Goal: Task Accomplishment & Management: Complete application form

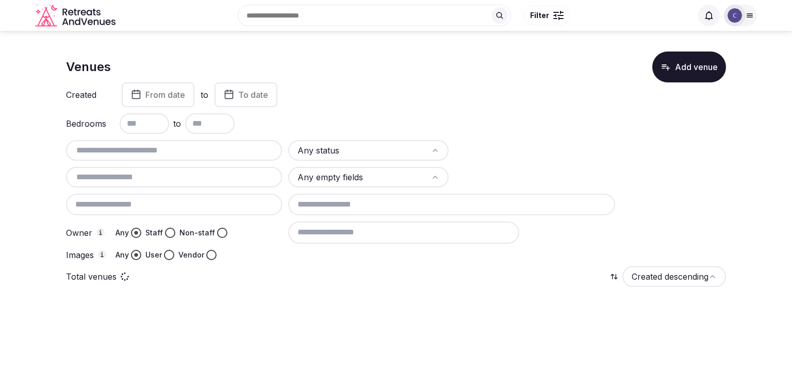
click at [214, 159] on div at bounding box center [174, 150] width 216 height 21
click at [210, 147] on input "text" at bounding box center [174, 150] width 208 height 12
paste input "**********"
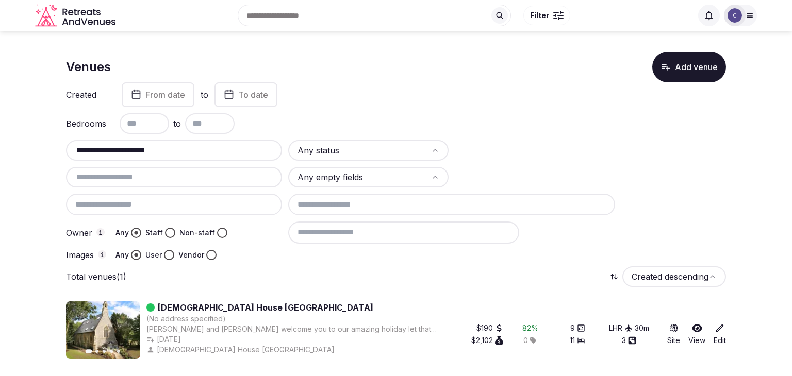
type input "**********"
click at [211, 157] on div "**********" at bounding box center [174, 150] width 216 height 21
click at [214, 147] on input "**********" at bounding box center [174, 150] width 208 height 12
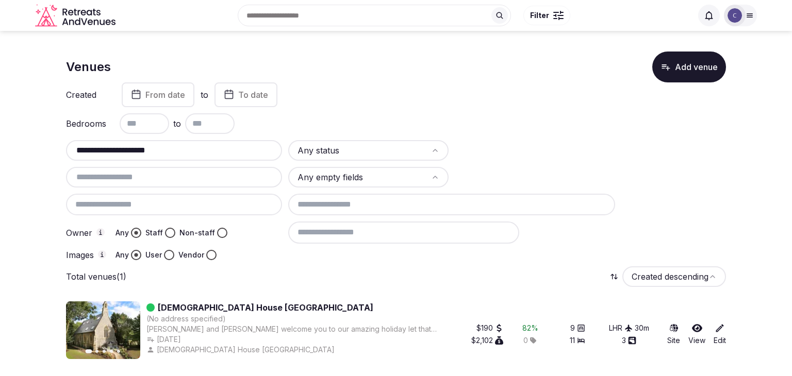
click at [214, 147] on input "**********" at bounding box center [174, 150] width 208 height 12
click at [367, 202] on input at bounding box center [451, 205] width 327 height 22
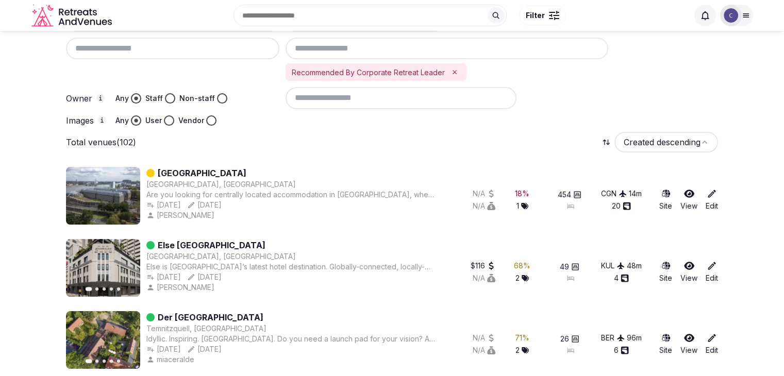
scroll to position [155, 0]
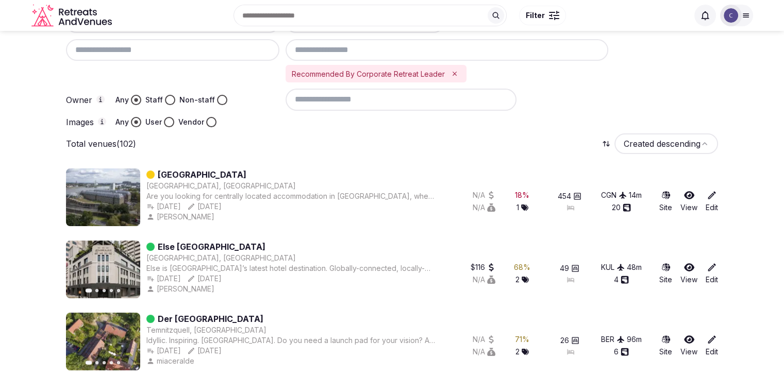
click at [377, 104] on input at bounding box center [401, 100] width 231 height 22
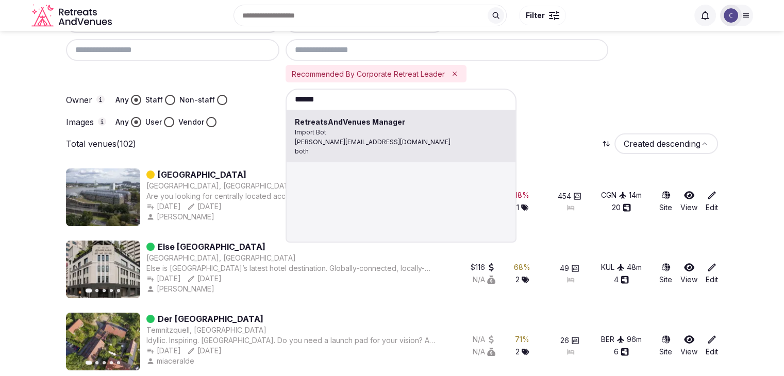
type input "**********"
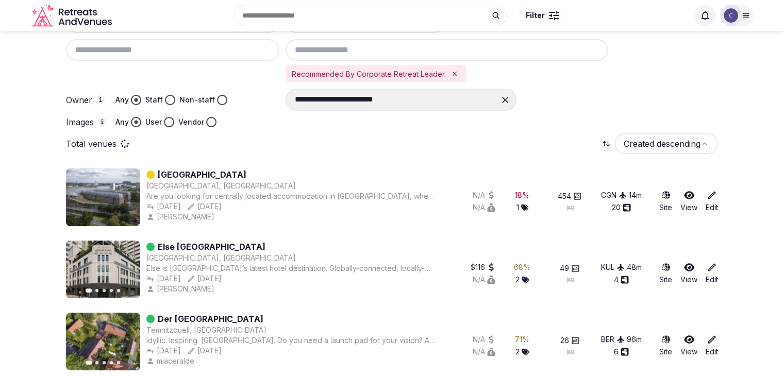
click at [212, 123] on button "Vendor" at bounding box center [211, 122] width 10 height 10
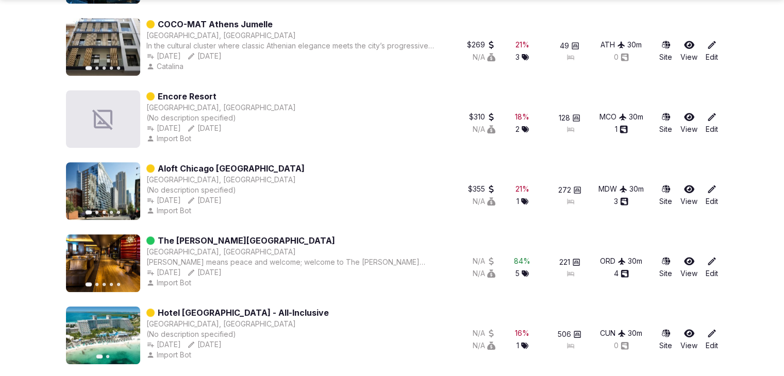
scroll to position [597, 0]
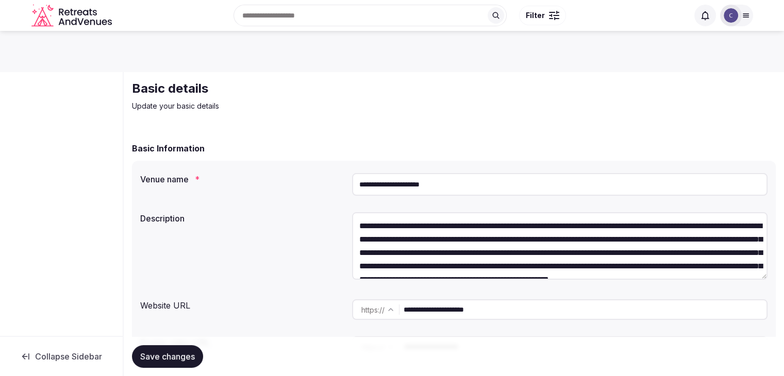
click at [470, 186] on input "**********" at bounding box center [559, 184] width 415 height 23
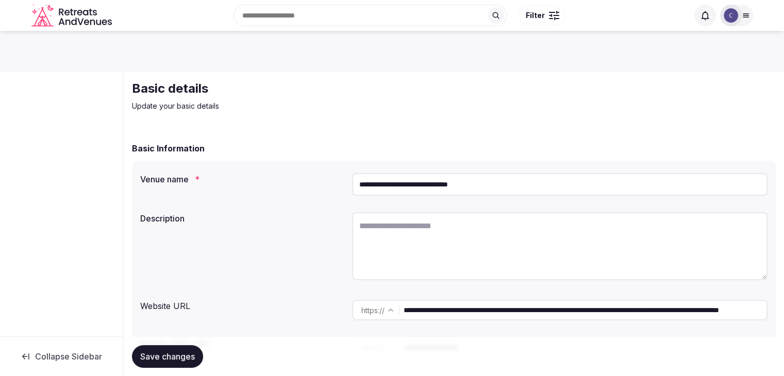
click at [546, 189] on input "**********" at bounding box center [559, 184] width 415 height 23
click at [547, 189] on input "**********" at bounding box center [559, 184] width 415 height 23
click at [547, 190] on input "**********" at bounding box center [559, 184] width 415 height 23
click at [548, 193] on input "**********" at bounding box center [559, 184] width 415 height 23
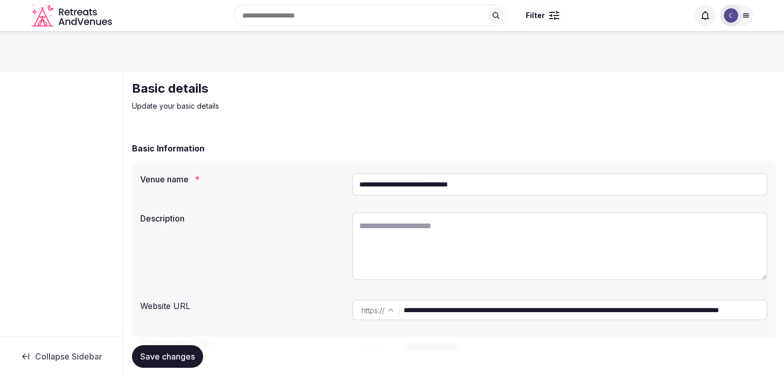
click at [548, 193] on input "**********" at bounding box center [559, 184] width 415 height 23
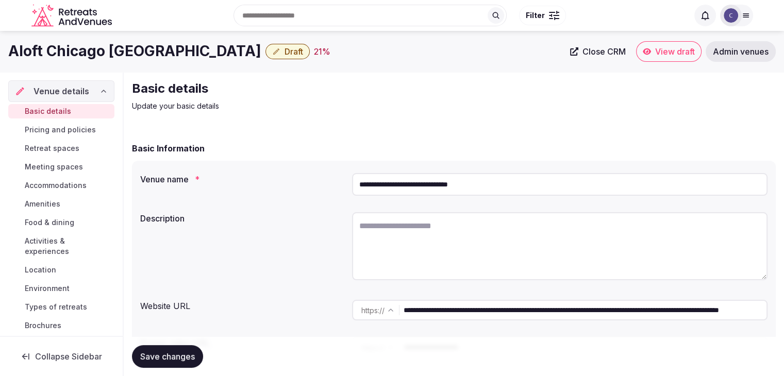
click at [542, 190] on input "**********" at bounding box center [559, 184] width 415 height 23
drag, startPoint x: 738, startPoint y: 52, endPoint x: 730, endPoint y: 53, distance: 7.7
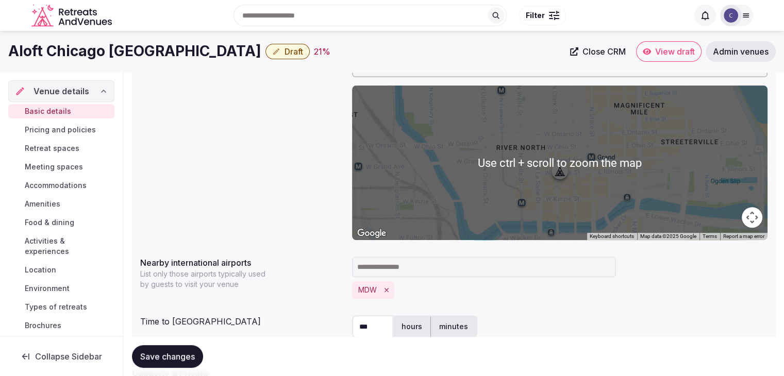
scroll to position [206, 0]
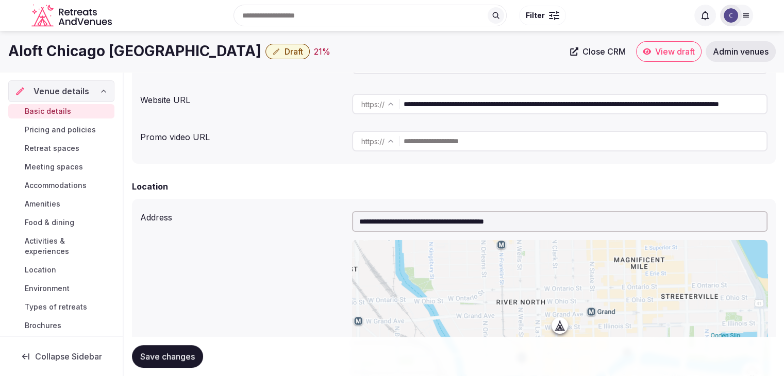
drag, startPoint x: 697, startPoint y: 105, endPoint x: 357, endPoint y: 106, distance: 340.2
click at [359, 106] on div "**********" at bounding box center [559, 104] width 415 height 21
click at [245, 219] on div "Address" at bounding box center [242, 215] width 204 height 16
click at [169, 361] on span "Save changes" at bounding box center [167, 357] width 55 height 10
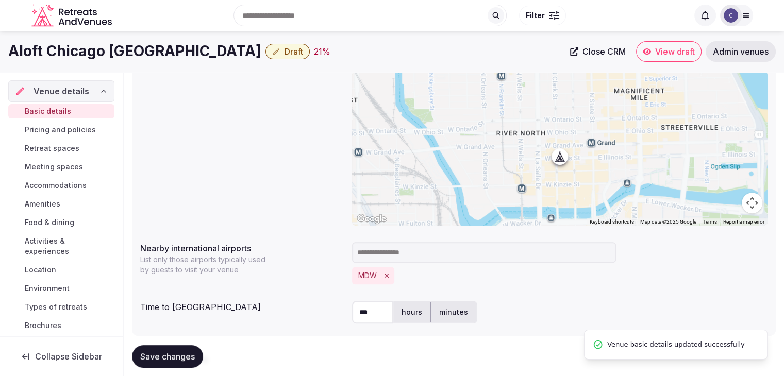
scroll to position [361, 0]
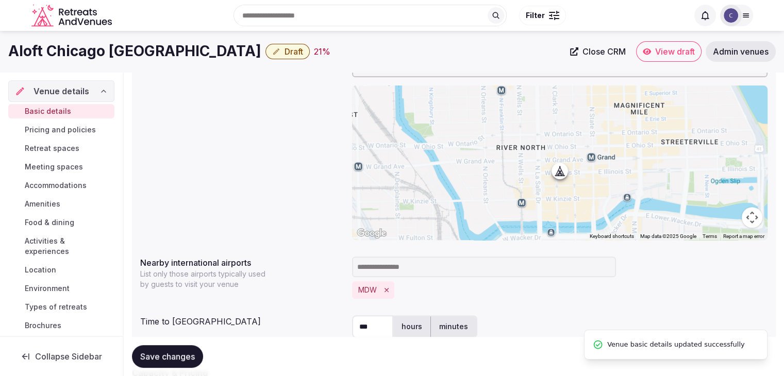
click at [62, 224] on span "Food & dining" at bounding box center [49, 222] width 49 height 10
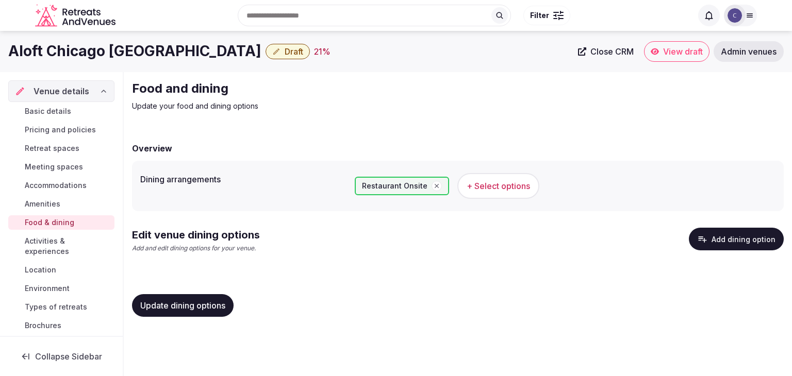
click at [711, 239] on button "Add dining option" at bounding box center [736, 239] width 95 height 23
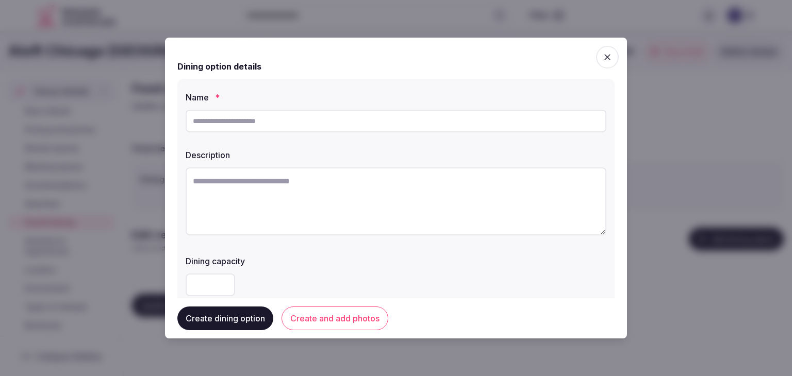
click at [341, 118] on input "text" at bounding box center [396, 121] width 421 height 23
paste input "*******"
type input "*******"
click at [326, 188] on textarea at bounding box center [396, 202] width 421 height 68
paste textarea "**********"
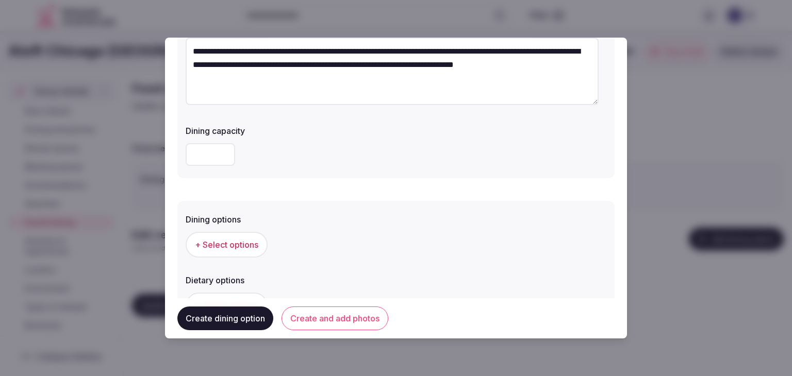
scroll to position [155, 0]
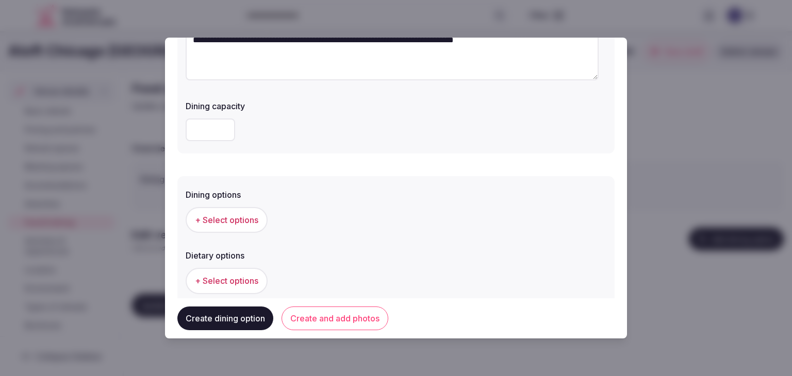
type textarea "**********"
click at [210, 211] on button "+ Select options" at bounding box center [227, 220] width 82 height 26
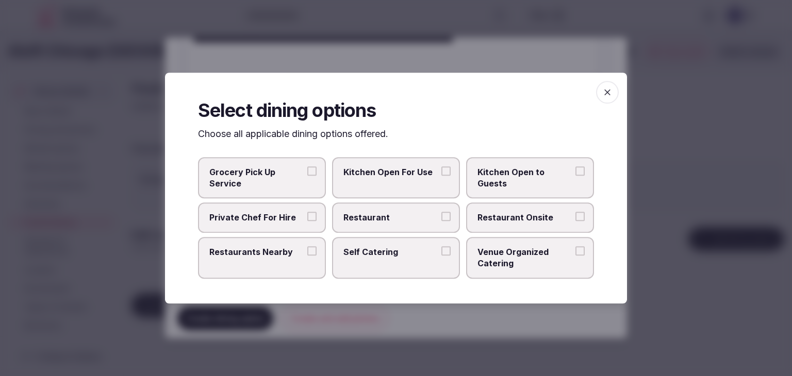
drag, startPoint x: 415, startPoint y: 223, endPoint x: 430, endPoint y: 223, distance: 14.4
click at [416, 222] on span "Restaurant" at bounding box center [390, 217] width 95 height 11
click at [441, 222] on button "Restaurant" at bounding box center [445, 216] width 9 height 9
click at [502, 223] on label "Restaurant Onsite" at bounding box center [530, 218] width 128 height 30
click at [575, 222] on button "Restaurant Onsite" at bounding box center [579, 216] width 9 height 9
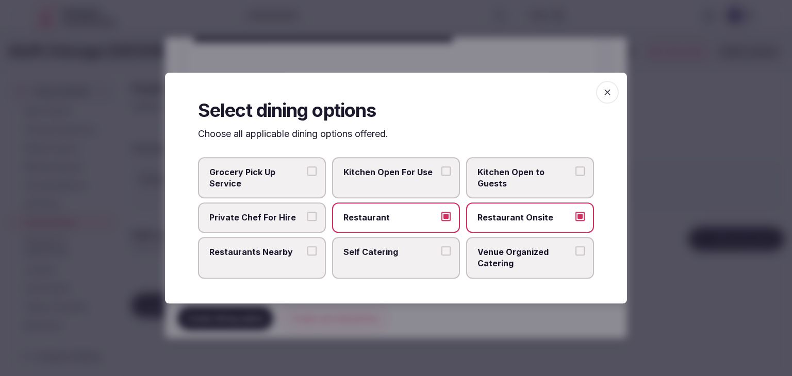
click at [610, 88] on icon "button" at bounding box center [607, 92] width 10 height 10
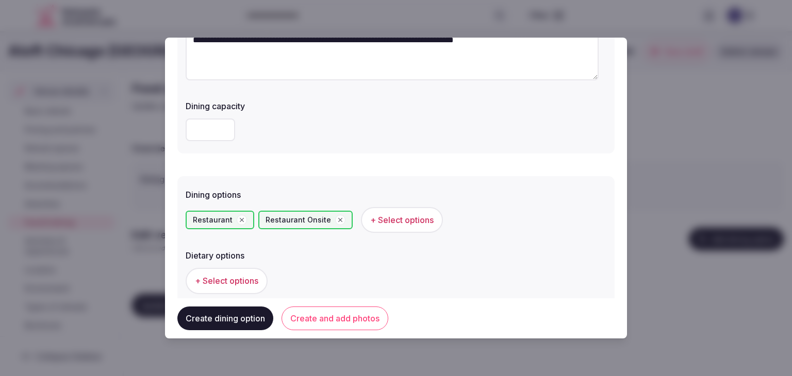
click at [338, 322] on button "Create and add photos" at bounding box center [334, 319] width 107 height 24
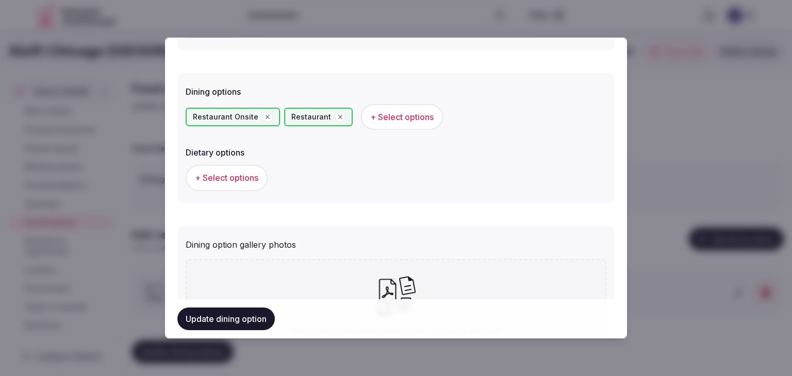
scroll to position [373, 0]
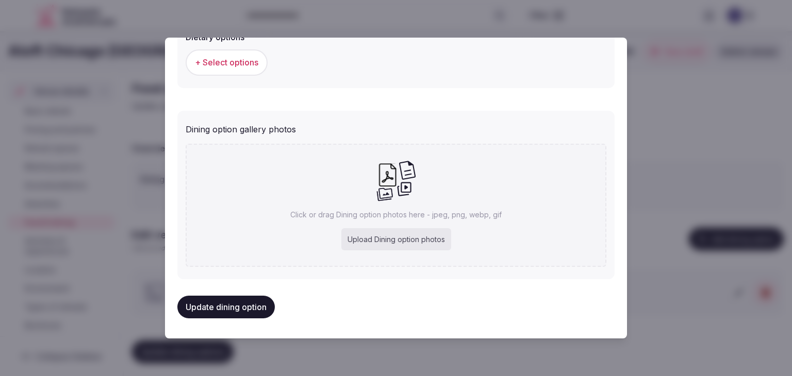
click at [409, 233] on div "Upload Dining option photos" at bounding box center [396, 239] width 110 height 23
type input "**********"
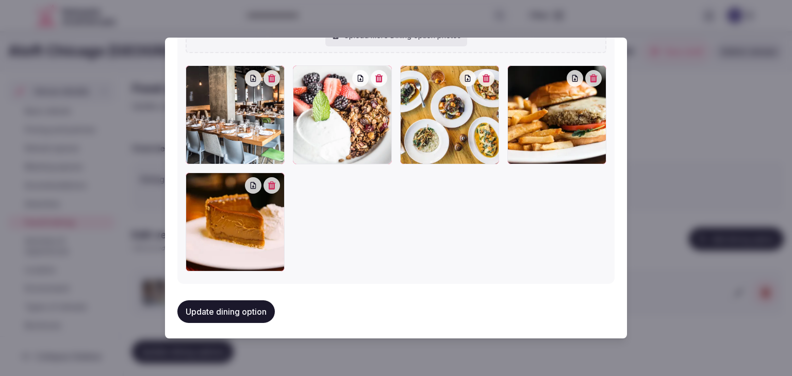
scroll to position [535, 0]
drag, startPoint x: 224, startPoint y: 310, endPoint x: 233, endPoint y: 312, distance: 9.0
click at [225, 310] on button "Update dining option" at bounding box center [225, 311] width 97 height 23
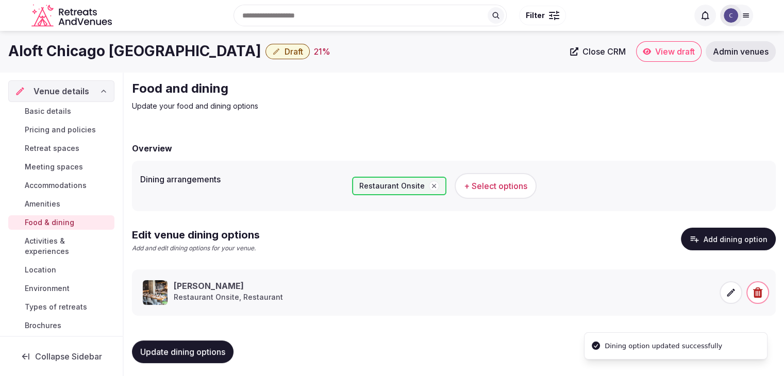
click at [200, 349] on span "Update dining options" at bounding box center [182, 352] width 85 height 10
click at [78, 188] on span "Accommodations" at bounding box center [56, 185] width 62 height 10
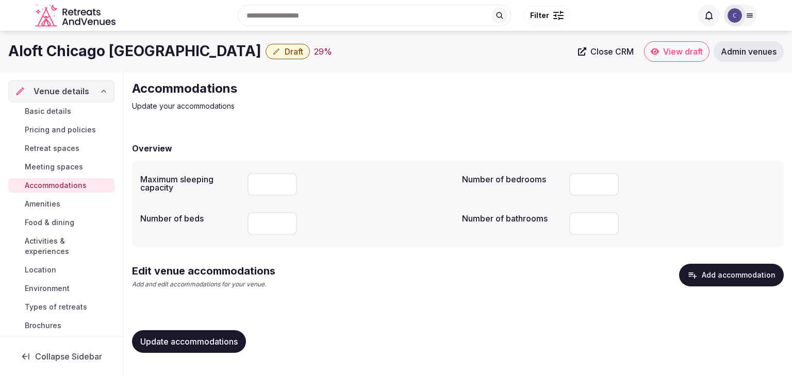
click at [727, 280] on button "Add accommodation" at bounding box center [731, 275] width 105 height 23
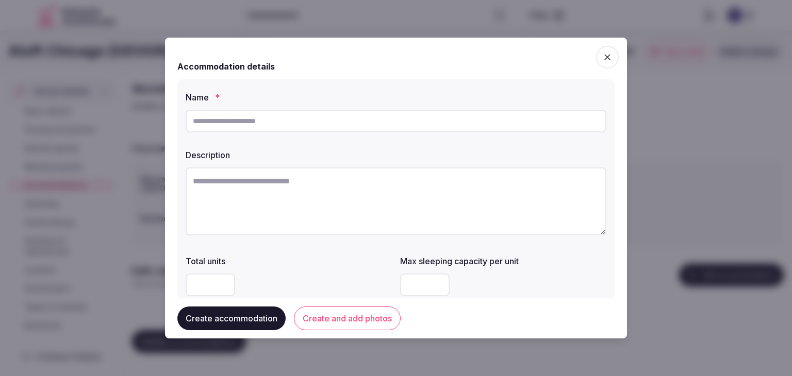
click at [291, 123] on input "text" at bounding box center [396, 121] width 421 height 23
type input "**********"
click at [379, 192] on textarea at bounding box center [396, 202] width 421 height 68
paste textarea "**********"
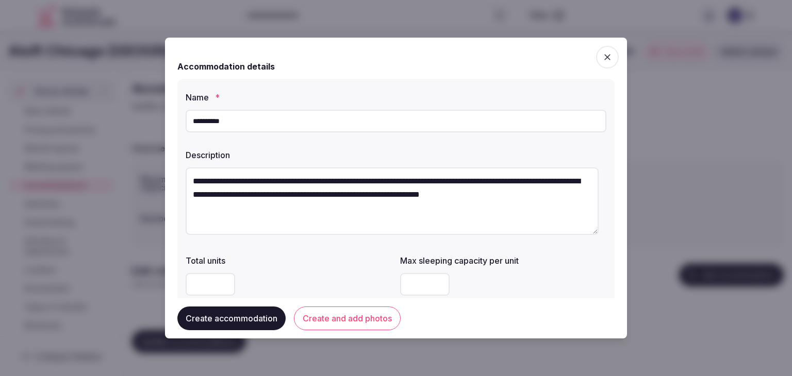
scroll to position [155, 0]
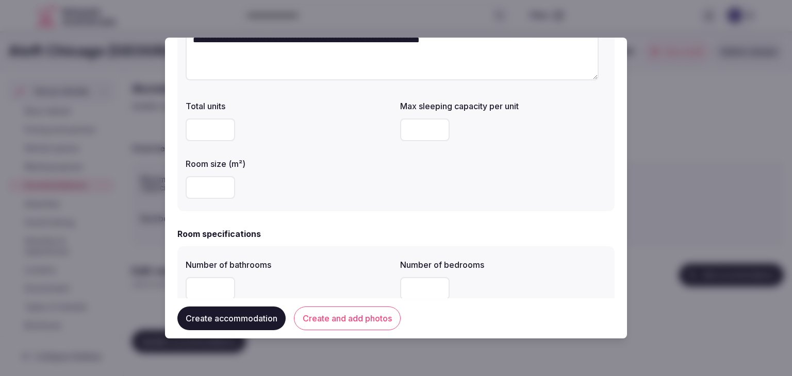
type textarea "**********"
click at [208, 185] on input "number" at bounding box center [210, 187] width 49 height 23
type input "**"
click at [403, 137] on input "number" at bounding box center [424, 130] width 49 height 23
type input "*"
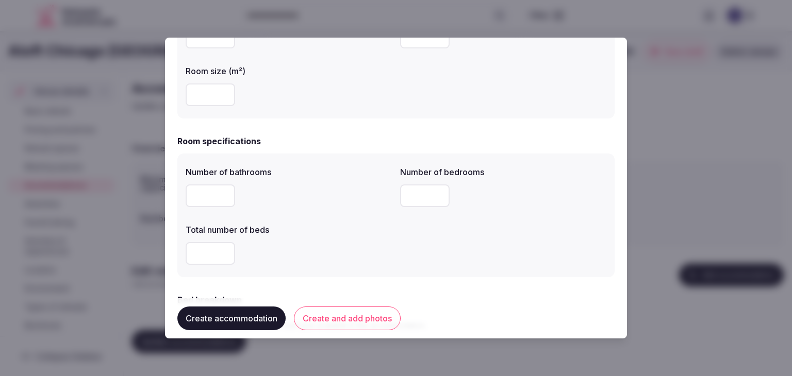
scroll to position [309, 0]
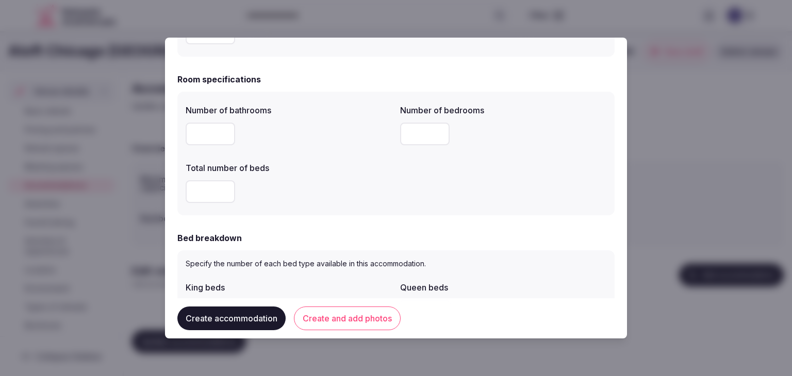
drag, startPoint x: 191, startPoint y: 135, endPoint x: 201, endPoint y: 165, distance: 31.9
click at [192, 135] on input "number" at bounding box center [210, 134] width 49 height 23
type input "*"
click at [202, 193] on input "number" at bounding box center [210, 191] width 49 height 23
type input "*"
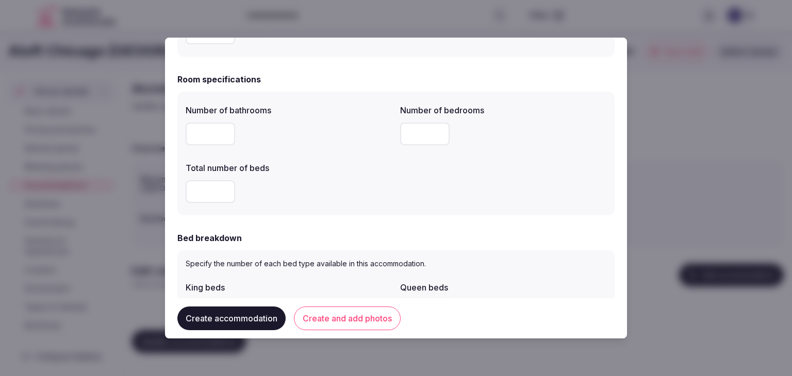
click at [415, 127] on input "number" at bounding box center [424, 134] width 49 height 23
type input "*"
click at [386, 190] on div "*" at bounding box center [289, 191] width 206 height 23
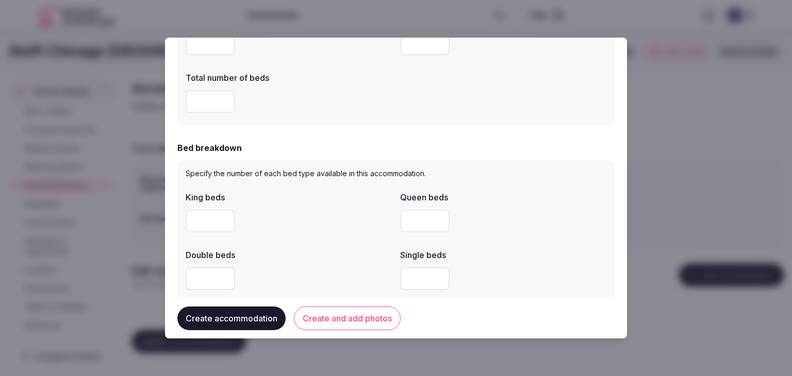
scroll to position [412, 0]
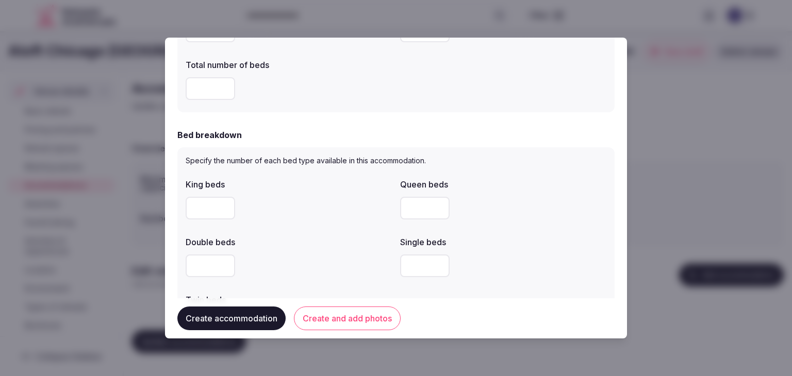
click at [182, 209] on div "Specify the number of each bed type available in this accommodation. King beds …" at bounding box center [395, 247] width 437 height 200
click at [207, 210] on input "number" at bounding box center [210, 208] width 49 height 23
type input "*"
click at [297, 221] on div "*" at bounding box center [289, 208] width 206 height 31
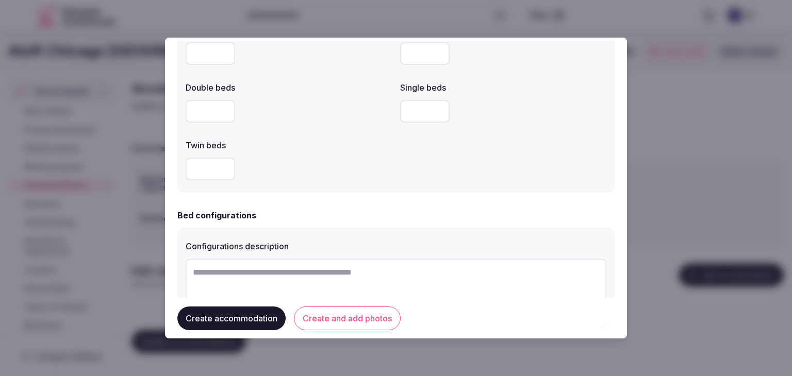
click at [307, 190] on div "Specify the number of each bed type available in this accommodation. King beds …" at bounding box center [395, 93] width 437 height 200
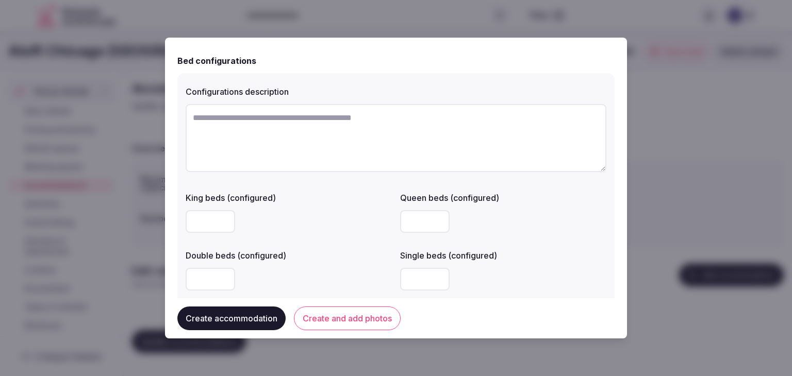
click at [305, 189] on div "King beds (configured)" at bounding box center [289, 195] width 206 height 14
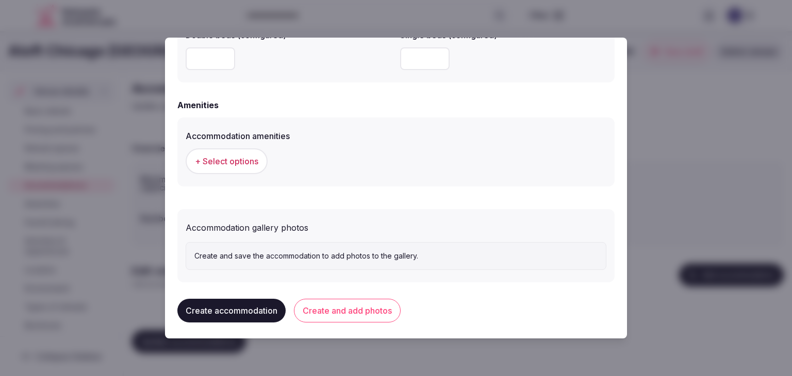
scroll to position [946, 0]
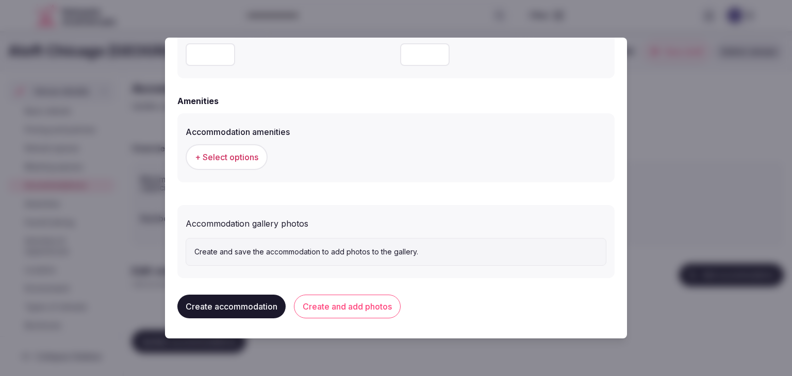
click at [240, 152] on span "+ Select options" at bounding box center [226, 157] width 63 height 11
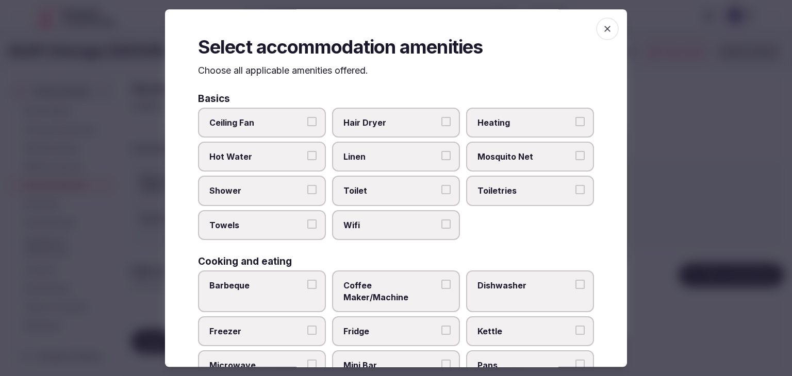
click at [602, 25] on icon "button" at bounding box center [607, 29] width 10 height 10
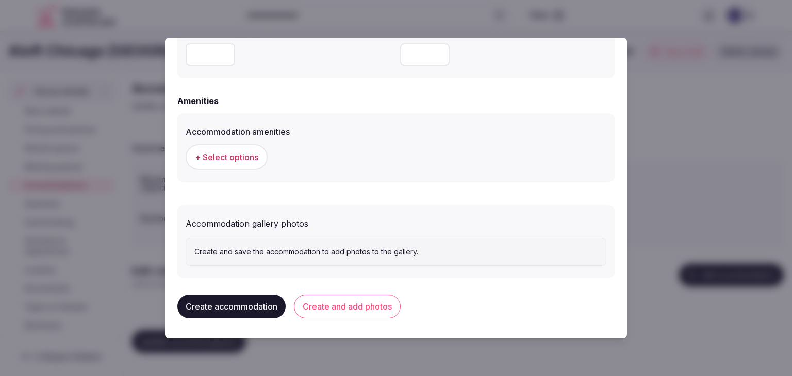
click at [247, 153] on span "+ Select options" at bounding box center [226, 157] width 63 height 11
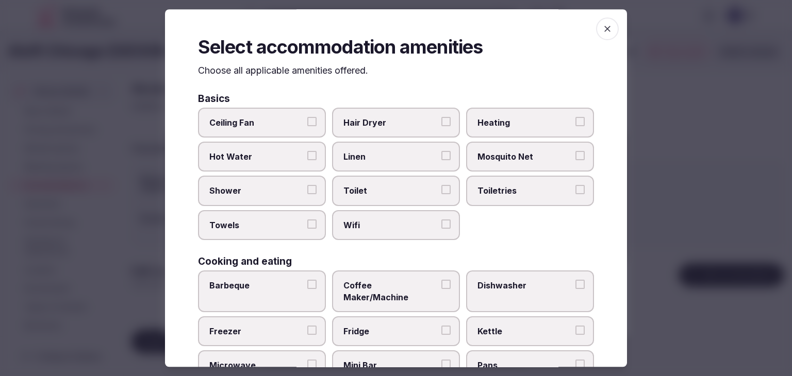
click at [408, 221] on span "Wifi" at bounding box center [390, 225] width 95 height 11
click at [441, 221] on button "Wifi" at bounding box center [445, 224] width 9 height 9
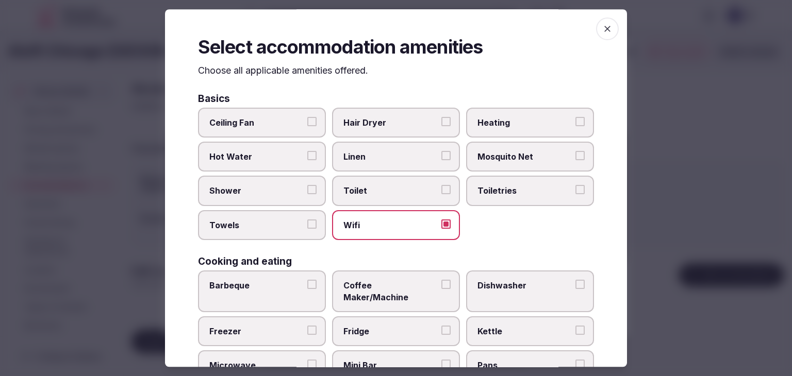
drag, startPoint x: 499, startPoint y: 184, endPoint x: 463, endPoint y: 158, distance: 43.9
click at [499, 182] on label "Toiletries" at bounding box center [530, 191] width 128 height 30
click at [575, 186] on button "Toiletries" at bounding box center [579, 190] width 9 height 9
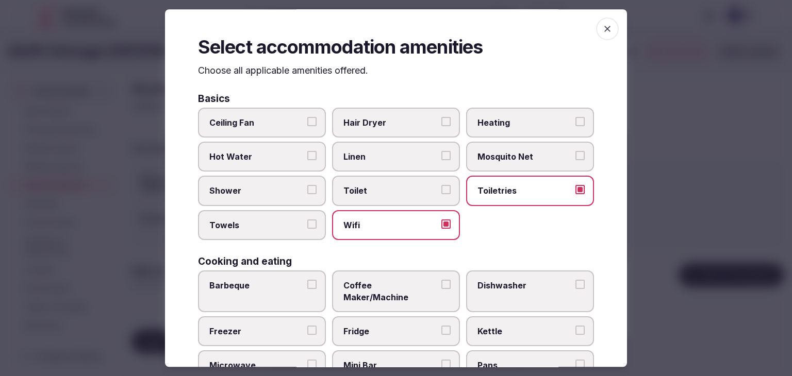
click at [425, 129] on label "Hair Dryer" at bounding box center [396, 123] width 128 height 30
click at [441, 126] on button "Hair Dryer" at bounding box center [445, 121] width 9 height 9
click at [397, 159] on span "Linen" at bounding box center [390, 156] width 95 height 11
click at [441, 159] on button "Linen" at bounding box center [445, 155] width 9 height 9
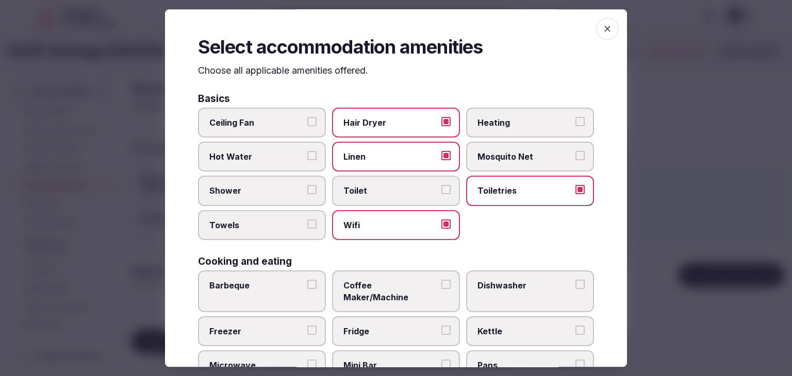
click at [287, 190] on span "Shower" at bounding box center [256, 191] width 95 height 11
click at [307, 190] on button "Shower" at bounding box center [311, 190] width 9 height 9
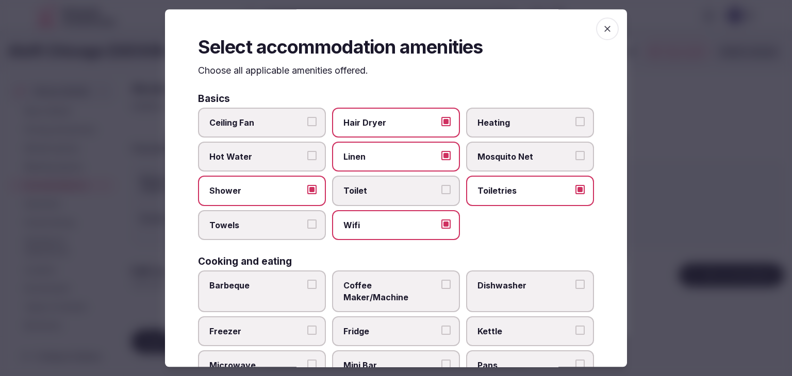
click at [274, 214] on label "Towels" at bounding box center [262, 225] width 128 height 30
click at [307, 220] on button "Towels" at bounding box center [311, 224] width 9 height 9
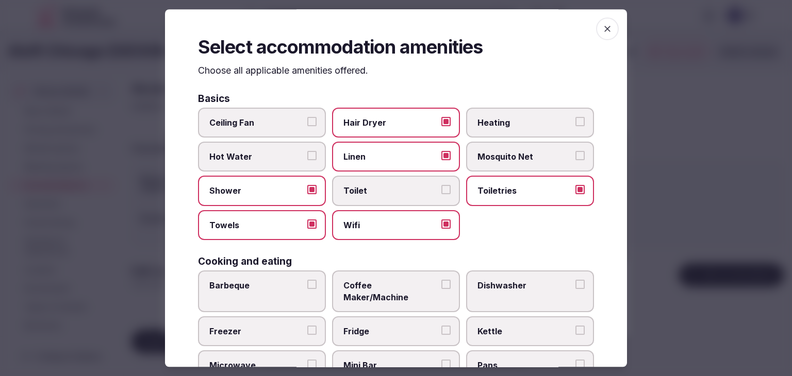
click at [389, 287] on span "Coffee Maker/Machine" at bounding box center [390, 291] width 95 height 23
click at [441, 287] on button "Coffee Maker/Machine" at bounding box center [445, 284] width 9 height 9
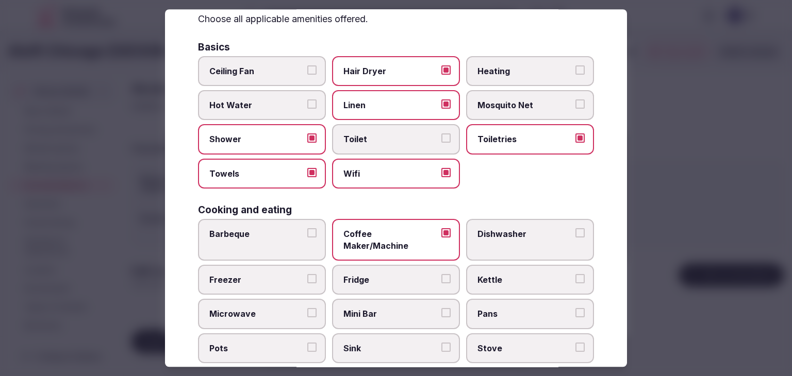
click at [393, 274] on span "Fridge" at bounding box center [390, 279] width 95 height 11
click at [441, 274] on button "Fridge" at bounding box center [445, 278] width 9 height 9
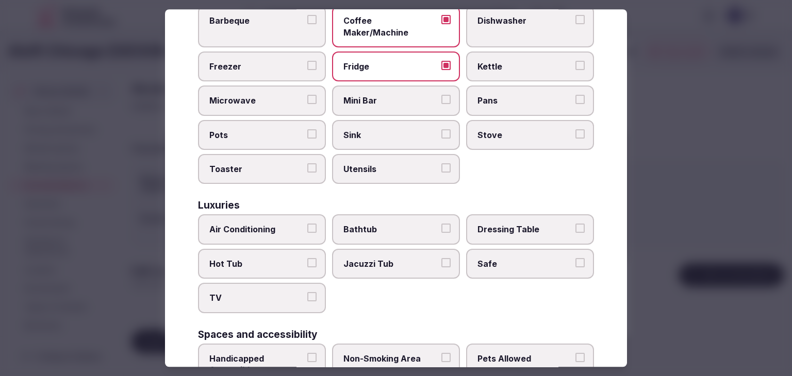
scroll to position [309, 0]
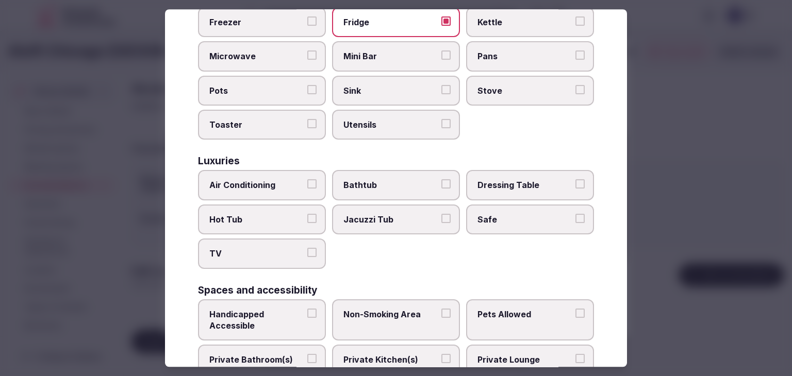
drag, startPoint x: 301, startPoint y: 176, endPoint x: 298, endPoint y: 208, distance: 31.5
click at [301, 176] on label "Air Conditioning" at bounding box center [262, 186] width 128 height 30
click at [307, 180] on button "Air Conditioning" at bounding box center [311, 184] width 9 height 9
click at [293, 248] on span "TV" at bounding box center [256, 253] width 95 height 11
click at [307, 248] on button "TV" at bounding box center [311, 252] width 9 height 9
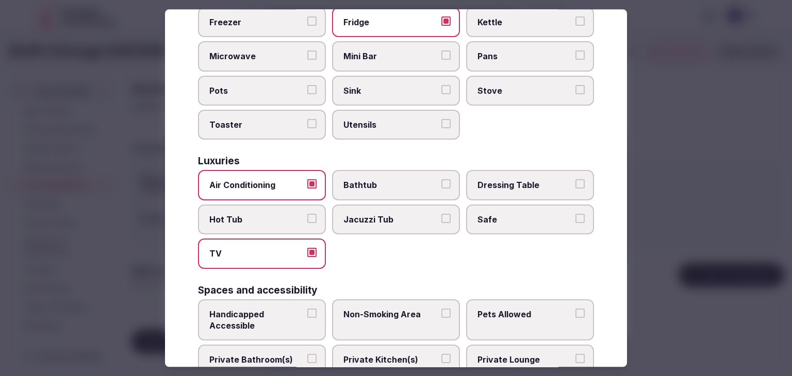
click at [477, 214] on span "Safe" at bounding box center [524, 219] width 95 height 11
click at [575, 214] on button "Safe" at bounding box center [579, 218] width 9 height 9
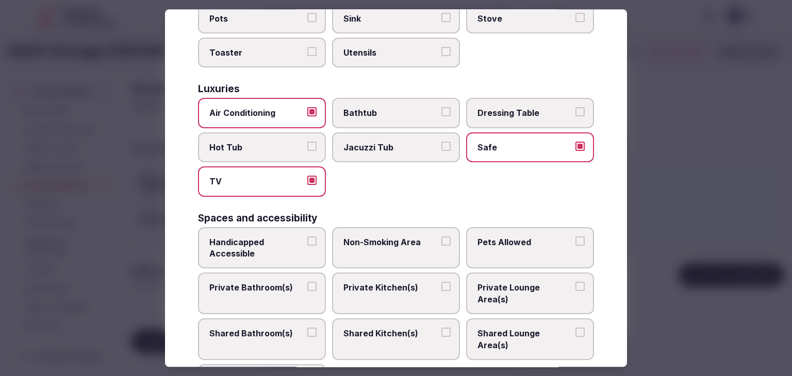
scroll to position [412, 0]
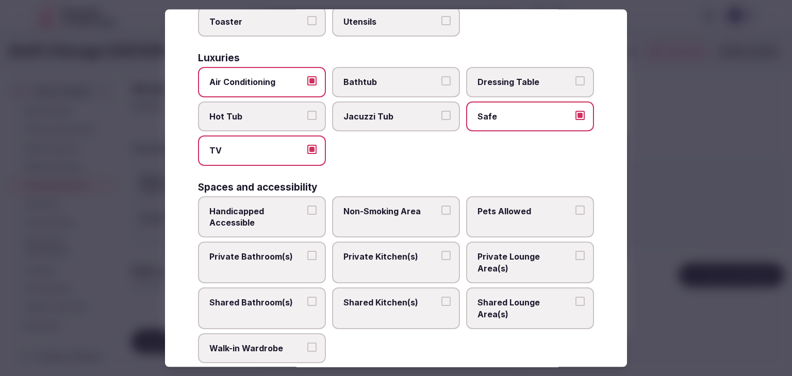
click at [280, 252] on span "Private Bathroom(s)" at bounding box center [256, 257] width 95 height 11
click at [307, 252] on button "Private Bathroom(s)" at bounding box center [311, 256] width 9 height 9
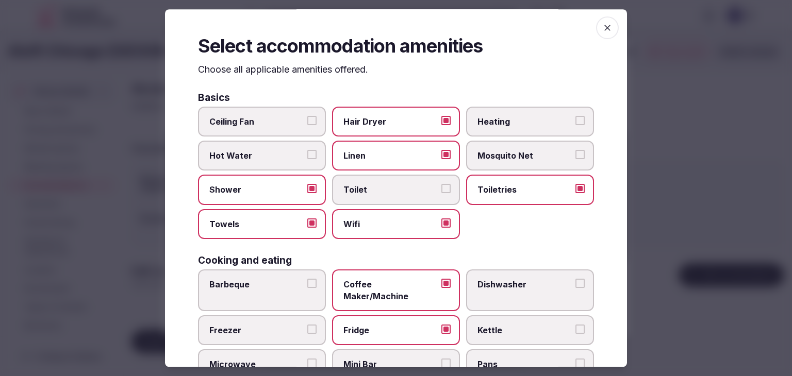
scroll to position [0, 0]
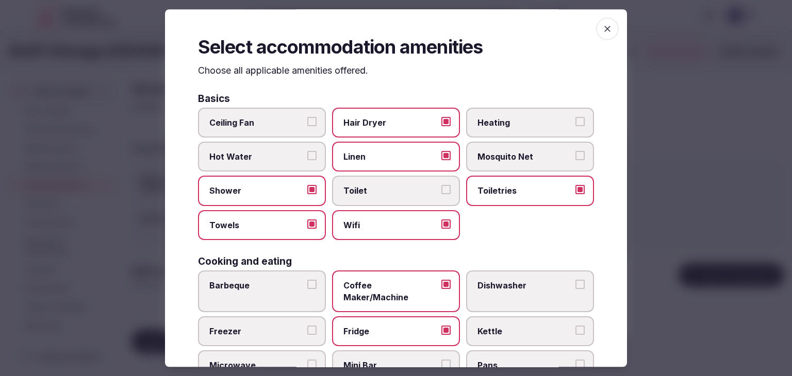
click at [603, 27] on icon "button" at bounding box center [607, 29] width 10 height 10
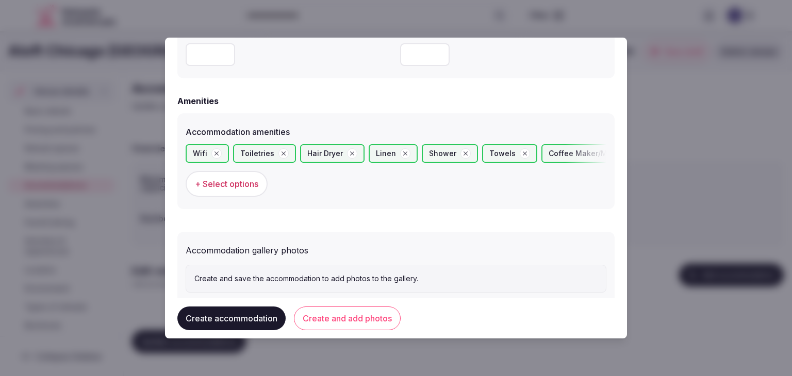
click at [367, 319] on button "Create and add photos" at bounding box center [347, 319] width 107 height 24
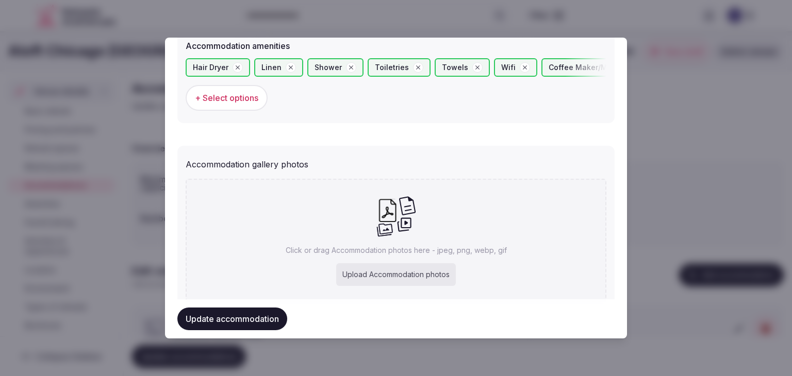
scroll to position [1067, 0]
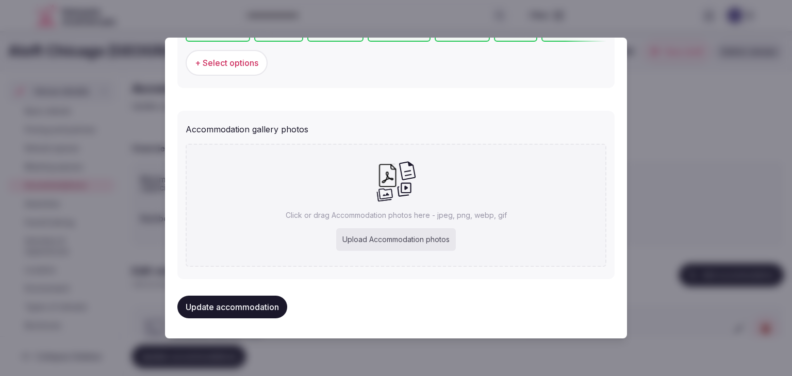
click at [406, 233] on div "Upload Accommodation photos" at bounding box center [396, 239] width 120 height 23
type input "**********"
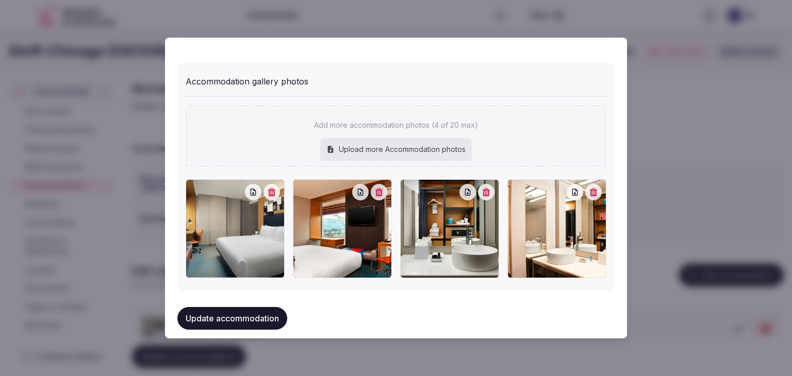
scroll to position [1124, 0]
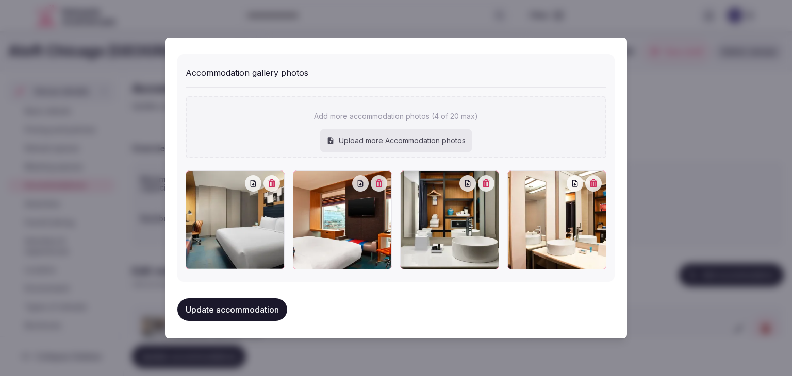
click at [435, 140] on div "Upload more Accommodation photos" at bounding box center [396, 140] width 152 height 23
type input "**********"
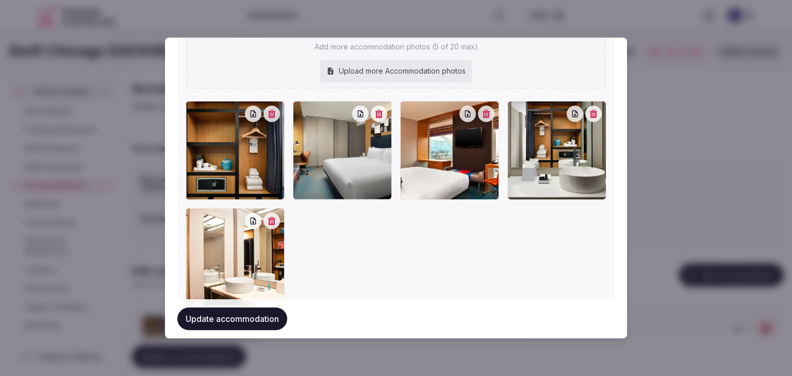
scroll to position [1254, 0]
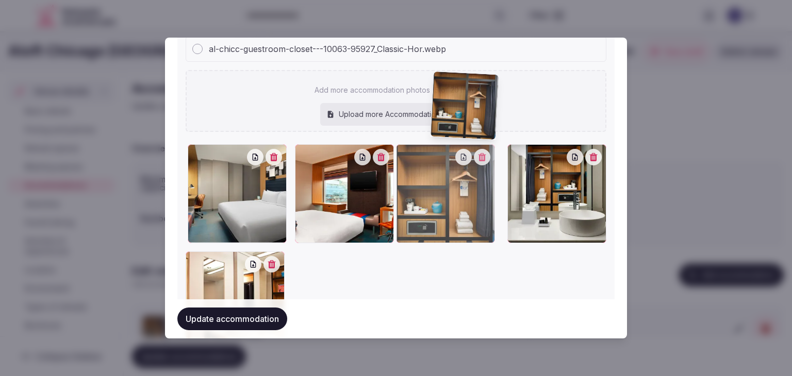
drag, startPoint x: 191, startPoint y: 71, endPoint x: 441, endPoint y: 136, distance: 258.3
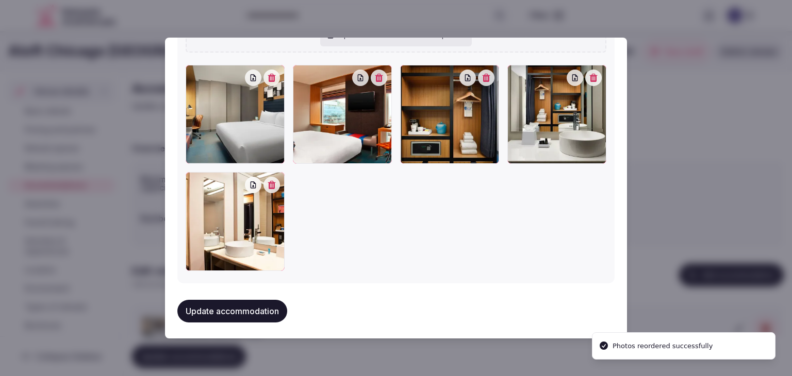
click at [266, 310] on button "Update accommodation" at bounding box center [232, 311] width 110 height 23
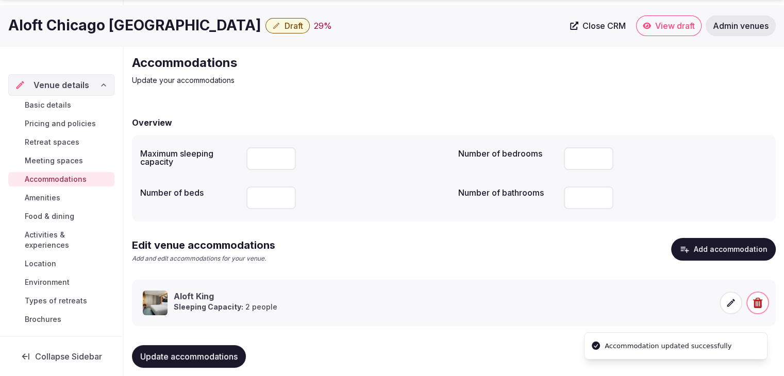
scroll to position [39, 0]
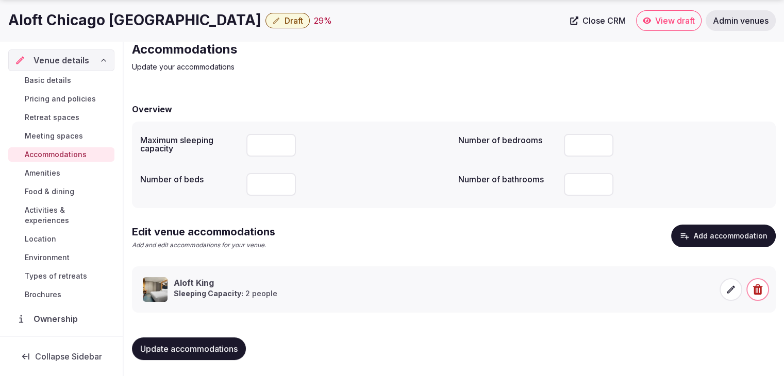
click at [216, 351] on span "Update accommodations" at bounding box center [188, 349] width 97 height 10
click at [71, 134] on span "Meeting spaces" at bounding box center [54, 136] width 58 height 10
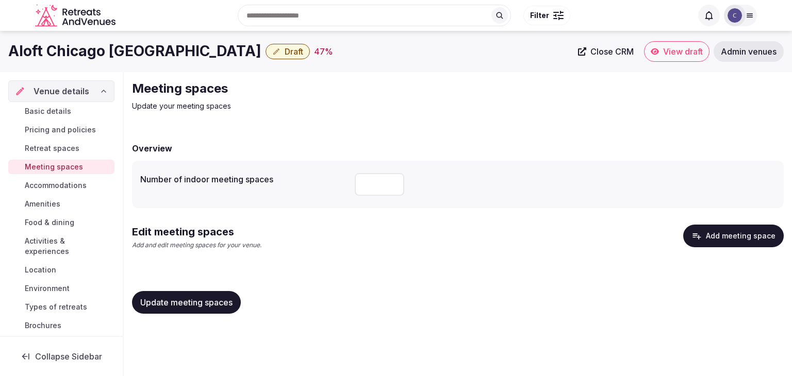
drag, startPoint x: 370, startPoint y: 189, endPoint x: 353, endPoint y: 185, distance: 17.4
click at [370, 188] on input "*" at bounding box center [379, 184] width 49 height 23
drag, startPoint x: 353, startPoint y: 185, endPoint x: 343, endPoint y: 187, distance: 9.4
click at [344, 185] on div "Number of indoor meeting spaces *" at bounding box center [457, 184] width 635 height 31
type input "*"
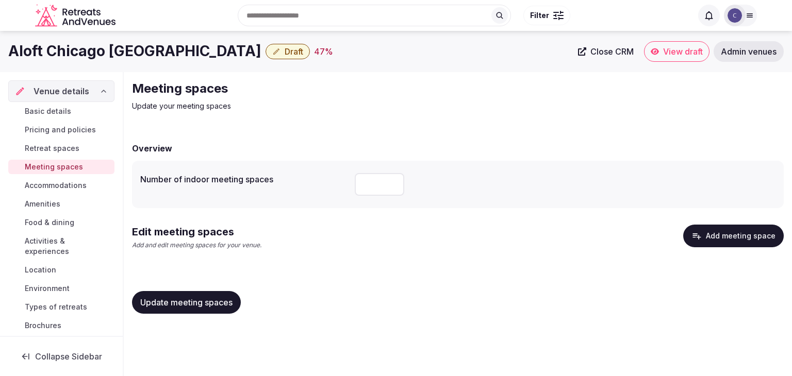
drag, startPoint x: 342, startPoint y: 233, endPoint x: 313, endPoint y: 272, distance: 48.1
click at [342, 234] on div "Edit meeting spaces Add and edit meeting spaces for your venue. Add meeting spa…" at bounding box center [457, 242] width 651 height 34
click at [208, 302] on span "Update meeting spaces" at bounding box center [186, 302] width 92 height 10
click at [733, 235] on button "Add meeting space" at bounding box center [733, 236] width 101 height 23
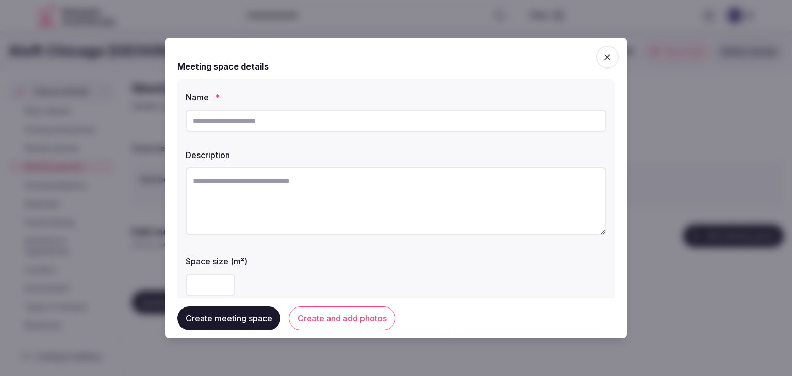
click at [309, 118] on input "text" at bounding box center [396, 121] width 421 height 23
paste input "**********"
type input "**********"
click at [382, 199] on textarea at bounding box center [396, 202] width 421 height 68
paste textarea "**********"
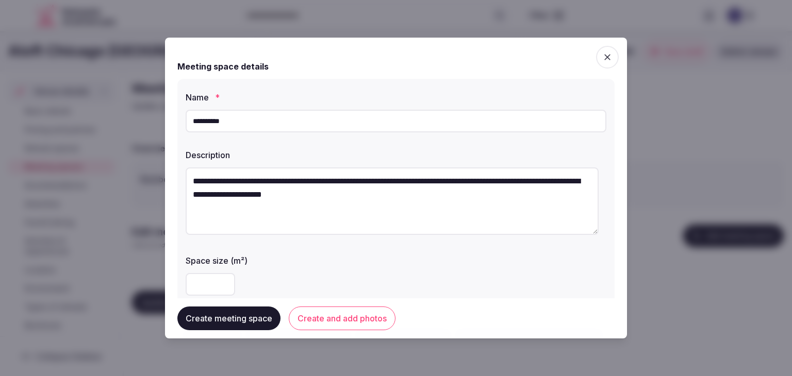
type textarea "**********"
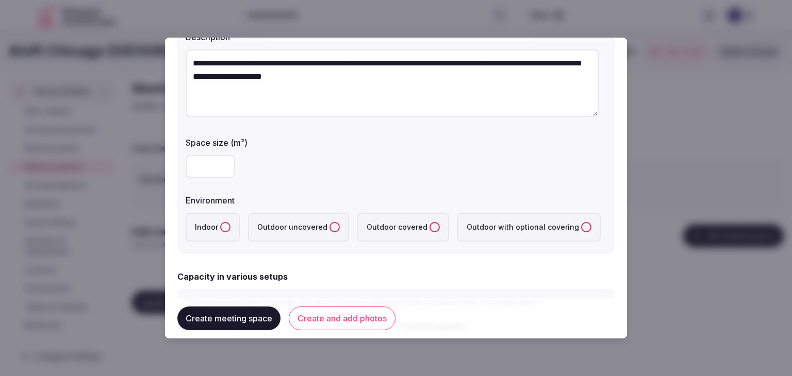
scroll to position [155, 0]
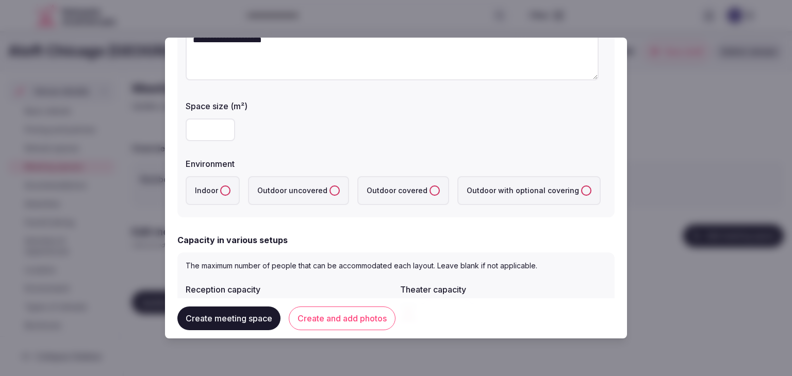
click at [225, 188] on button "Indoor" at bounding box center [225, 191] width 10 height 10
click at [210, 130] on input "number" at bounding box center [210, 130] width 49 height 23
type input "***"
click at [353, 150] on div "**********" at bounding box center [395, 70] width 437 height 293
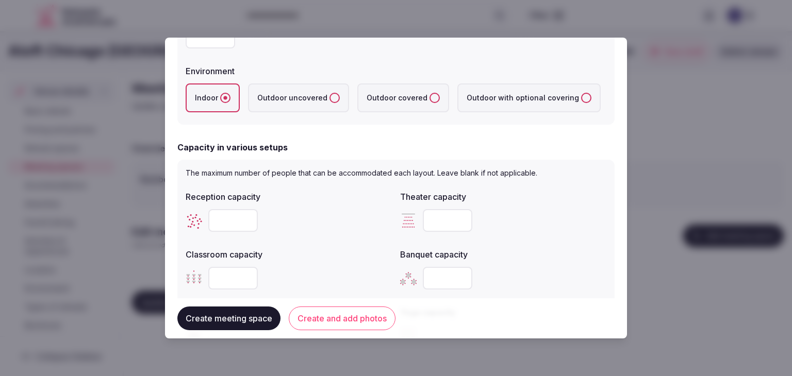
scroll to position [309, 0]
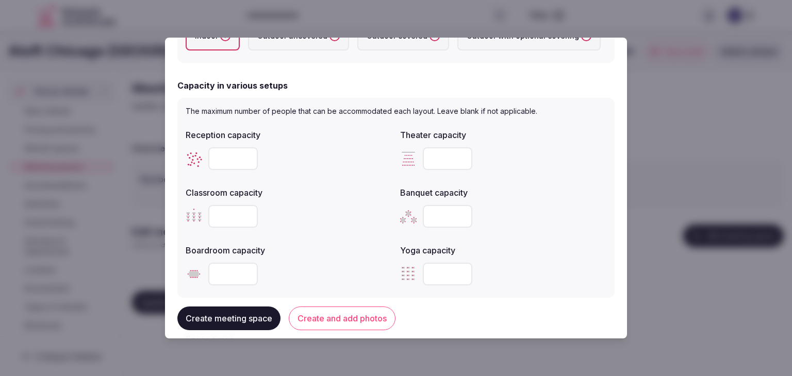
click at [433, 158] on input "number" at bounding box center [447, 158] width 49 height 23
paste input "***"
type input "***"
click at [227, 219] on input "number" at bounding box center [232, 216] width 49 height 23
paste input "***"
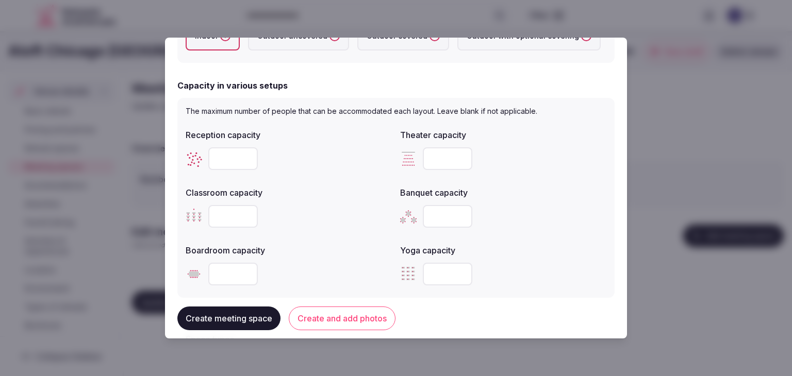
type input "***"
click at [430, 215] on input "number" at bounding box center [447, 216] width 49 height 23
paste input "***"
type input "***"
click at [240, 280] on input "number" at bounding box center [232, 274] width 49 height 23
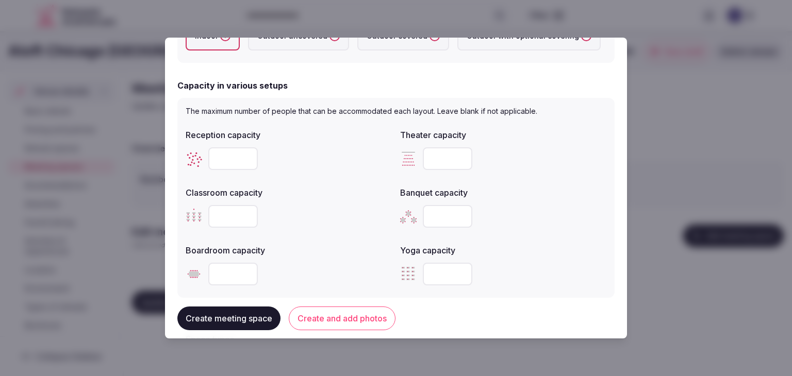
paste input "**"
type input "**"
click at [322, 259] on div "**" at bounding box center [289, 274] width 206 height 31
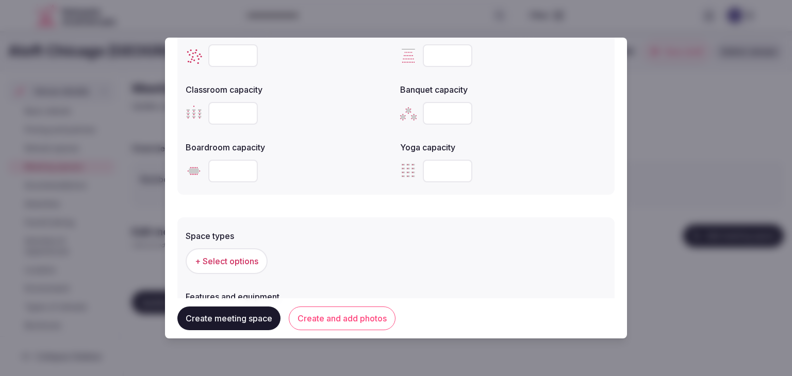
click at [250, 263] on span "+ Select options" at bounding box center [226, 261] width 63 height 11
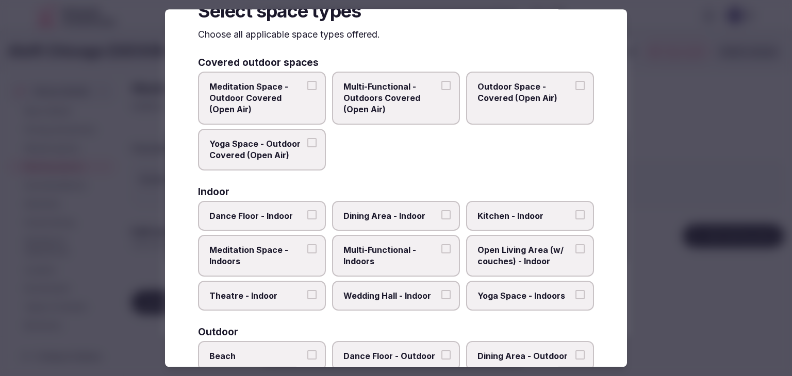
scroll to position [52, 0]
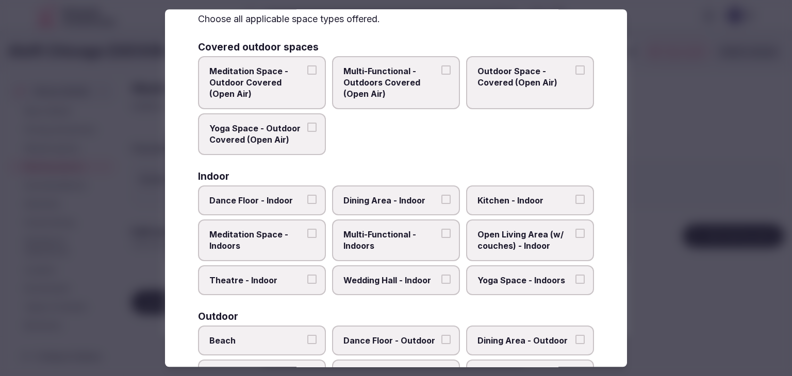
click at [403, 237] on span "Multi-Functional - Indoors" at bounding box center [390, 240] width 95 height 23
click at [441, 237] on button "Multi-Functional - Indoors" at bounding box center [445, 233] width 9 height 9
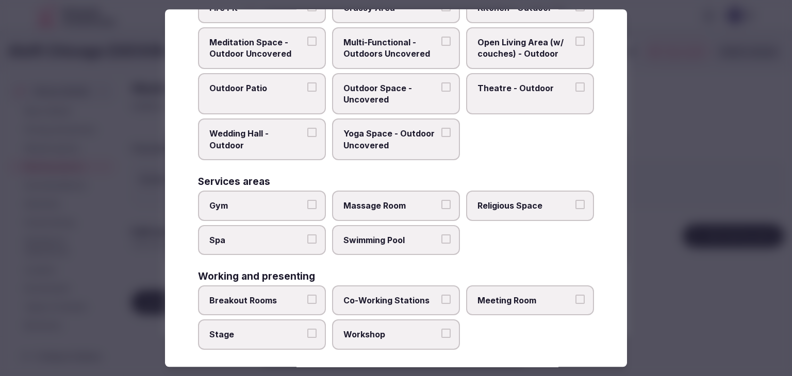
scroll to position [421, 0]
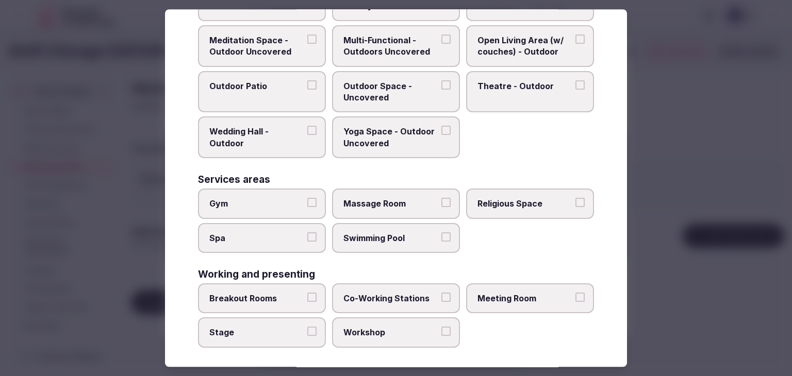
click at [532, 293] on span "Meeting Room" at bounding box center [524, 298] width 95 height 11
click at [575, 293] on button "Meeting Room" at bounding box center [579, 297] width 9 height 9
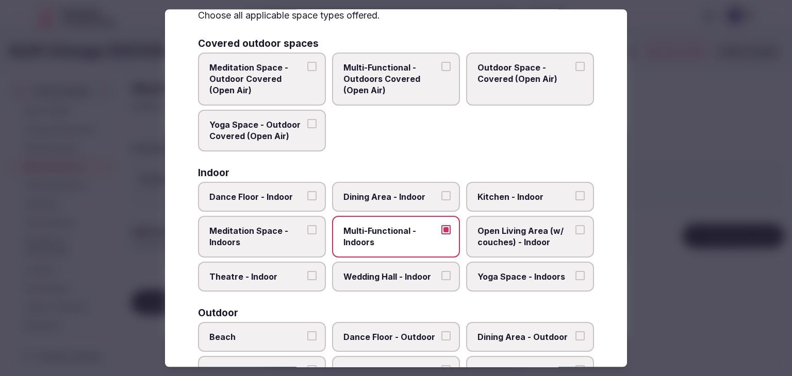
scroll to position [0, 0]
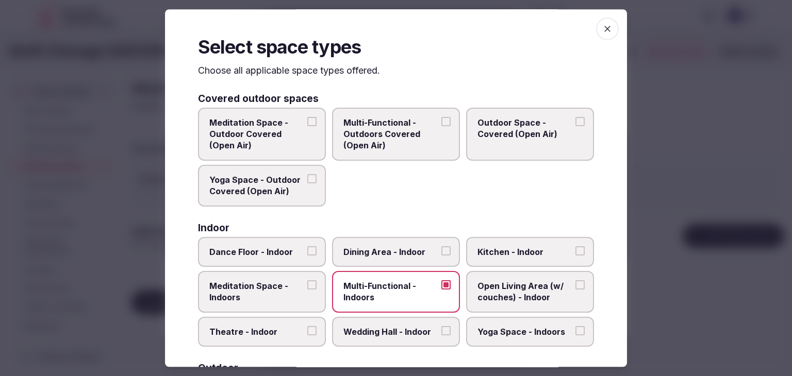
drag, startPoint x: 600, startPoint y: 30, endPoint x: 600, endPoint y: 36, distance: 5.2
click at [602, 31] on icon "button" at bounding box center [607, 29] width 10 height 10
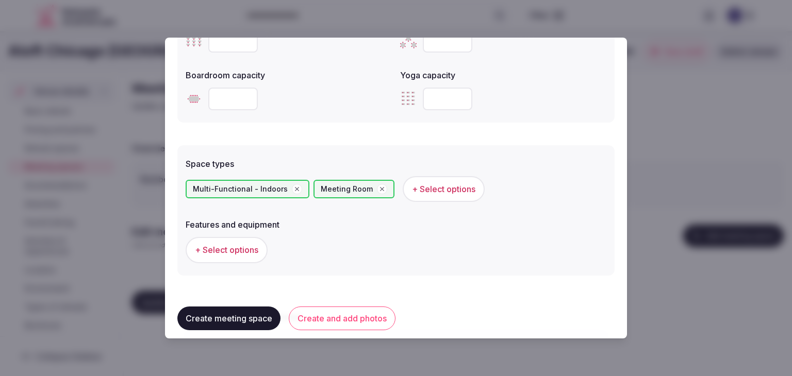
scroll to position [515, 0]
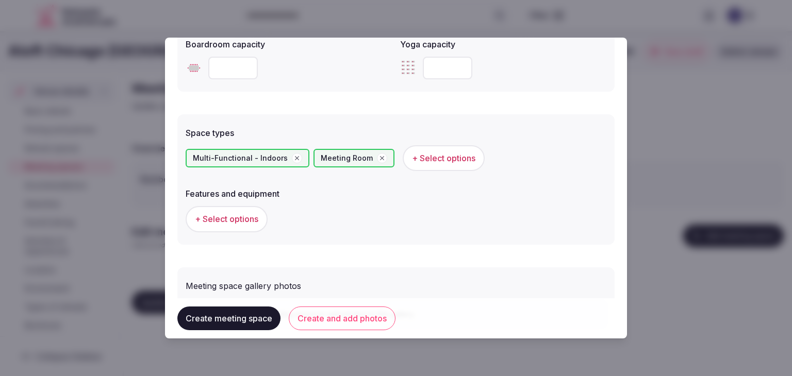
click at [241, 216] on span "+ Select options" at bounding box center [226, 218] width 63 height 11
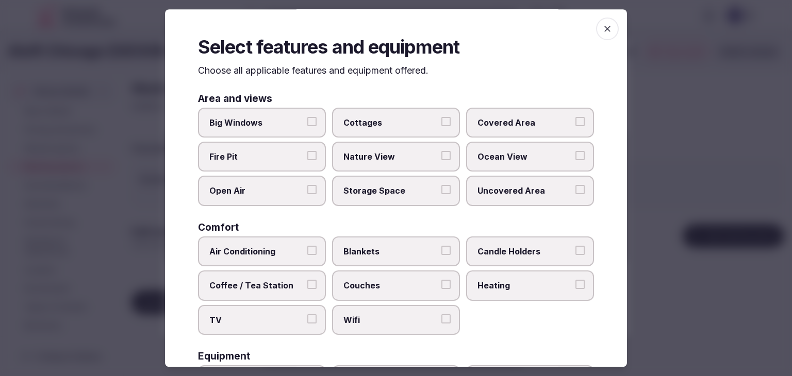
click at [353, 314] on span "Wifi" at bounding box center [390, 319] width 95 height 11
click at [441, 314] on button "Wifi" at bounding box center [445, 318] width 9 height 9
click at [287, 315] on span "TV" at bounding box center [256, 319] width 95 height 11
click at [307, 315] on button "TV" at bounding box center [311, 318] width 9 height 9
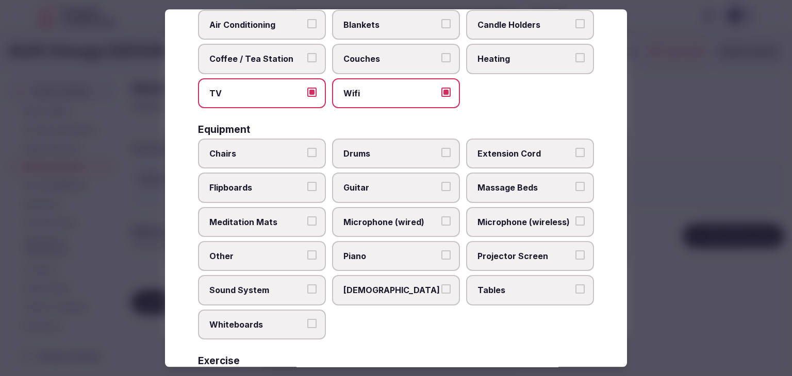
scroll to position [309, 0]
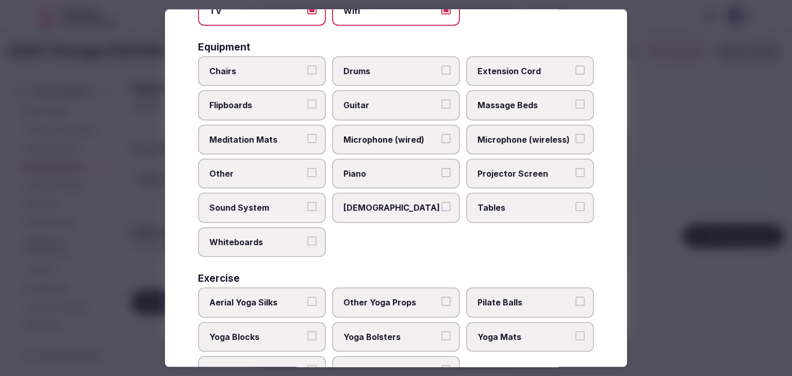
click at [506, 203] on span "Tables" at bounding box center [524, 208] width 95 height 11
click at [575, 203] on button "Tables" at bounding box center [579, 207] width 9 height 9
click at [507, 161] on label "Projector Screen" at bounding box center [530, 174] width 128 height 30
click at [575, 168] on button "Projector Screen" at bounding box center [579, 172] width 9 height 9
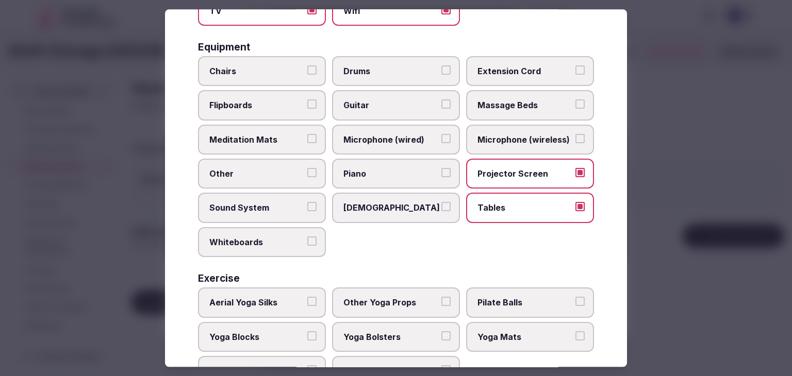
click at [509, 135] on span "Microphone (wireless)" at bounding box center [524, 139] width 95 height 11
click at [575, 135] on button "Microphone (wireless)" at bounding box center [579, 138] width 9 height 9
click at [509, 135] on span "Microphone (wireless)" at bounding box center [524, 139] width 95 height 11
click at [575, 135] on button "Microphone (wireless)" at bounding box center [579, 138] width 9 height 9
click at [276, 65] on span "Chairs" at bounding box center [256, 70] width 95 height 11
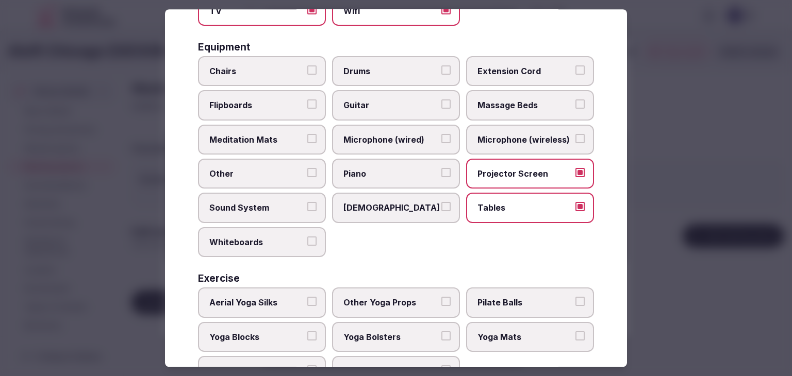
click at [307, 65] on button "Chairs" at bounding box center [311, 69] width 9 height 9
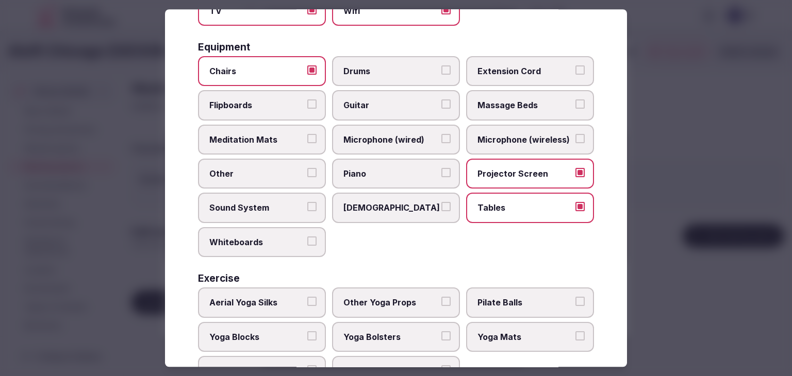
click at [270, 100] on span "Flipboards" at bounding box center [256, 105] width 95 height 11
click at [307, 100] on button "Flipboards" at bounding box center [311, 104] width 9 height 9
click at [273, 237] on span "Whiteboards" at bounding box center [256, 242] width 95 height 11
click at [307, 237] on button "Whiteboards" at bounding box center [311, 241] width 9 height 9
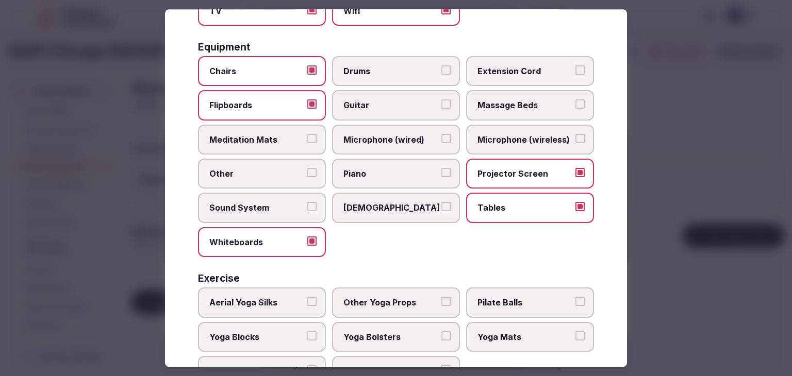
click at [513, 134] on span "Microphone (wireless)" at bounding box center [524, 139] width 95 height 11
click at [575, 134] on button "Microphone (wireless)" at bounding box center [579, 138] width 9 height 9
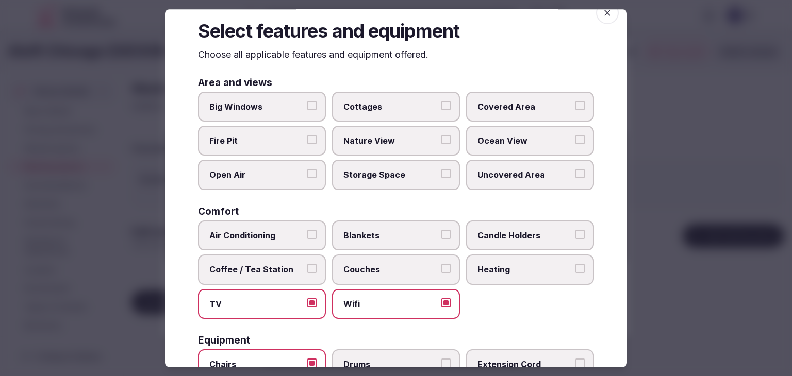
scroll to position [0, 0]
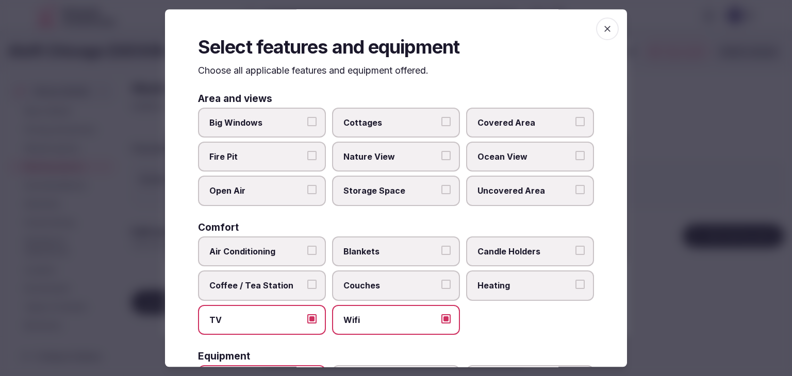
click at [602, 31] on icon "button" at bounding box center [607, 29] width 10 height 10
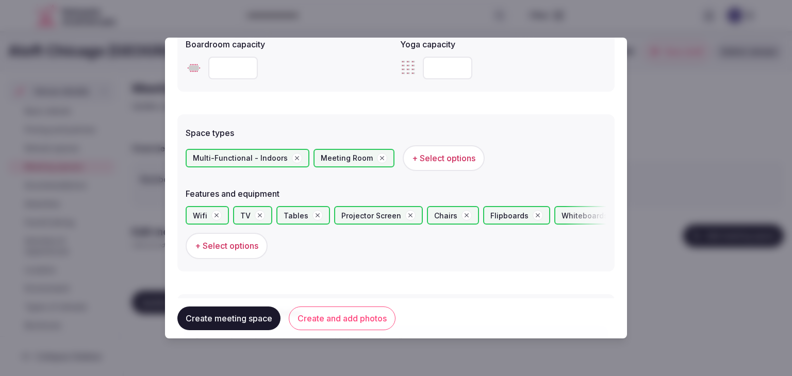
scroll to position [603, 0]
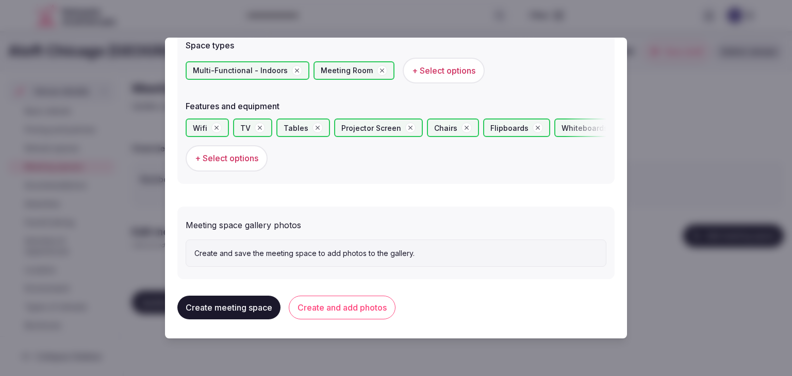
click at [335, 302] on button "Create and add photos" at bounding box center [342, 308] width 107 height 24
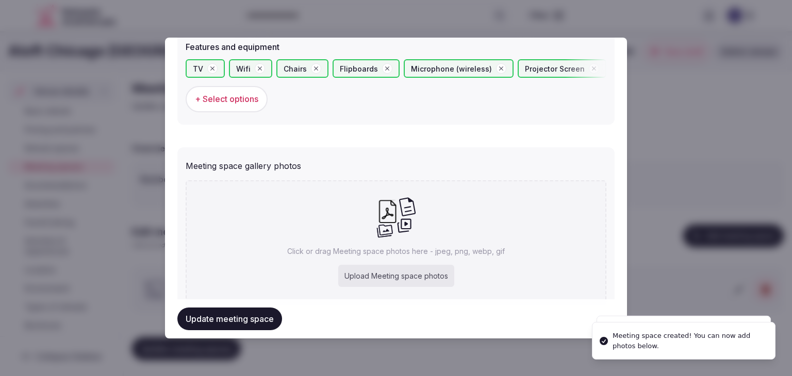
scroll to position [698, 0]
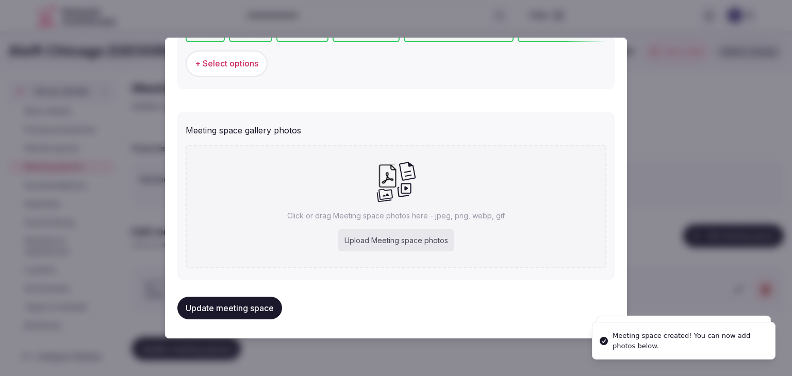
click at [433, 241] on div "Upload Meeting space photos" at bounding box center [396, 240] width 116 height 23
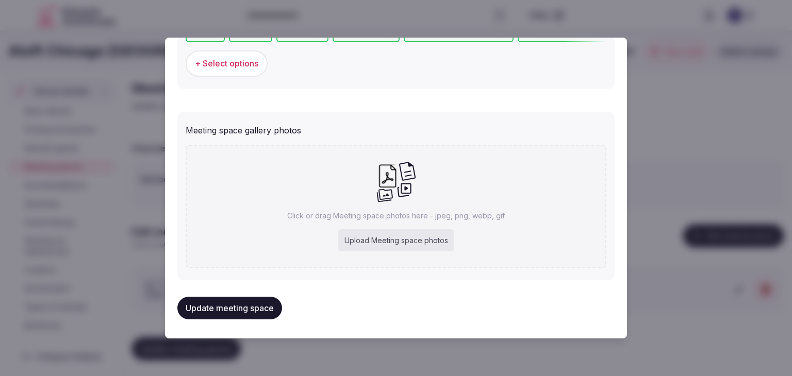
type input "**********"
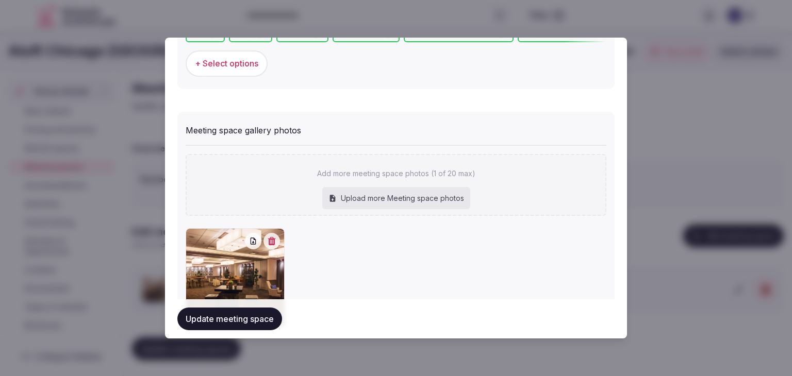
drag, startPoint x: 254, startPoint y: 315, endPoint x: 292, endPoint y: 328, distance: 39.9
click at [254, 314] on button "Update meeting space" at bounding box center [229, 319] width 105 height 23
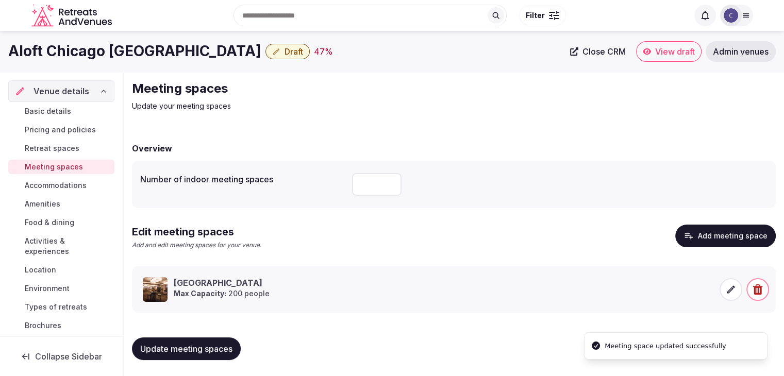
click at [176, 352] on span "Update meeting spaces" at bounding box center [186, 349] width 92 height 10
click at [58, 114] on span "Basic details" at bounding box center [48, 111] width 46 height 10
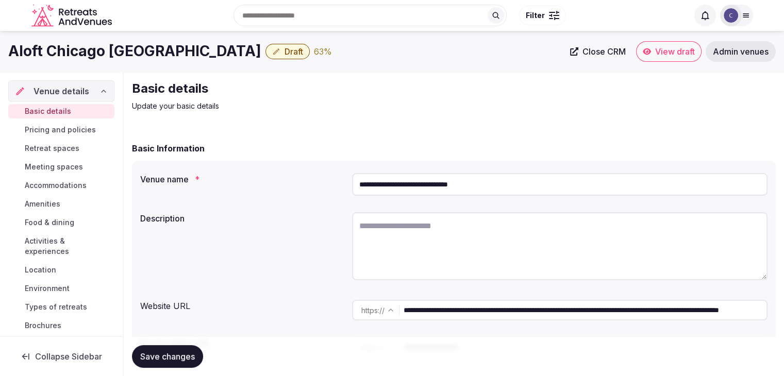
click at [405, 244] on textarea at bounding box center [559, 246] width 415 height 68
paste textarea "**********"
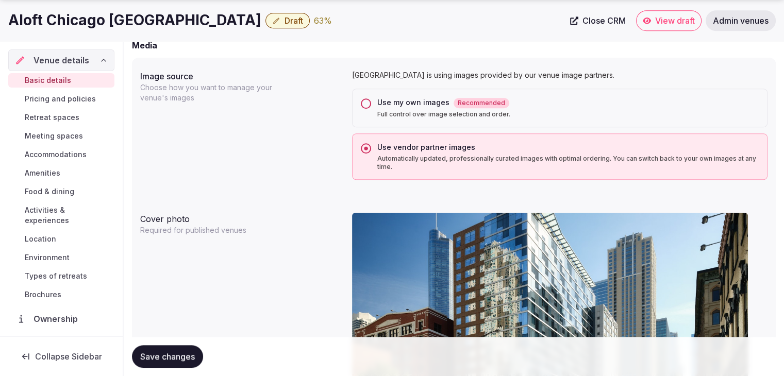
scroll to position [876, 0]
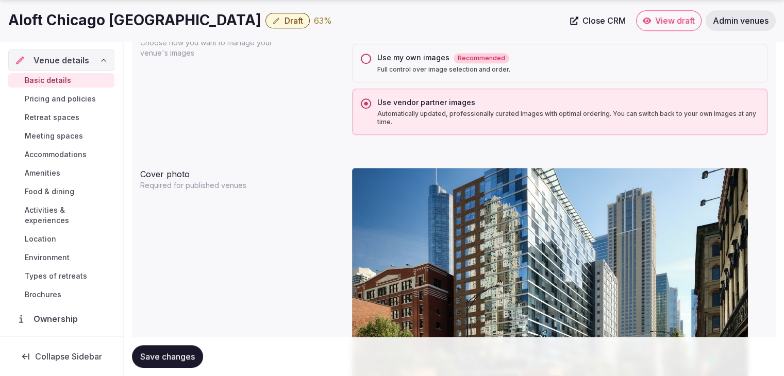
type textarea "**********"
click at [174, 355] on span "Save changes" at bounding box center [167, 357] width 55 height 10
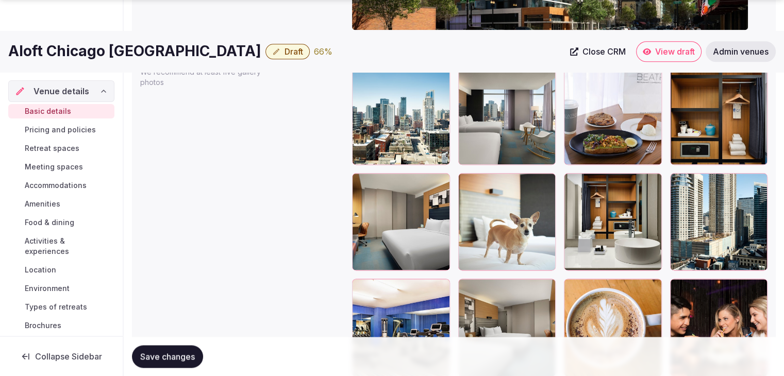
scroll to position [1392, 0]
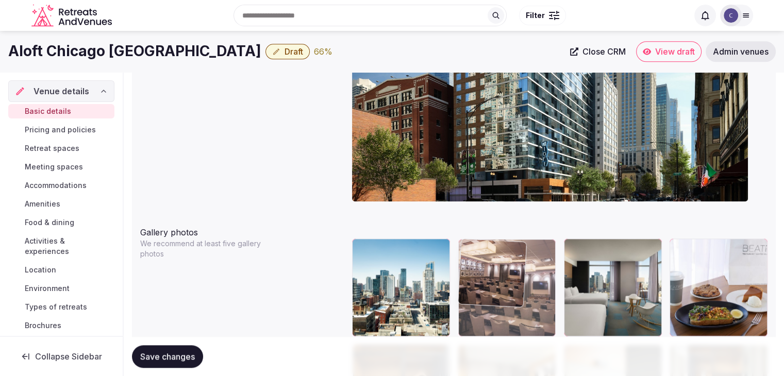
drag, startPoint x: 464, startPoint y: 135, endPoint x: 489, endPoint y: 275, distance: 142.4
click at [483, 255] on body "**********" at bounding box center [392, 97] width 784 height 2325
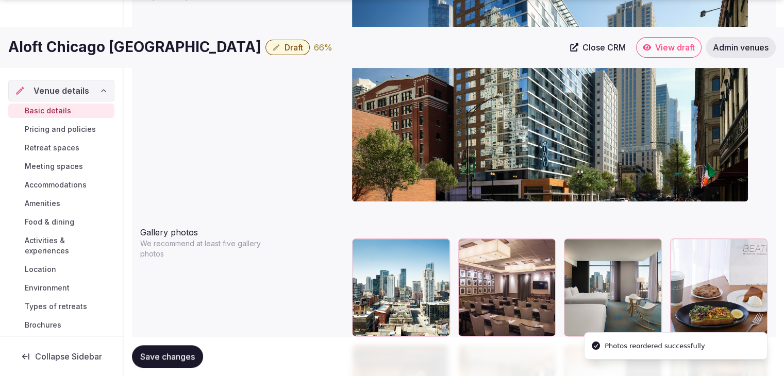
scroll to position [1220, 0]
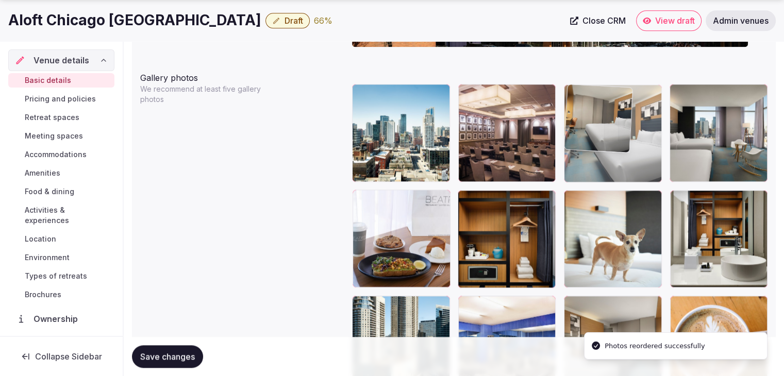
drag, startPoint x: 468, startPoint y: 198, endPoint x: 567, endPoint y: 157, distance: 107.2
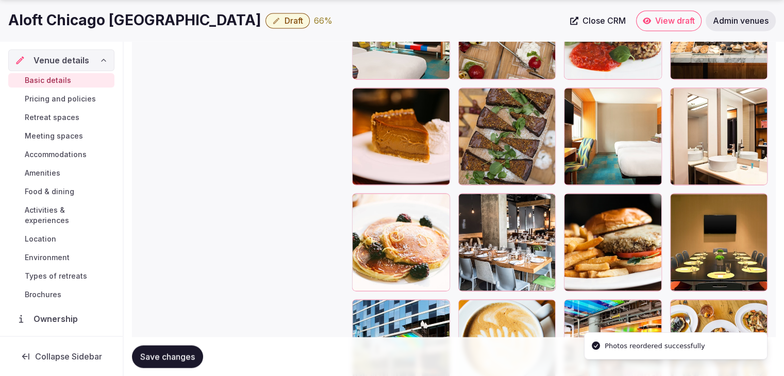
scroll to position [1787, 0]
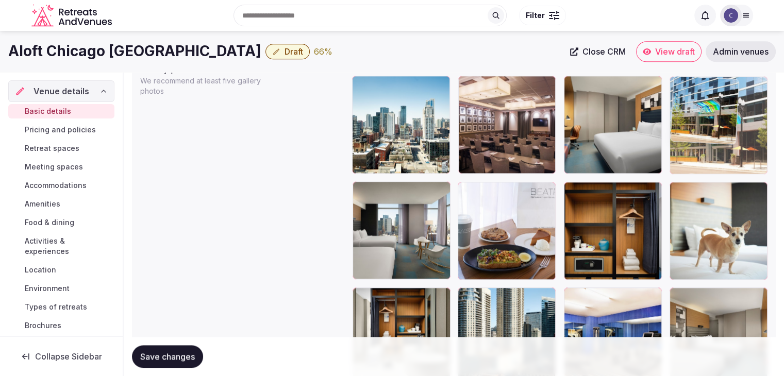
drag, startPoint x: 359, startPoint y: 267, endPoint x: 705, endPoint y: 116, distance: 378.0
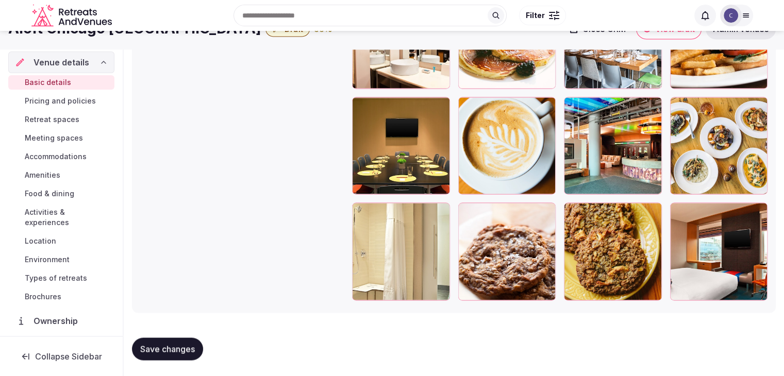
scroll to position [1846, 0]
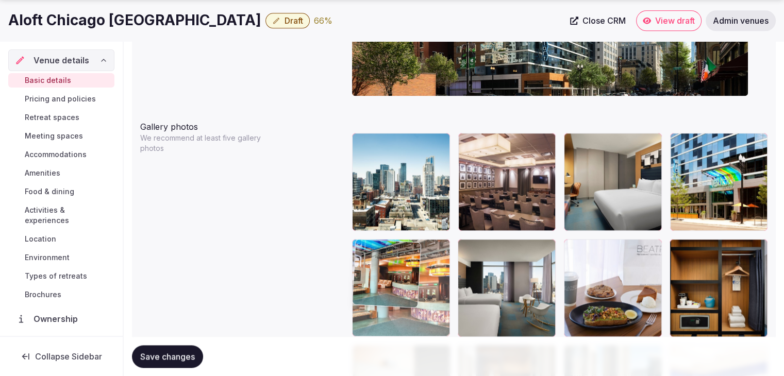
drag, startPoint x: 576, startPoint y: 209, endPoint x: 368, endPoint y: 275, distance: 217.9
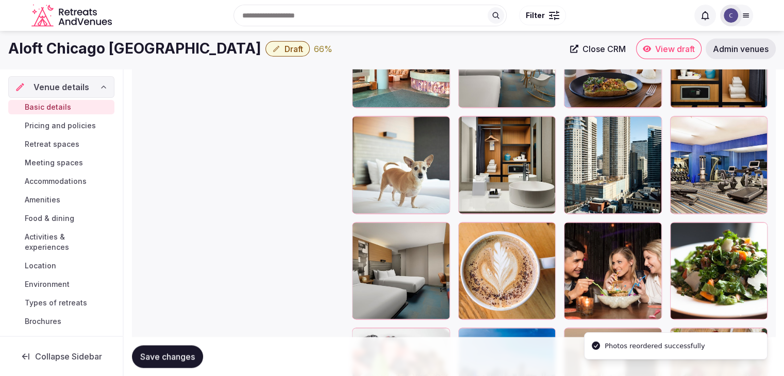
scroll to position [1377, 0]
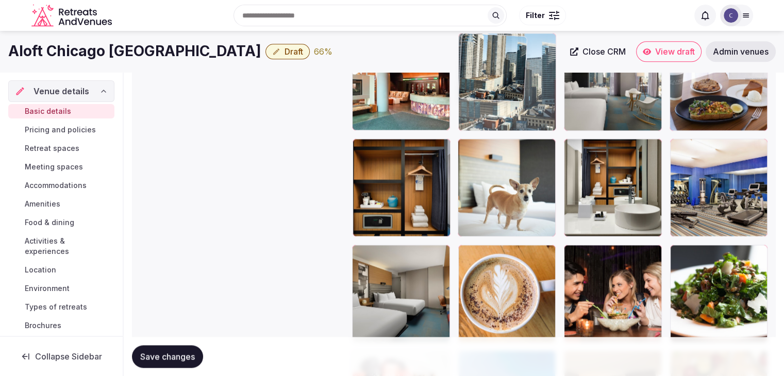
drag, startPoint x: 508, startPoint y: 107, endPoint x: 499, endPoint y: 94, distance: 15.6
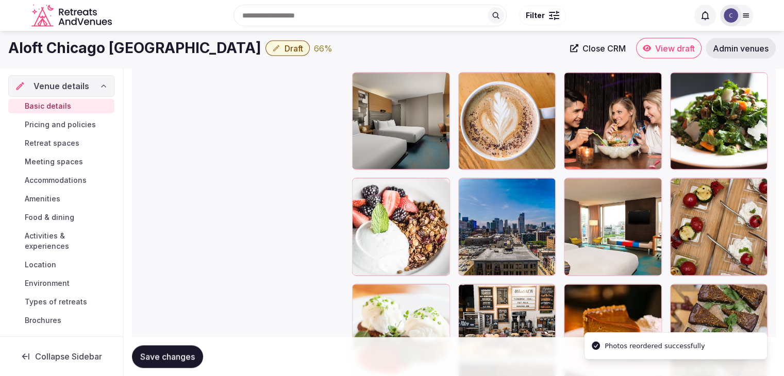
scroll to position [1532, 0]
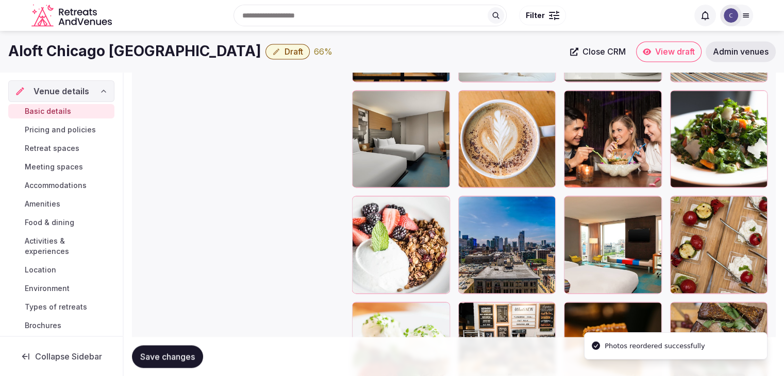
drag, startPoint x: 475, startPoint y: 210, endPoint x: 493, endPoint y: 175, distance: 39.9
click at [474, 210] on div at bounding box center [507, 245] width 98 height 98
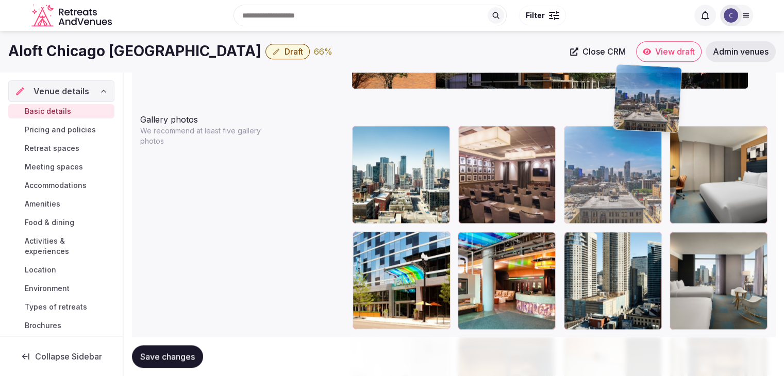
scroll to position [1173, 0]
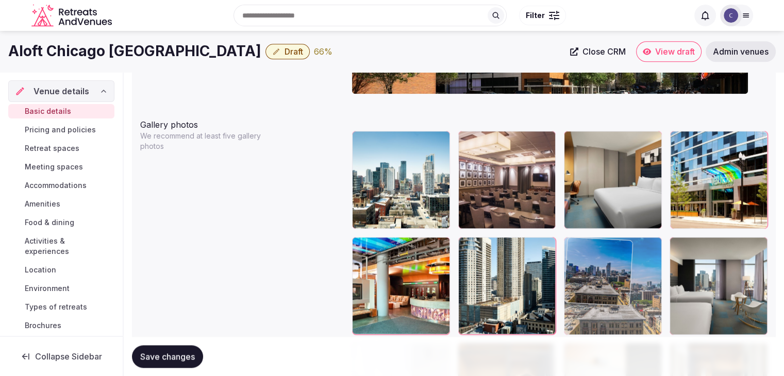
drag, startPoint x: 493, startPoint y: 175, endPoint x: 605, endPoint y: 251, distance: 135.8
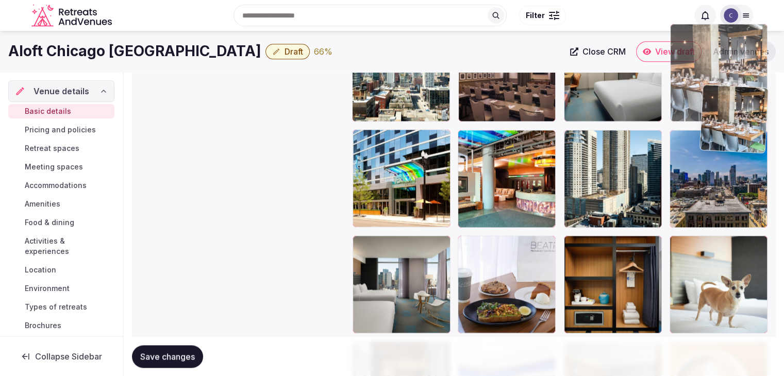
scroll to position [1279, 0]
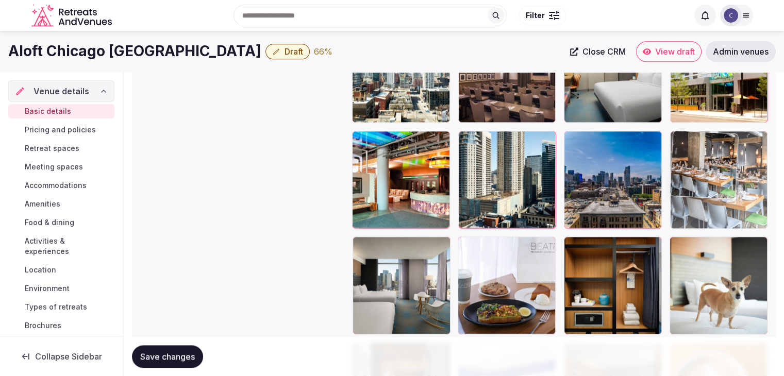
drag, startPoint x: 685, startPoint y: 259, endPoint x: 718, endPoint y: 160, distance: 103.8
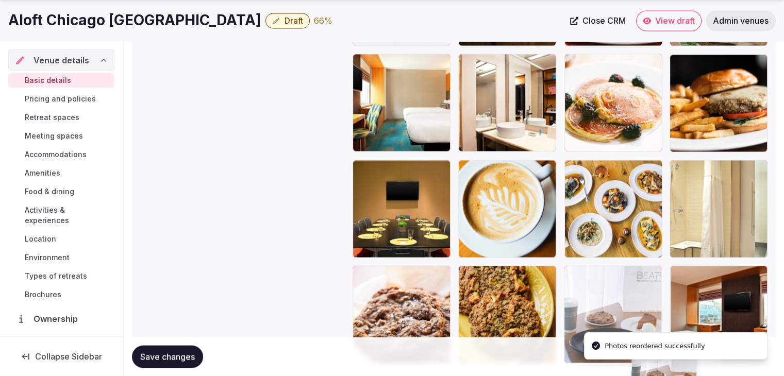
scroll to position [1949, 0]
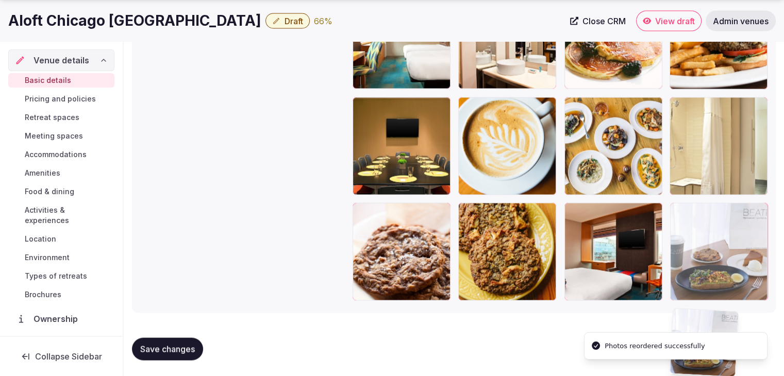
drag, startPoint x: 462, startPoint y: 93, endPoint x: 708, endPoint y: 245, distance: 288.6
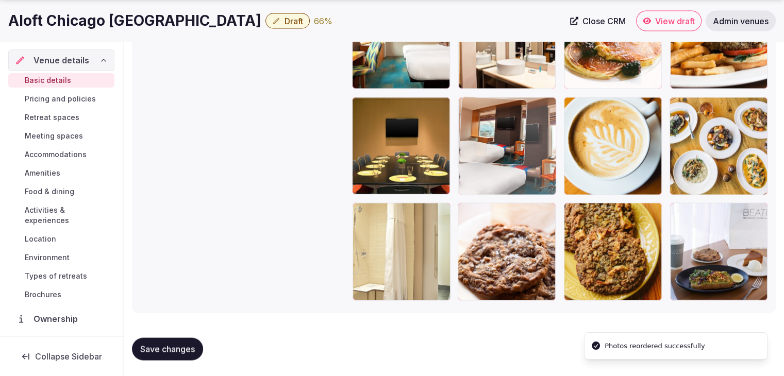
drag, startPoint x: 573, startPoint y: 209, endPoint x: 475, endPoint y: 146, distance: 116.8
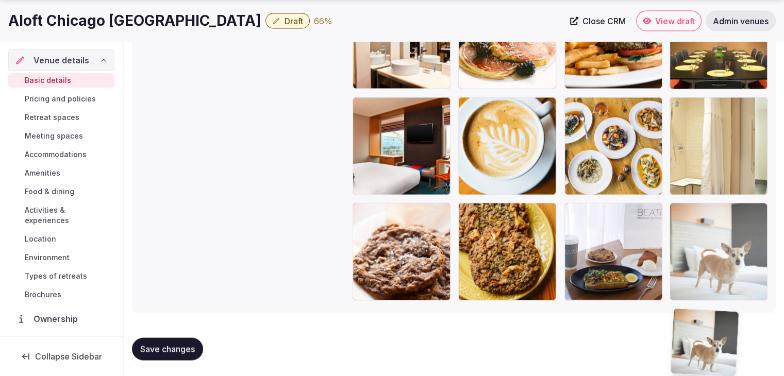
drag, startPoint x: 571, startPoint y: 139, endPoint x: 707, endPoint y: 250, distance: 176.2
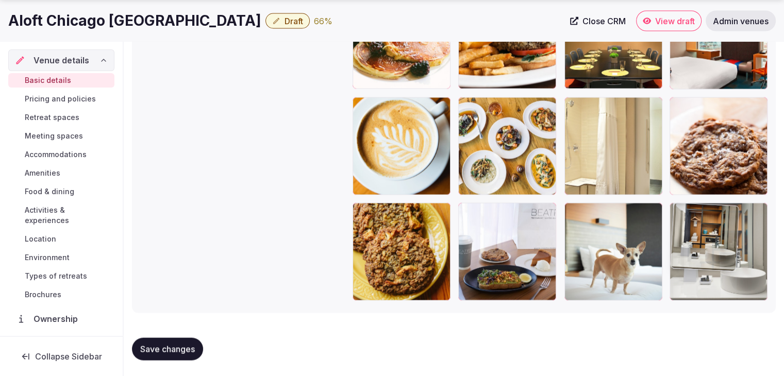
drag, startPoint x: 573, startPoint y: 196, endPoint x: 689, endPoint y: 254, distance: 129.8
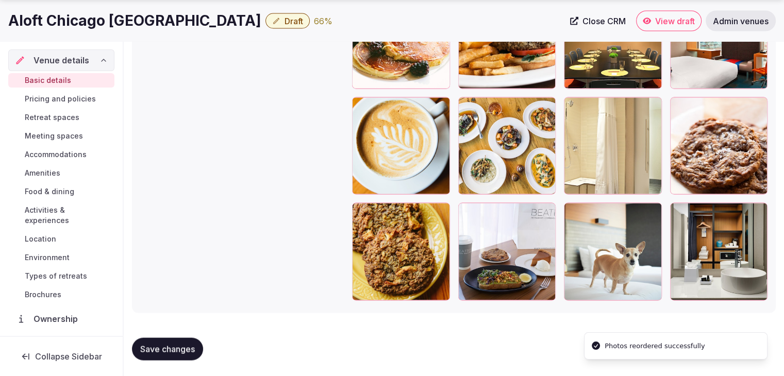
click at [173, 346] on span "Save changes" at bounding box center [167, 349] width 55 height 10
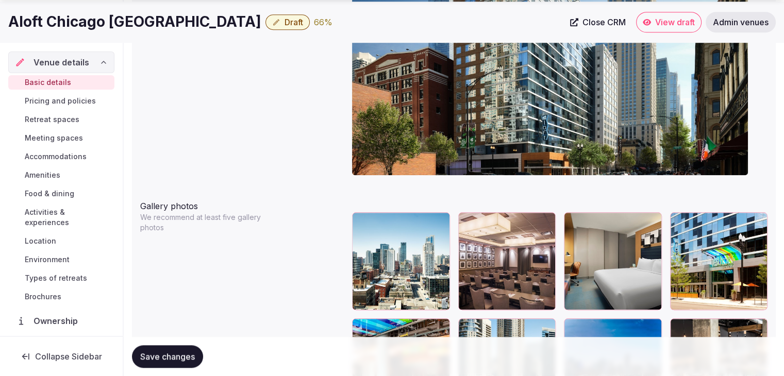
scroll to position [1124, 0]
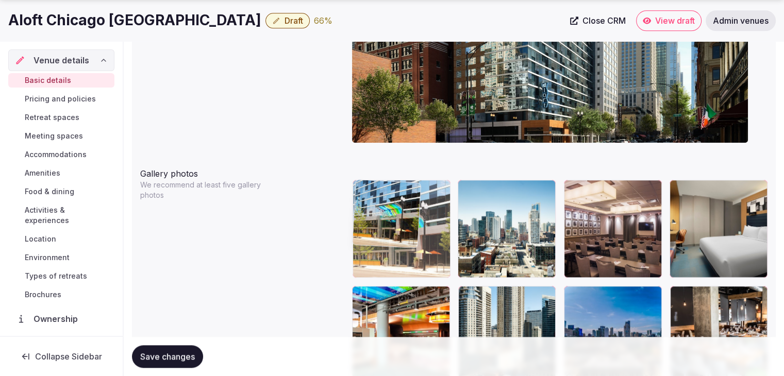
drag, startPoint x: 681, startPoint y: 190, endPoint x: 380, endPoint y: 195, distance: 300.5
click at [380, 195] on body "**********" at bounding box center [392, 38] width 784 height 2325
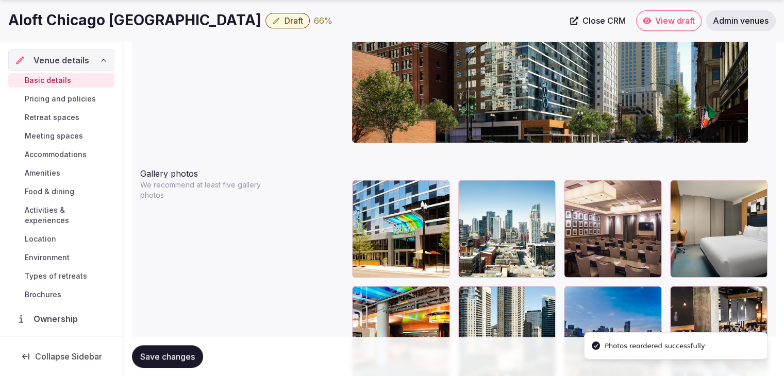
drag, startPoint x: 468, startPoint y: 188, endPoint x: 498, endPoint y: 193, distance: 29.8
click at [477, 190] on div at bounding box center [507, 229] width 98 height 98
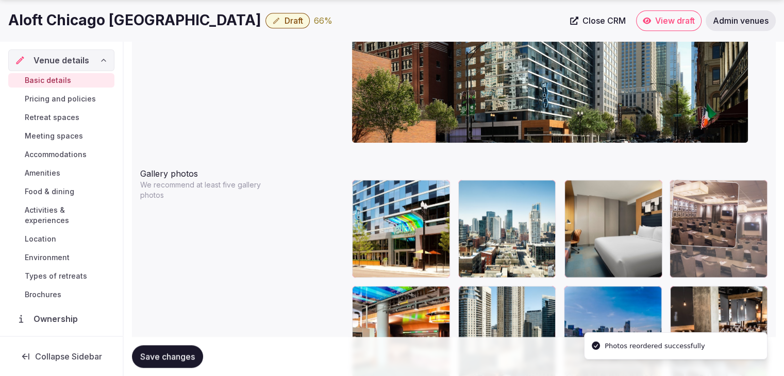
drag, startPoint x: 615, startPoint y: 193, endPoint x: 689, endPoint y: 204, distance: 74.5
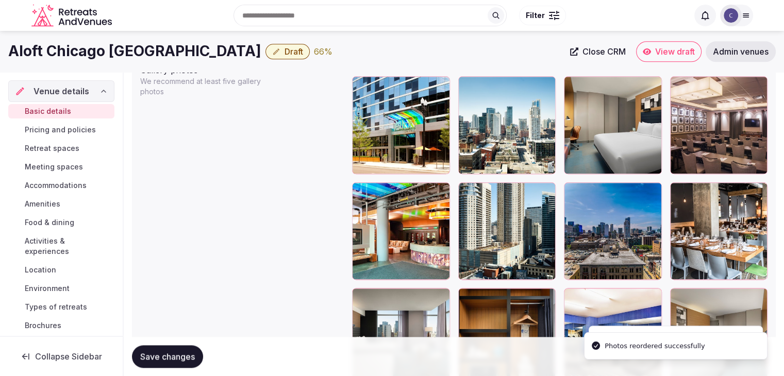
scroll to position [1227, 0]
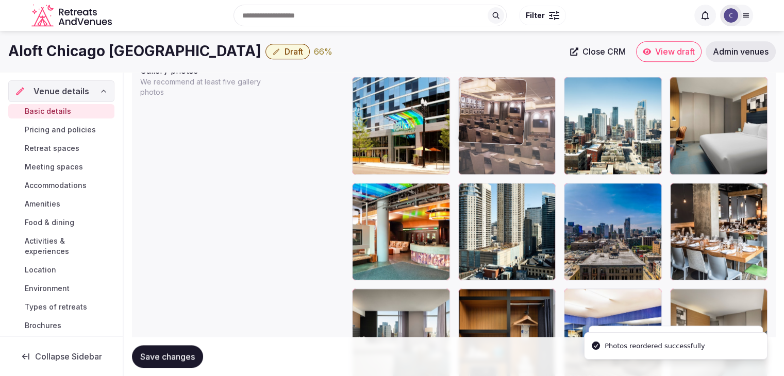
drag, startPoint x: 681, startPoint y: 87, endPoint x: 501, endPoint y: 93, distance: 180.0
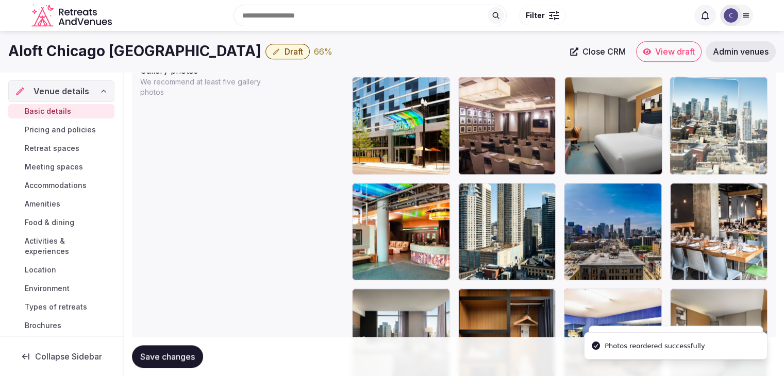
drag, startPoint x: 575, startPoint y: 87, endPoint x: 683, endPoint y: 96, distance: 108.7
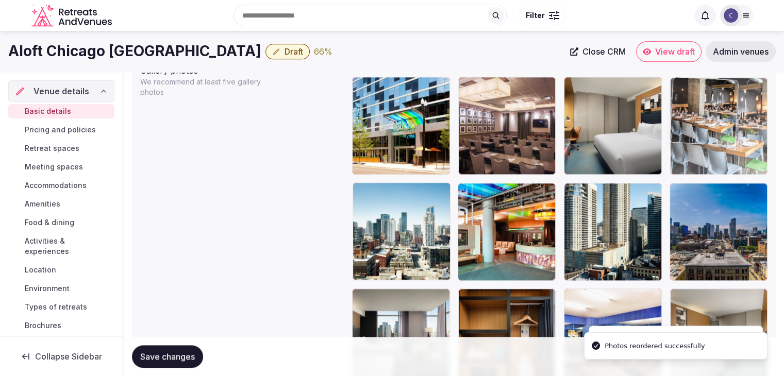
drag, startPoint x: 680, startPoint y: 192, endPoint x: 681, endPoint y: 125, distance: 66.5
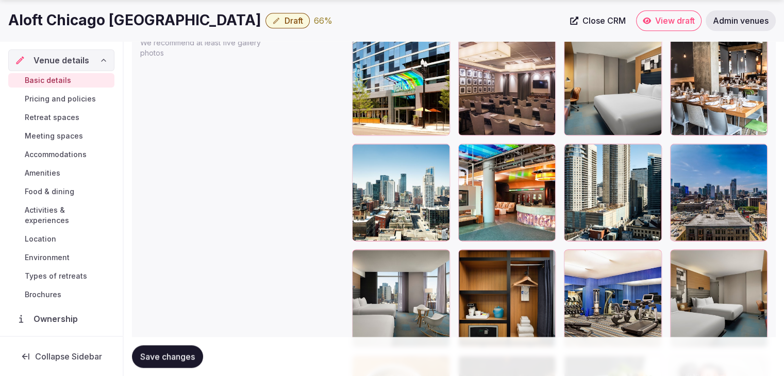
scroll to position [1330, 0]
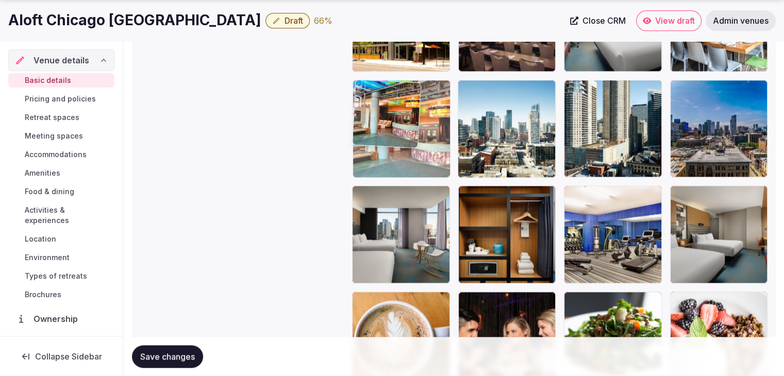
drag, startPoint x: 445, startPoint y: 90, endPoint x: 403, endPoint y: 89, distance: 42.3
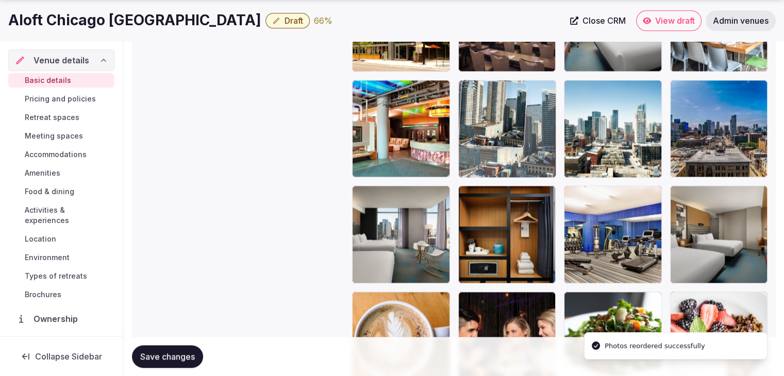
drag, startPoint x: 575, startPoint y: 85, endPoint x: 507, endPoint y: 86, distance: 67.5
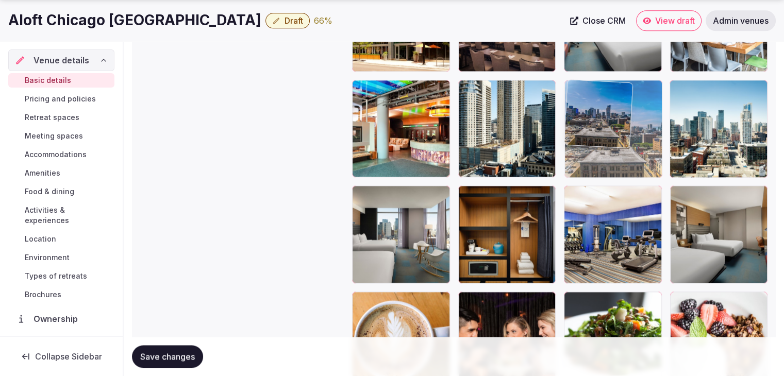
drag, startPoint x: 678, startPoint y: 92, endPoint x: 598, endPoint y: 92, distance: 79.9
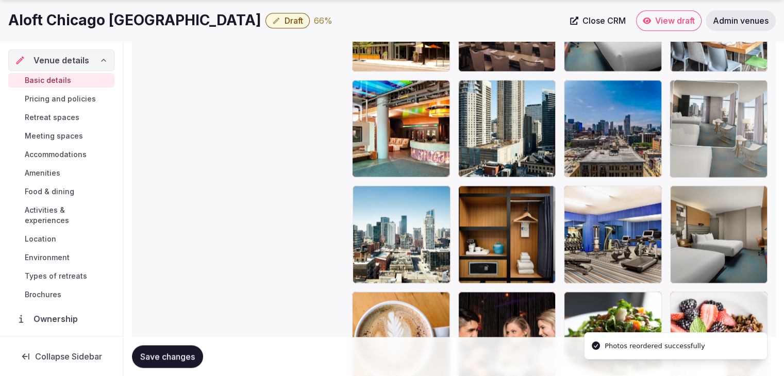
drag, startPoint x: 359, startPoint y: 198, endPoint x: 691, endPoint y: 130, distance: 338.3
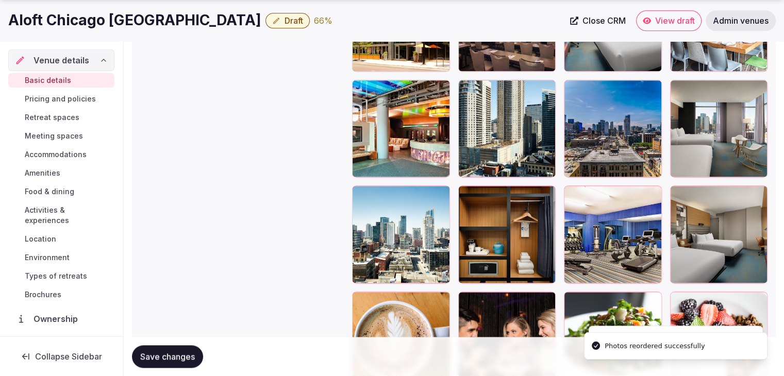
click at [177, 362] on button "Save changes" at bounding box center [167, 356] width 71 height 23
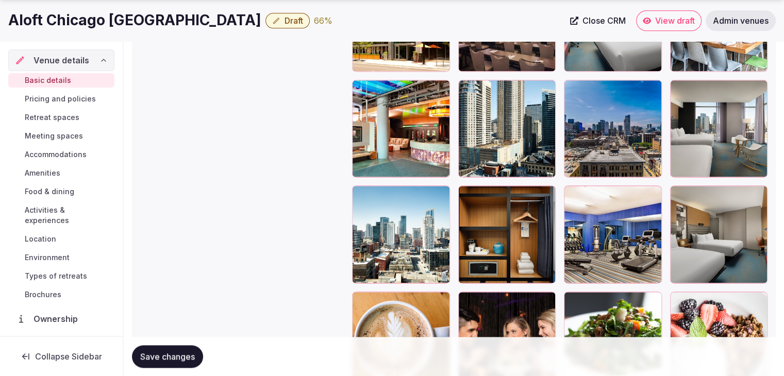
click at [63, 194] on span "Food & dining" at bounding box center [49, 192] width 49 height 10
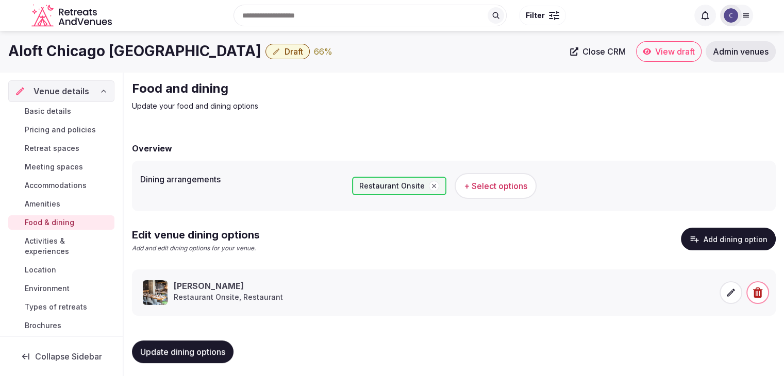
click at [754, 295] on icon "button" at bounding box center [757, 293] width 9 height 10
click at [733, 294] on icon at bounding box center [731, 293] width 10 height 10
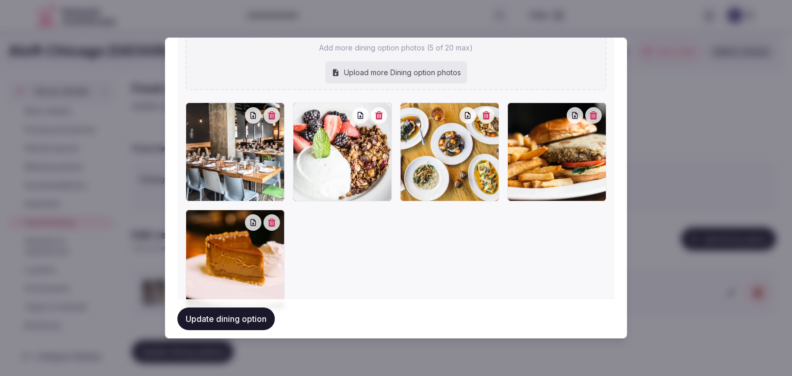
scroll to position [475, 0]
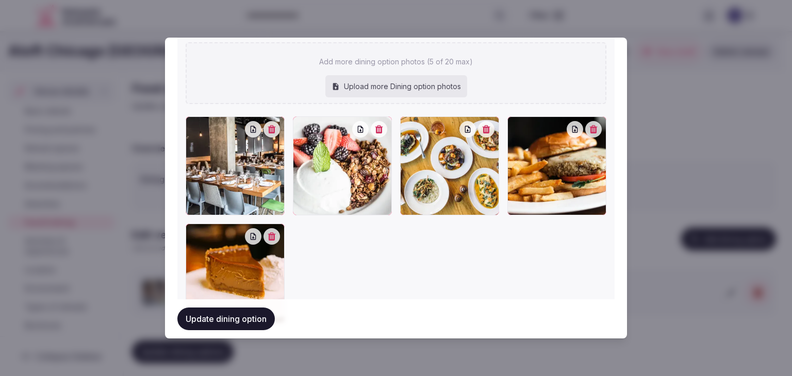
click at [305, 130] on div at bounding box center [342, 165] width 99 height 99
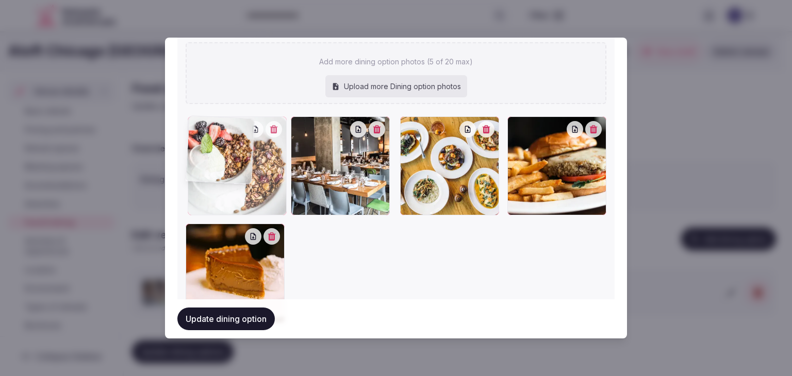
drag, startPoint x: 305, startPoint y: 130, endPoint x: 233, endPoint y: 129, distance: 72.2
click at [233, 129] on div at bounding box center [237, 165] width 99 height 99
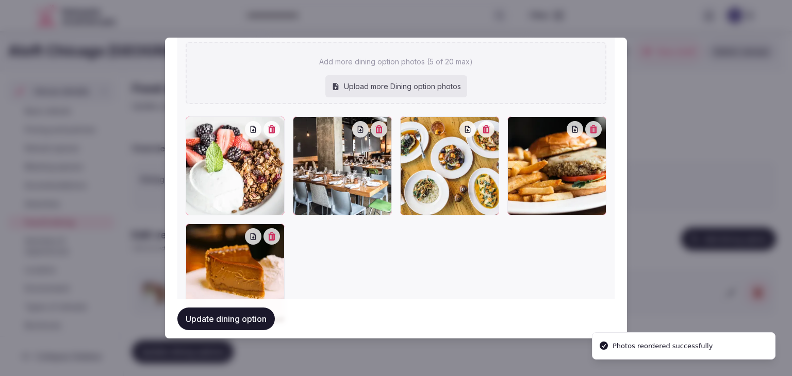
click at [229, 317] on button "Update dining option" at bounding box center [225, 319] width 97 height 23
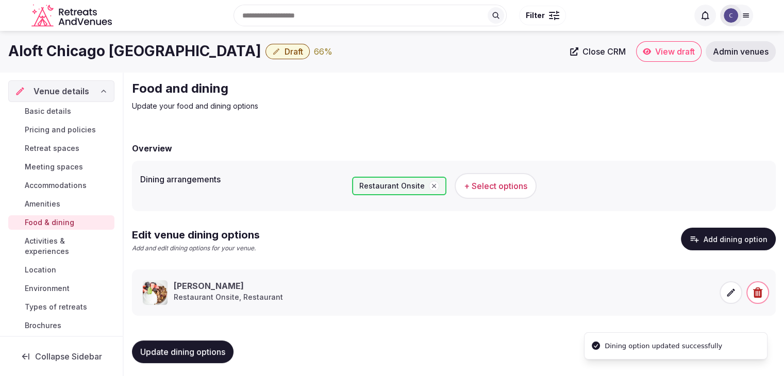
click at [731, 293] on icon at bounding box center [731, 293] width 8 height 8
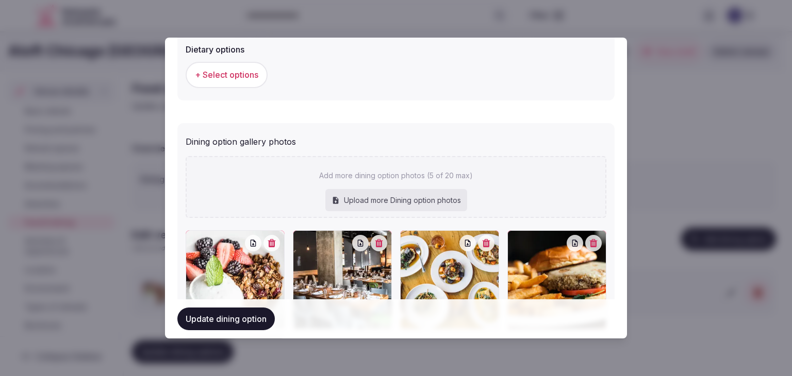
scroll to position [515, 0]
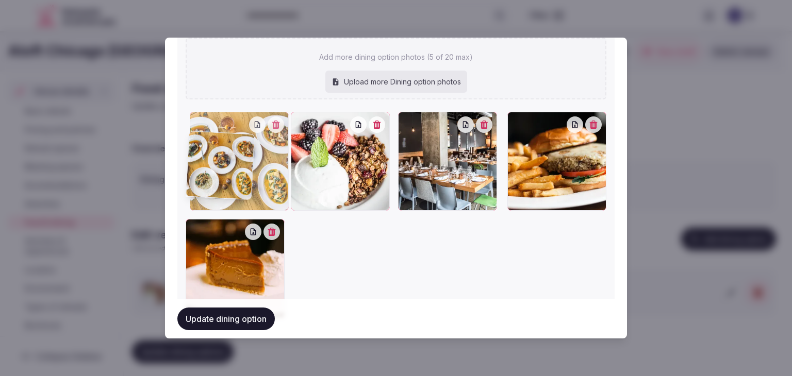
drag, startPoint x: 405, startPoint y: 85, endPoint x: 234, endPoint y: 88, distance: 171.1
click at [235, 85] on div "Add more dining option photos (5 of 20 max) Upload more Dining option photos To…" at bounding box center [396, 178] width 421 height 280
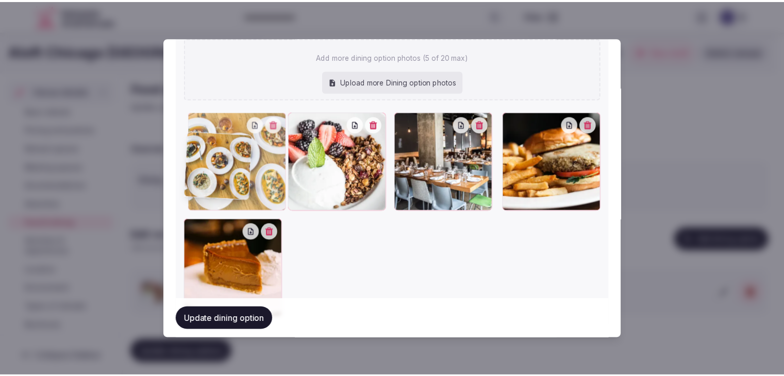
scroll to position [460, 0]
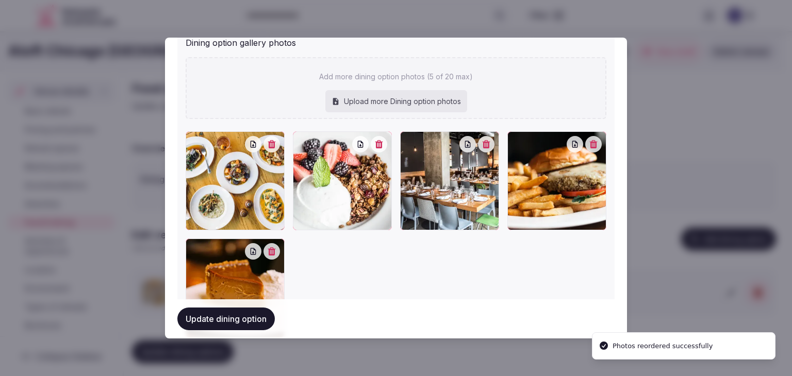
click at [257, 315] on button "Update dining option" at bounding box center [225, 319] width 97 height 23
click at [257, 315] on div "Update dining option" at bounding box center [395, 318] width 437 height 39
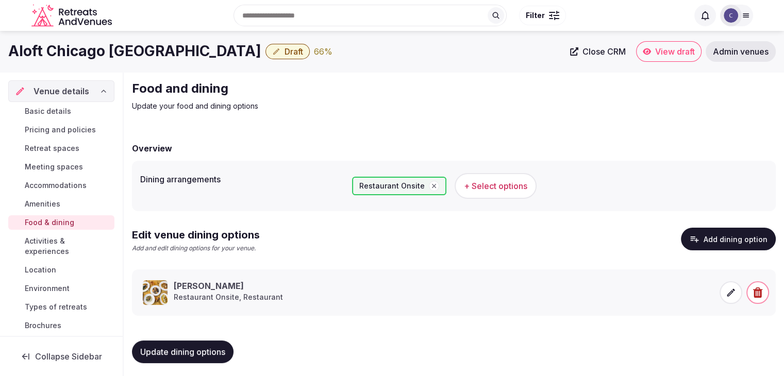
drag, startPoint x: 49, startPoint y: 246, endPoint x: 66, endPoint y: 253, distance: 18.0
click at [49, 246] on span "Activities & experiences" at bounding box center [68, 246] width 86 height 21
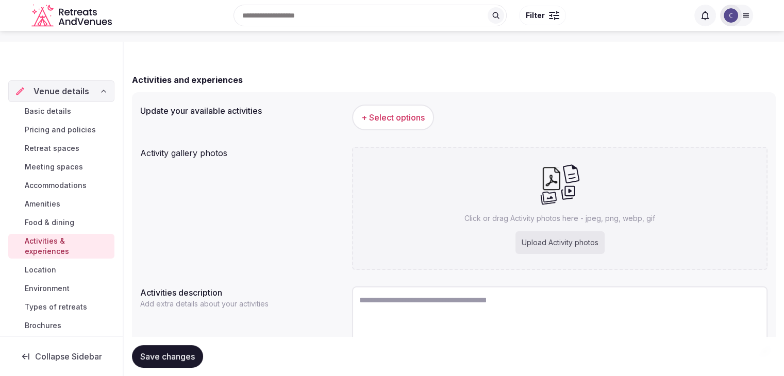
scroll to position [126, 0]
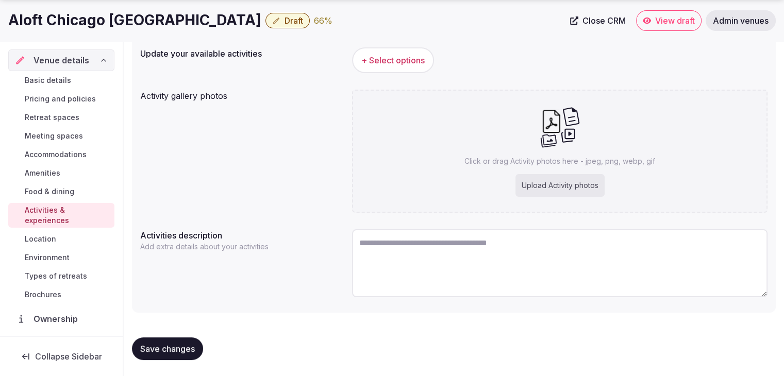
click at [553, 180] on div "Upload Activity photos" at bounding box center [559, 185] width 89 height 23
type input "**********"
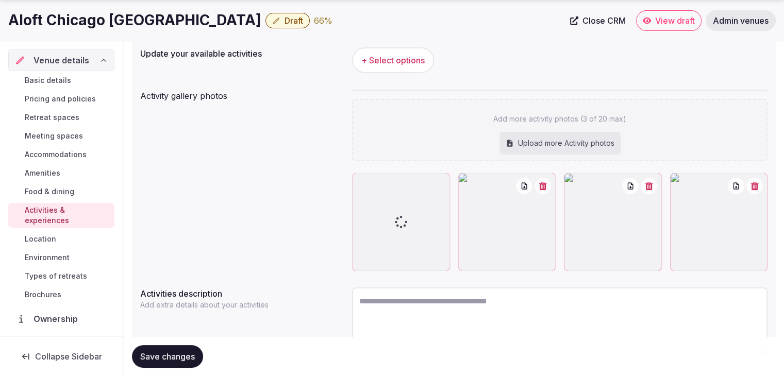
click at [182, 356] on span "Save changes" at bounding box center [167, 357] width 55 height 10
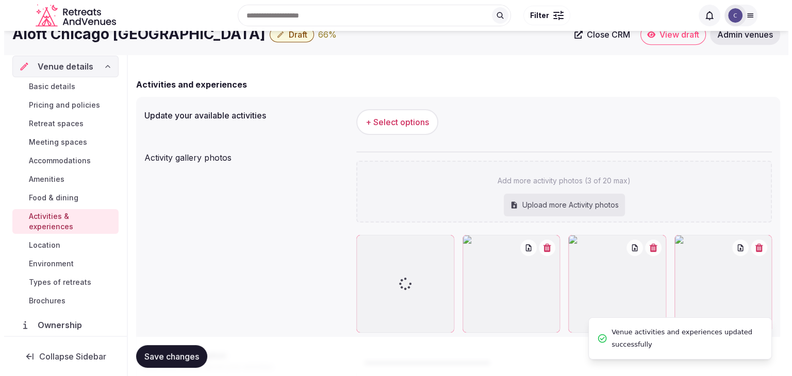
scroll to position [0, 0]
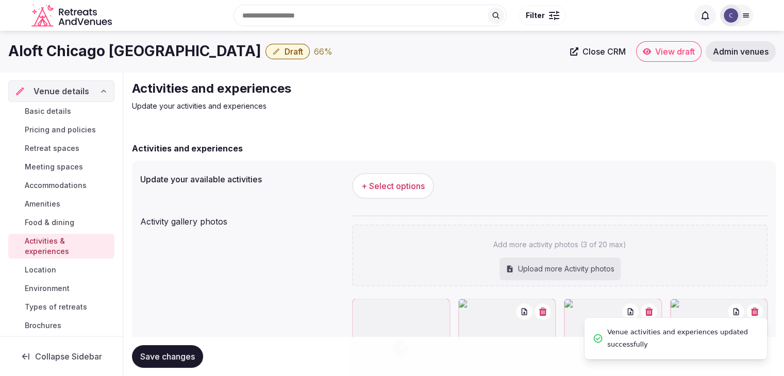
click at [198, 39] on div "Search Popular Destinations Toscana, Italy Riviera Maya, Mexico Indonesia, Bali…" at bounding box center [392, 15] width 722 height 53
click at [204, 51] on h1 "Aloft Chicago Downtown River North" at bounding box center [134, 51] width 253 height 20
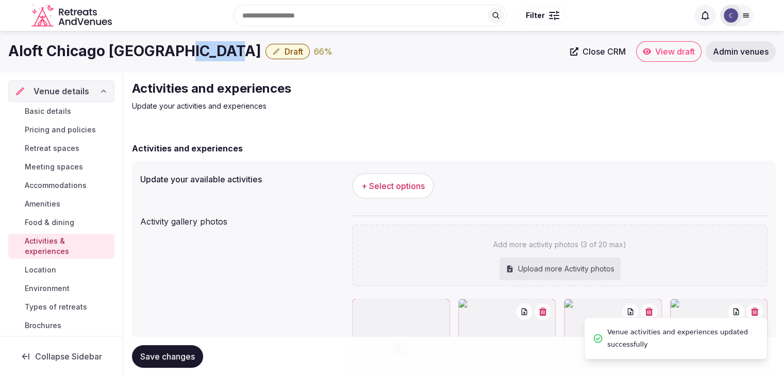
click at [204, 51] on h1 "Aloft Chicago Downtown River North" at bounding box center [134, 51] width 253 height 20
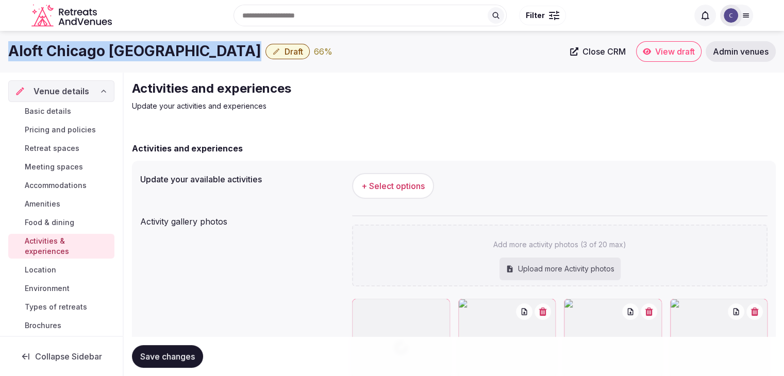
copy div "Aloft Chicago Downtown River North"
click at [383, 178] on button "+ Select options" at bounding box center [393, 186] width 82 height 26
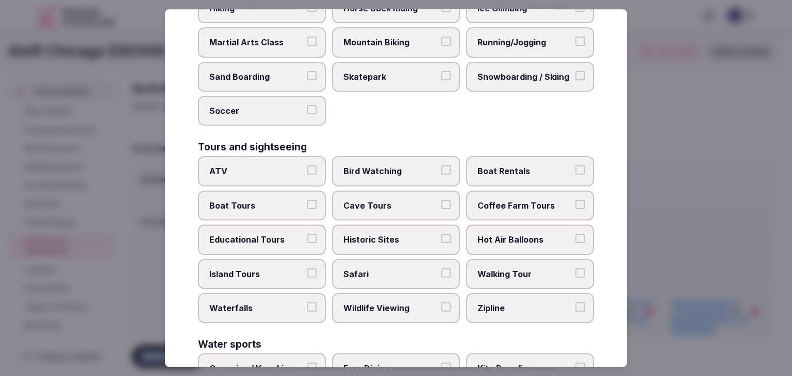
scroll to position [796, 0]
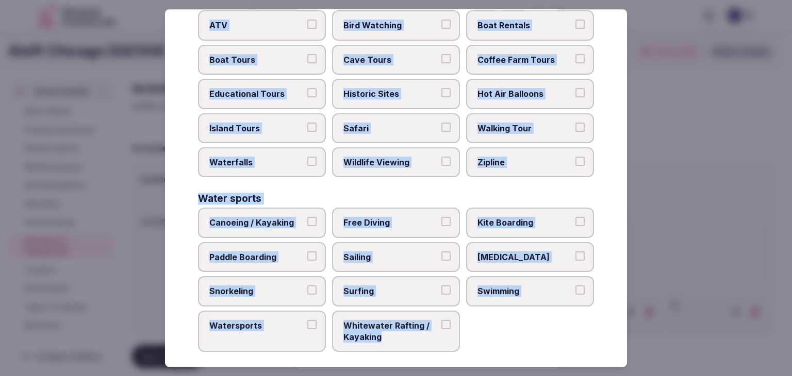
drag, startPoint x: 198, startPoint y: 71, endPoint x: 464, endPoint y: 329, distance: 370.7
click at [464, 329] on div "Select your activities Choose all applicable activities offered. Culture Dancin…" at bounding box center [396, 188] width 462 height 358
copy div "Choose all applicable activities offered. Culture Dancing Food and Culinary Cla…"
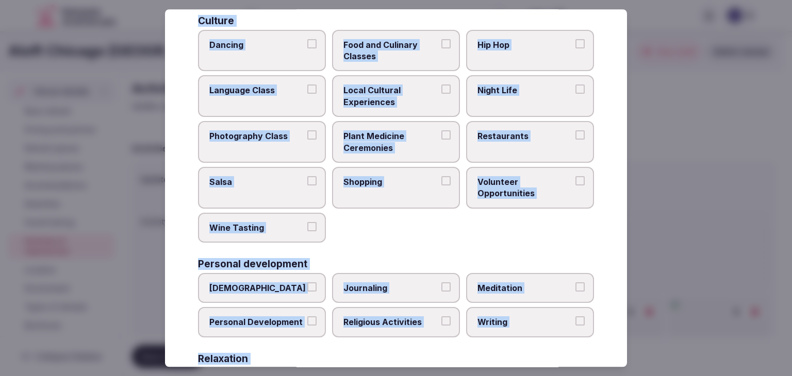
scroll to position [23, 0]
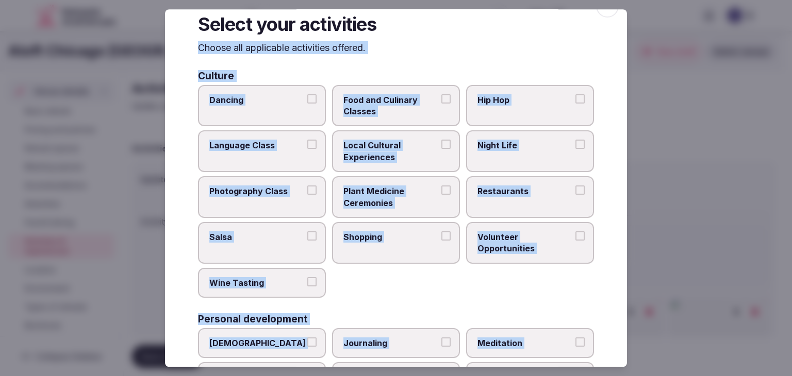
click at [507, 141] on span "Night Life" at bounding box center [524, 145] width 95 height 11
click at [575, 141] on button "Night Life" at bounding box center [579, 144] width 9 height 9
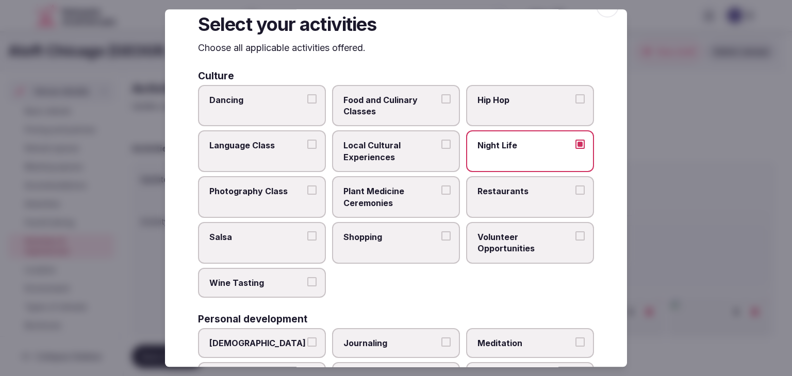
click at [510, 192] on span "Restaurants" at bounding box center [524, 191] width 95 height 11
click at [575, 192] on button "Restaurants" at bounding box center [579, 190] width 9 height 9
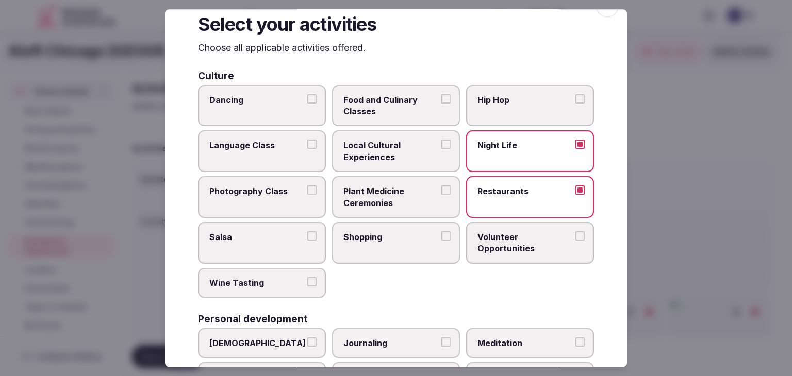
click at [369, 256] on label "Shopping" at bounding box center [396, 243] width 128 height 42
click at [441, 241] on button "Shopping" at bounding box center [445, 235] width 9 height 9
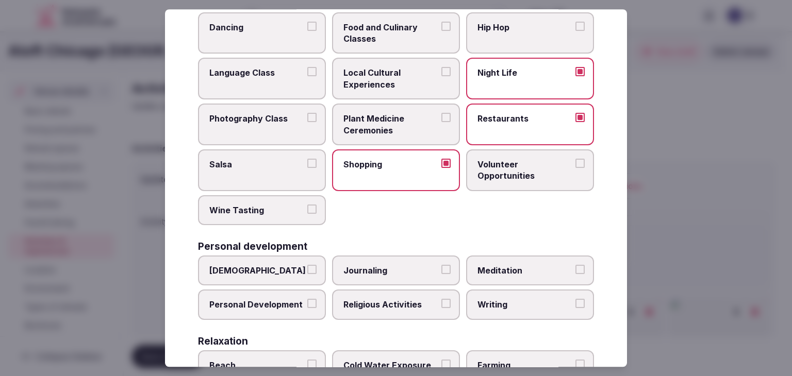
scroll to position [126, 0]
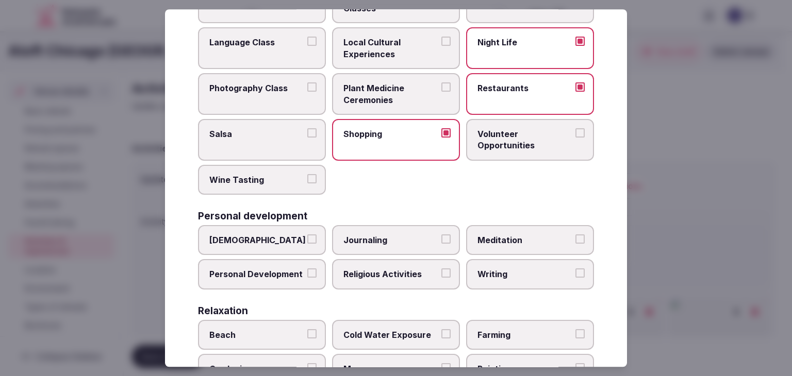
click at [522, 238] on span "Meditation" at bounding box center [524, 240] width 95 height 11
click at [575, 238] on button "Meditation" at bounding box center [579, 239] width 9 height 9
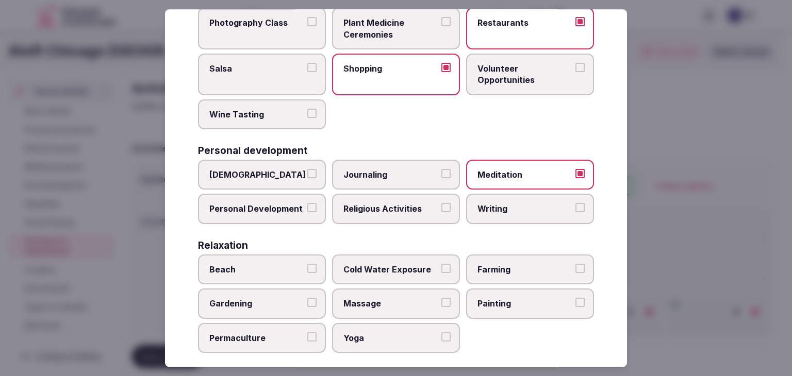
scroll to position [229, 0]
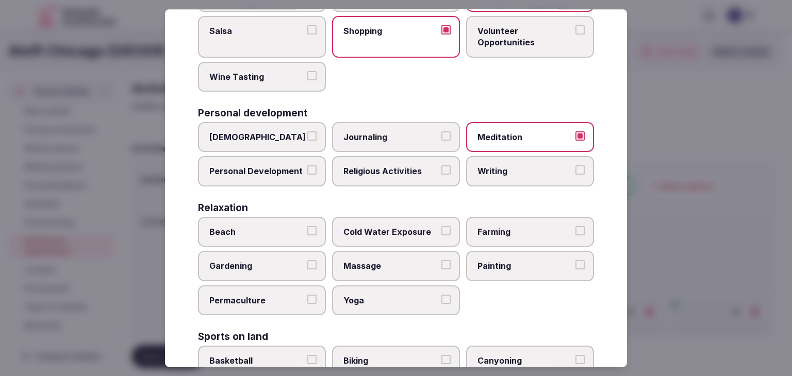
click at [421, 295] on span "Yoga" at bounding box center [390, 300] width 95 height 11
click at [441, 295] on button "Yoga" at bounding box center [445, 299] width 9 height 9
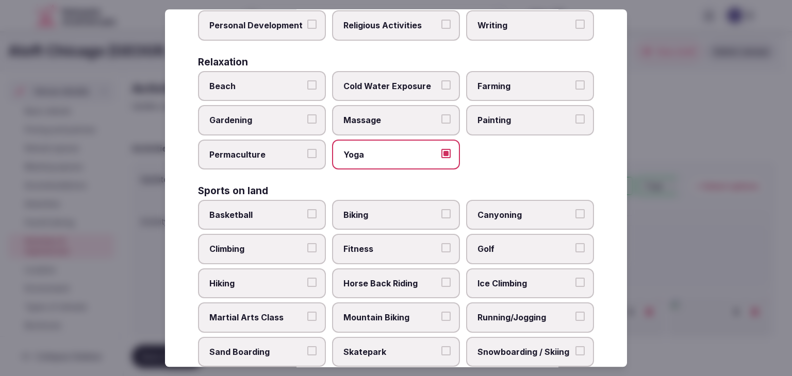
scroll to position [435, 0]
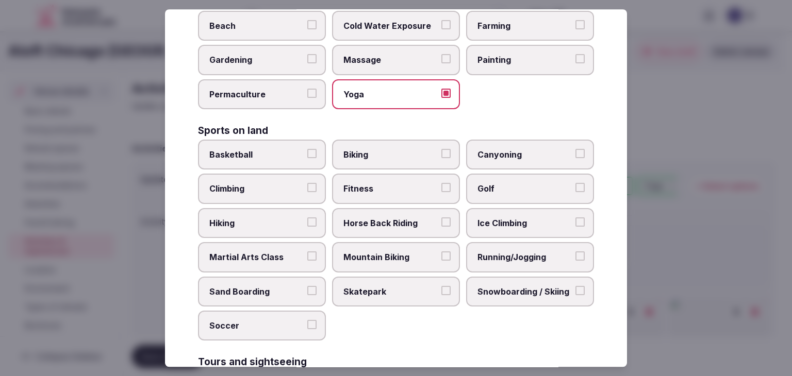
click at [371, 183] on span "Fitness" at bounding box center [390, 188] width 95 height 11
click at [441, 183] on button "Fitness" at bounding box center [445, 187] width 9 height 9
click at [546, 256] on span "Running/Jogging" at bounding box center [524, 257] width 95 height 11
click at [575, 256] on button "Running/Jogging" at bounding box center [579, 256] width 9 height 9
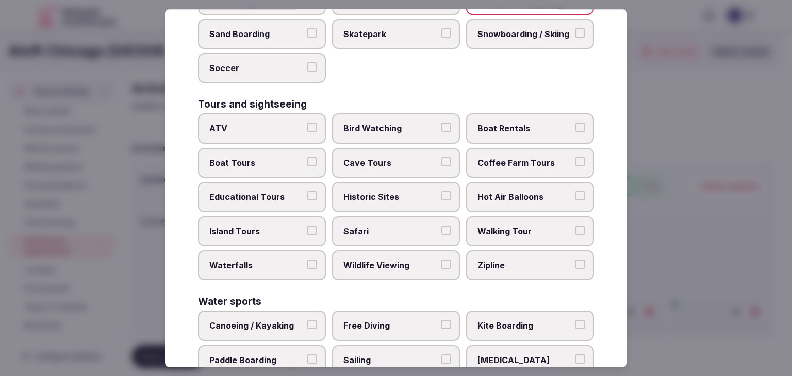
scroll to position [796, 0]
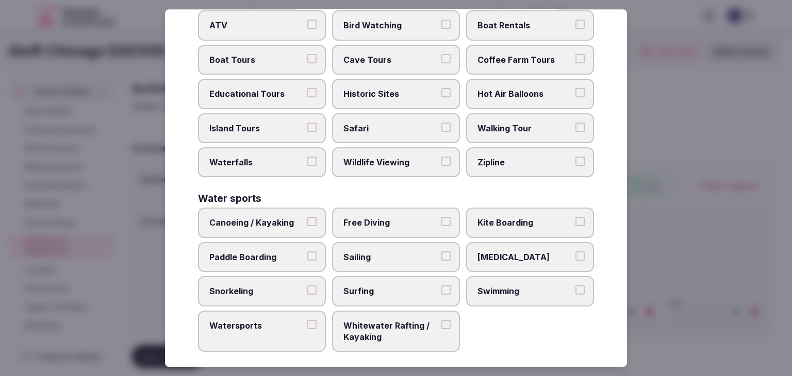
click at [386, 88] on span "Historic Sites" at bounding box center [390, 93] width 95 height 11
click at [441, 88] on button "Historic Sites" at bounding box center [445, 92] width 9 height 9
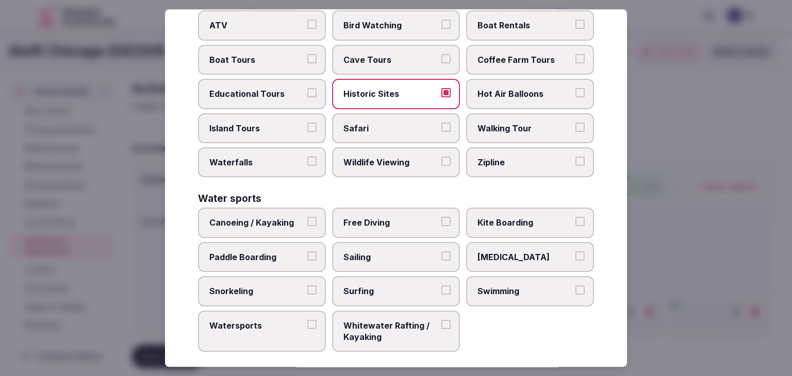
click at [561, 123] on span "Walking Tour" at bounding box center [524, 128] width 95 height 11
click at [575, 123] on button "Walking Tour" at bounding box center [579, 127] width 9 height 9
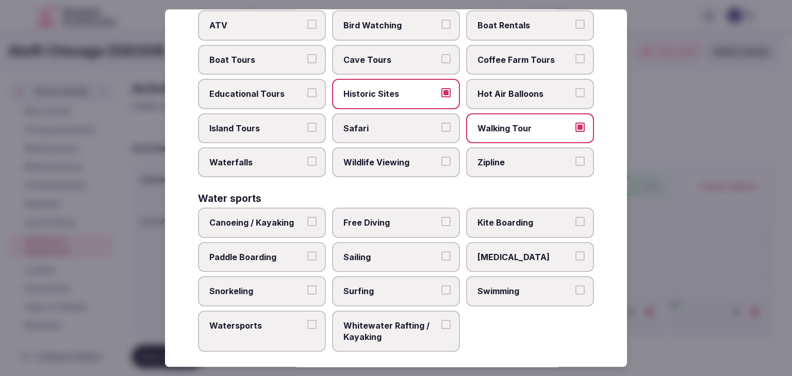
click at [534, 286] on span "Swimming" at bounding box center [524, 291] width 95 height 11
click at [575, 286] on button "Swimming" at bounding box center [579, 290] width 9 height 9
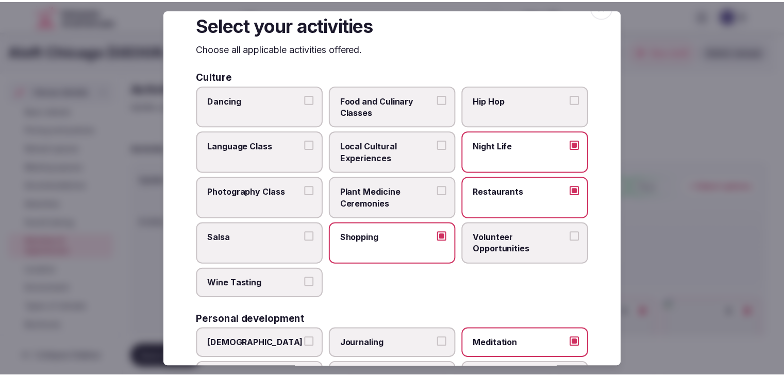
scroll to position [0, 0]
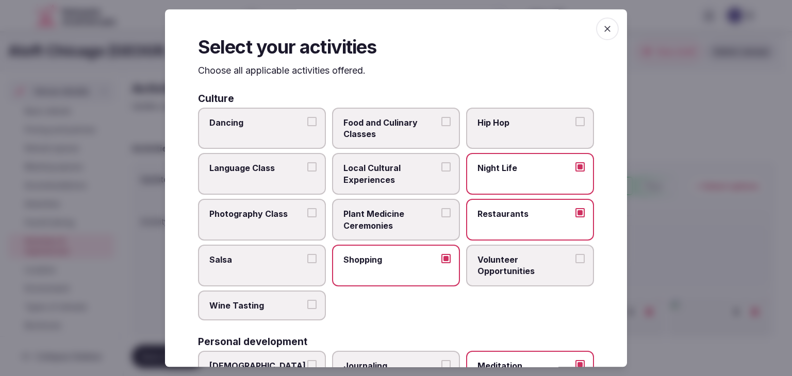
click at [602, 29] on icon "button" at bounding box center [607, 29] width 10 height 10
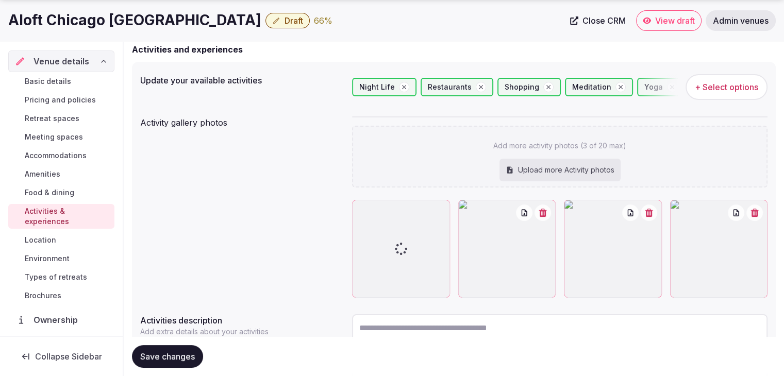
scroll to position [103, 0]
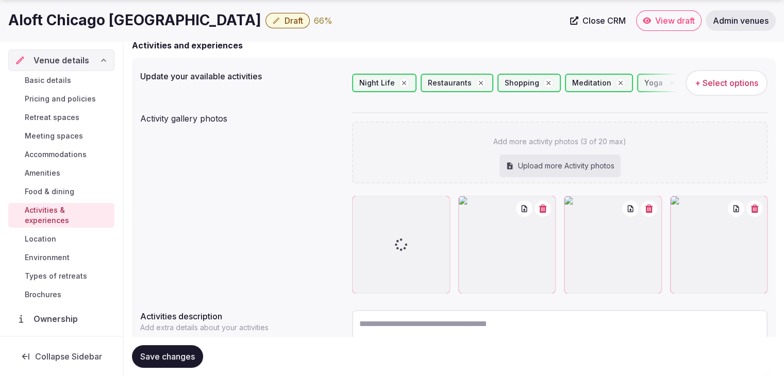
click at [180, 360] on span "Save changes" at bounding box center [167, 357] width 55 height 10
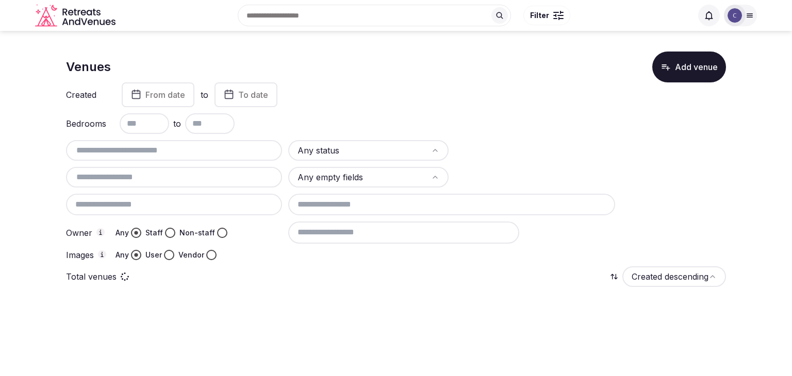
click at [238, 152] on input "text" at bounding box center [174, 150] width 208 height 12
paste input "**********"
type input "**********"
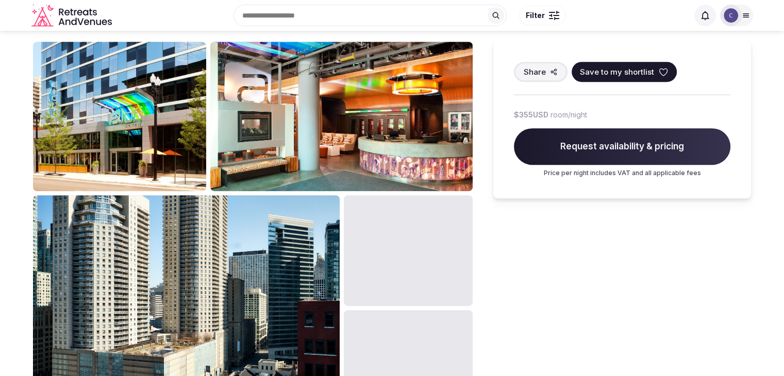
scroll to position [464, 0]
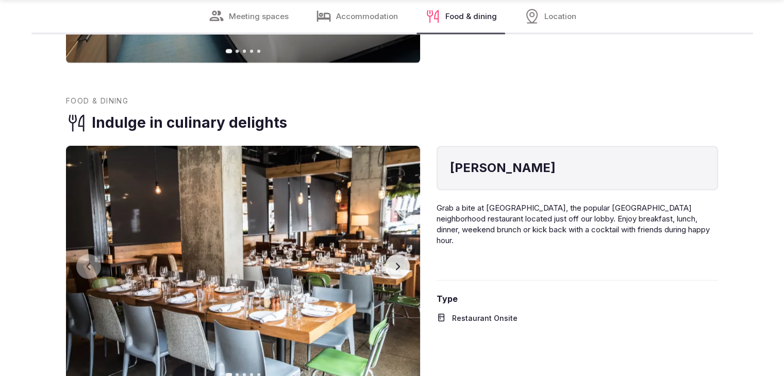
scroll to position [1701, 0]
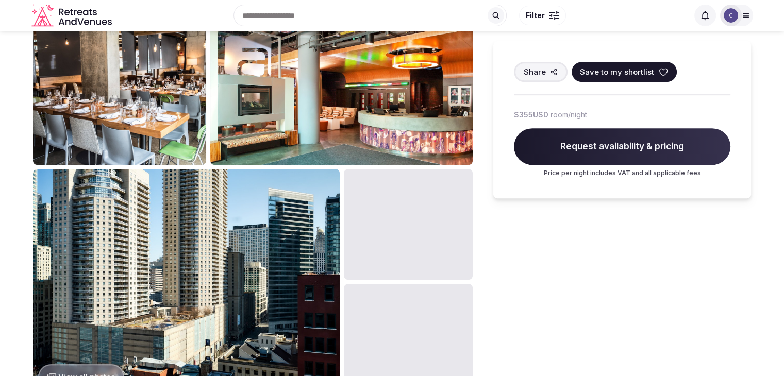
scroll to position [464, 0]
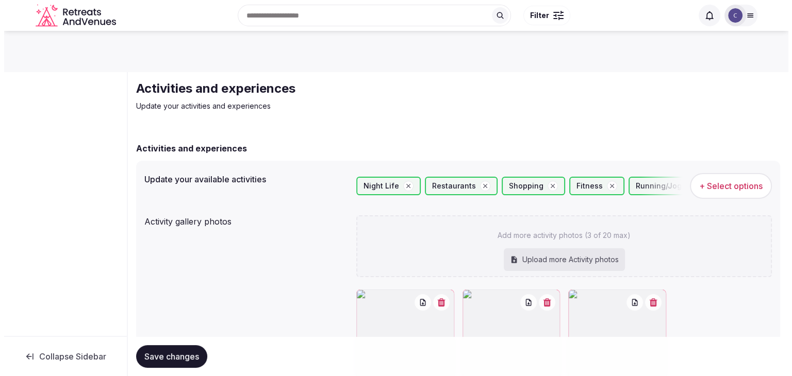
scroll to position [155, 0]
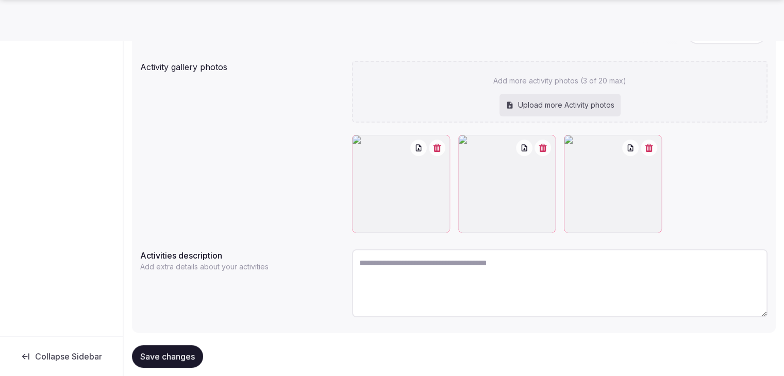
click at [181, 359] on span "Save changes" at bounding box center [167, 357] width 55 height 10
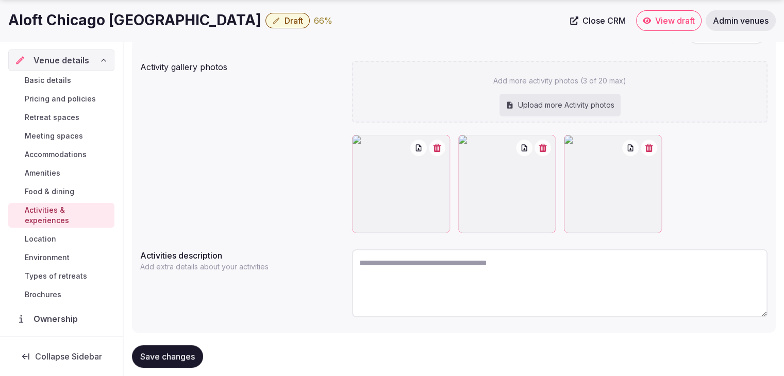
click at [441, 148] on icon "button" at bounding box center [437, 148] width 8 height 8
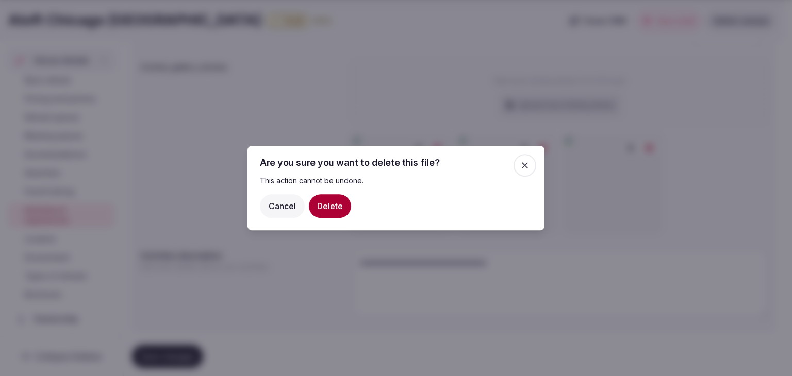
click at [340, 206] on button "Delete" at bounding box center [330, 206] width 42 height 24
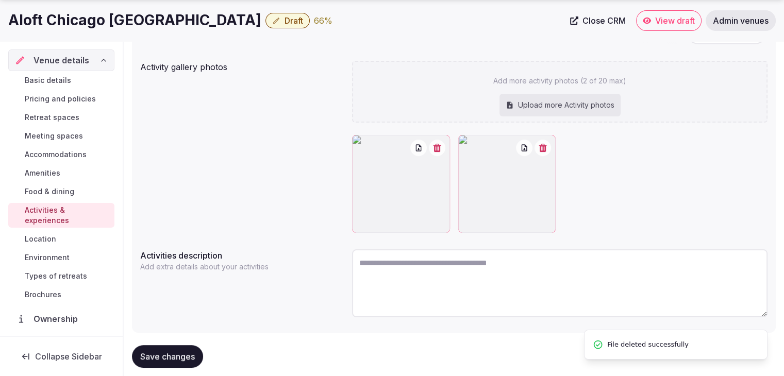
click at [439, 148] on icon "button" at bounding box center [437, 148] width 8 height 8
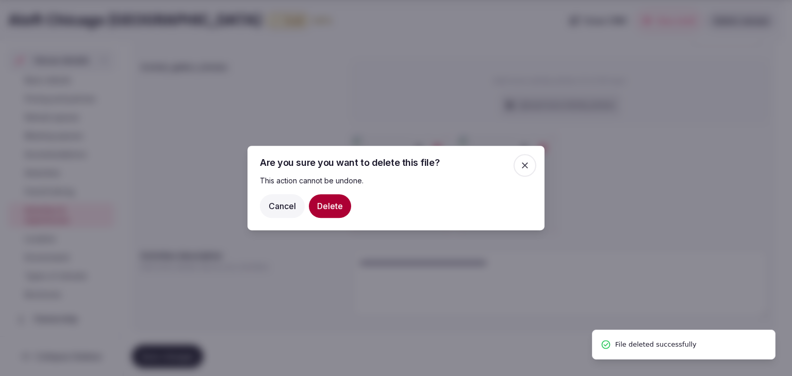
click at [331, 205] on button "Delete" at bounding box center [330, 206] width 42 height 24
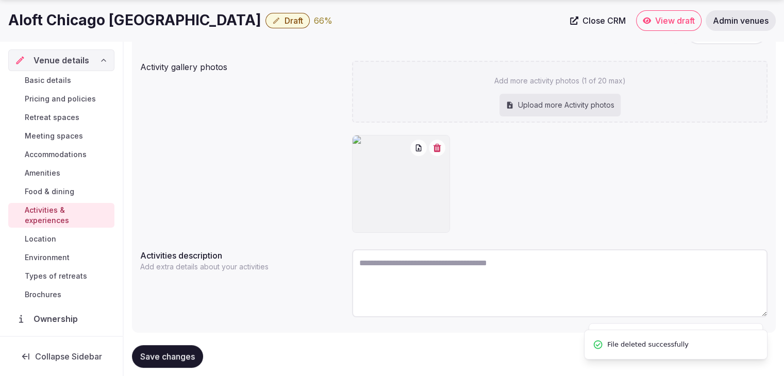
click at [433, 147] on icon "button" at bounding box center [437, 148] width 8 height 8
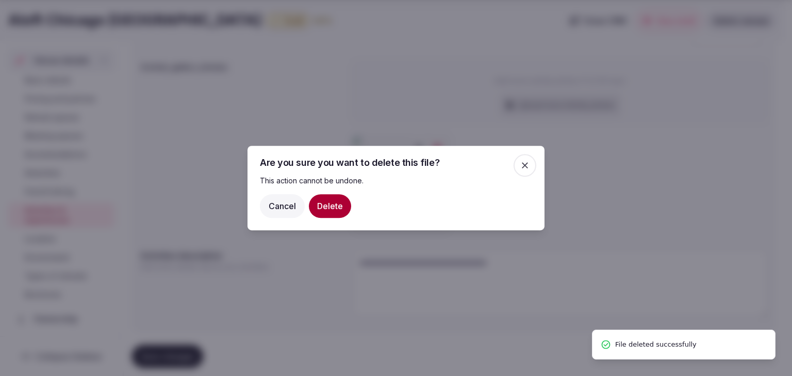
click at [333, 207] on button "Delete" at bounding box center [330, 206] width 42 height 24
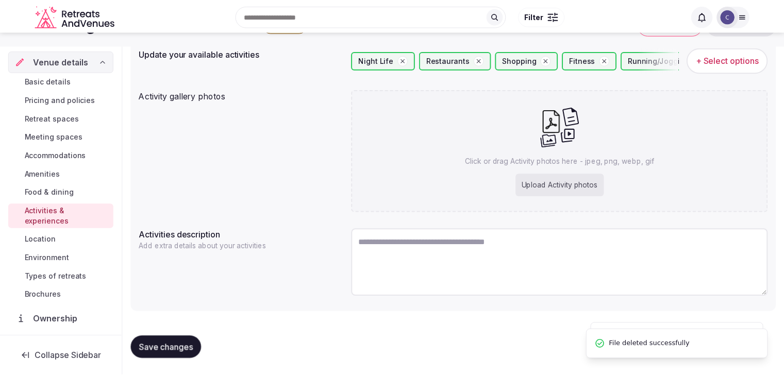
scroll to position [126, 0]
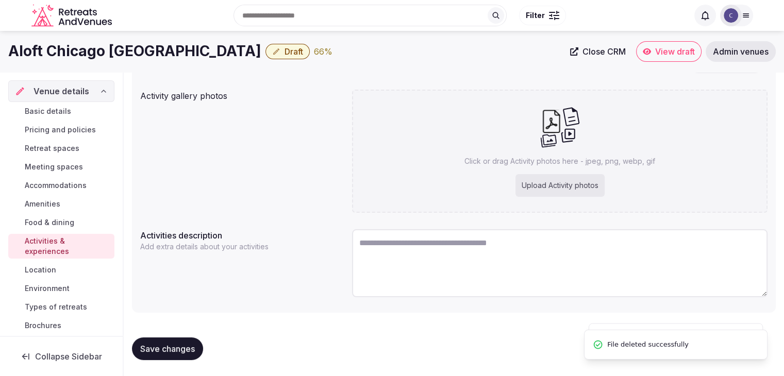
click at [564, 192] on div "Upload Activity photos" at bounding box center [559, 185] width 89 height 23
type input "**********"
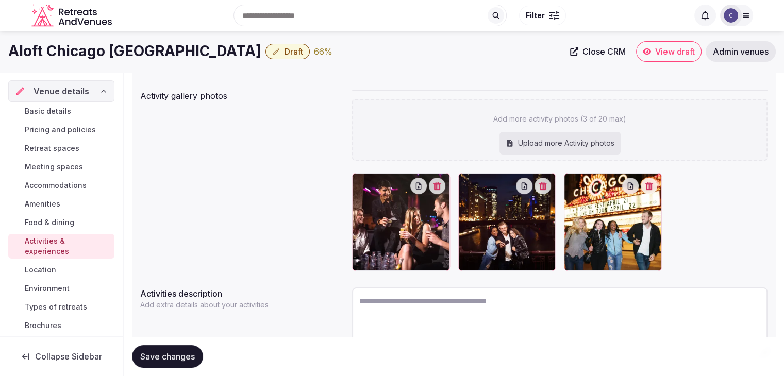
click at [182, 353] on span "Save changes" at bounding box center [167, 357] width 55 height 10
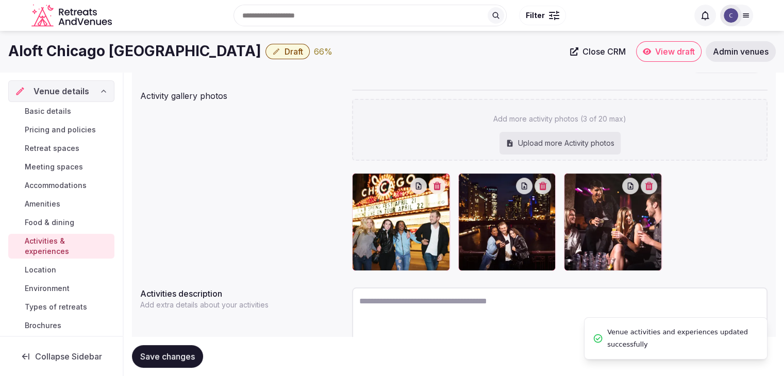
click at [186, 360] on span "Save changes" at bounding box center [167, 357] width 55 height 10
click at [68, 285] on span "Environment" at bounding box center [47, 288] width 45 height 10
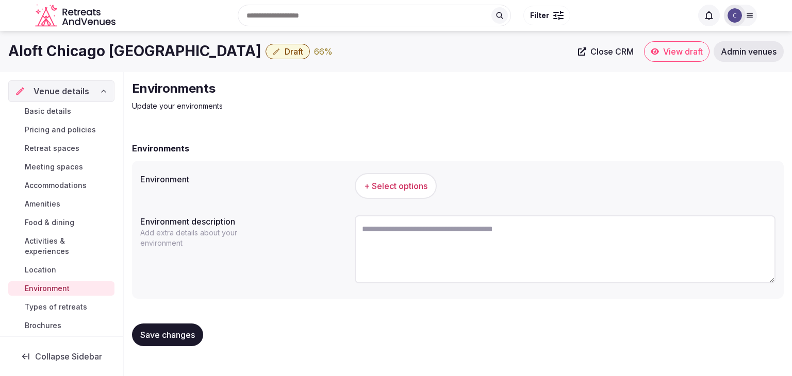
click at [418, 243] on textarea at bounding box center [565, 249] width 421 height 68
paste textarea "**********"
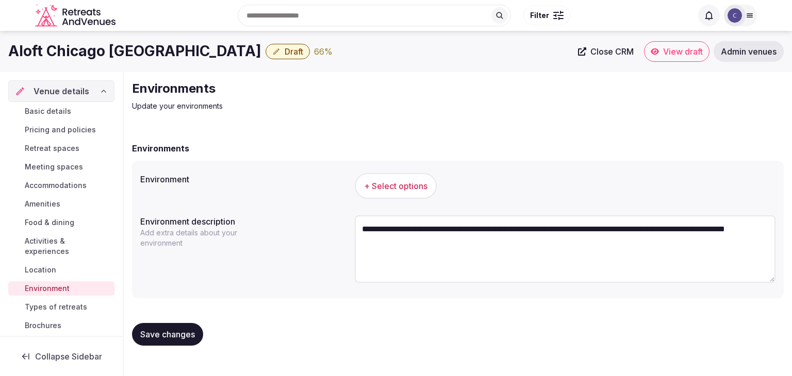
type textarea "**********"
click at [92, 56] on h1 "Aloft Chicago Downtown River North" at bounding box center [134, 51] width 253 height 20
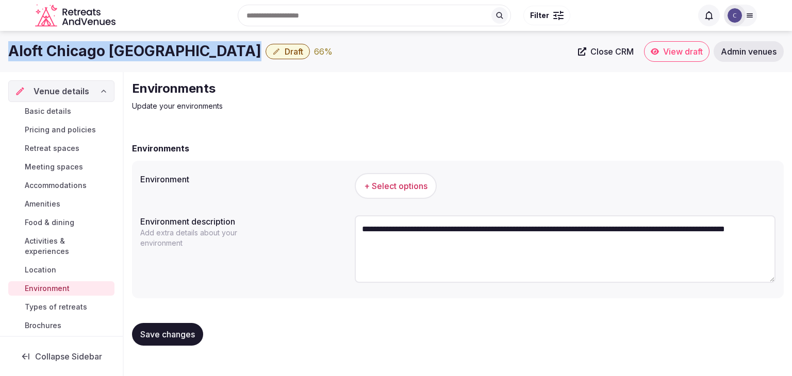
click at [92, 56] on h1 "Aloft Chicago Downtown River North" at bounding box center [134, 51] width 253 height 20
copy div "Aloft Chicago Downtown River North"
click at [398, 193] on button "+ Select options" at bounding box center [396, 186] width 82 height 26
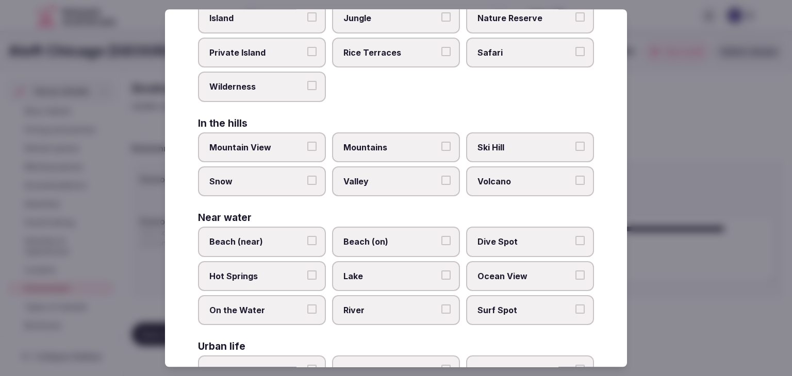
scroll to position [246, 0]
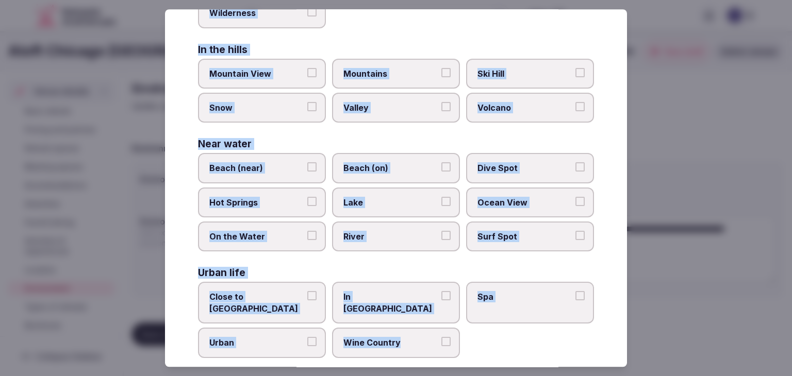
drag, startPoint x: 195, startPoint y: 71, endPoint x: 457, endPoint y: 336, distance: 371.7
click at [457, 336] on div "Select your environment Choose all applicable environments offered. In nature C…" at bounding box center [396, 188] width 462 height 358
copy div "Choose all applicable environments offered. In nature Close to Nature Countrysi…"
click at [270, 334] on label "Urban" at bounding box center [262, 343] width 128 height 30
click at [307, 338] on button "Urban" at bounding box center [311, 342] width 9 height 9
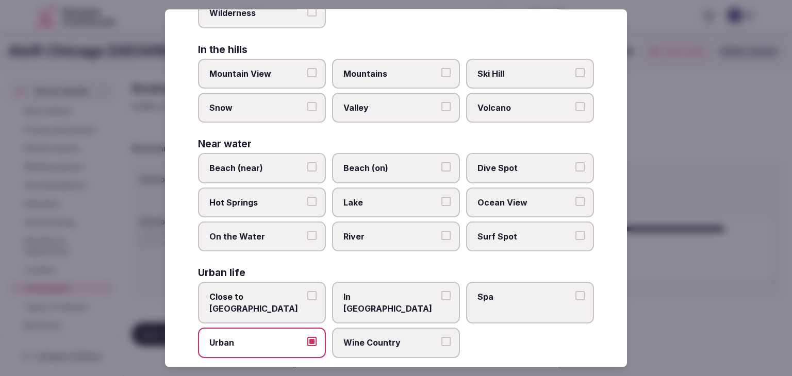
click at [353, 299] on label "In City Center" at bounding box center [396, 303] width 128 height 42
click at [441, 299] on button "In City Center" at bounding box center [445, 296] width 9 height 9
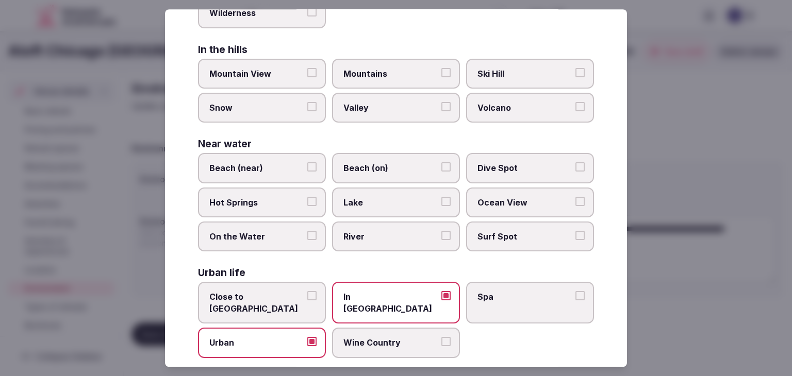
click at [287, 302] on label "Close to City Center" at bounding box center [262, 303] width 128 height 42
click at [307, 301] on button "Close to City Center" at bounding box center [311, 296] width 9 height 9
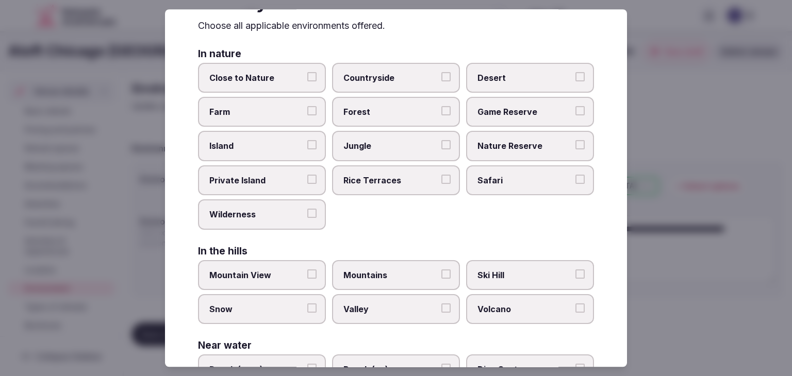
scroll to position [0, 0]
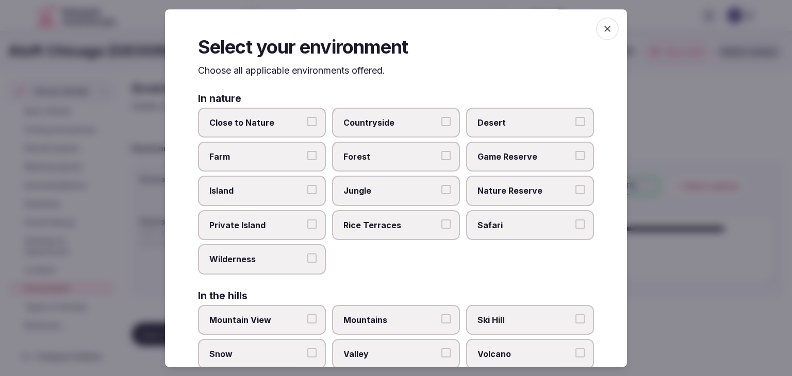
click at [602, 29] on icon "button" at bounding box center [607, 29] width 10 height 10
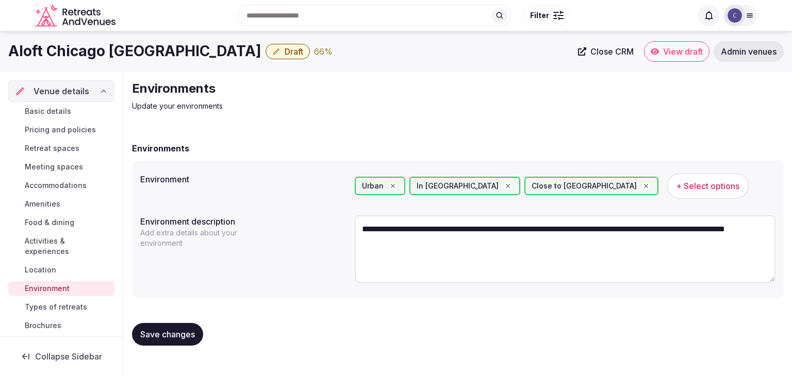
click at [172, 330] on span "Save changes" at bounding box center [167, 334] width 55 height 10
click at [63, 302] on span "Types of retreats" at bounding box center [56, 307] width 62 height 10
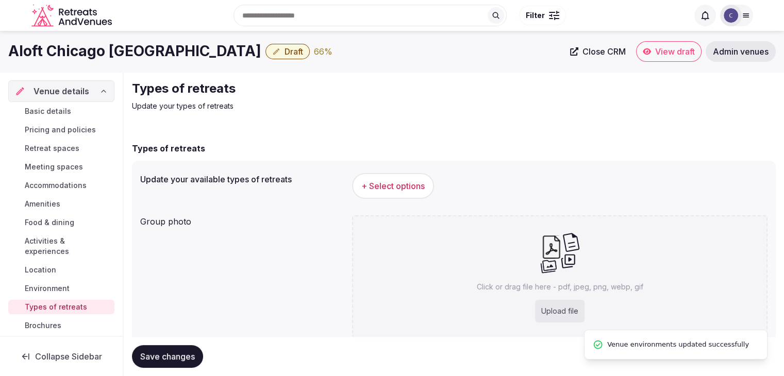
click at [400, 182] on span "+ Select options" at bounding box center [392, 185] width 63 height 11
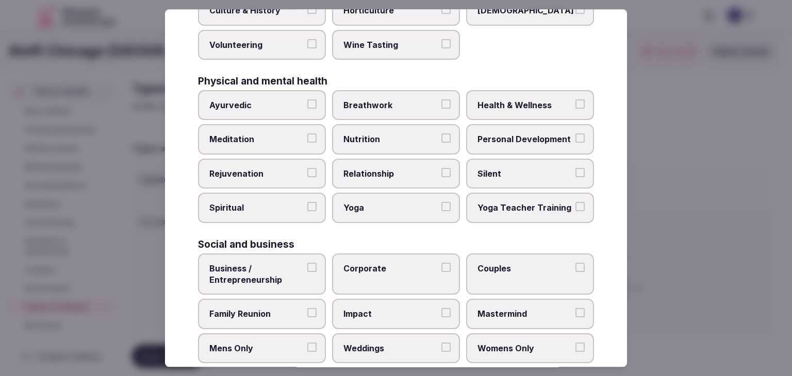
scroll to position [419, 0]
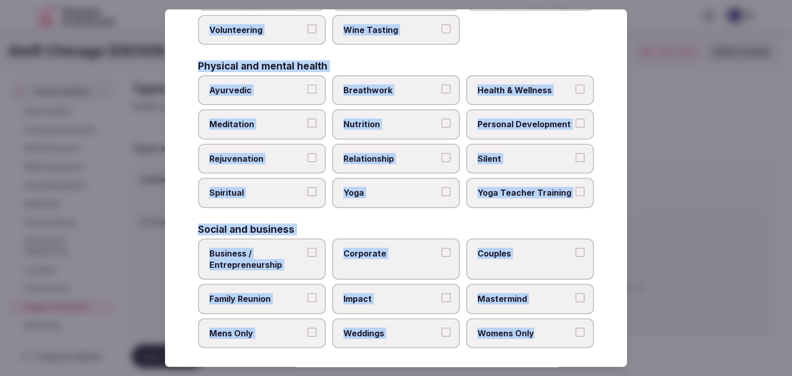
drag, startPoint x: 195, startPoint y: 68, endPoint x: 582, endPoint y: 325, distance: 464.3
click at [582, 325] on div "Select your types of retreats Choose all applicable types of retreats offered. …" at bounding box center [396, 188] width 462 height 358
copy div "Choose all applicable types of retreats offered. Active Adventure Cold Water Ex…"
click at [484, 86] on span "Health & Wellness" at bounding box center [524, 90] width 95 height 11
click at [575, 86] on button "Health & Wellness" at bounding box center [579, 89] width 9 height 9
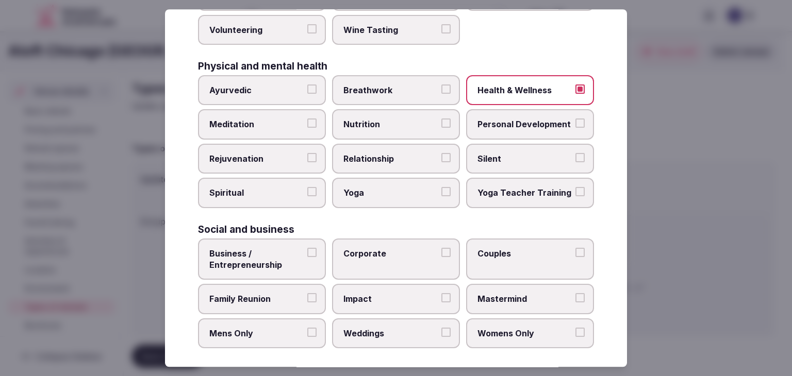
click at [484, 119] on span "Personal Development" at bounding box center [524, 124] width 95 height 11
click at [575, 119] on button "Personal Development" at bounding box center [579, 123] width 9 height 9
click at [296, 157] on span "Rejuvenation" at bounding box center [256, 158] width 95 height 11
click at [307, 157] on button "Rejuvenation" at bounding box center [311, 157] width 9 height 9
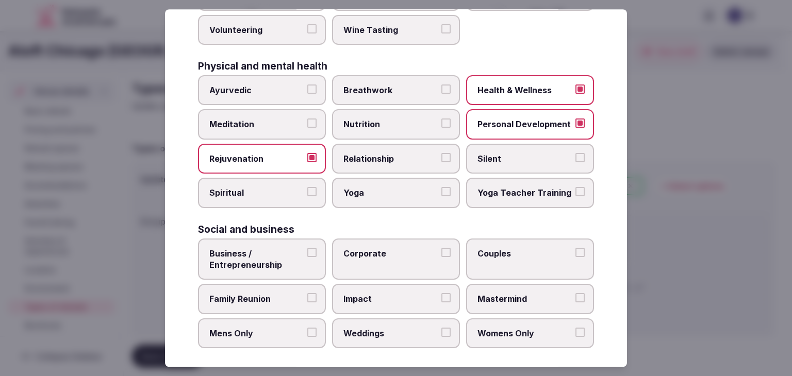
click at [275, 137] on div "Ayurvedic Breathwork Health & Wellness Meditation Nutrition Personal Developmen…" at bounding box center [396, 141] width 396 height 133
click at [286, 120] on span "Meditation" at bounding box center [256, 124] width 95 height 11
click at [307, 120] on button "Meditation" at bounding box center [311, 123] width 9 height 9
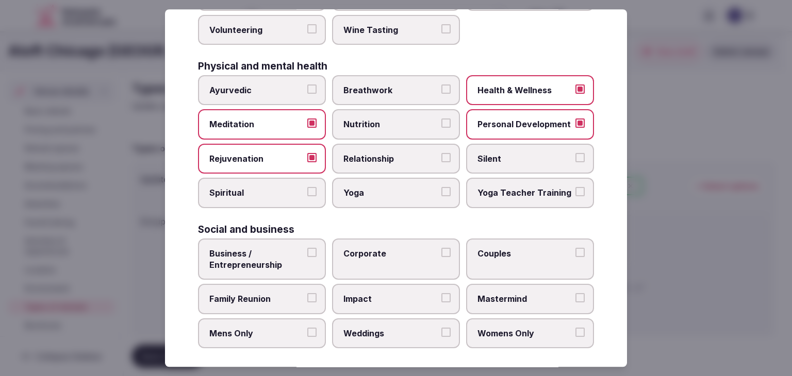
click at [347, 188] on span "Yoga" at bounding box center [390, 193] width 95 height 11
click at [441, 188] on button "Yoga" at bounding box center [445, 192] width 9 height 9
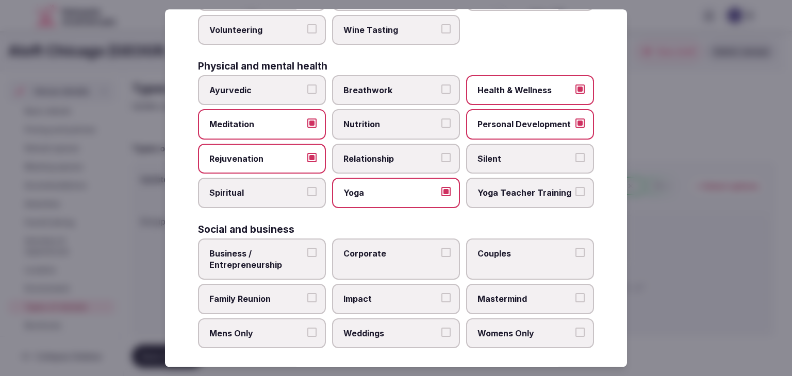
click at [369, 248] on span "Corporate" at bounding box center [390, 253] width 95 height 11
click at [441, 248] on button "Corporate" at bounding box center [445, 252] width 9 height 9
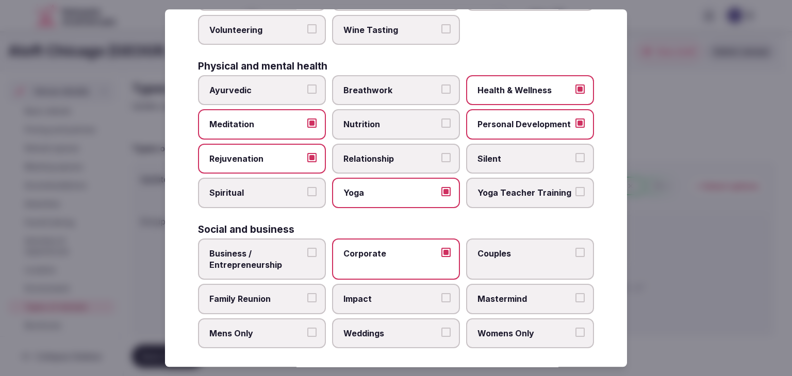
click at [255, 266] on label "Business / Entrepreneurship" at bounding box center [262, 260] width 128 height 42
click at [307, 257] on button "Business / Entrepreneurship" at bounding box center [311, 252] width 9 height 9
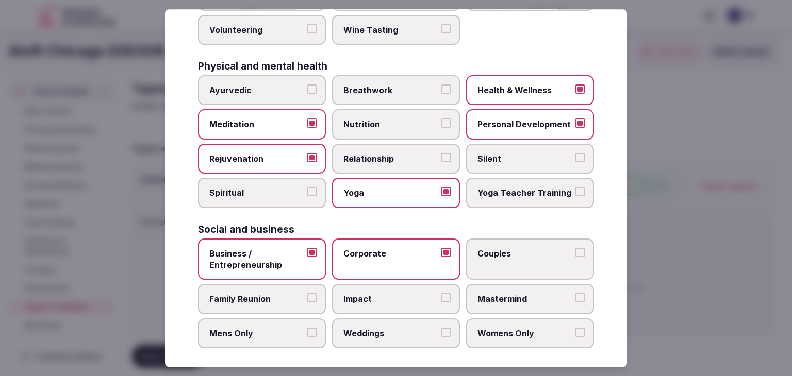
drag, startPoint x: 260, startPoint y: 286, endPoint x: 331, endPoint y: 308, distance: 74.8
click at [261, 287] on label "Family Reunion" at bounding box center [262, 300] width 128 height 30
click at [307, 294] on button "Family Reunion" at bounding box center [311, 298] width 9 height 9
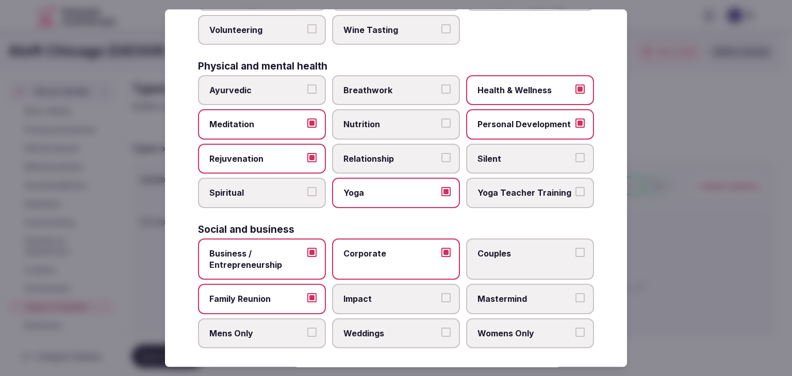
drag, startPoint x: 352, startPoint y: 318, endPoint x: 470, endPoint y: 281, distance: 123.7
click at [355, 319] on label "Weddings" at bounding box center [396, 334] width 128 height 30
click at [441, 328] on button "Weddings" at bounding box center [445, 332] width 9 height 9
drag, startPoint x: 499, startPoint y: 254, endPoint x: 503, endPoint y: 311, distance: 57.3
click at [501, 254] on label "Couples" at bounding box center [530, 260] width 128 height 42
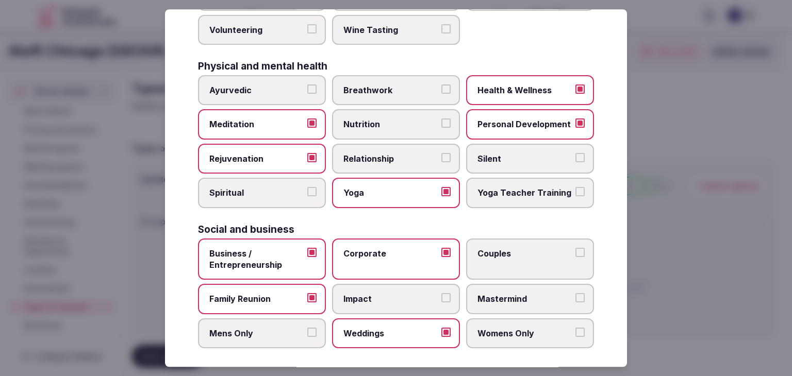
click at [575, 254] on button "Couples" at bounding box center [579, 252] width 9 height 9
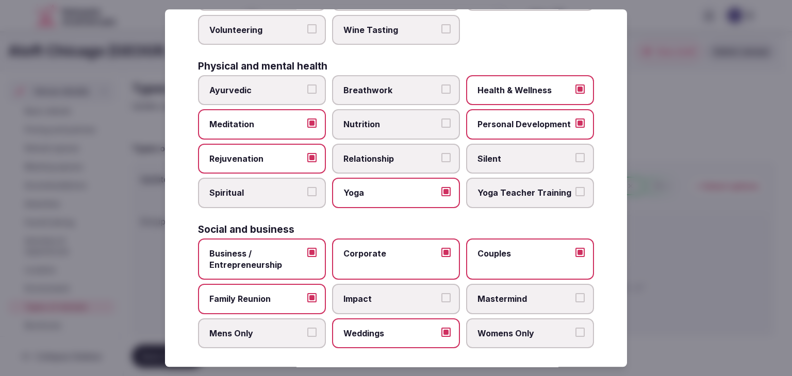
click at [504, 320] on label "Womens Only" at bounding box center [530, 334] width 128 height 30
click at [575, 328] on button "Womens Only" at bounding box center [579, 332] width 9 height 9
click at [504, 320] on label "Womens Only" at bounding box center [530, 334] width 128 height 30
click at [575, 328] on button "Womens Only" at bounding box center [579, 332] width 9 height 9
click at [500, 302] on label "Mastermind" at bounding box center [530, 300] width 128 height 30
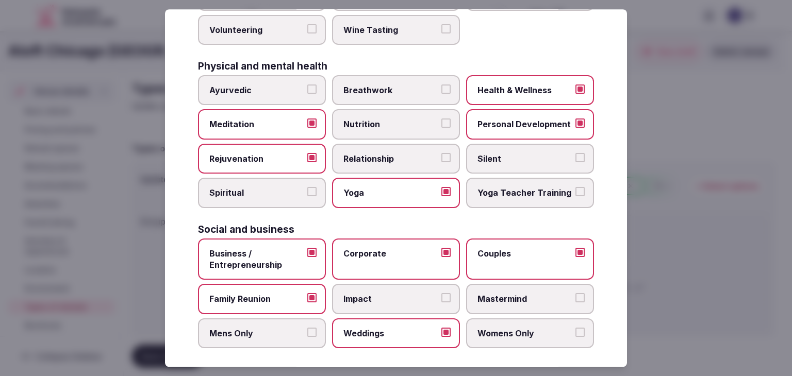
click at [575, 302] on button "Mastermind" at bounding box center [579, 298] width 9 height 9
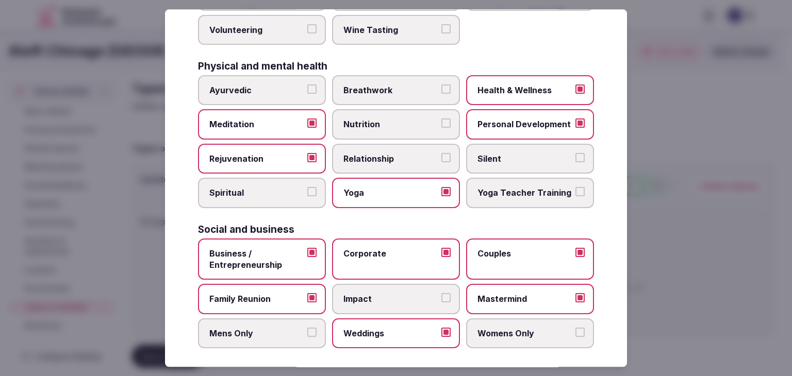
click at [498, 328] on span "Womens Only" at bounding box center [524, 333] width 95 height 11
click at [575, 328] on button "Womens Only" at bounding box center [579, 332] width 9 height 9
click at [499, 328] on span "Womens Only" at bounding box center [524, 333] width 95 height 11
click at [575, 328] on button "Womens Only" at bounding box center [579, 332] width 9 height 9
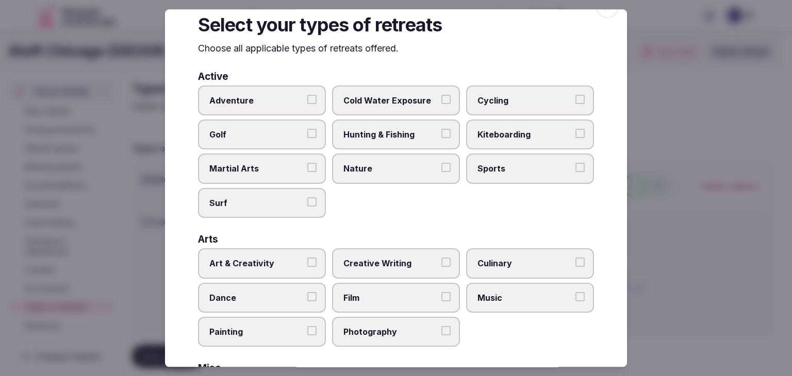
scroll to position [0, 0]
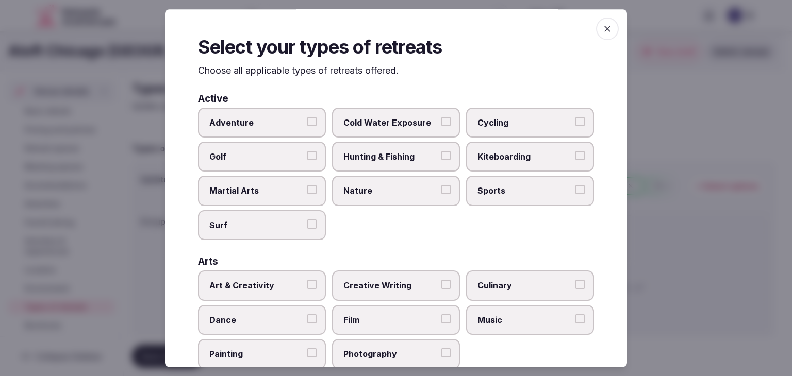
click at [604, 27] on icon "button" at bounding box center [607, 29] width 6 height 6
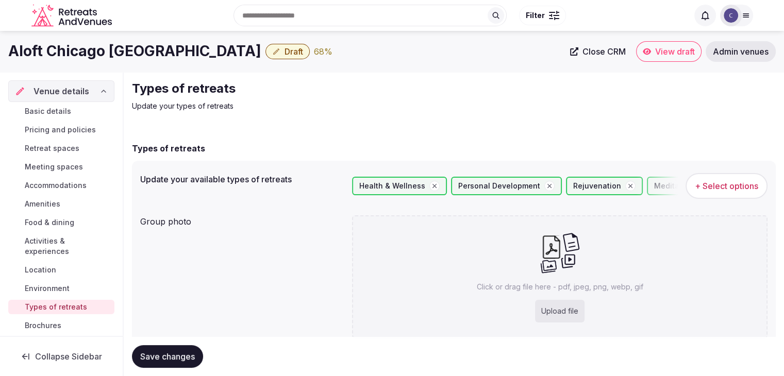
click at [569, 310] on div "Upload file" at bounding box center [559, 311] width 49 height 23
type input "**********"
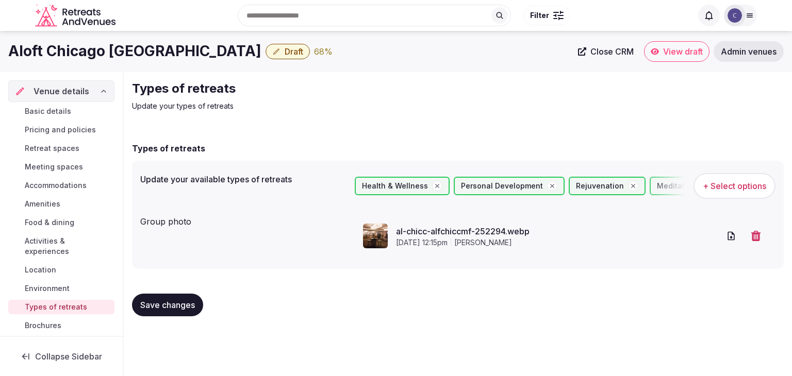
drag, startPoint x: 170, startPoint y: 312, endPoint x: 270, endPoint y: 297, distance: 101.2
click at [170, 312] on button "Save changes" at bounding box center [167, 305] width 71 height 23
click at [56, 131] on span "Pricing and policies" at bounding box center [60, 130] width 71 height 10
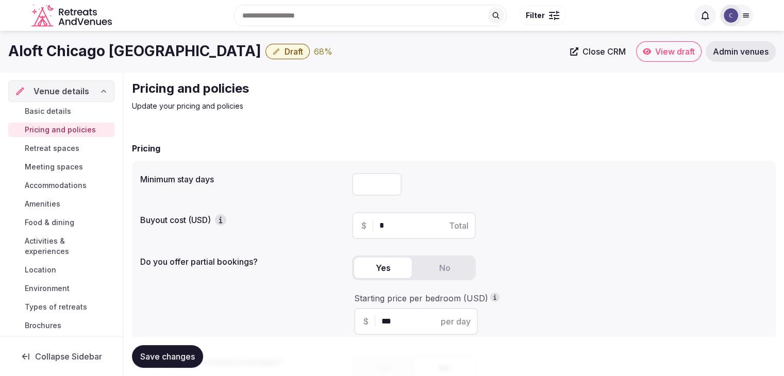
click at [373, 185] on input "number" at bounding box center [376, 184] width 49 height 23
type input "*"
click at [181, 349] on button "Save changes" at bounding box center [167, 356] width 71 height 23
click at [188, 359] on span "Save changes" at bounding box center [167, 357] width 55 height 10
click at [295, 53] on span "Draft" at bounding box center [294, 51] width 19 height 10
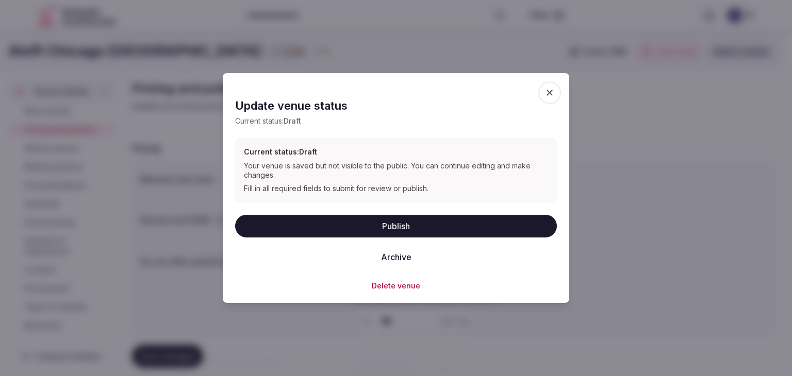
click at [397, 224] on button "Publish" at bounding box center [396, 225] width 322 height 23
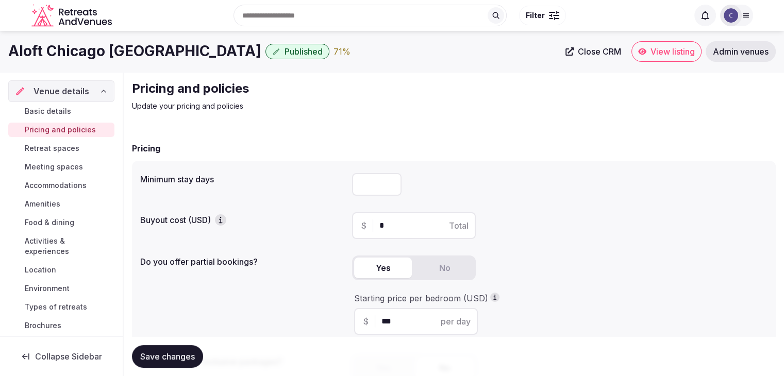
click at [58, 149] on span "Retreat spaces" at bounding box center [52, 148] width 55 height 10
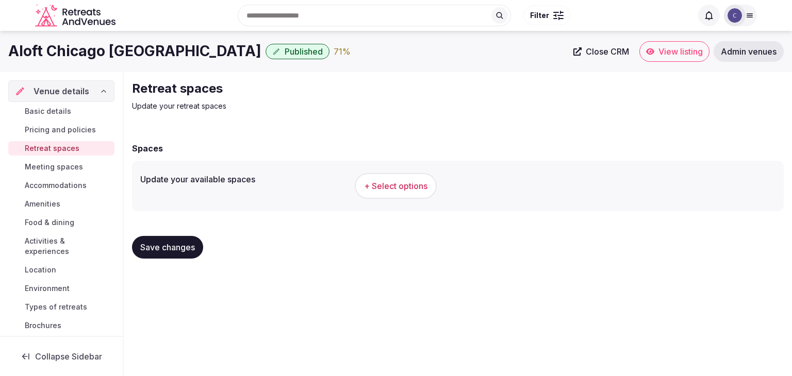
click at [121, 47] on h1 "Aloft Chicago Downtown River North" at bounding box center [134, 51] width 253 height 20
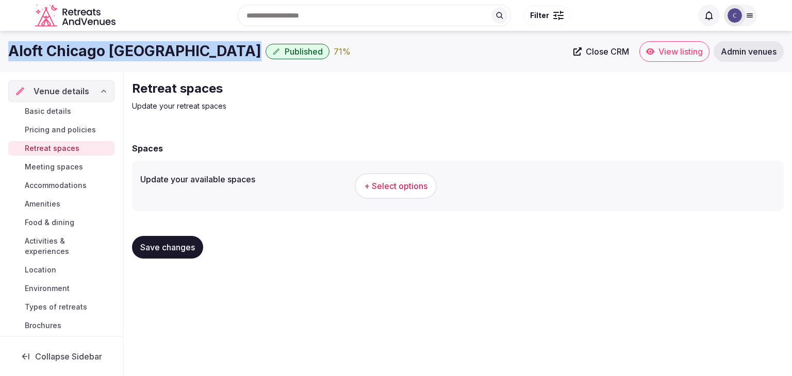
click at [121, 47] on h1 "Aloft Chicago Downtown River North" at bounding box center [134, 51] width 253 height 20
copy div "Aloft Chicago Downtown River North"
click at [413, 190] on span "+ Select options" at bounding box center [395, 185] width 63 height 11
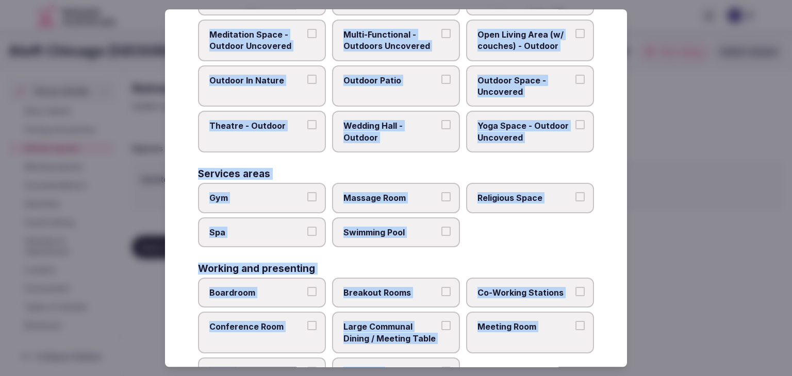
scroll to position [466, 0]
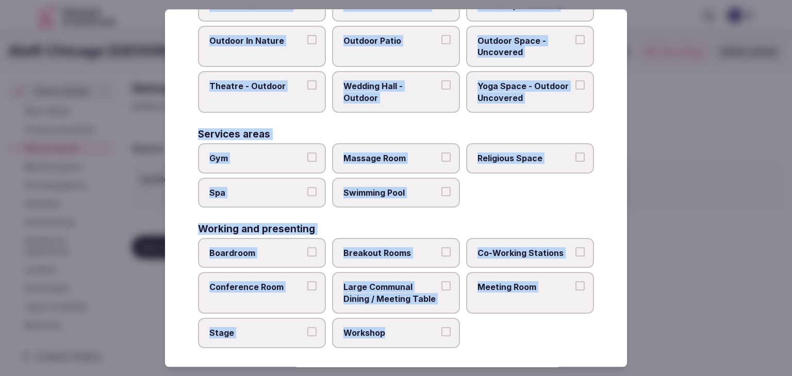
drag, startPoint x: 198, startPoint y: 69, endPoint x: 478, endPoint y: 337, distance: 387.5
click at [478, 337] on div "Select your retreat spaces Choose all applicable retreat spaces offered. Covere…" at bounding box center [396, 188] width 462 height 358
copy div "Choose all applicable retreat spaces offered. Covered outdoor spaces Meditation…"
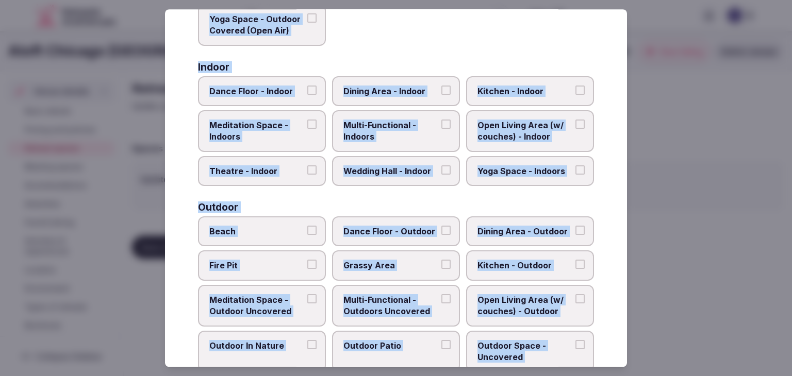
scroll to position [105, 0]
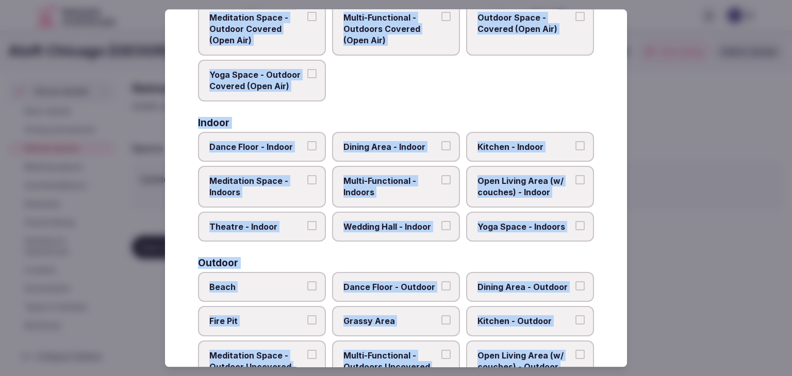
click at [388, 168] on label "Multi-Functional - Indoors" at bounding box center [396, 187] width 128 height 42
click at [441, 175] on button "Multi-Functional - Indoors" at bounding box center [445, 179] width 9 height 9
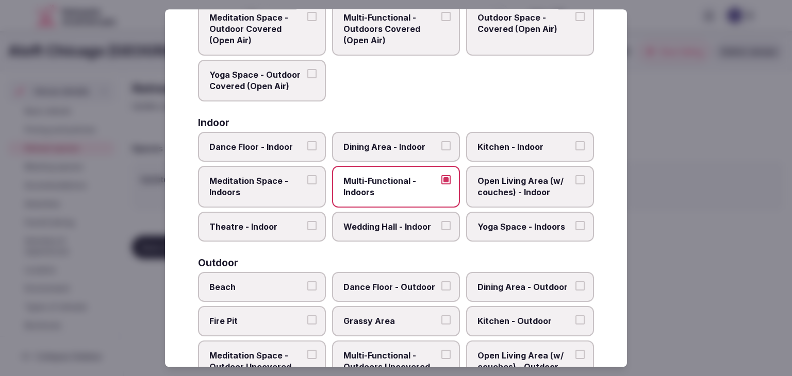
click at [388, 153] on label "Dining Area - Indoor" at bounding box center [396, 147] width 128 height 30
click at [441, 150] on button "Dining Area - Indoor" at bounding box center [445, 145] width 9 height 9
click at [390, 227] on span "Wedding Hall - Indoor" at bounding box center [390, 226] width 95 height 11
click at [441, 227] on button "Wedding Hall - Indoor" at bounding box center [445, 225] width 9 height 9
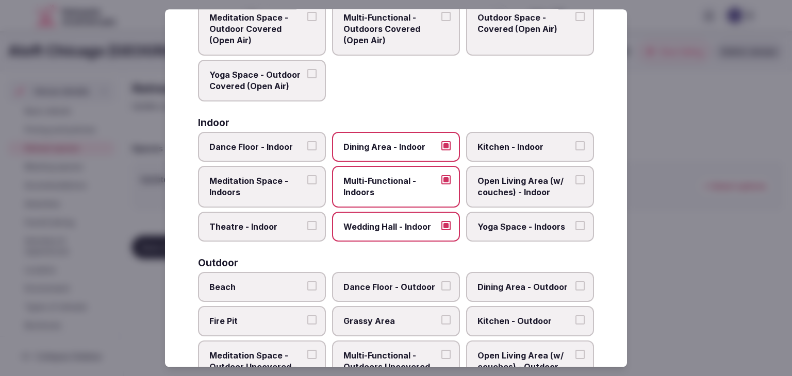
click at [278, 143] on span "Dance Floor - Indoor" at bounding box center [256, 146] width 95 height 11
click at [307, 143] on button "Dance Floor - Indoor" at bounding box center [311, 145] width 9 height 9
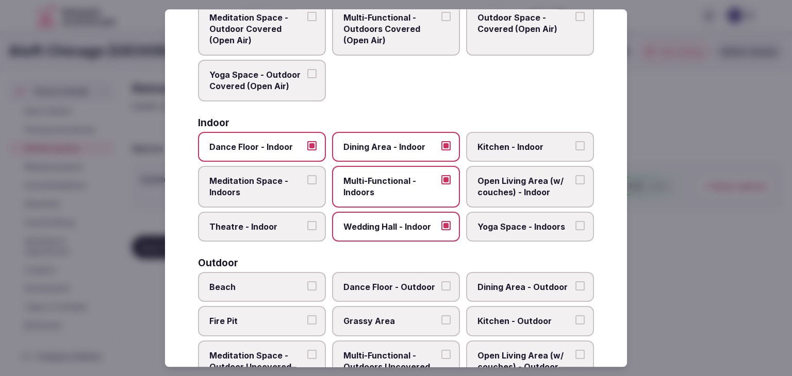
click at [508, 191] on span "Open Living Area (w/ couches) - Indoor" at bounding box center [524, 186] width 95 height 23
click at [575, 185] on button "Open Living Area (w/ couches) - Indoor" at bounding box center [579, 179] width 9 height 9
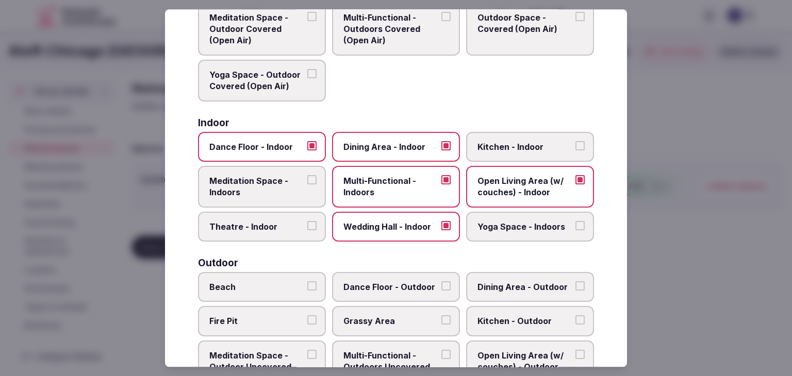
click at [289, 221] on span "Theatre - Indoor" at bounding box center [256, 226] width 95 height 11
click at [307, 221] on button "Theatre - Indoor" at bounding box center [311, 225] width 9 height 9
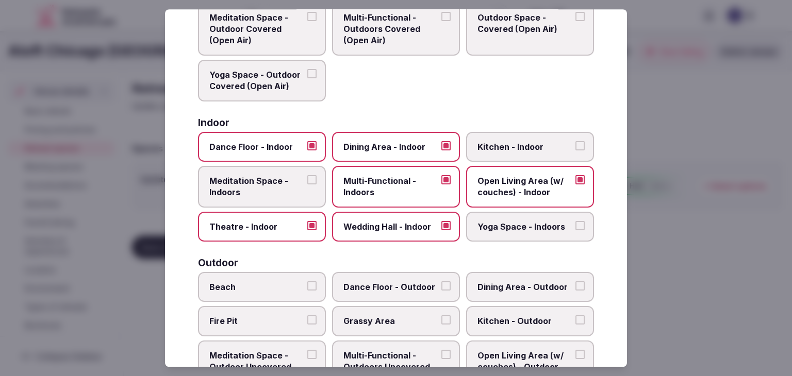
click at [256, 200] on label "Meditation Space - Indoors" at bounding box center [262, 187] width 128 height 42
click at [307, 185] on button "Meditation Space - Indoors" at bounding box center [311, 179] width 9 height 9
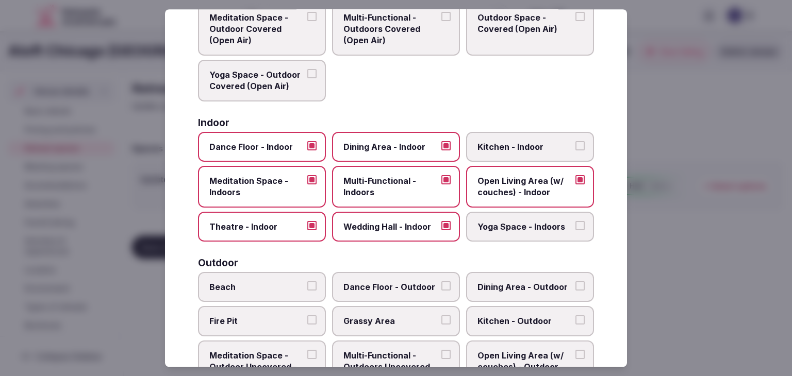
click at [501, 221] on span "Yoga Space - Indoors" at bounding box center [524, 226] width 95 height 11
click at [575, 221] on button "Yoga Space - Indoors" at bounding box center [579, 225] width 9 height 9
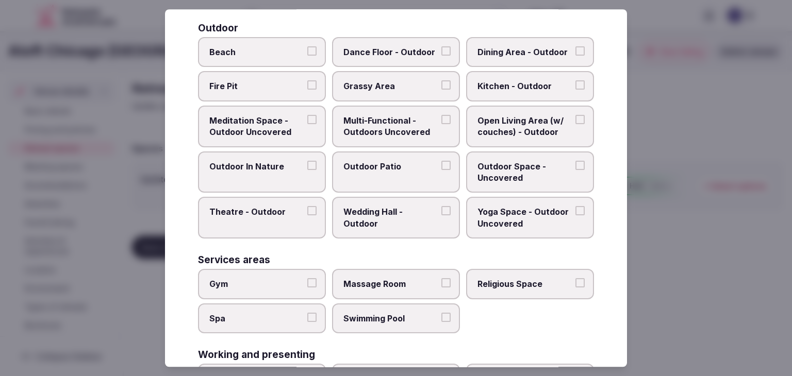
scroll to position [363, 0]
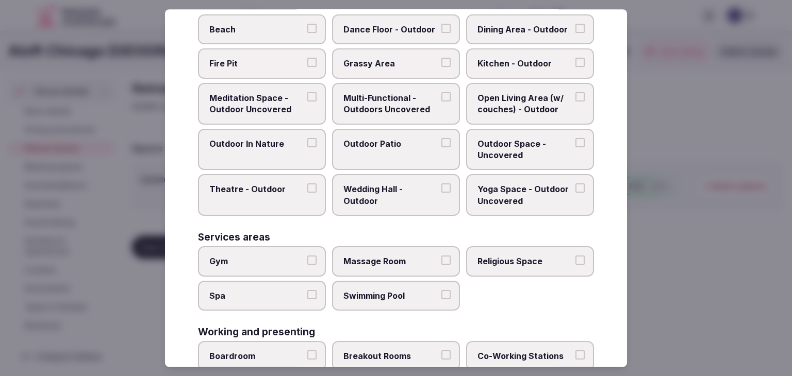
click at [285, 256] on span "Gym" at bounding box center [256, 261] width 95 height 11
click at [307, 256] on button "Gym" at bounding box center [311, 260] width 9 height 9
click at [272, 296] on span "Spa" at bounding box center [256, 295] width 95 height 11
click at [307, 296] on button "Spa" at bounding box center [311, 294] width 9 height 9
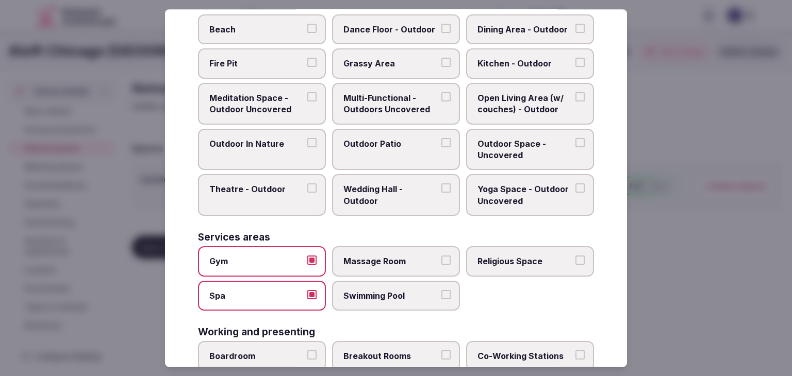
click at [376, 293] on span "Swimming Pool" at bounding box center [390, 295] width 95 height 11
click at [441, 293] on button "Swimming Pool" at bounding box center [445, 294] width 9 height 9
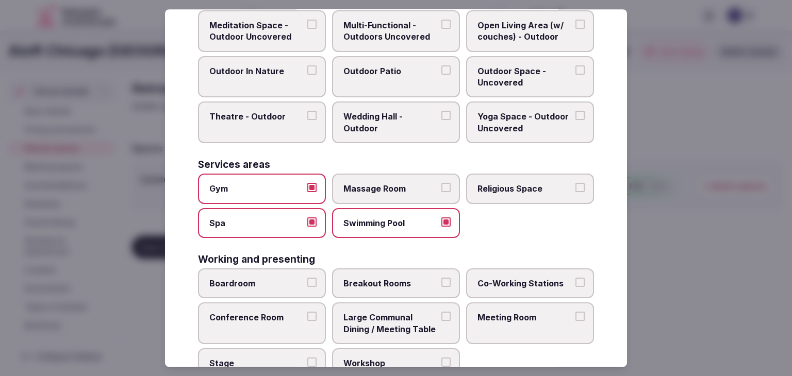
scroll to position [466, 0]
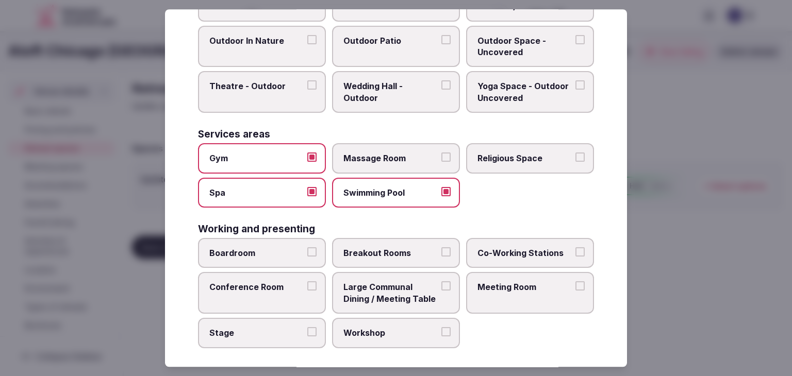
click at [369, 248] on span "Breakout Rooms" at bounding box center [390, 252] width 95 height 11
click at [441, 248] on button "Breakout Rooms" at bounding box center [445, 251] width 9 height 9
click at [516, 238] on label "Co-Working Stations" at bounding box center [530, 253] width 128 height 30
click at [575, 247] on button "Co-Working Stations" at bounding box center [579, 251] width 9 height 9
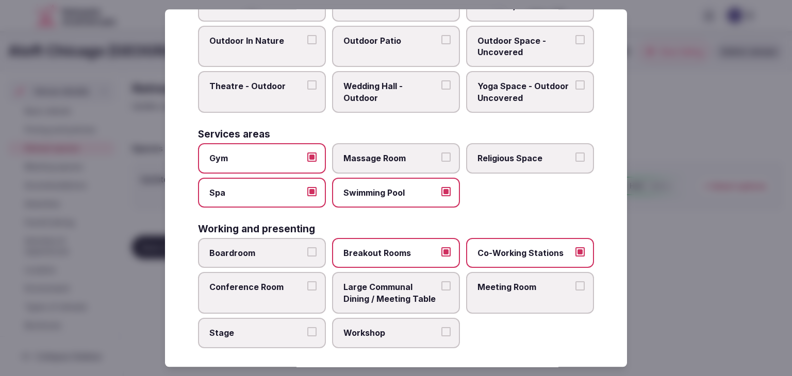
click at [277, 290] on label "Conference Room" at bounding box center [262, 294] width 128 height 42
click at [307, 290] on button "Conference Room" at bounding box center [311, 286] width 9 height 9
drag, startPoint x: 356, startPoint y: 290, endPoint x: 362, endPoint y: 291, distance: 6.2
click at [359, 290] on span "Large Communal Dining / Meeting Table" at bounding box center [390, 293] width 95 height 23
click at [530, 291] on label "Meeting Room" at bounding box center [530, 294] width 128 height 42
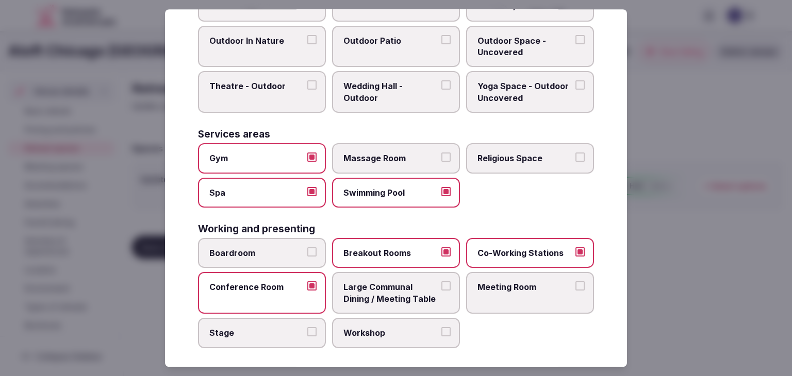
click at [575, 291] on button "Meeting Room" at bounding box center [579, 286] width 9 height 9
click at [274, 352] on div "Select your retreat spaces Choose all applicable retreat spaces offered. Covere…" at bounding box center [396, 188] width 462 height 358
click at [294, 330] on span "Stage" at bounding box center [256, 332] width 95 height 11
click at [307, 330] on button "Stage" at bounding box center [311, 331] width 9 height 9
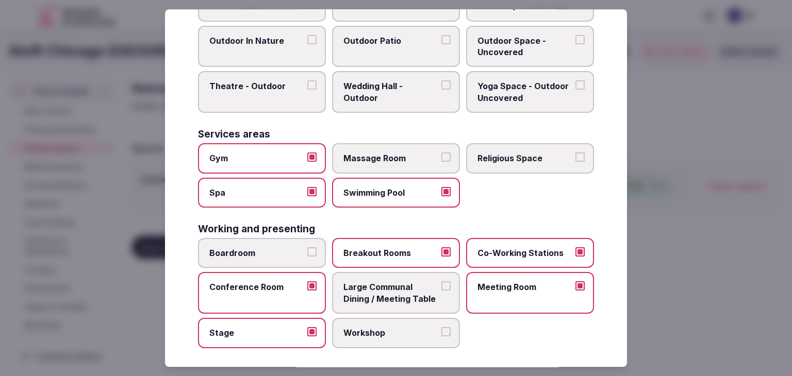
click at [394, 333] on label "Workshop" at bounding box center [396, 333] width 128 height 30
click at [441, 333] on button "Workshop" at bounding box center [445, 331] width 9 height 9
click at [400, 289] on span "Large Communal Dining / Meeting Table" at bounding box center [390, 293] width 95 height 23
click at [441, 289] on button "Large Communal Dining / Meeting Table" at bounding box center [445, 286] width 9 height 9
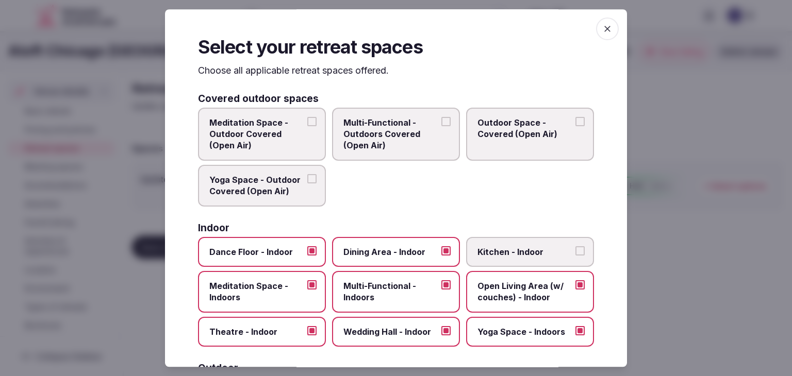
scroll to position [0, 0]
click at [608, 25] on span "button" at bounding box center [607, 29] width 23 height 23
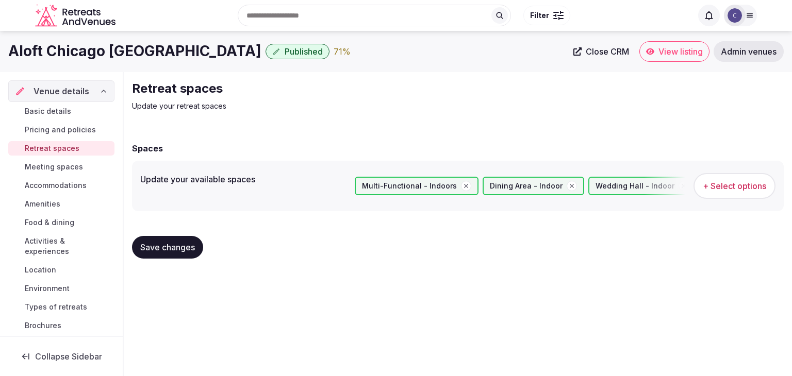
click at [167, 244] on span "Save changes" at bounding box center [167, 247] width 55 height 10
click at [62, 163] on span "Meeting spaces" at bounding box center [54, 167] width 58 height 10
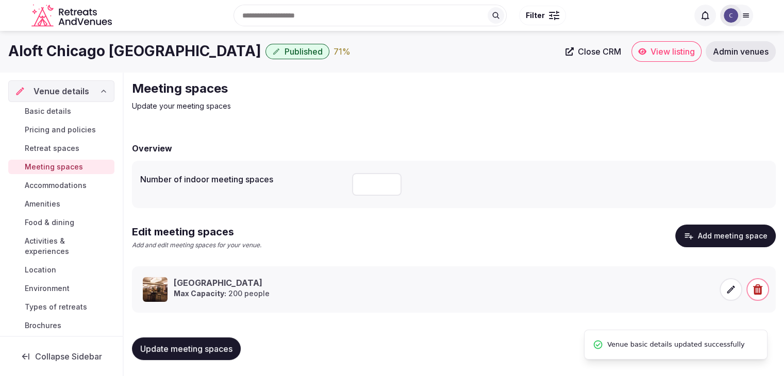
click at [50, 203] on span "Amenities" at bounding box center [43, 204] width 36 height 10
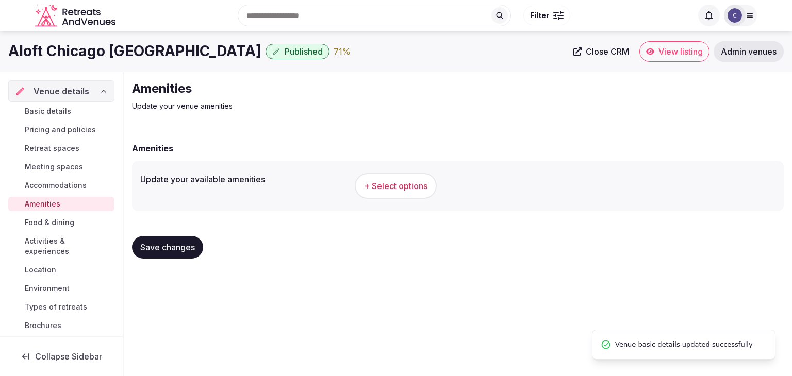
click at [400, 194] on button "+ Select options" at bounding box center [396, 186] width 82 height 26
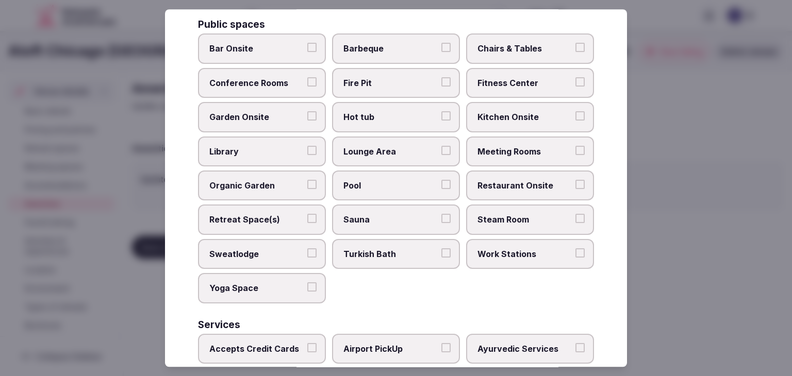
scroll to position [555, 0]
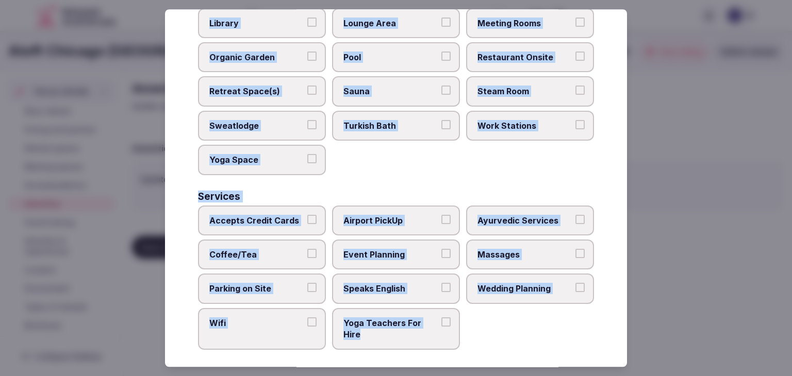
drag, startPoint x: 200, startPoint y: 72, endPoint x: 462, endPoint y: 345, distance: 378.0
click at [462, 345] on div "Select your venue amenities Choose all applicable amenities offered. Activities…" at bounding box center [396, 188] width 462 height 358
copy div "Choose all applicable amenities offered. Activities Bicycles Camping Allowed On…"
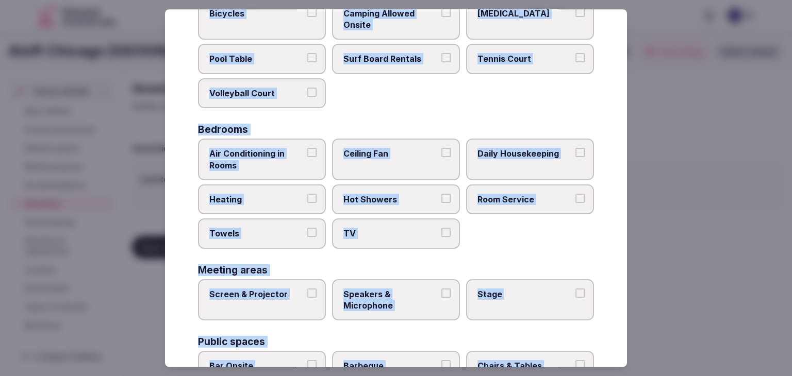
scroll to position [91, 0]
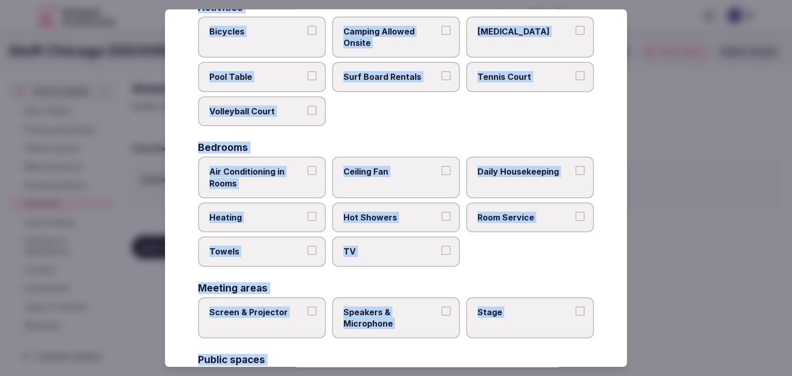
click at [278, 172] on span "Air Conditioning in Rooms" at bounding box center [256, 177] width 95 height 23
click at [307, 172] on button "Air Conditioning in Rooms" at bounding box center [311, 170] width 9 height 9
click at [268, 224] on label "Heating" at bounding box center [262, 218] width 128 height 30
click at [307, 221] on button "Heating" at bounding box center [311, 216] width 9 height 9
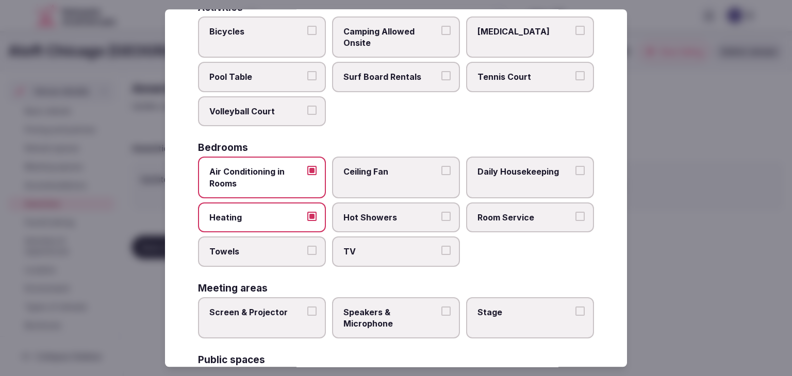
click at [265, 252] on span "Towels" at bounding box center [256, 251] width 95 height 11
click at [307, 252] on button "Towels" at bounding box center [311, 250] width 9 height 9
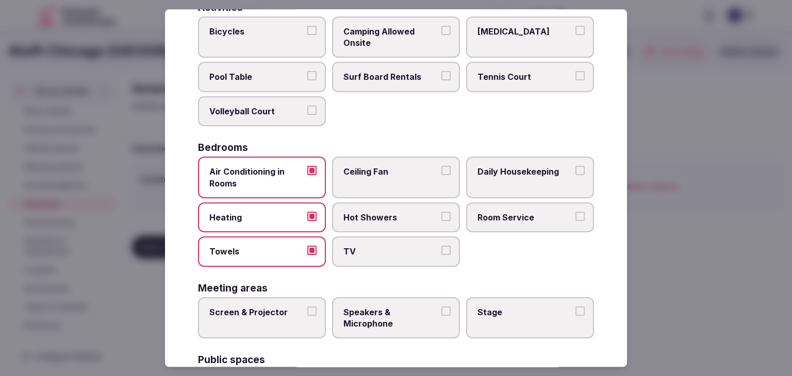
click at [524, 186] on label "Daily Housekeeping" at bounding box center [530, 178] width 128 height 42
click at [575, 175] on button "Daily Housekeeping" at bounding box center [579, 170] width 9 height 9
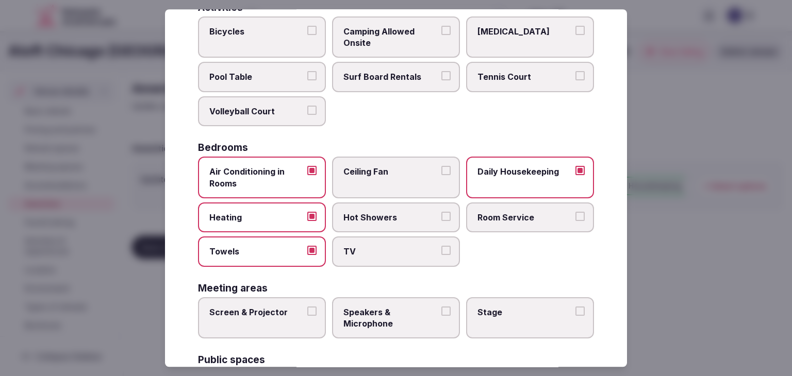
click at [421, 249] on span "TV" at bounding box center [390, 251] width 95 height 11
click at [441, 249] on button "TV" at bounding box center [445, 250] width 9 height 9
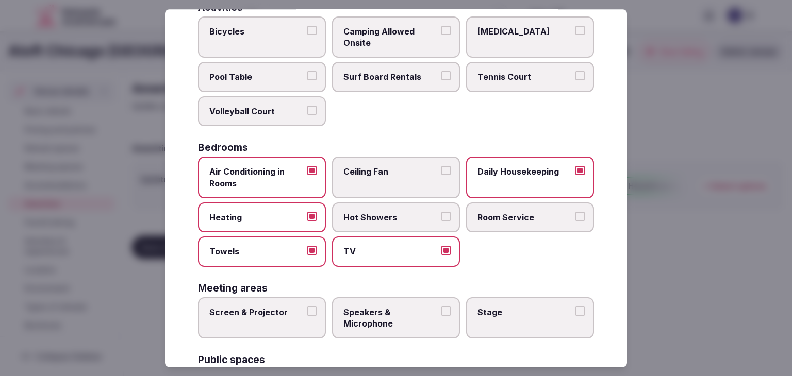
click at [413, 208] on label "Hot Showers" at bounding box center [396, 218] width 128 height 30
click at [441, 212] on button "Hot Showers" at bounding box center [445, 216] width 9 height 9
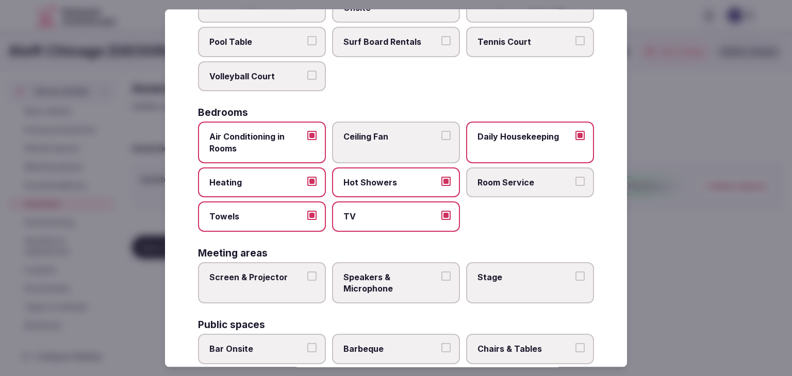
scroll to position [143, 0]
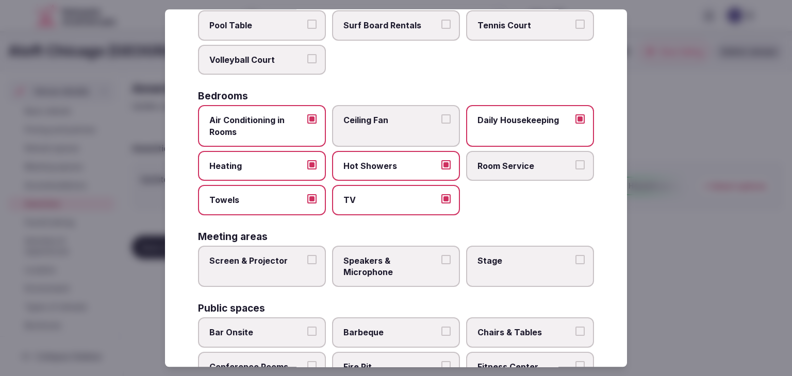
drag, startPoint x: 361, startPoint y: 253, endPoint x: 504, endPoint y: 254, distance: 142.8
click at [362, 255] on span "Speakers & Microphone" at bounding box center [390, 266] width 95 height 23
click at [441, 255] on button "Speakers & Microphone" at bounding box center [445, 259] width 9 height 9
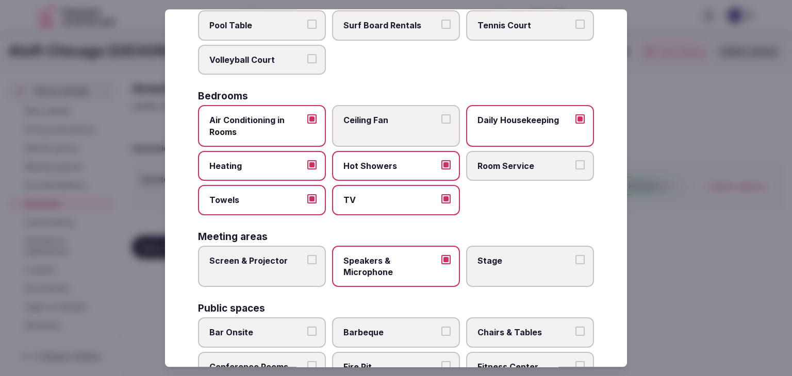
drag, startPoint x: 519, startPoint y: 254, endPoint x: 435, endPoint y: 259, distance: 84.2
click at [520, 255] on span "Stage" at bounding box center [524, 260] width 95 height 11
click at [575, 255] on button "Stage" at bounding box center [579, 259] width 9 height 9
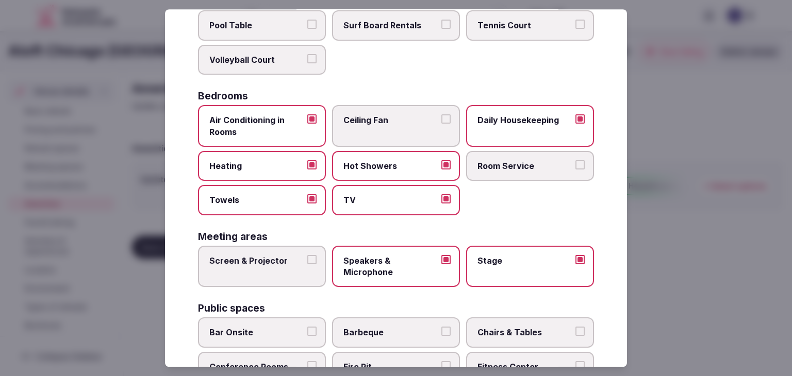
click at [273, 258] on span "Screen & Projector" at bounding box center [256, 260] width 95 height 11
click at [307, 258] on button "Screen & Projector" at bounding box center [311, 259] width 9 height 9
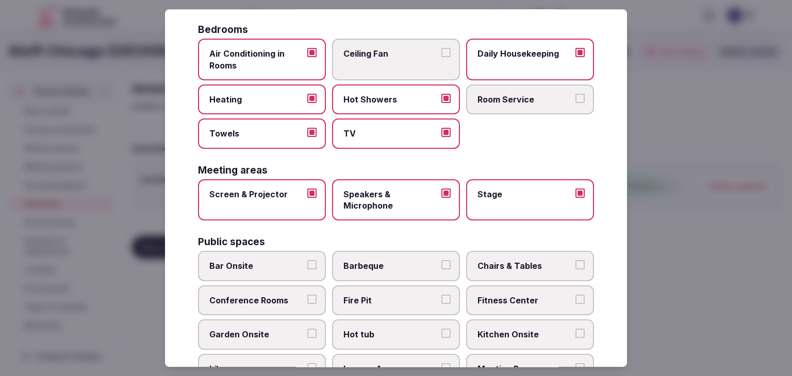
scroll to position [246, 0]
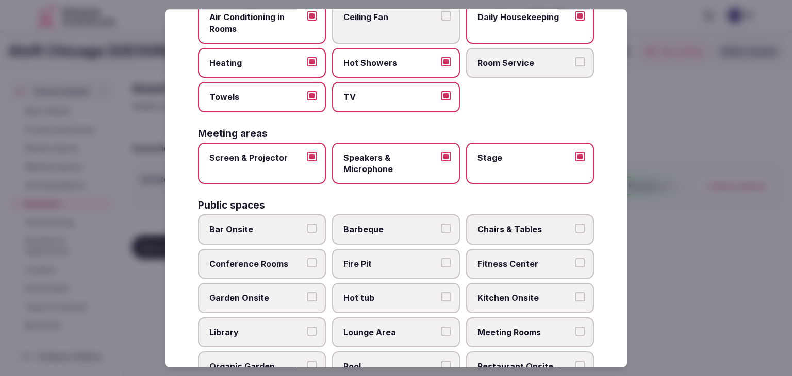
drag, startPoint x: 260, startPoint y: 231, endPoint x: 371, endPoint y: 229, distance: 111.3
click at [260, 232] on span "Bar Onsite" at bounding box center [256, 229] width 95 height 11
click at [307, 232] on button "Bar Onsite" at bounding box center [311, 228] width 9 height 9
click at [511, 229] on span "Chairs & Tables" at bounding box center [524, 229] width 95 height 11
click at [575, 229] on button "Chairs & Tables" at bounding box center [579, 228] width 9 height 9
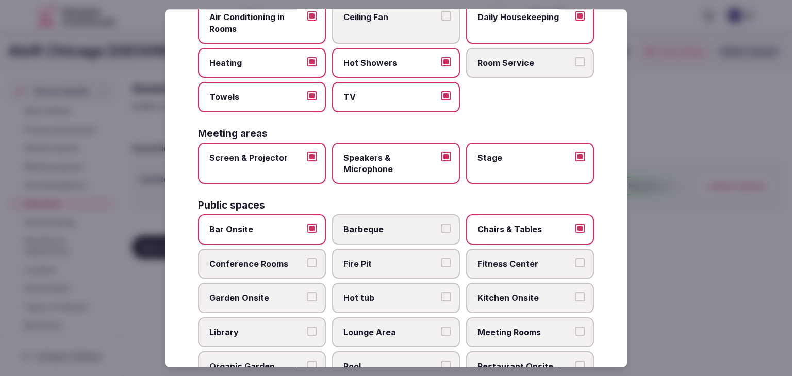
click at [274, 273] on label "Conference Rooms" at bounding box center [262, 264] width 128 height 30
click at [307, 267] on button "Conference Rooms" at bounding box center [311, 262] width 9 height 9
click at [508, 271] on label "Fitness Center" at bounding box center [530, 264] width 128 height 30
click at [575, 267] on button "Fitness Center" at bounding box center [579, 262] width 9 height 9
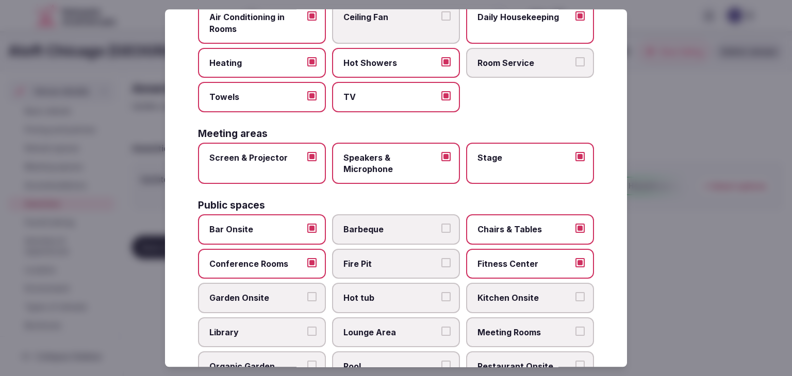
click at [393, 317] on label "Lounge Area" at bounding box center [396, 332] width 128 height 30
click at [441, 327] on button "Lounge Area" at bounding box center [445, 331] width 9 height 9
click at [485, 327] on span "Meeting Rooms" at bounding box center [524, 332] width 95 height 11
click at [575, 327] on button "Meeting Rooms" at bounding box center [579, 331] width 9 height 9
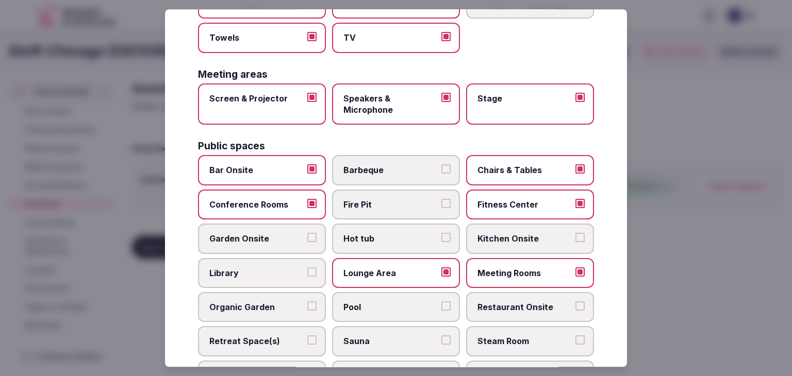
scroll to position [349, 0]
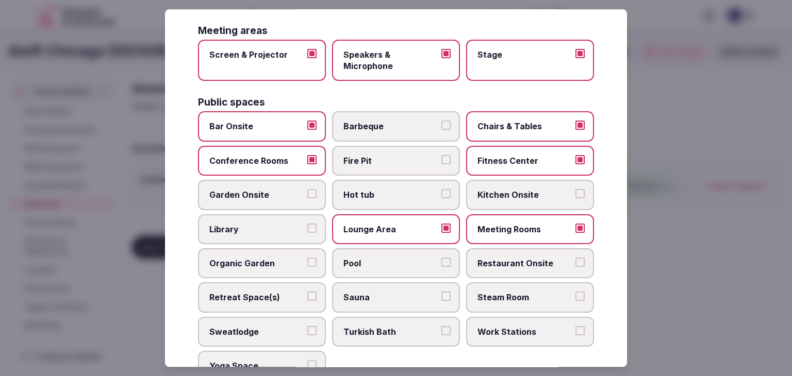
click at [522, 259] on span "Restaurant Onsite" at bounding box center [524, 263] width 95 height 11
click at [575, 259] on button "Restaurant Onsite" at bounding box center [579, 262] width 9 height 9
click at [396, 262] on span "Pool" at bounding box center [390, 263] width 95 height 11
click at [441, 262] on button "Pool" at bounding box center [445, 262] width 9 height 9
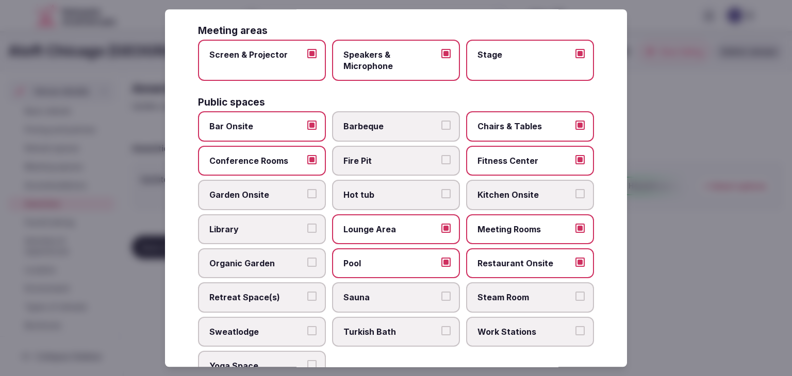
click at [501, 336] on label "Work Stations" at bounding box center [530, 332] width 128 height 30
click at [575, 336] on button "Work Stations" at bounding box center [579, 330] width 9 height 9
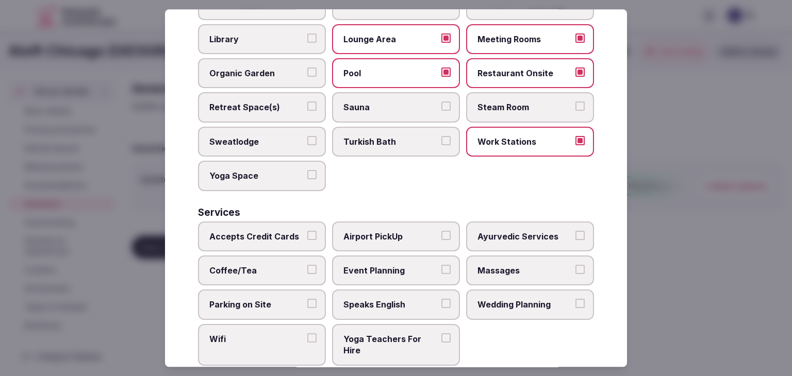
scroll to position [555, 0]
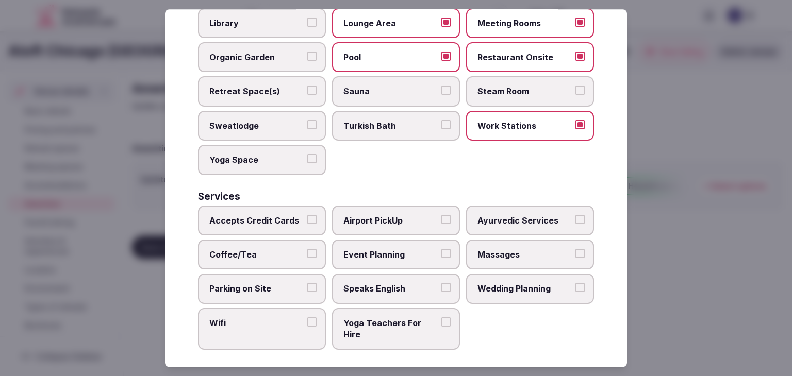
click at [274, 217] on span "Accepts Credit Cards" at bounding box center [256, 220] width 95 height 11
click at [307, 217] on button "Accepts Credit Cards" at bounding box center [311, 219] width 9 height 9
click at [278, 249] on span "Coffee/Tea" at bounding box center [256, 254] width 95 height 11
click at [307, 249] on button "Coffee/Tea" at bounding box center [311, 253] width 9 height 9
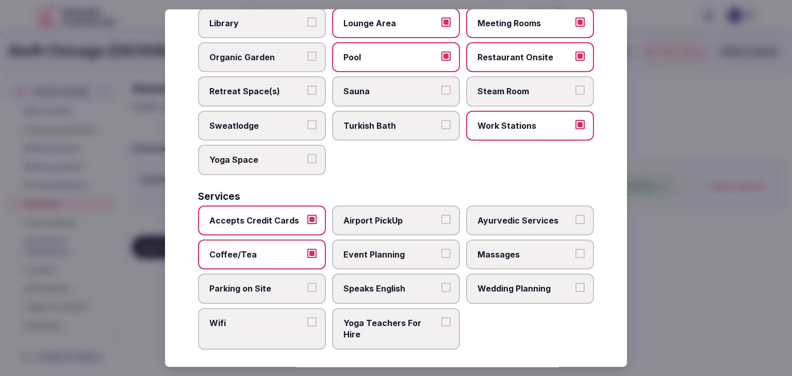
click at [377, 249] on span "Event Planning" at bounding box center [390, 254] width 95 height 11
click at [441, 249] on button "Event Planning" at bounding box center [445, 253] width 9 height 9
click at [272, 283] on span "Parking on Site" at bounding box center [256, 288] width 95 height 11
click at [307, 283] on button "Parking on Site" at bounding box center [311, 287] width 9 height 9
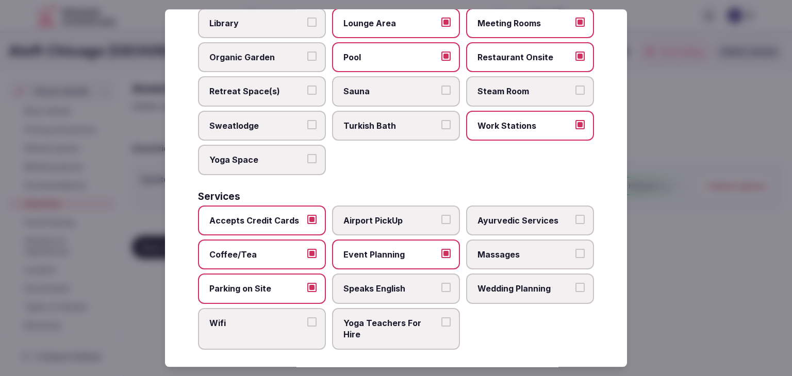
click at [274, 317] on span "Wifi" at bounding box center [256, 322] width 95 height 11
click at [307, 317] on button "Wifi" at bounding box center [311, 321] width 9 height 9
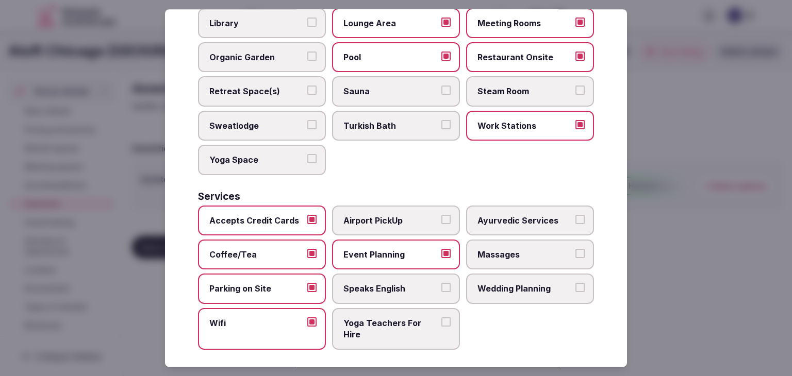
click at [410, 289] on label "Speaks English" at bounding box center [396, 289] width 128 height 30
click at [441, 289] on button "Speaks English" at bounding box center [445, 287] width 9 height 9
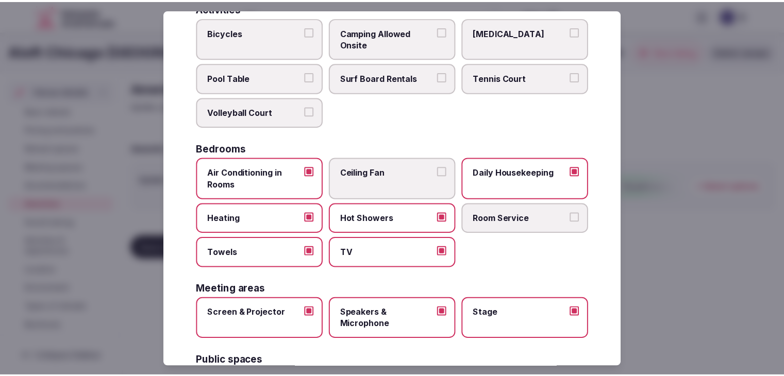
scroll to position [0, 0]
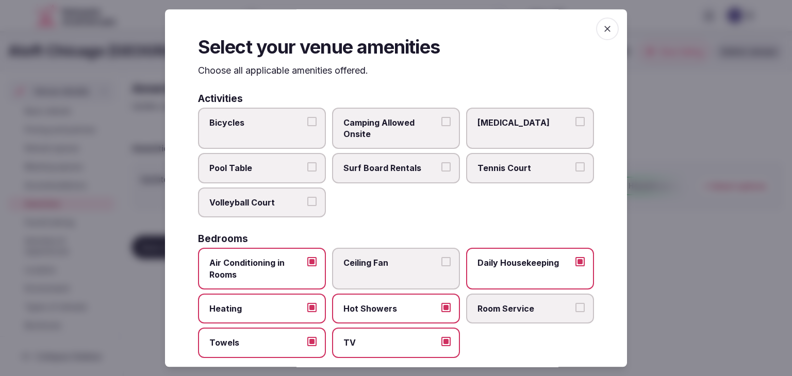
click at [603, 32] on icon "button" at bounding box center [607, 29] width 10 height 10
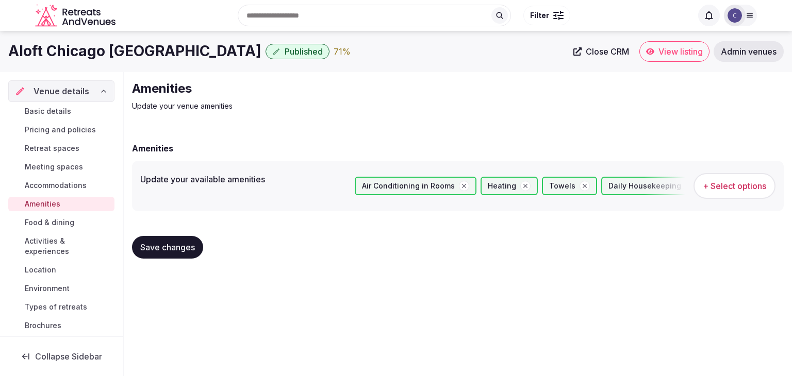
click at [203, 241] on div "Save changes" at bounding box center [167, 247] width 71 height 23
drag, startPoint x: 194, startPoint y: 248, endPoint x: 201, endPoint y: 262, distance: 15.7
click at [194, 248] on span "Save changes" at bounding box center [167, 247] width 55 height 10
click at [57, 223] on span "Food & dining" at bounding box center [49, 222] width 49 height 10
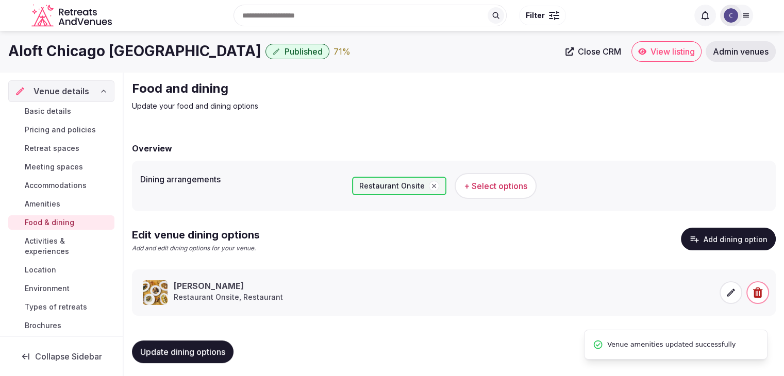
click at [56, 248] on span "Activities & experiences" at bounding box center [68, 246] width 86 height 21
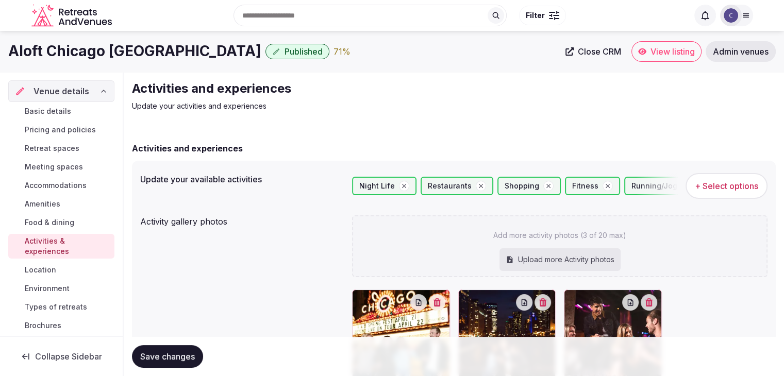
click at [50, 273] on span "Location" at bounding box center [40, 270] width 31 height 10
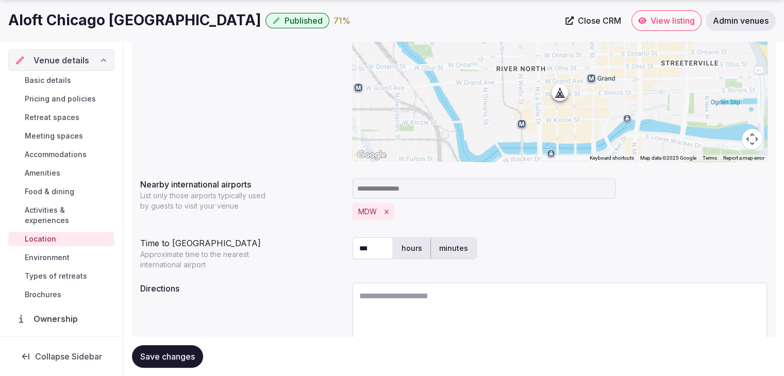
scroll to position [248, 0]
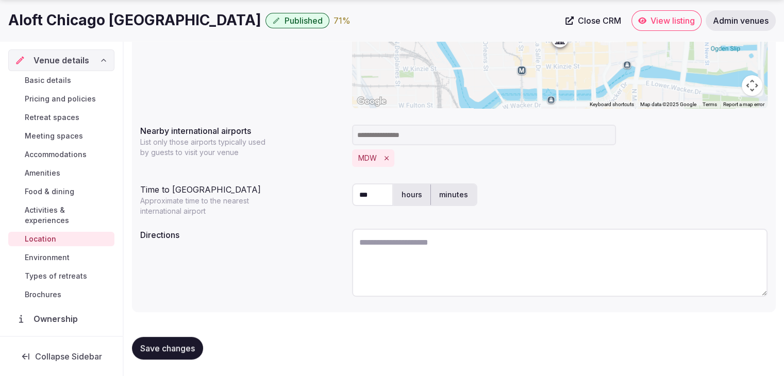
click at [53, 256] on span "Environment" at bounding box center [47, 258] width 45 height 10
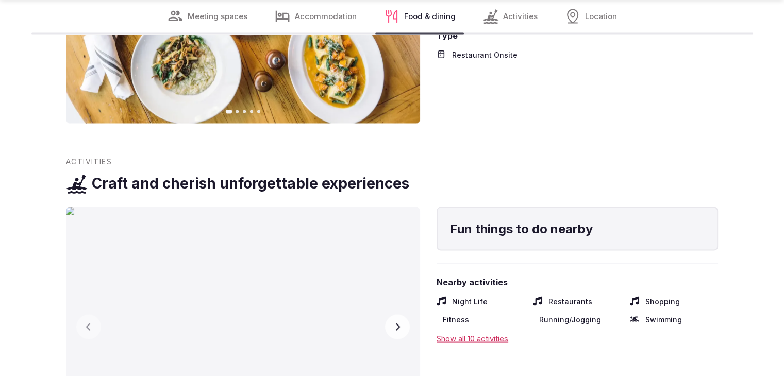
scroll to position [2113, 0]
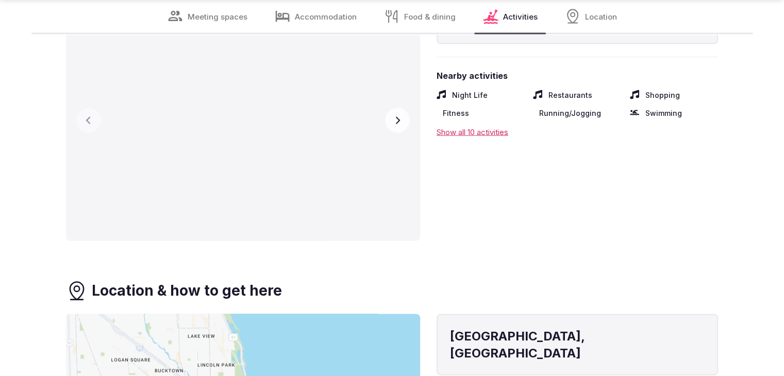
click at [398, 116] on icon "button" at bounding box center [397, 120] width 8 height 8
click at [401, 114] on button "Next slide" at bounding box center [397, 120] width 25 height 25
click at [317, 142] on img at bounding box center [245, 121] width 354 height 241
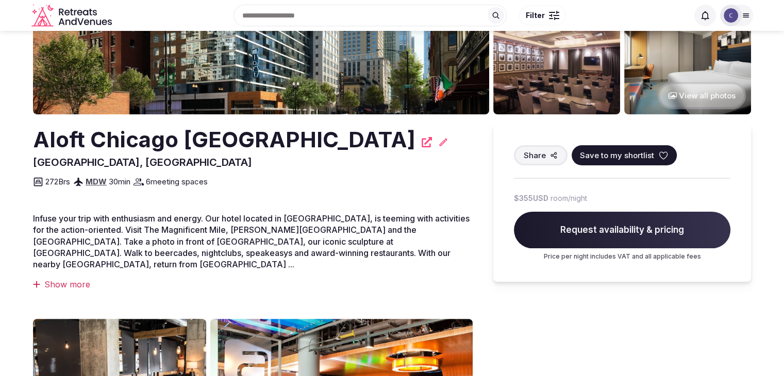
scroll to position [185, 0]
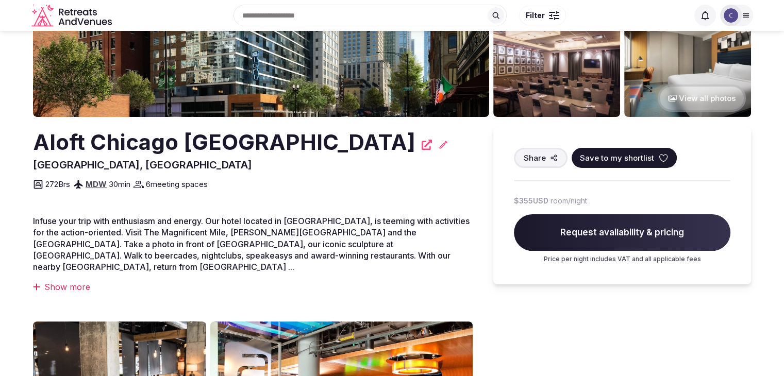
click at [112, 161] on span "[GEOGRAPHIC_DATA], [GEOGRAPHIC_DATA]" at bounding box center [142, 165] width 219 height 12
click at [121, 142] on h2 "Aloft Chicago [GEOGRAPHIC_DATA]" at bounding box center [224, 142] width 382 height 30
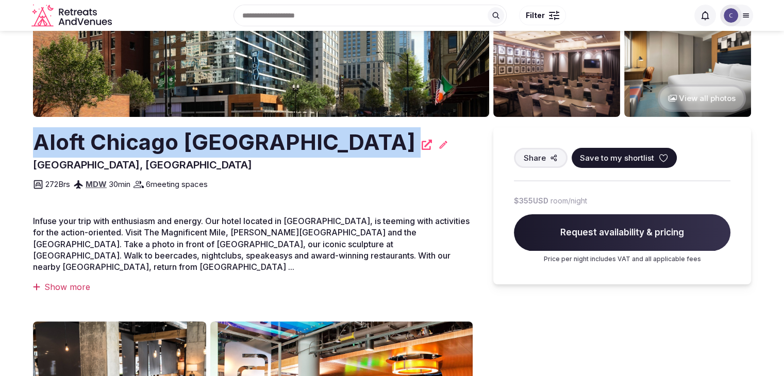
click at [121, 142] on h2 "Aloft Chicago [GEOGRAPHIC_DATA]" at bounding box center [224, 142] width 382 height 30
copy div "Aloft Chicago [GEOGRAPHIC_DATA]"
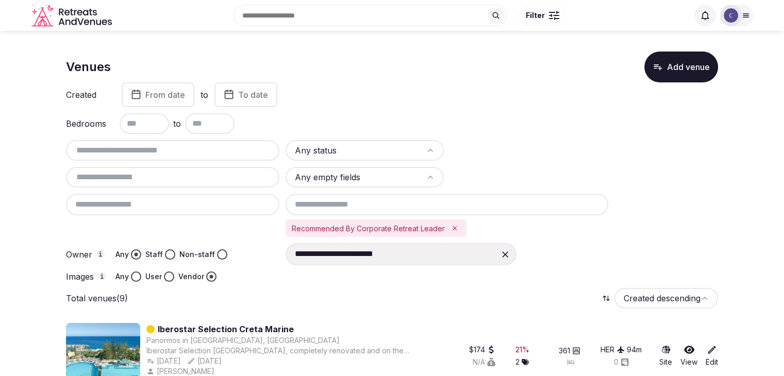
click at [377, 206] on input at bounding box center [447, 205] width 323 height 22
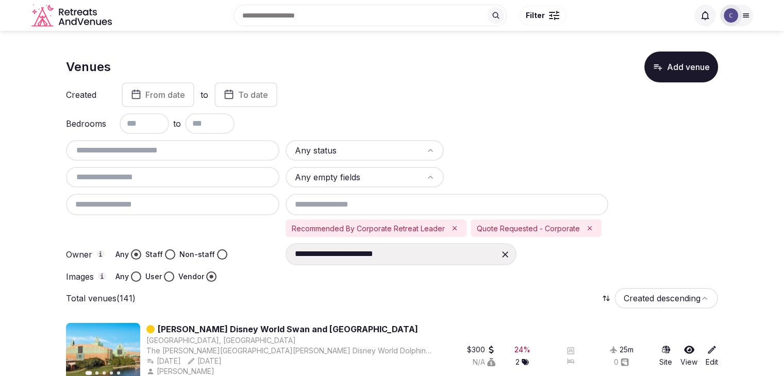
click at [192, 177] on input "text" at bounding box center [172, 177] width 205 height 12
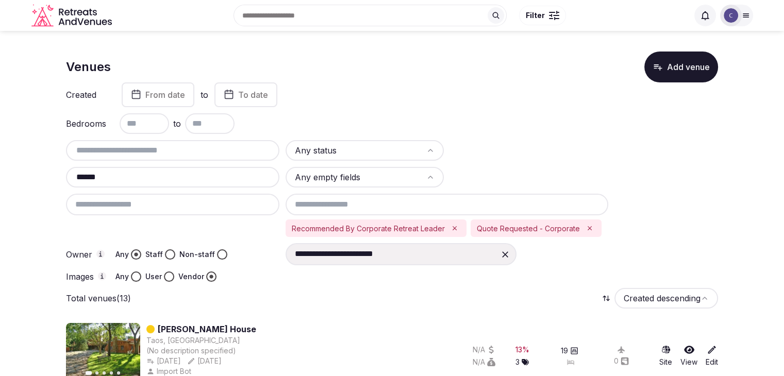
click at [205, 176] on input "******" at bounding box center [172, 177] width 205 height 12
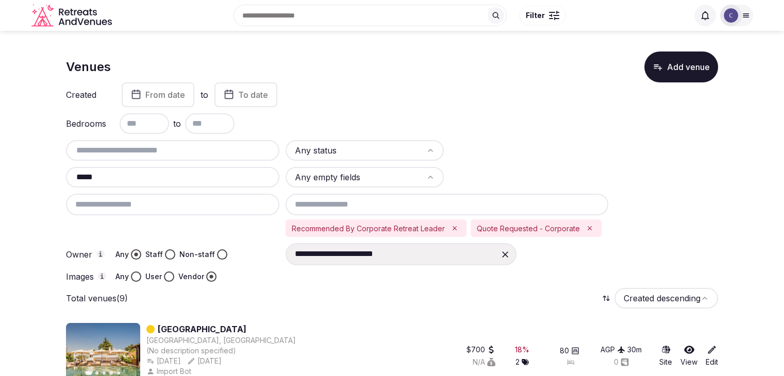
click at [453, 227] on icon "Remove Recommended By Corporate Retreat Leader" at bounding box center [455, 228] width 4 height 4
click at [154, 177] on input "*****" at bounding box center [172, 177] width 205 height 12
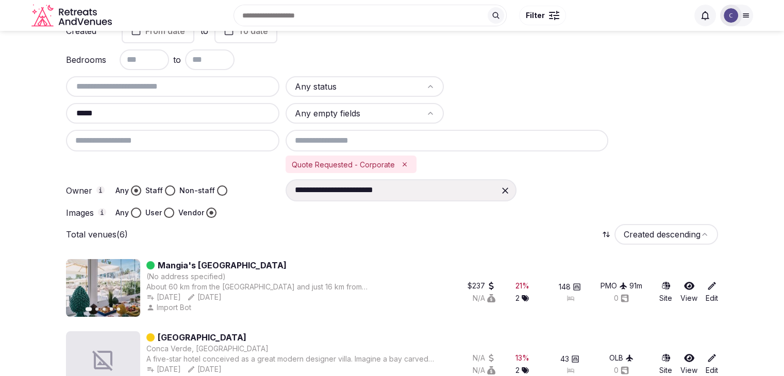
scroll to position [20, 0]
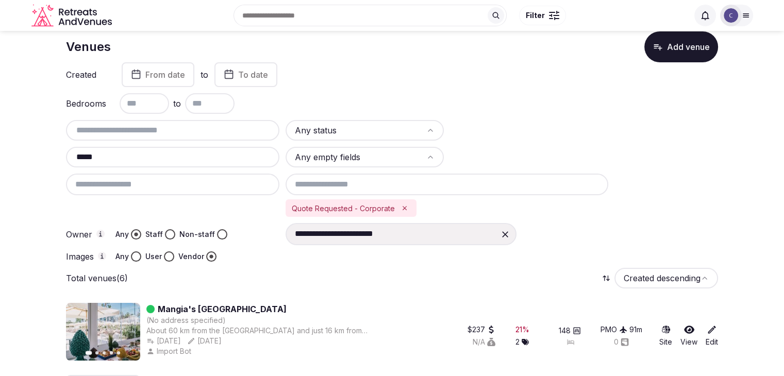
type input "*****"
click at [404, 208] on icon "Remove Quote Requested - Corporate" at bounding box center [404, 208] width 7 height 7
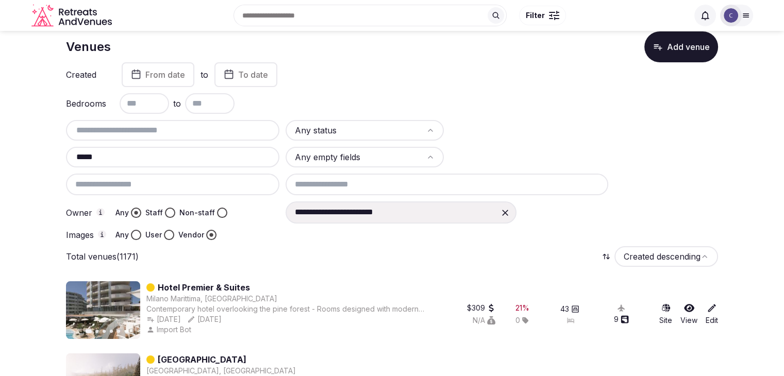
click at [141, 158] on input "*****" at bounding box center [172, 157] width 205 height 12
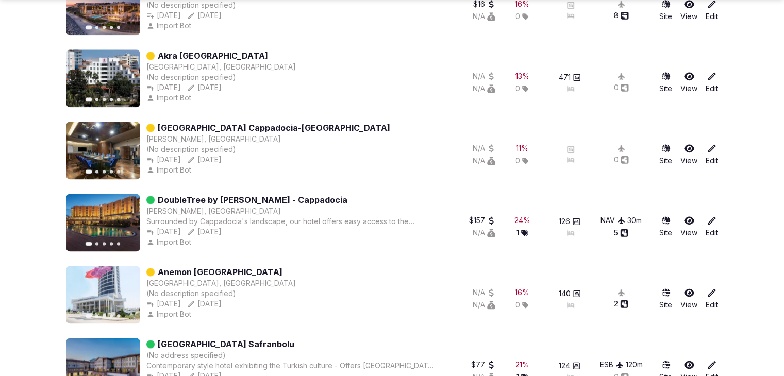
scroll to position [5286, 0]
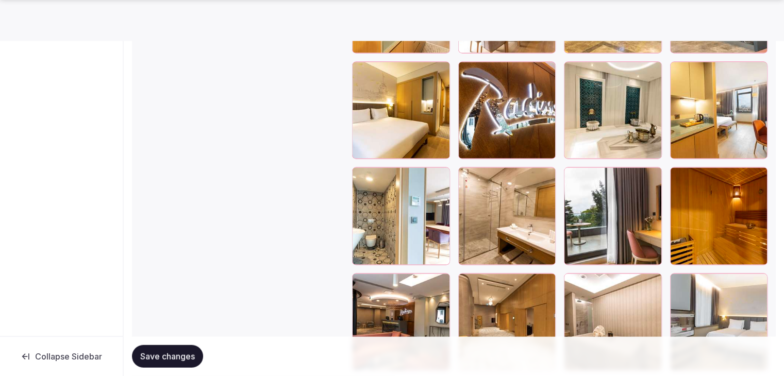
scroll to position [2216, 0]
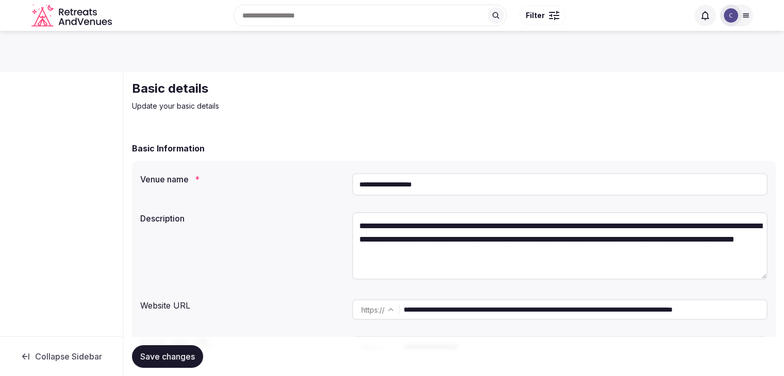
click at [438, 312] on input "**********" at bounding box center [585, 309] width 363 height 21
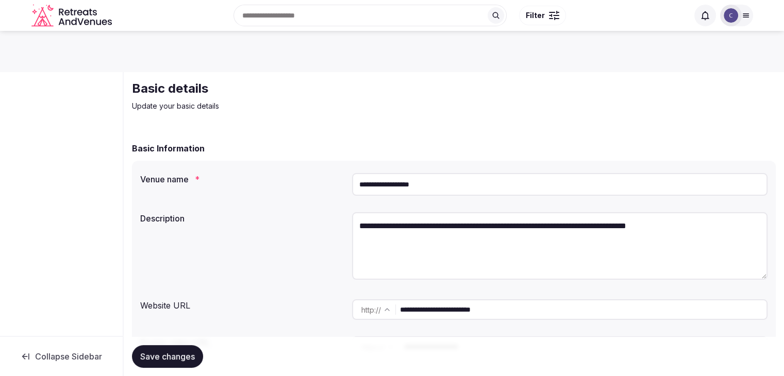
click at [468, 183] on input "**********" at bounding box center [559, 184] width 415 height 23
click at [485, 175] on input "**********" at bounding box center [559, 184] width 415 height 23
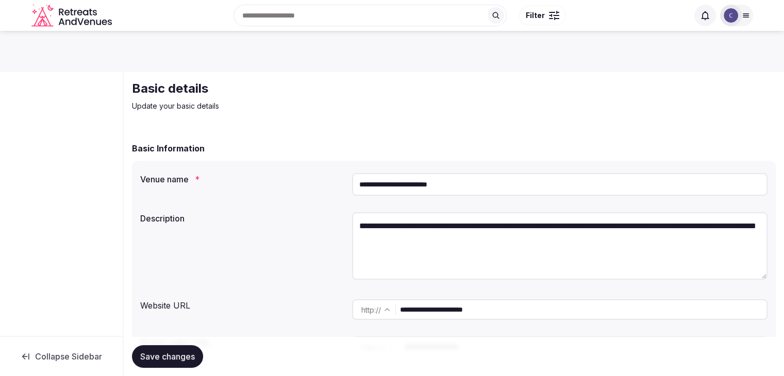
click at [485, 175] on input "**********" at bounding box center [559, 184] width 415 height 23
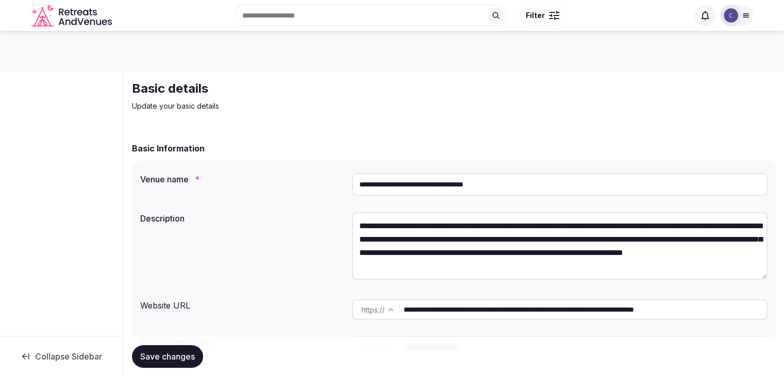
click at [412, 184] on input "**********" at bounding box center [559, 184] width 415 height 23
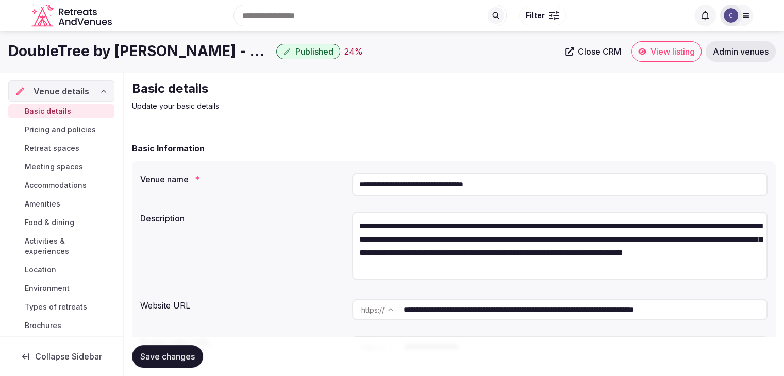
drag, startPoint x: 637, startPoint y: 311, endPoint x: 332, endPoint y: 314, distance: 304.6
click at [332, 314] on div "**********" at bounding box center [453, 309] width 627 height 29
click at [71, 223] on span "Food & dining" at bounding box center [49, 222] width 49 height 10
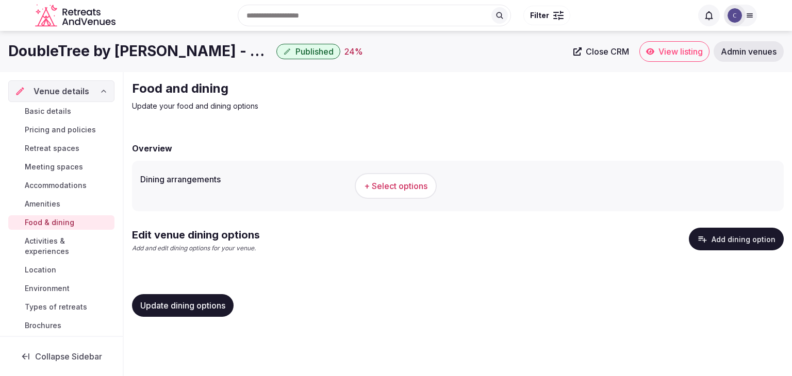
click at [136, 48] on h1 "DoubleTree by [PERSON_NAME] - Cappadocia" at bounding box center [140, 51] width 264 height 20
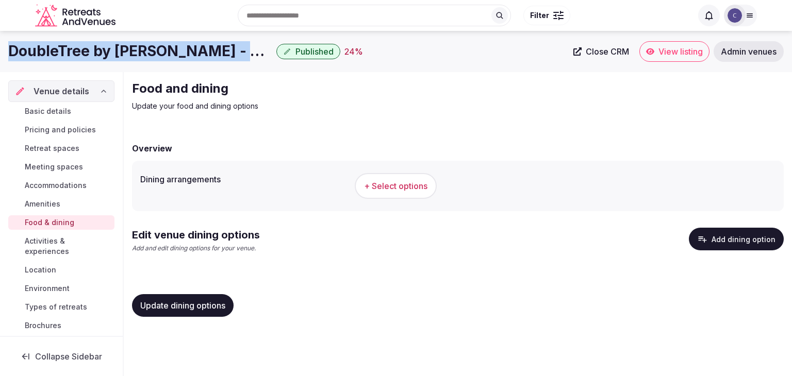
click at [136, 48] on h1 "DoubleTree by [PERSON_NAME] - Cappadocia" at bounding box center [140, 51] width 264 height 20
copy div "DoubleTree by [PERSON_NAME] - Cappadocia"
click at [400, 179] on button "+ Select options" at bounding box center [396, 186] width 82 height 26
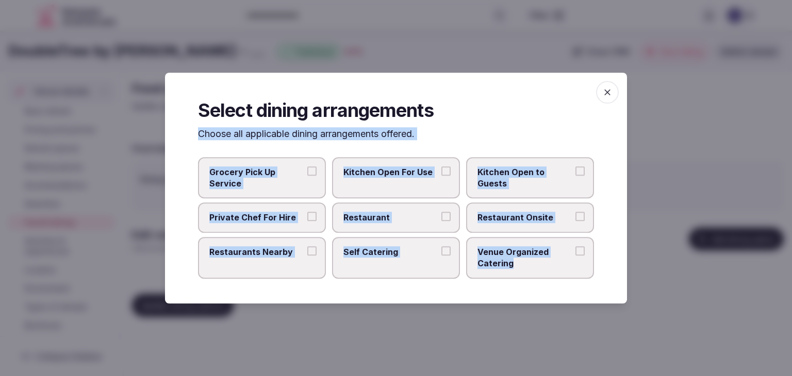
drag, startPoint x: 197, startPoint y: 135, endPoint x: 556, endPoint y: 259, distance: 380.3
click at [556, 259] on div "Select dining arrangements Choose all applicable dining arrangements offered. G…" at bounding box center [396, 188] width 462 height 231
copy div "Choose all applicable dining arrangements offered. Grocery Pick Up Service Kitc…"
drag, startPoint x: 387, startPoint y: 223, endPoint x: 399, endPoint y: 222, distance: 12.4
click at [388, 223] on label "Restaurant" at bounding box center [396, 218] width 128 height 30
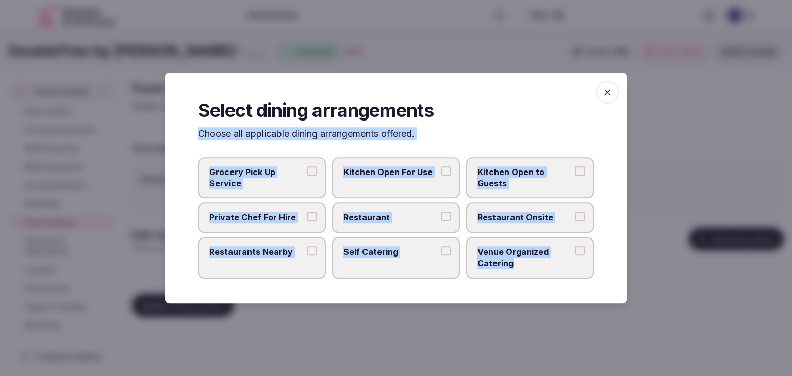
click at [441, 222] on button "Restaurant" at bounding box center [445, 216] width 9 height 9
click at [500, 223] on span "Restaurant Onsite" at bounding box center [524, 217] width 95 height 11
click at [575, 222] on button "Restaurant Onsite" at bounding box center [579, 216] width 9 height 9
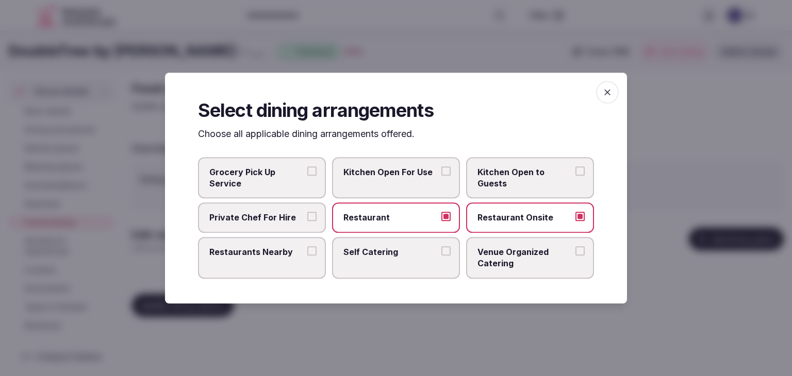
click at [276, 254] on span "Restaurants Nearby" at bounding box center [256, 251] width 95 height 11
click at [307, 254] on button "Restaurants Nearby" at bounding box center [311, 250] width 9 height 9
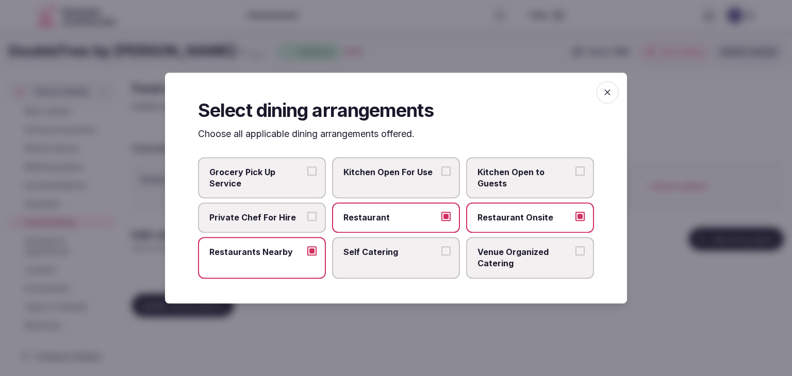
click at [484, 258] on span "Venue Organized Catering" at bounding box center [524, 257] width 95 height 23
click at [575, 256] on button "Venue Organized Catering" at bounding box center [579, 250] width 9 height 9
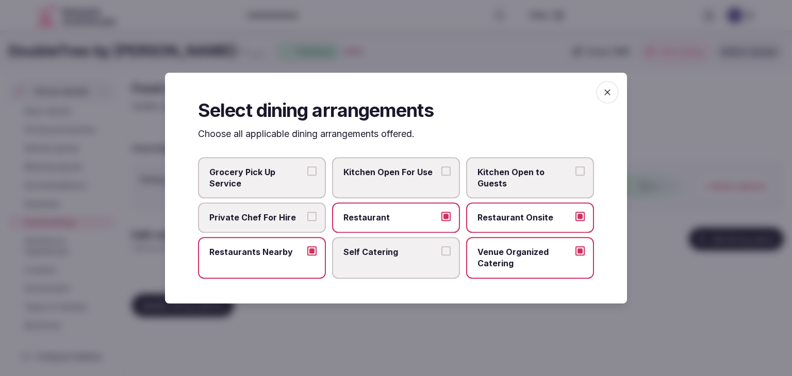
drag, startPoint x: 608, startPoint y: 85, endPoint x: 607, endPoint y: 92, distance: 6.8
click at [607, 85] on span "button" at bounding box center [607, 92] width 23 height 23
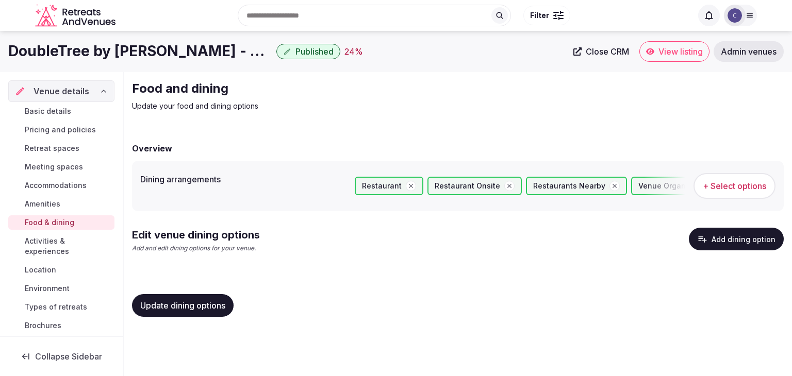
click at [206, 308] on span "Update dining options" at bounding box center [182, 305] width 85 height 10
click at [754, 233] on button "Add dining option" at bounding box center [736, 239] width 95 height 23
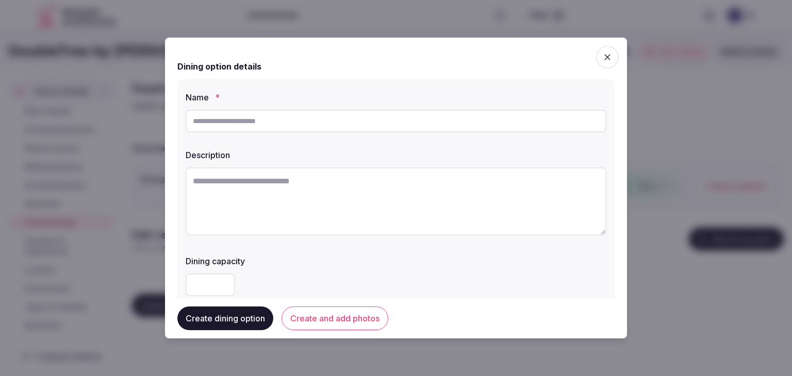
click at [360, 124] on input "text" at bounding box center [396, 121] width 421 height 23
paste input "**********"
type input "**********"
click at [348, 196] on textarea at bounding box center [396, 202] width 421 height 68
paste textarea "**********"
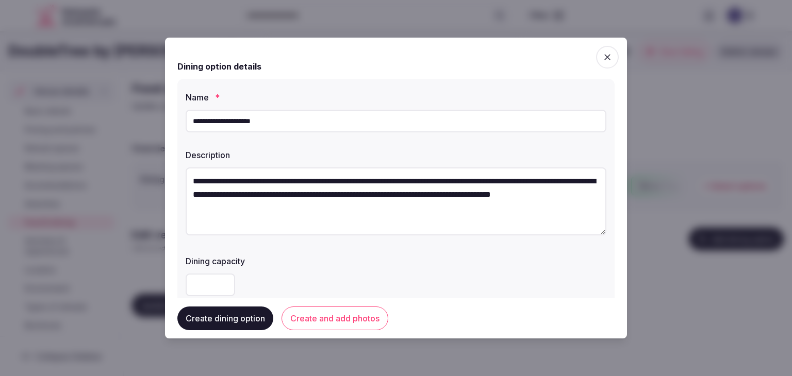
scroll to position [6, 0]
type textarea "**********"
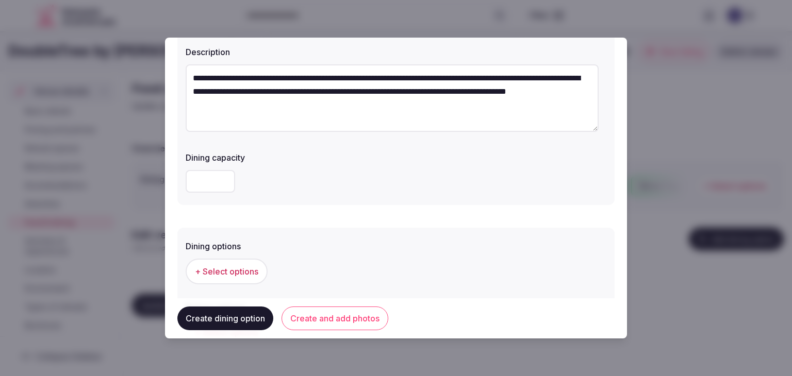
click at [235, 270] on span "+ Select options" at bounding box center [226, 271] width 63 height 11
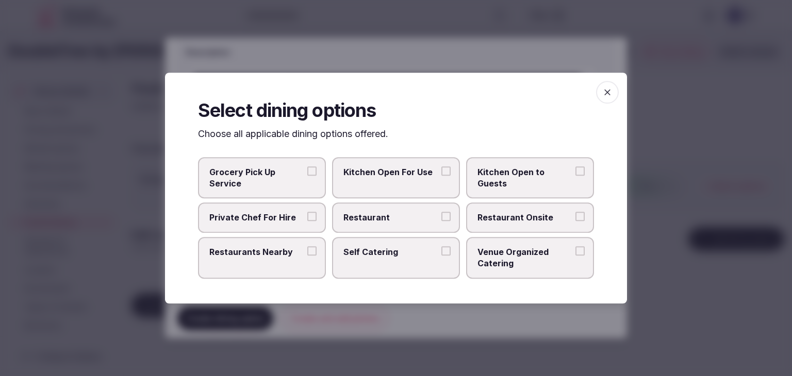
drag, startPoint x: 405, startPoint y: 227, endPoint x: 492, endPoint y: 227, distance: 87.1
click at [406, 227] on label "Restaurant" at bounding box center [396, 218] width 128 height 30
click at [441, 222] on button "Restaurant" at bounding box center [445, 216] width 9 height 9
click at [517, 226] on label "Restaurant Onsite" at bounding box center [530, 218] width 128 height 30
click at [575, 222] on button "Restaurant Onsite" at bounding box center [579, 216] width 9 height 9
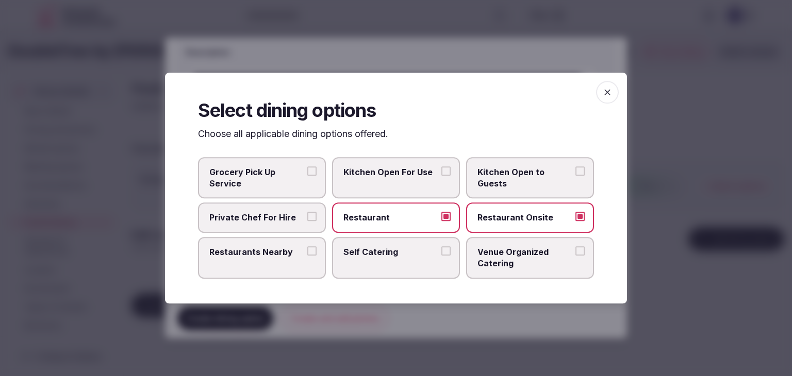
click at [612, 91] on span "button" at bounding box center [607, 92] width 23 height 23
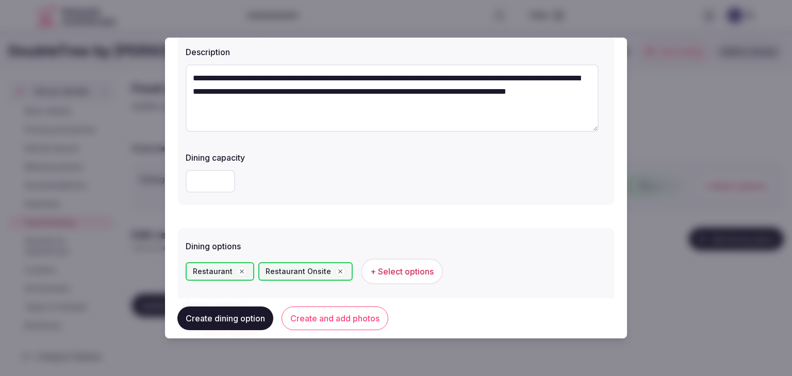
scroll to position [258, 0]
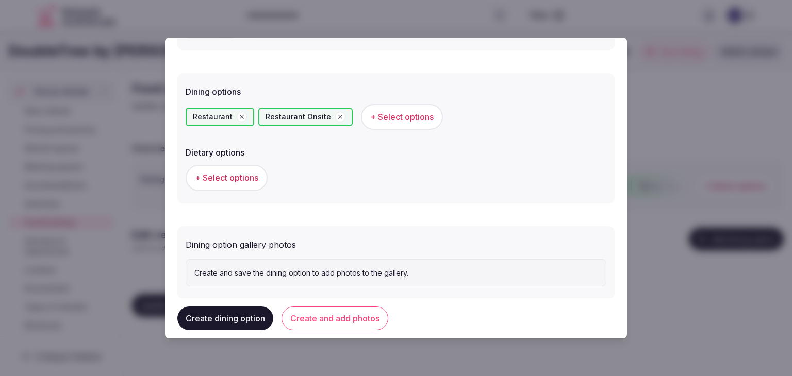
click at [342, 321] on button "Create and add photos" at bounding box center [334, 319] width 107 height 24
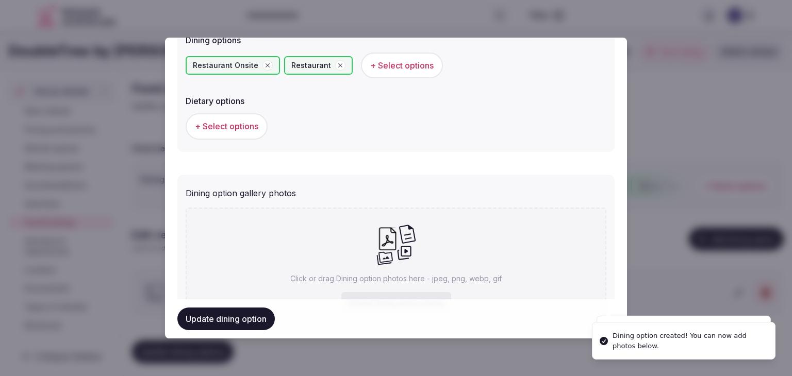
scroll to position [373, 0]
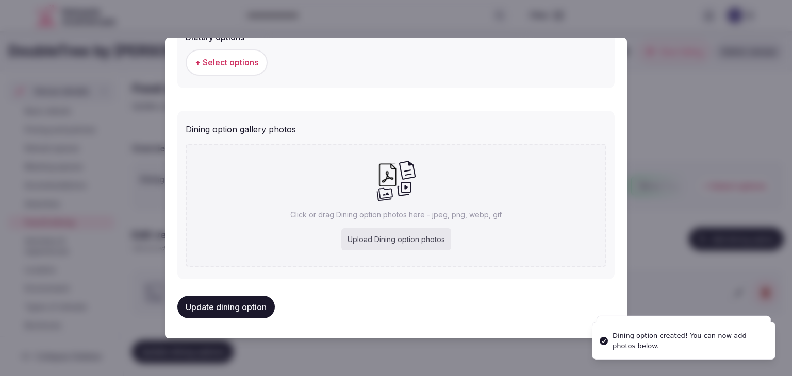
click at [412, 244] on div "Upload Dining option photos" at bounding box center [396, 239] width 110 height 23
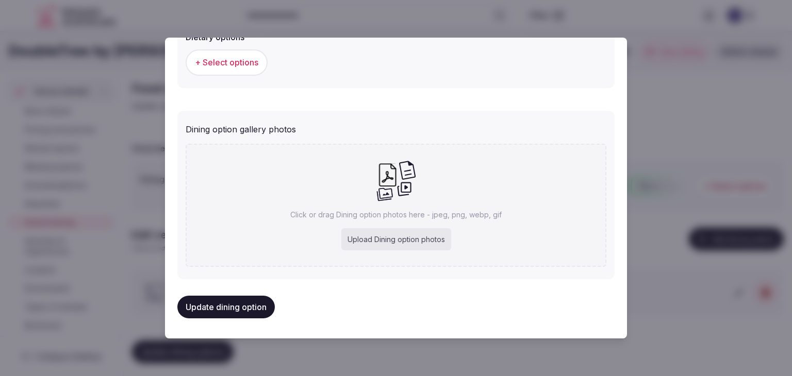
type input "**********"
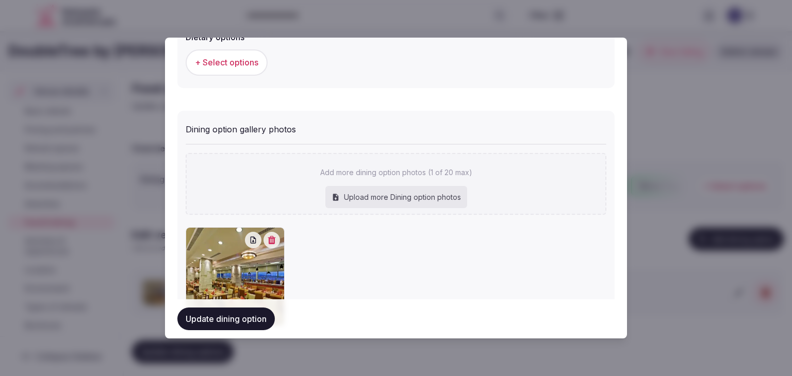
click at [245, 321] on button "Update dining option" at bounding box center [225, 319] width 97 height 23
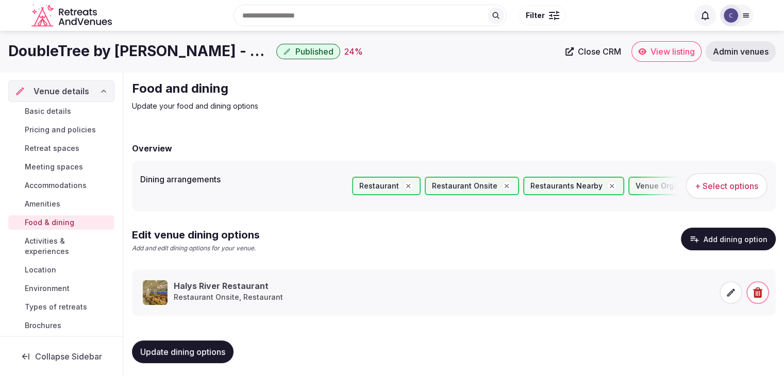
click at [33, 184] on span "Accommodations" at bounding box center [56, 185] width 62 height 10
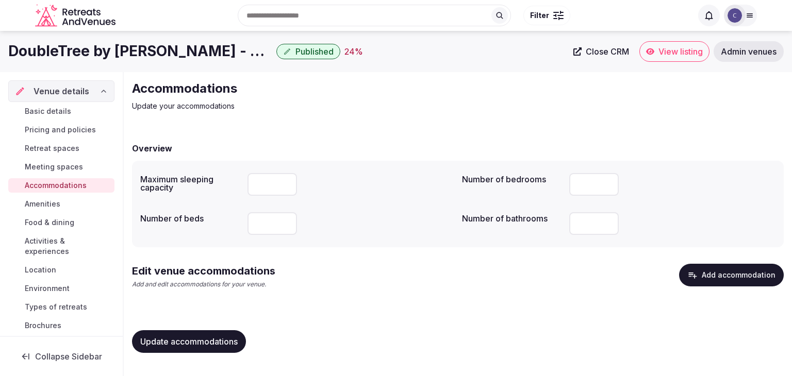
click at [416, 285] on div "Edit venue accommodations Add and edit accommodations for your venue. Add accom…" at bounding box center [457, 281] width 651 height 34
click at [767, 274] on button "Add accommodation" at bounding box center [731, 275] width 105 height 23
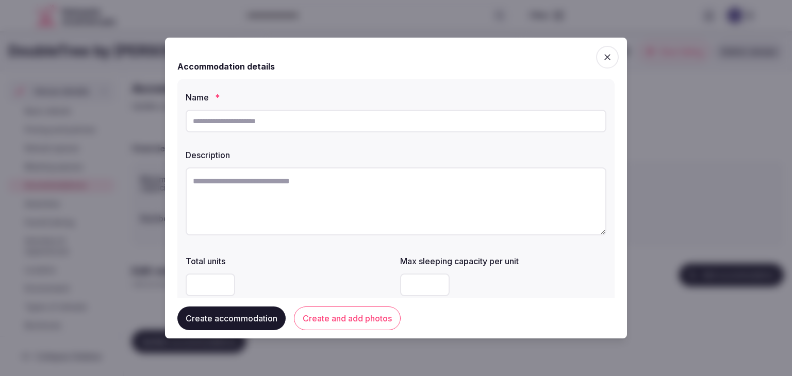
click at [370, 120] on input "text" at bounding box center [396, 121] width 421 height 23
paste input "**********"
type input "**********"
click at [431, 211] on textarea at bounding box center [396, 202] width 421 height 68
paste textarea "**********"
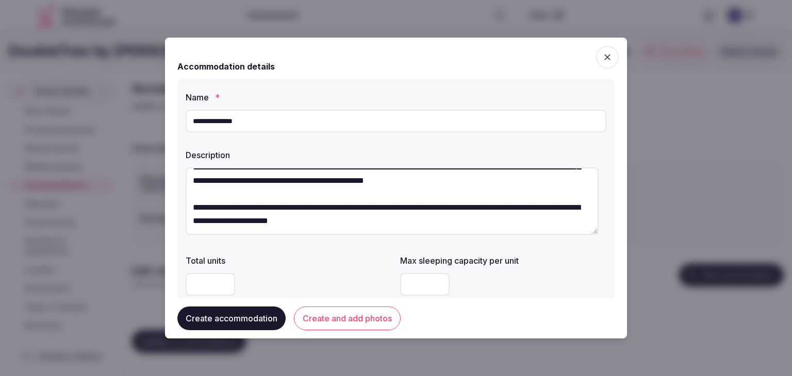
scroll to position [206, 0]
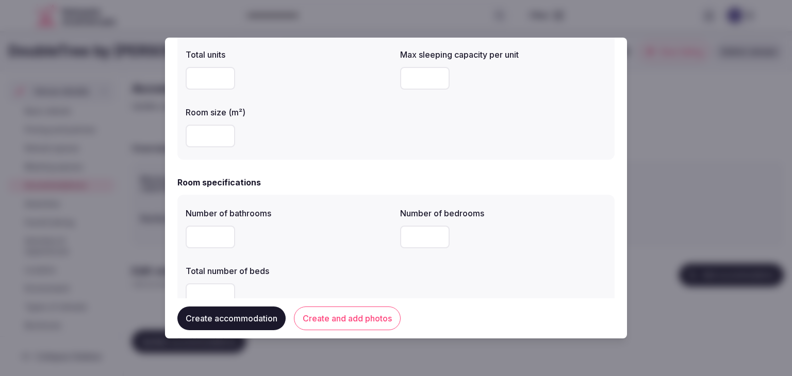
type textarea "**********"
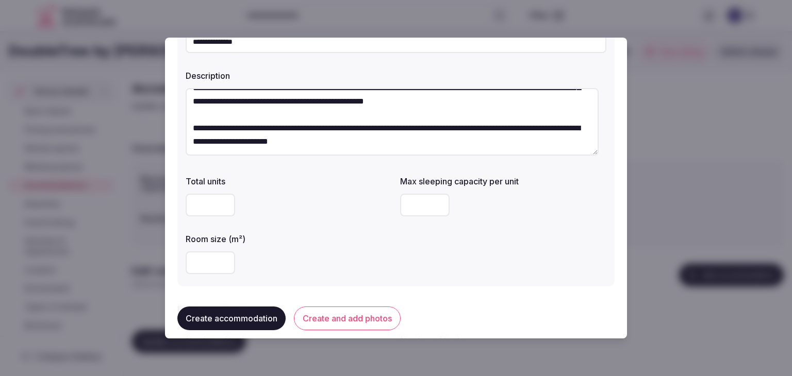
scroll to position [52, 0]
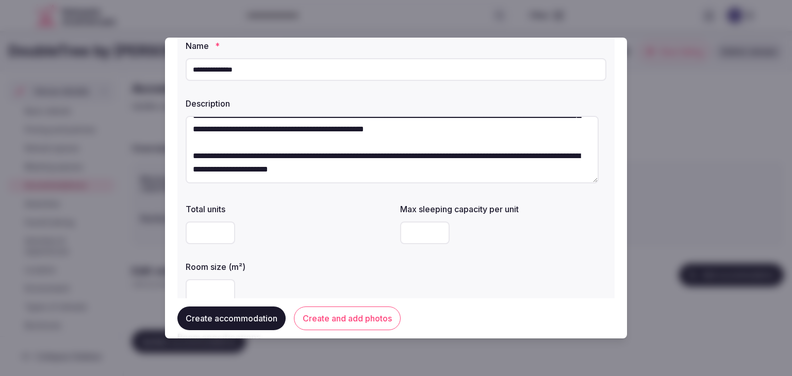
click at [418, 235] on input "number" at bounding box center [424, 233] width 49 height 23
type input "*"
click at [308, 270] on label "Room size (m²)" at bounding box center [289, 267] width 206 height 8
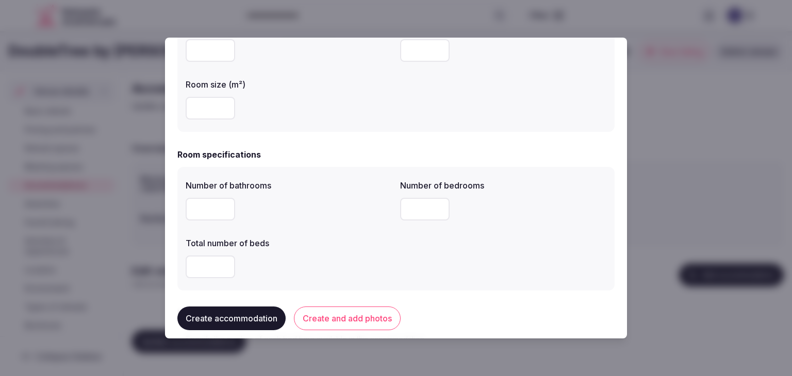
scroll to position [309, 0]
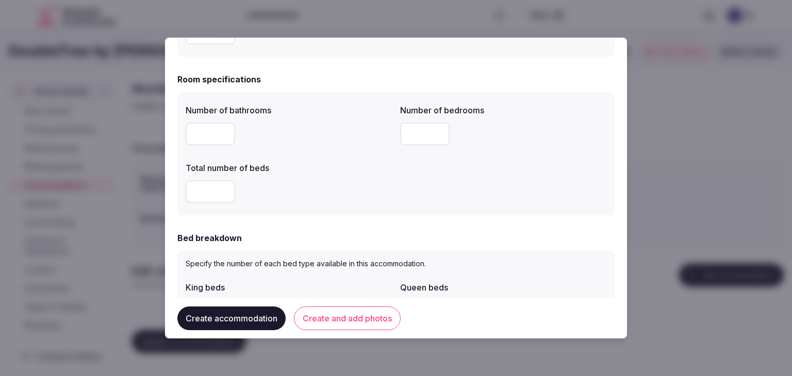
click at [207, 130] on input "number" at bounding box center [210, 134] width 49 height 23
type input "*"
click at [204, 194] on input "number" at bounding box center [210, 191] width 49 height 23
type input "*"
drag, startPoint x: 410, startPoint y: 133, endPoint x: 393, endPoint y: 159, distance: 30.6
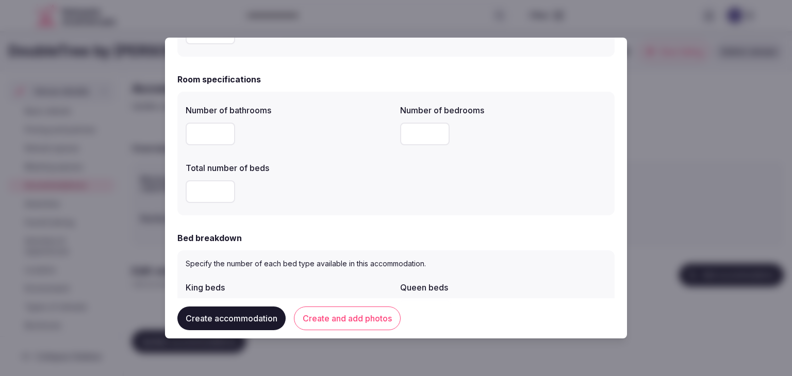
click at [410, 133] on input "number" at bounding box center [424, 134] width 49 height 23
type input "*"
click at [375, 187] on div "*" at bounding box center [289, 191] width 206 height 23
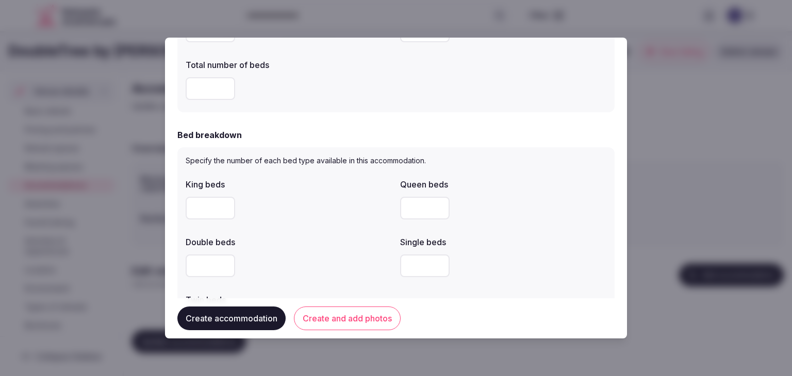
click at [204, 205] on input "number" at bounding box center [210, 208] width 49 height 23
type input "*"
click at [341, 230] on div "King beds * Queen beds Double beds Single beds Twin beds" at bounding box center [396, 256] width 421 height 165
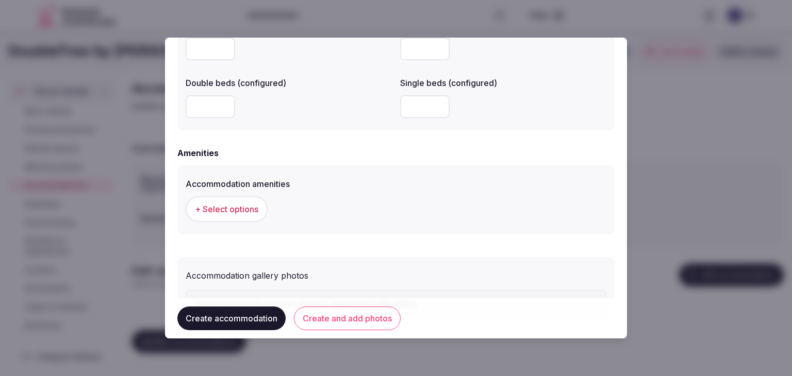
scroll to position [946, 0]
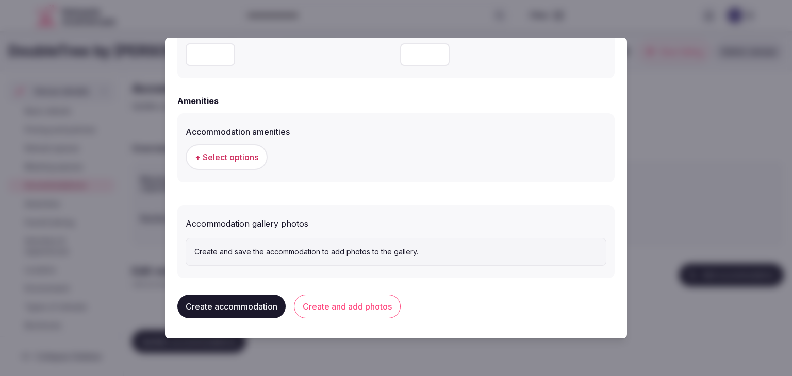
click at [239, 163] on button "+ Select options" at bounding box center [227, 157] width 82 height 26
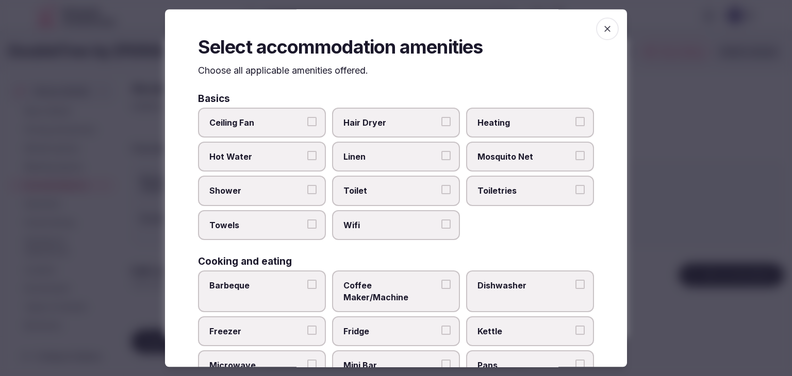
click at [410, 236] on label "Wifi" at bounding box center [396, 225] width 128 height 30
click at [441, 229] on button "Wifi" at bounding box center [445, 224] width 9 height 9
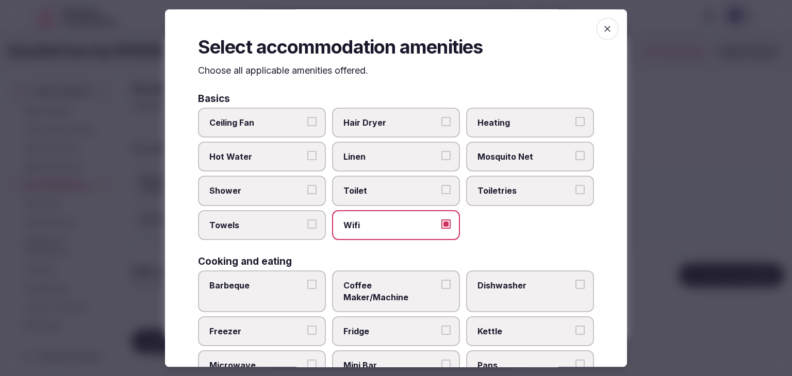
click at [530, 198] on label "Toiletries" at bounding box center [530, 191] width 128 height 30
click at [575, 195] on button "Toiletries" at bounding box center [579, 190] width 9 height 9
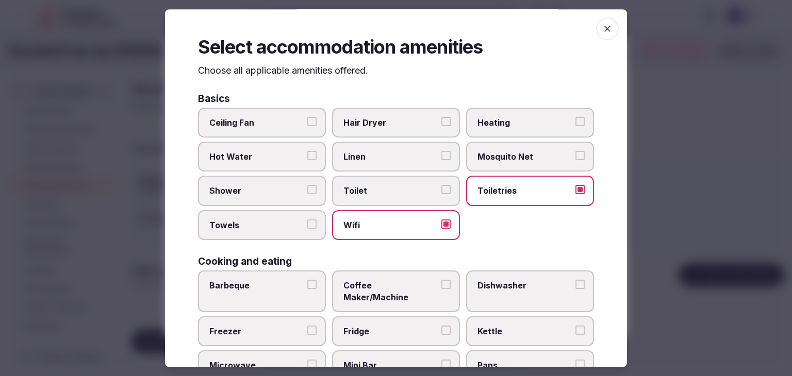
click at [411, 125] on span "Hair Dryer" at bounding box center [390, 122] width 95 height 11
click at [441, 125] on button "Hair Dryer" at bounding box center [445, 121] width 9 height 9
click at [409, 161] on span "Linen" at bounding box center [390, 156] width 95 height 11
click at [441, 160] on button "Linen" at bounding box center [445, 155] width 9 height 9
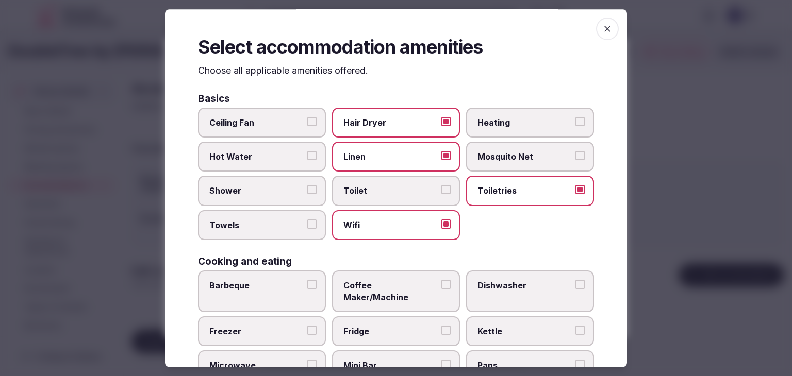
click at [238, 194] on span "Shower" at bounding box center [256, 191] width 95 height 11
click at [307, 194] on button "Shower" at bounding box center [311, 190] width 9 height 9
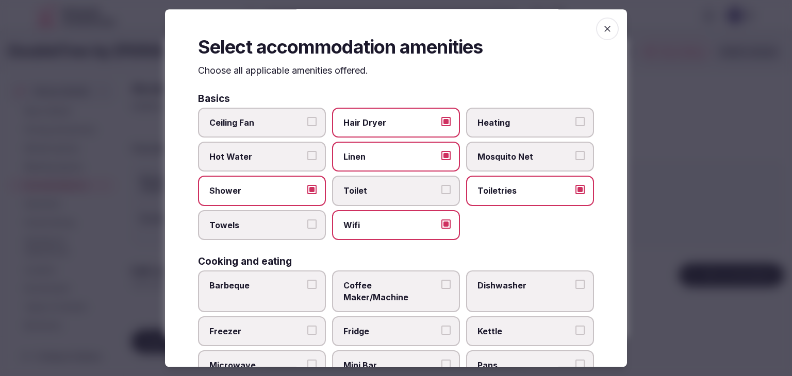
click at [243, 224] on span "Towels" at bounding box center [256, 225] width 95 height 11
click at [307, 224] on button "Towels" at bounding box center [311, 224] width 9 height 9
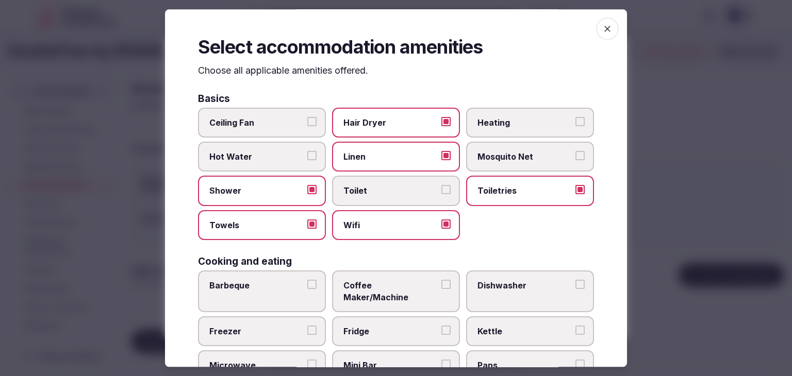
click at [243, 224] on span "Towels" at bounding box center [256, 225] width 95 height 11
click at [307, 224] on button "Towels" at bounding box center [311, 224] width 9 height 9
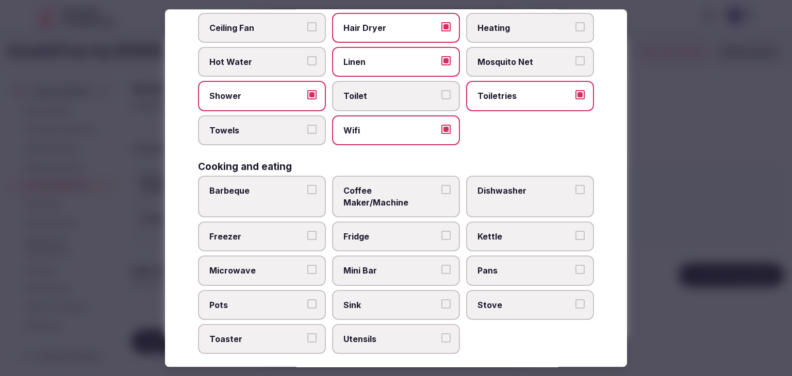
scroll to position [155, 0]
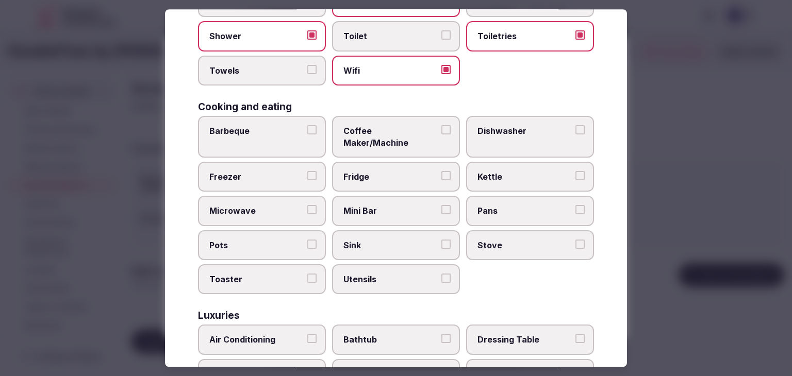
drag, startPoint x: 246, startPoint y: 70, endPoint x: 244, endPoint y: 85, distance: 15.1
click at [245, 69] on span "Towels" at bounding box center [256, 70] width 95 height 11
click at [307, 69] on button "Towels" at bounding box center [311, 69] width 9 height 9
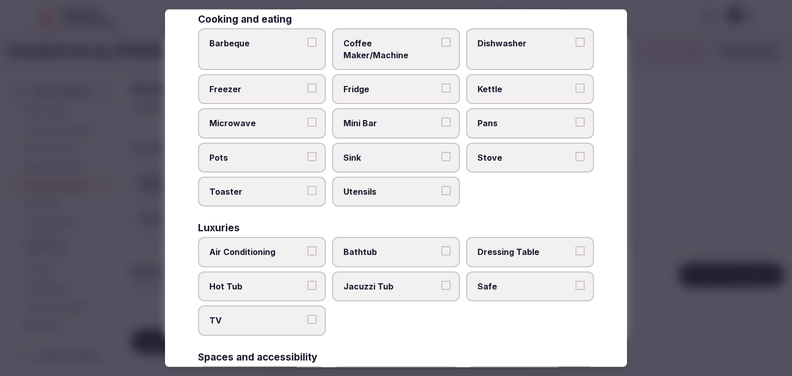
scroll to position [258, 0]
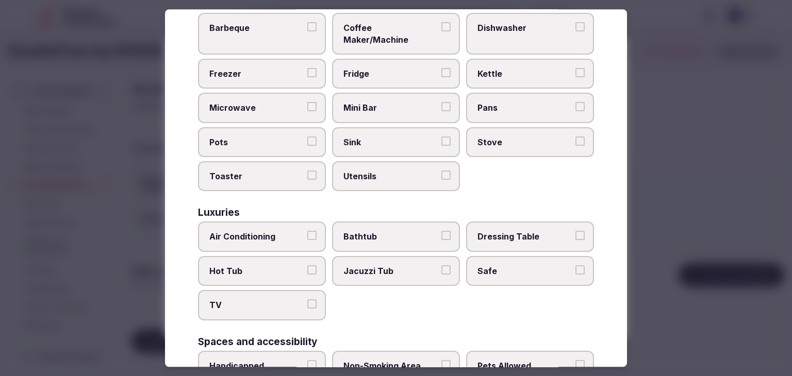
click at [254, 231] on span "Air Conditioning" at bounding box center [256, 236] width 95 height 11
click at [307, 231] on button "Air Conditioning" at bounding box center [311, 235] width 9 height 9
click at [249, 300] on span "TV" at bounding box center [256, 305] width 95 height 11
click at [307, 300] on button "TV" at bounding box center [311, 304] width 9 height 9
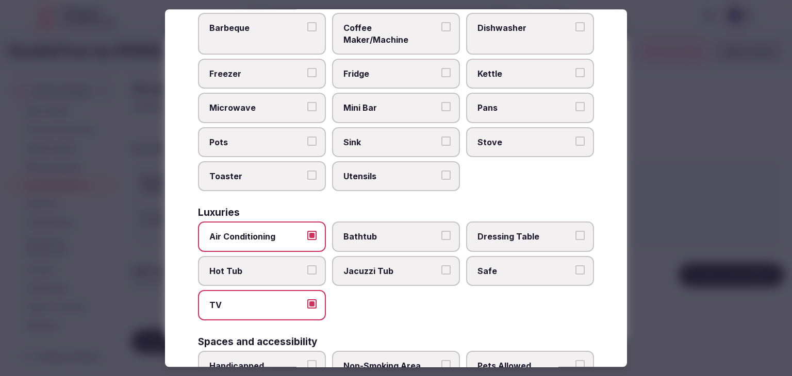
scroll to position [412, 0]
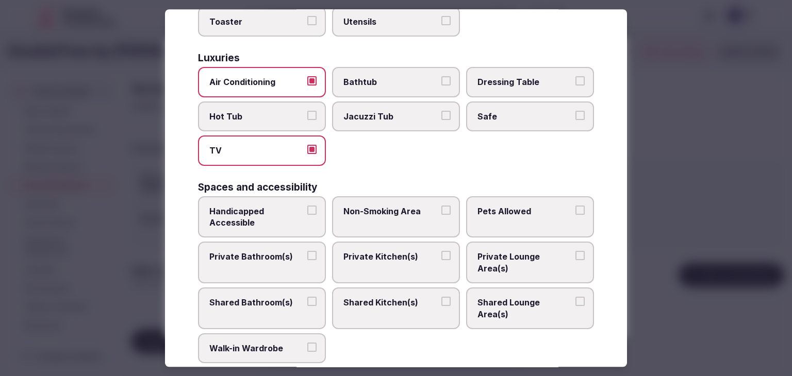
click at [251, 247] on label "Private Bathroom(s)" at bounding box center [262, 263] width 128 height 42
click at [307, 252] on button "Private Bathroom(s)" at bounding box center [311, 256] width 9 height 9
click at [556, 110] on label "Safe" at bounding box center [530, 117] width 128 height 30
click at [575, 111] on button "Safe" at bounding box center [579, 115] width 9 height 9
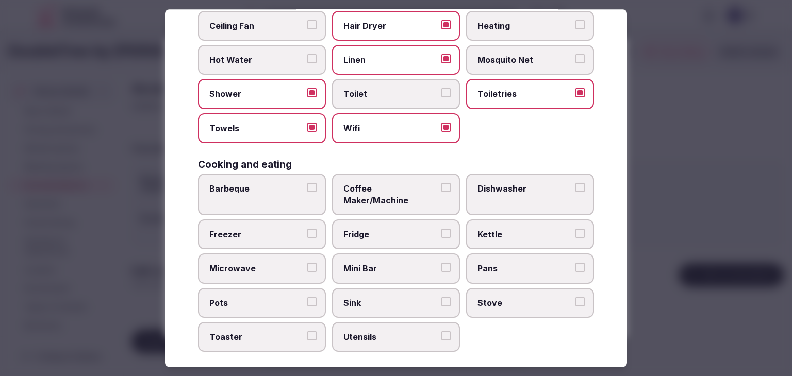
scroll to position [0, 0]
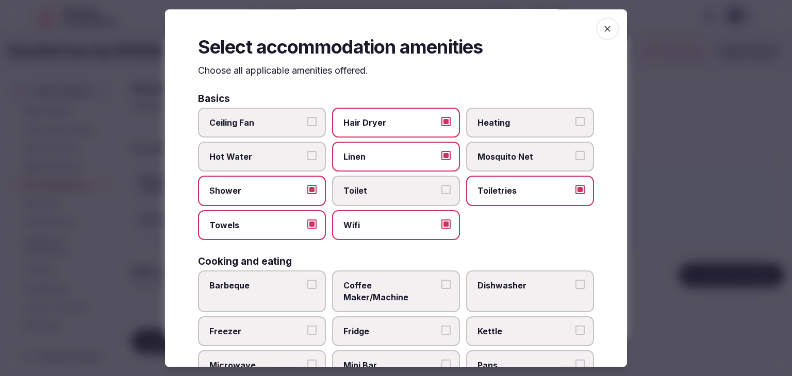
click at [256, 115] on label "Ceiling Fan" at bounding box center [262, 123] width 128 height 30
click at [307, 117] on button "Ceiling Fan" at bounding box center [311, 121] width 9 height 9
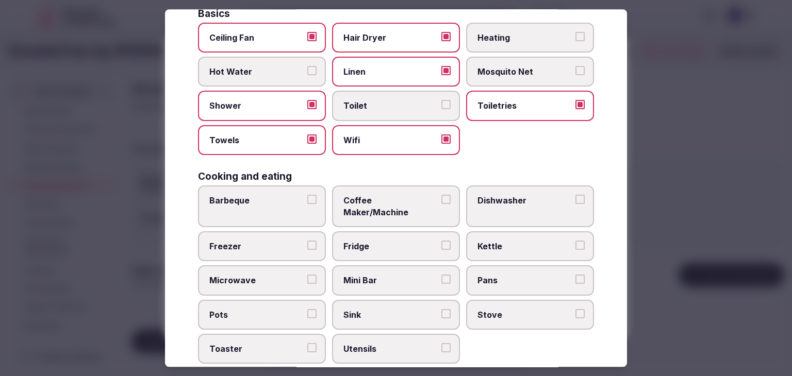
scroll to position [103, 0]
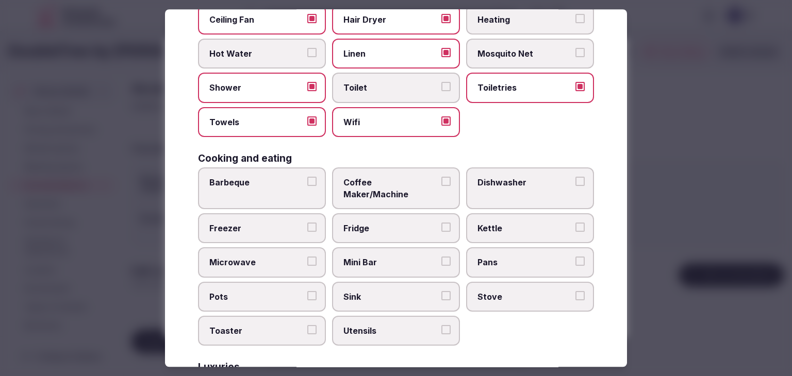
click at [387, 171] on label "Coffee Maker/Machine" at bounding box center [396, 189] width 128 height 42
click at [441, 177] on button "Coffee Maker/Machine" at bounding box center [445, 181] width 9 height 9
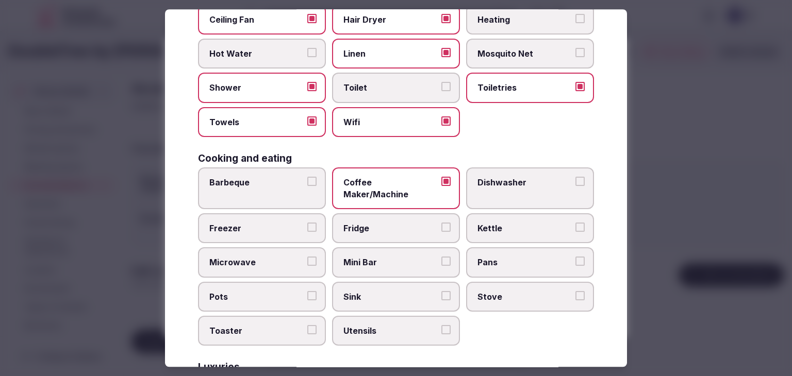
click at [417, 256] on label "Mini Bar" at bounding box center [396, 263] width 128 height 30
click at [441, 257] on button "Mini Bar" at bounding box center [445, 261] width 9 height 9
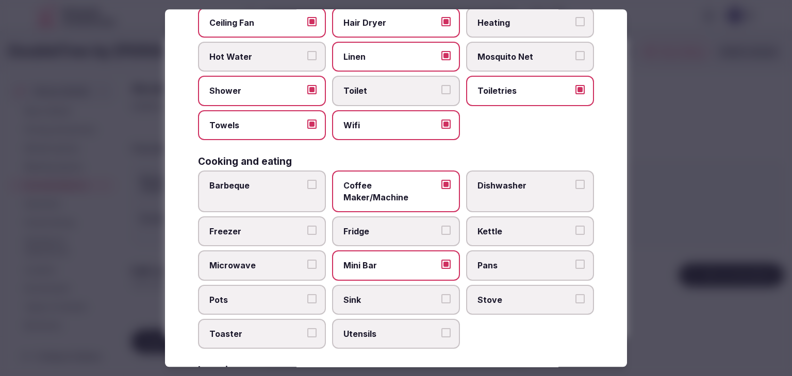
scroll to position [0, 0]
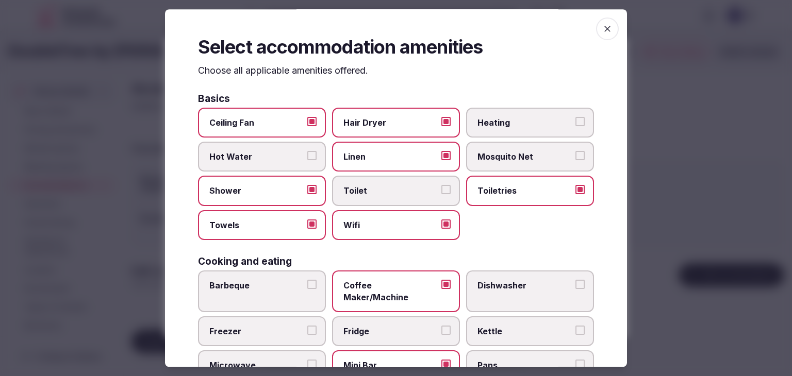
drag, startPoint x: 595, startPoint y: 34, endPoint x: 591, endPoint y: 109, distance: 75.9
click at [602, 34] on icon "button" at bounding box center [607, 29] width 10 height 10
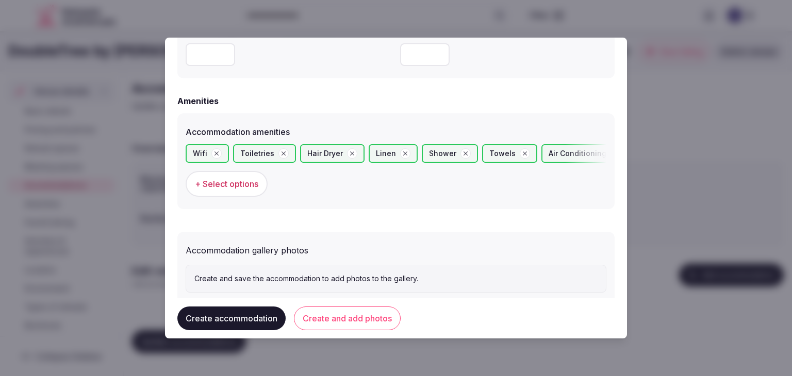
scroll to position [973, 0]
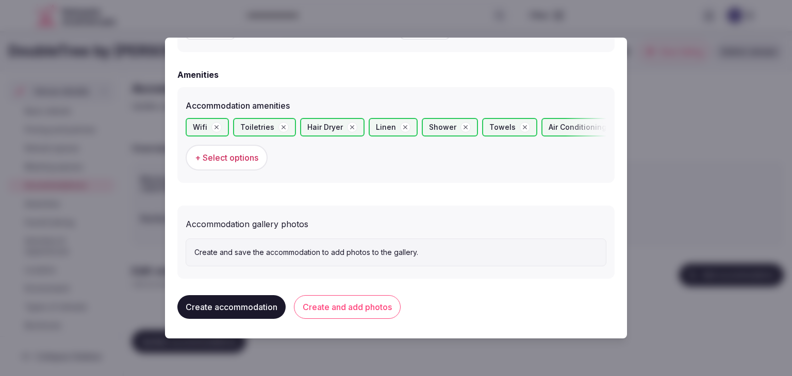
click at [365, 304] on button "Create and add photos" at bounding box center [347, 307] width 107 height 24
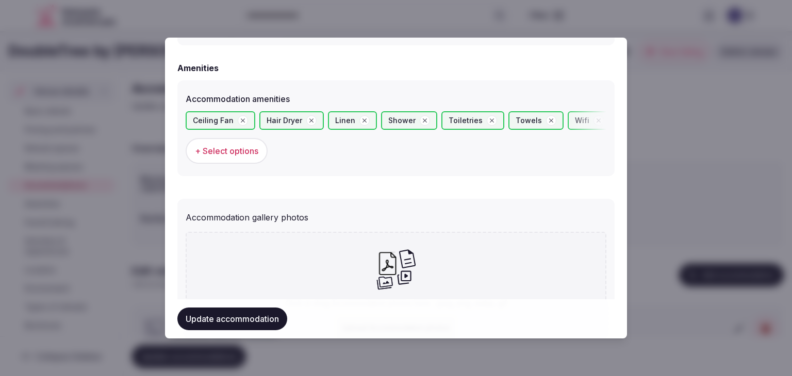
scroll to position [1067, 0]
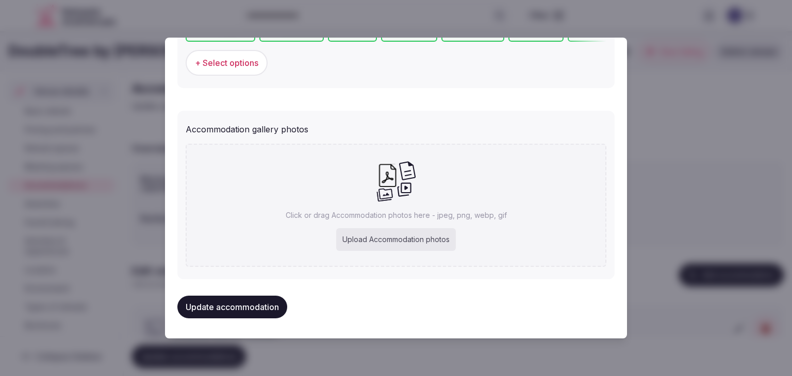
click at [408, 229] on div "Upload Accommodation photos" at bounding box center [396, 239] width 120 height 23
click at [389, 236] on div "Upload Accommodation photos" at bounding box center [396, 239] width 120 height 23
type input "**********"
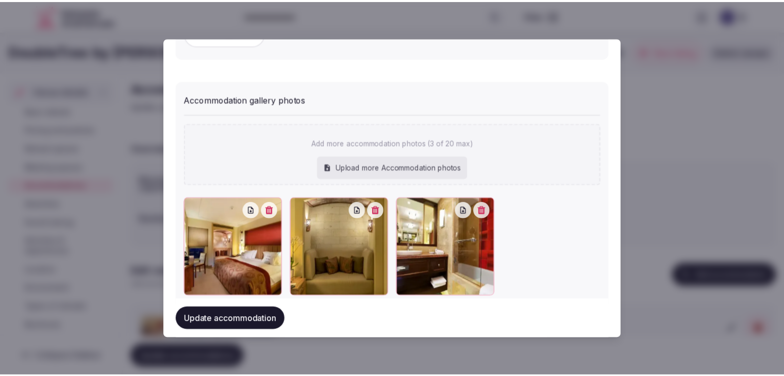
scroll to position [1124, 0]
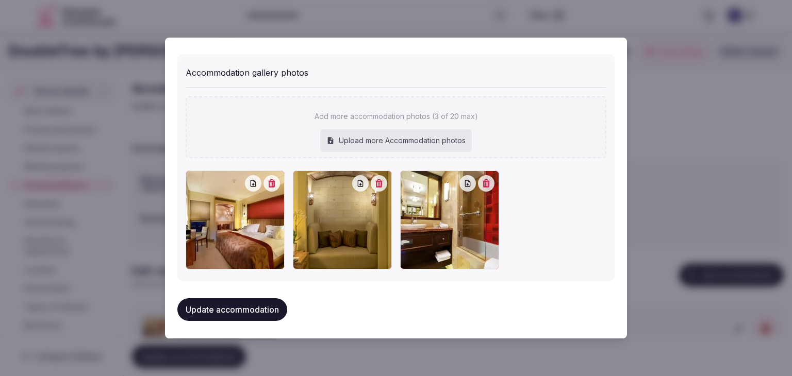
drag, startPoint x: 266, startPoint y: 312, endPoint x: 282, endPoint y: 315, distance: 16.7
click at [265, 313] on button "Update accommodation" at bounding box center [232, 309] width 110 height 23
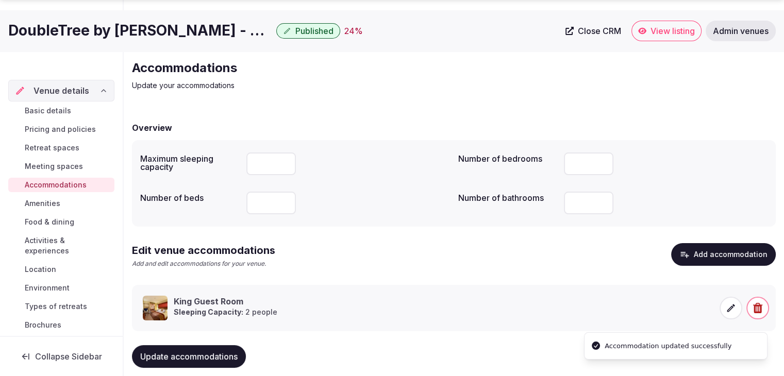
scroll to position [39, 0]
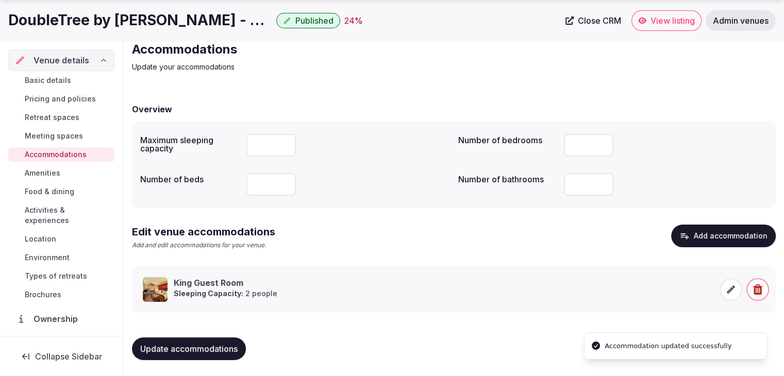
click at [227, 347] on span "Update accommodations" at bounding box center [188, 349] width 97 height 10
click at [70, 135] on span "Meeting spaces" at bounding box center [54, 136] width 58 height 10
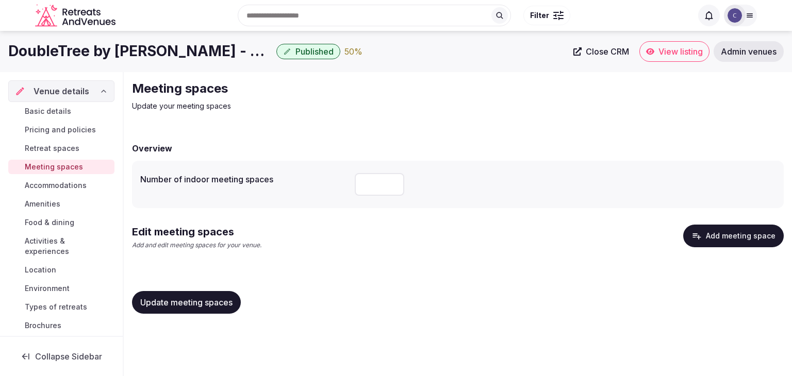
click at [730, 242] on button "Add meeting space" at bounding box center [733, 236] width 101 height 23
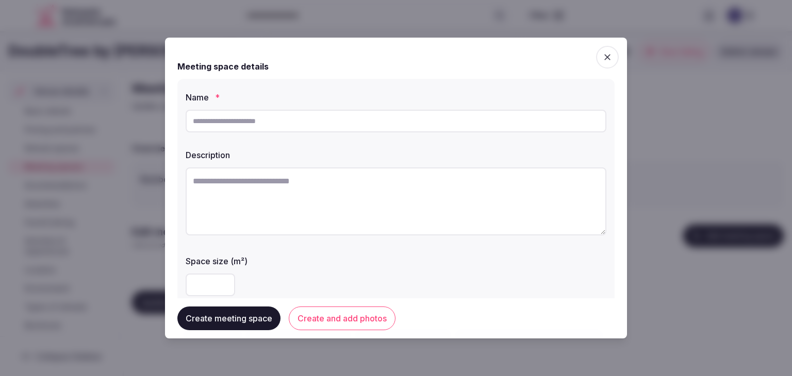
click at [390, 118] on input "text" at bounding box center [396, 121] width 421 height 23
paste input "**********"
type input "**********"
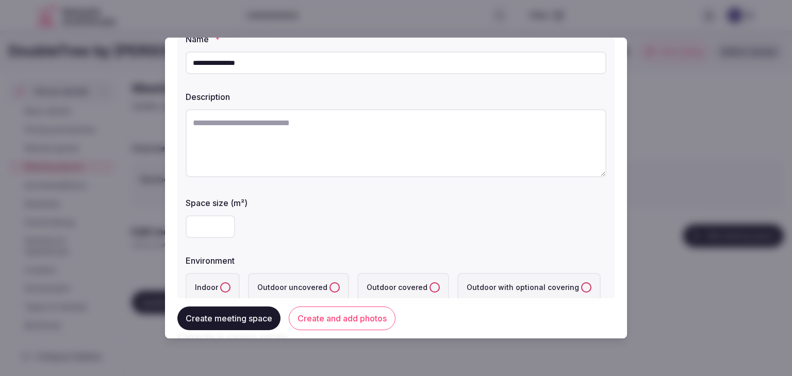
scroll to position [103, 0]
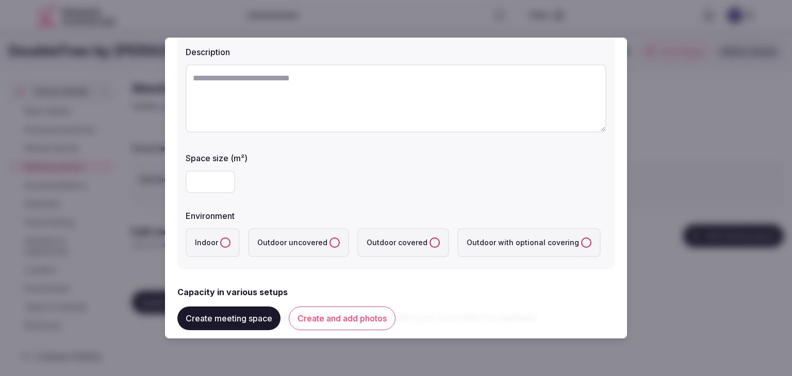
click at [207, 178] on input "number" at bounding box center [210, 182] width 49 height 23
type input "***"
drag, startPoint x: 219, startPoint y: 243, endPoint x: 266, endPoint y: 262, distance: 51.1
click at [221, 244] on button "Indoor" at bounding box center [225, 243] width 10 height 10
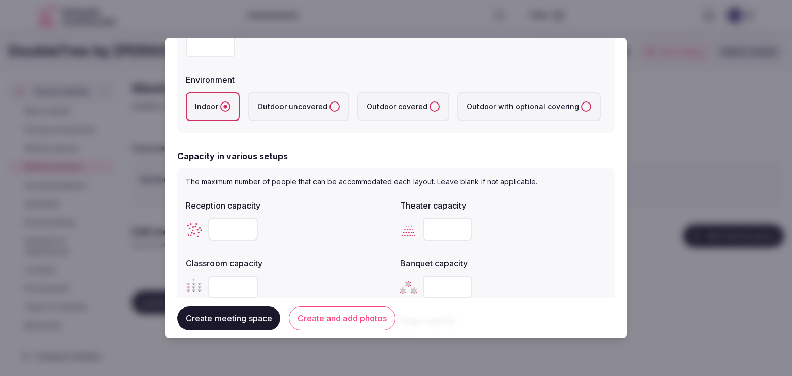
scroll to position [309, 0]
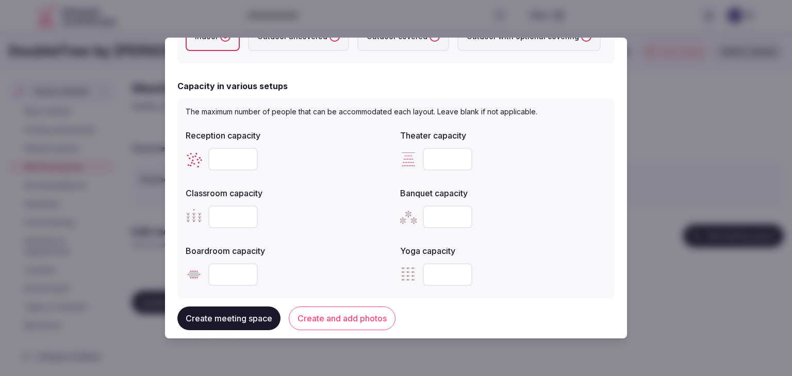
click at [429, 212] on input "number" at bounding box center [447, 217] width 49 height 23
paste input "***"
type input "***"
click at [229, 160] on input "number" at bounding box center [232, 159] width 49 height 23
paste input "***"
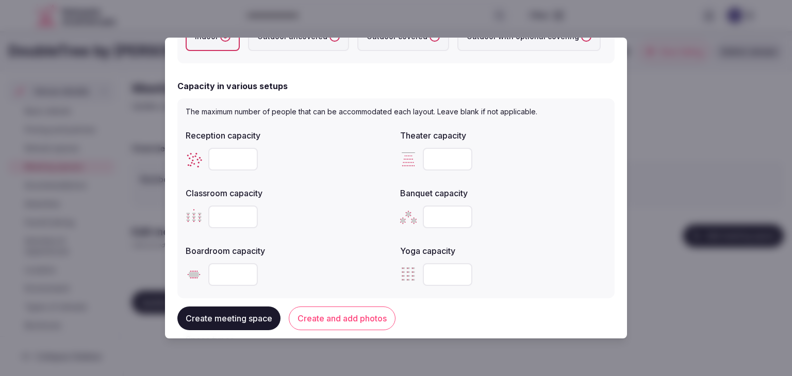
type input "***"
click at [222, 217] on input "number" at bounding box center [232, 217] width 49 height 23
paste input "***"
type input "***"
click at [446, 152] on input "number" at bounding box center [447, 159] width 49 height 23
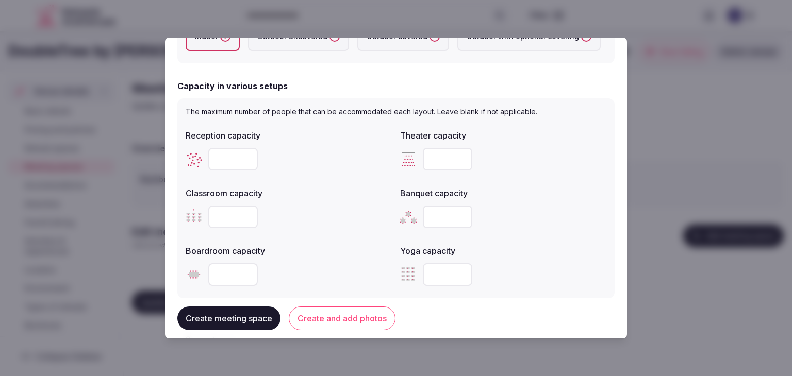
paste input "***"
type input "***"
click at [532, 196] on div "Banquet capacity ***" at bounding box center [503, 207] width 206 height 49
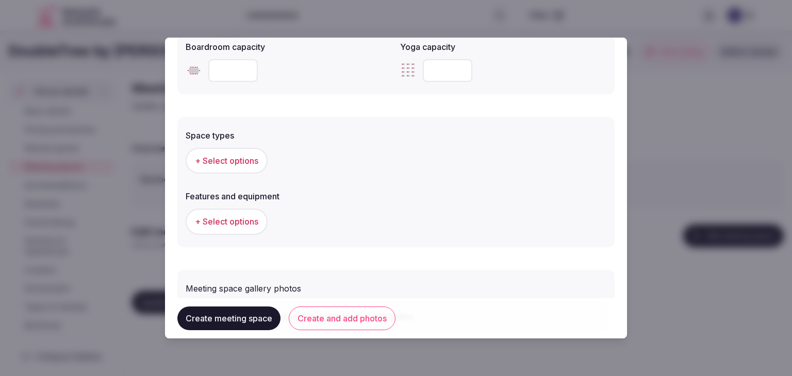
scroll to position [515, 0]
click at [210, 151] on button "+ Select options" at bounding box center [227, 159] width 82 height 26
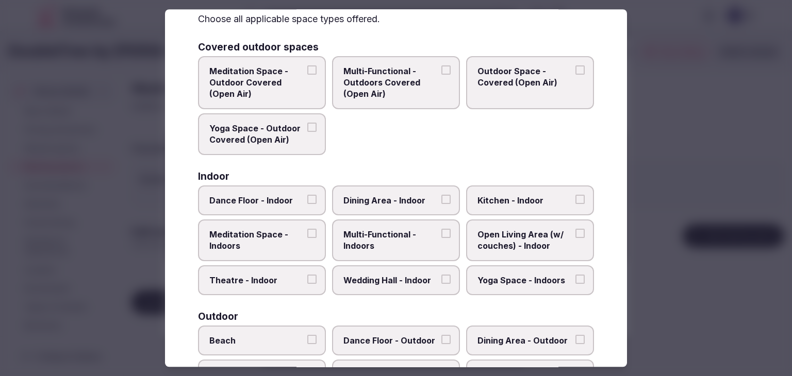
scroll to position [103, 0]
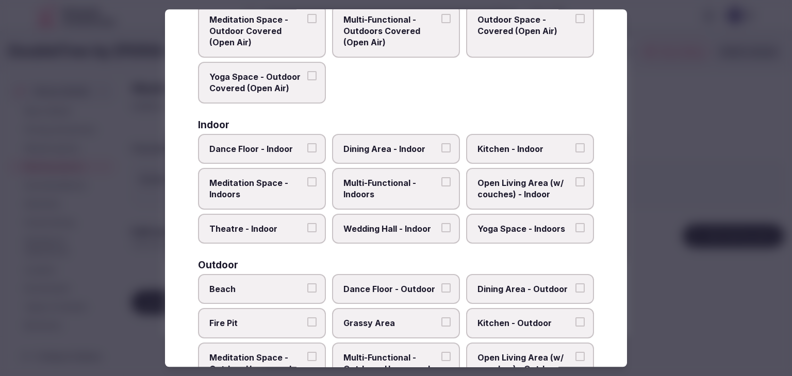
drag, startPoint x: 377, startPoint y: 190, endPoint x: 378, endPoint y: 155, distance: 35.1
click at [377, 189] on span "Multi-Functional - Indoors" at bounding box center [390, 188] width 95 height 23
click at [441, 187] on button "Multi-Functional - Indoors" at bounding box center [445, 181] width 9 height 9
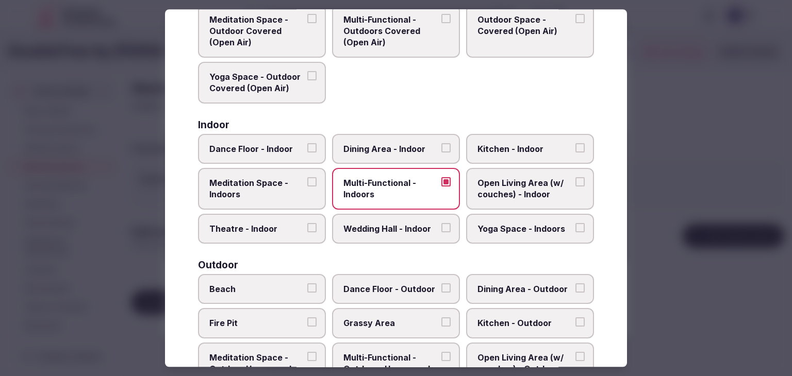
click at [378, 147] on span "Dining Area - Indoor" at bounding box center [390, 148] width 95 height 11
click at [441, 147] on button "Dining Area - Indoor" at bounding box center [445, 147] width 9 height 9
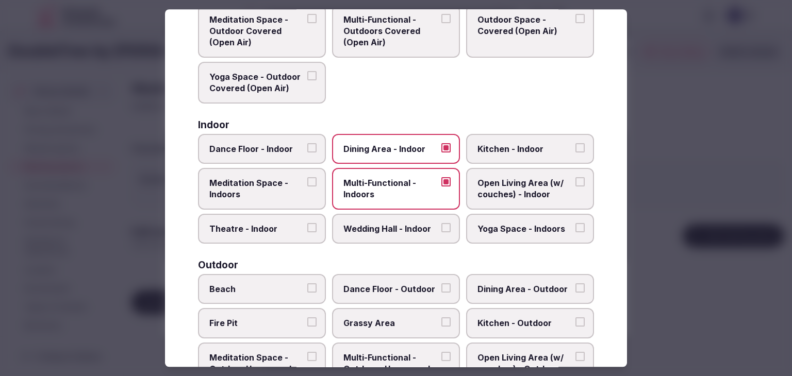
click at [383, 243] on div "Covered outdoor spaces Meditation Space - Outdoor Covered (Open Air) Multi-Func…" at bounding box center [396, 328] width 396 height 675
drag, startPoint x: 388, startPoint y: 225, endPoint x: 407, endPoint y: 249, distance: 30.8
click at [389, 224] on span "Wedding Hall - Indoor" at bounding box center [390, 228] width 95 height 11
click at [441, 224] on button "Wedding Hall - Indoor" at bounding box center [445, 227] width 9 height 9
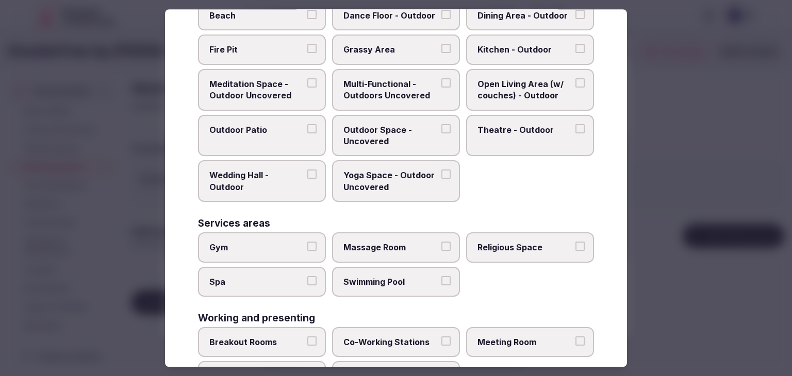
scroll to position [421, 0]
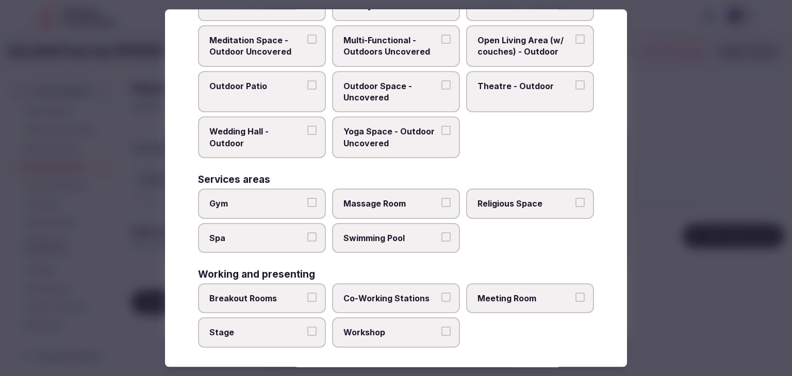
click at [503, 302] on label "Meeting Room" at bounding box center [530, 298] width 128 height 30
click at [575, 302] on button "Meeting Room" at bounding box center [579, 297] width 9 height 9
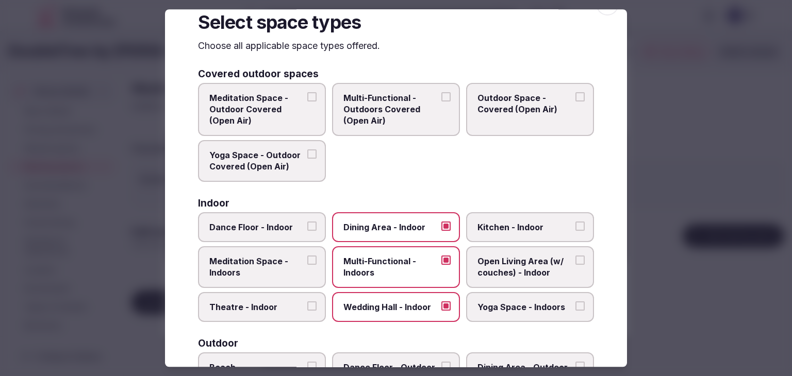
scroll to position [0, 0]
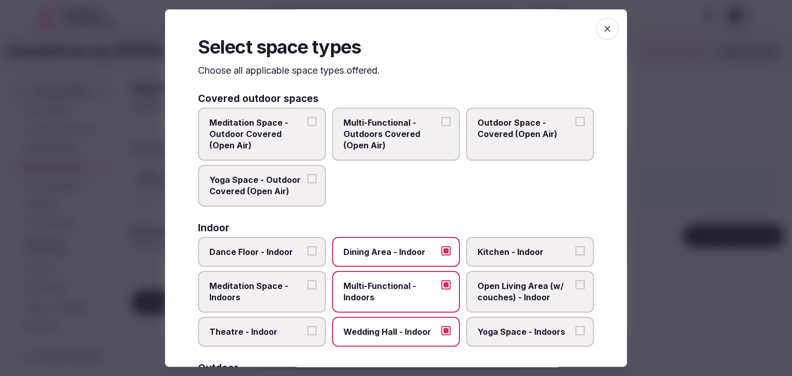
click at [602, 31] on icon "button" at bounding box center [607, 29] width 10 height 10
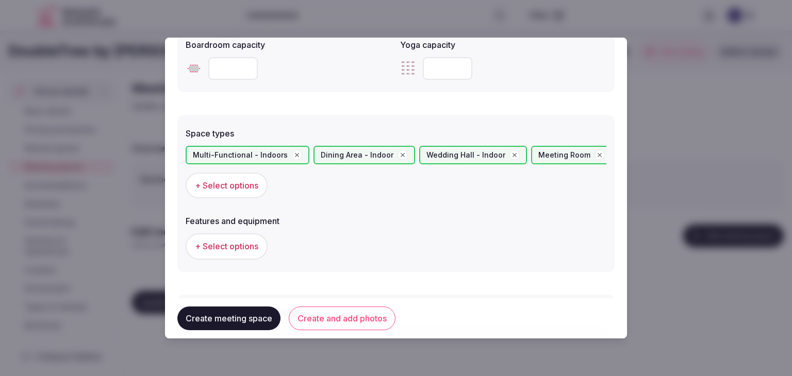
click at [243, 246] on span "+ Select options" at bounding box center [226, 246] width 63 height 11
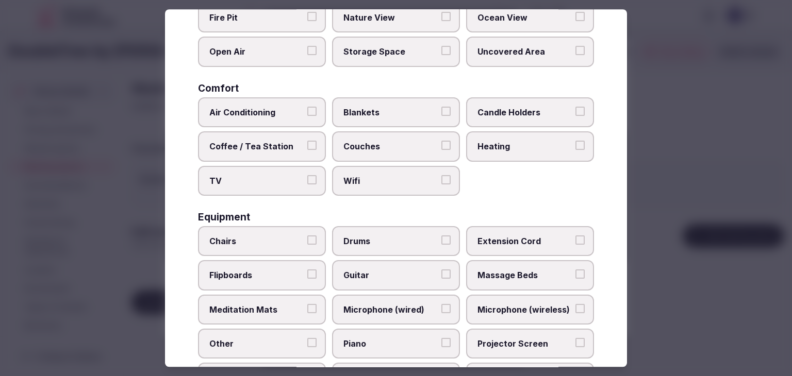
scroll to position [155, 0]
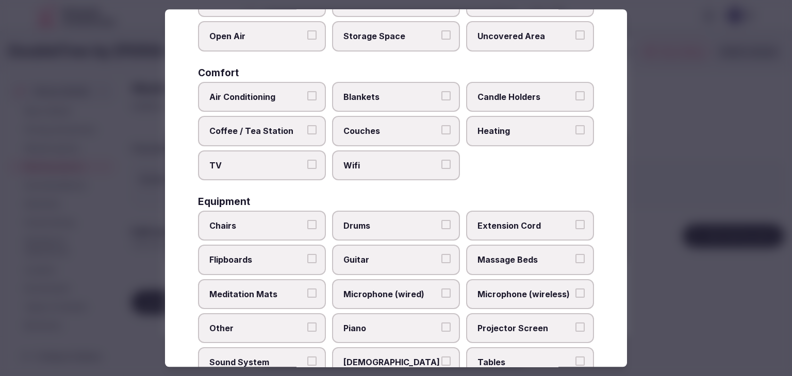
click at [383, 160] on span "Wifi" at bounding box center [390, 165] width 95 height 11
click at [441, 160] on button "Wifi" at bounding box center [445, 164] width 9 height 9
click at [289, 166] on span "TV" at bounding box center [256, 165] width 95 height 11
click at [307, 166] on button "TV" at bounding box center [311, 164] width 9 height 9
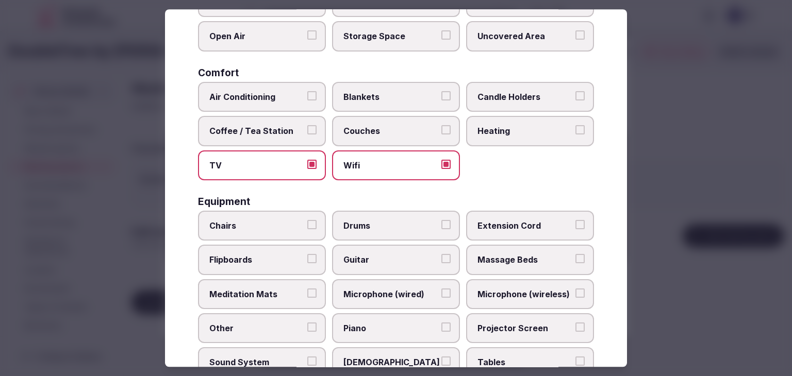
click at [274, 123] on label "Coffee / Tea Station" at bounding box center [262, 131] width 128 height 30
click at [307, 125] on button "Coffee / Tea Station" at bounding box center [311, 129] width 9 height 9
drag, startPoint x: 267, startPoint y: 89, endPoint x: 287, endPoint y: 106, distance: 25.6
click at [267, 89] on label "Air Conditioning" at bounding box center [262, 97] width 128 height 30
click at [307, 91] on button "Air Conditioning" at bounding box center [311, 95] width 9 height 9
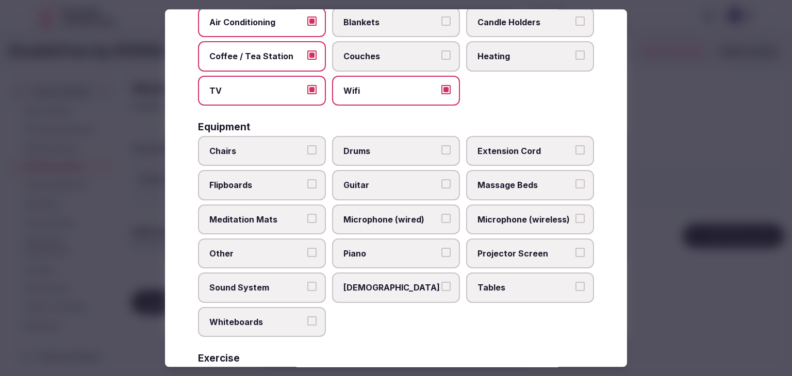
scroll to position [258, 0]
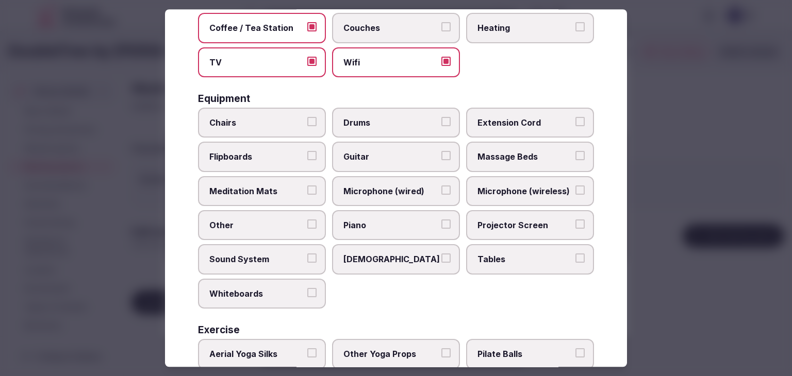
click at [496, 254] on span "Tables" at bounding box center [524, 259] width 95 height 11
click at [575, 254] on button "Tables" at bounding box center [579, 258] width 9 height 9
click at [491, 220] on span "Projector Screen" at bounding box center [524, 225] width 95 height 11
click at [575, 220] on button "Projector Screen" at bounding box center [579, 224] width 9 height 9
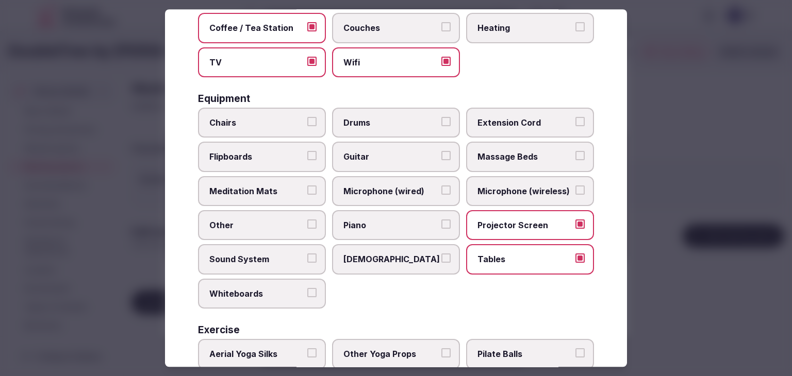
click at [487, 176] on label "Microphone (wireless)" at bounding box center [530, 191] width 128 height 30
click at [575, 186] on button "Microphone (wireless)" at bounding box center [579, 190] width 9 height 9
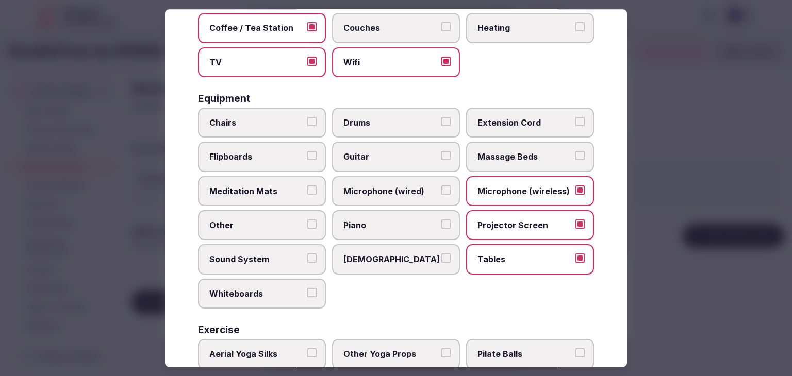
click at [281, 120] on span "Chairs" at bounding box center [256, 122] width 95 height 11
click at [307, 120] on button "Chairs" at bounding box center [311, 121] width 9 height 9
click at [278, 153] on span "Flipboards" at bounding box center [256, 157] width 95 height 11
click at [307, 153] on button "Flipboards" at bounding box center [311, 156] width 9 height 9
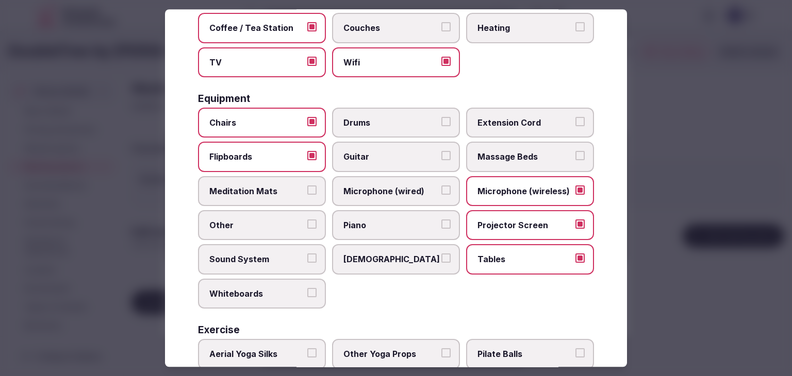
click at [275, 259] on span "Sound System" at bounding box center [256, 259] width 95 height 11
click at [307, 259] on button "Sound System" at bounding box center [311, 258] width 9 height 9
click at [275, 259] on span "Sound System" at bounding box center [256, 259] width 95 height 11
click at [307, 259] on button "Sound System" at bounding box center [311, 258] width 9 height 9
click at [275, 293] on span "Whiteboards" at bounding box center [256, 293] width 95 height 11
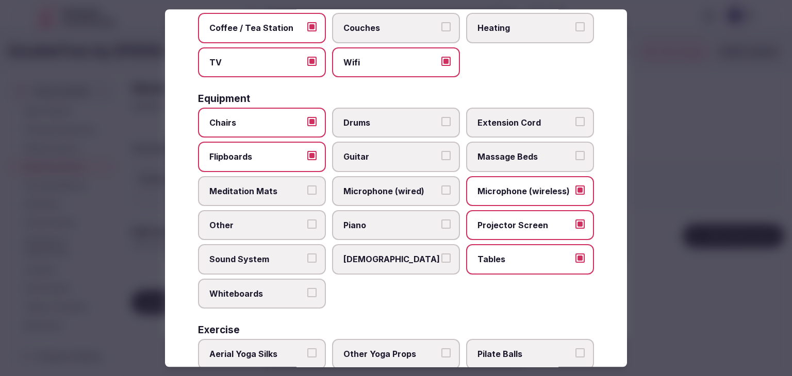
click at [307, 293] on button "Whiteboards" at bounding box center [311, 292] width 9 height 9
click at [268, 240] on div "Chairs Drums Extension Cord Flipboards Guitar Massage Beds Meditation Mats Micr…" at bounding box center [396, 208] width 396 height 201
click at [270, 257] on span "Sound System" at bounding box center [256, 259] width 95 height 11
click at [307, 257] on button "Sound System" at bounding box center [311, 258] width 9 height 9
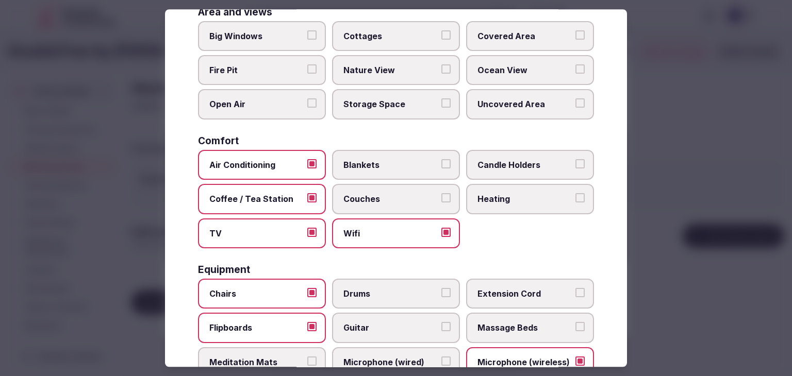
scroll to position [0, 0]
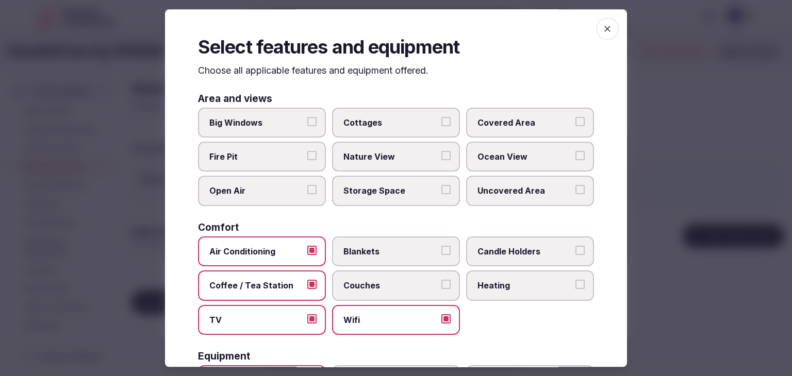
click at [602, 32] on icon "button" at bounding box center [607, 29] width 10 height 10
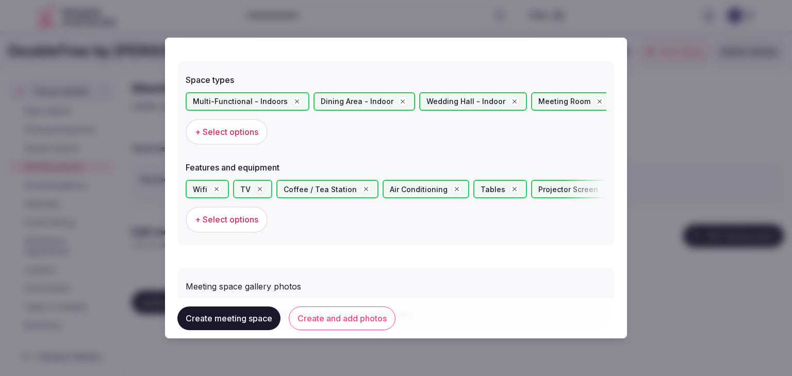
scroll to position [629, 0]
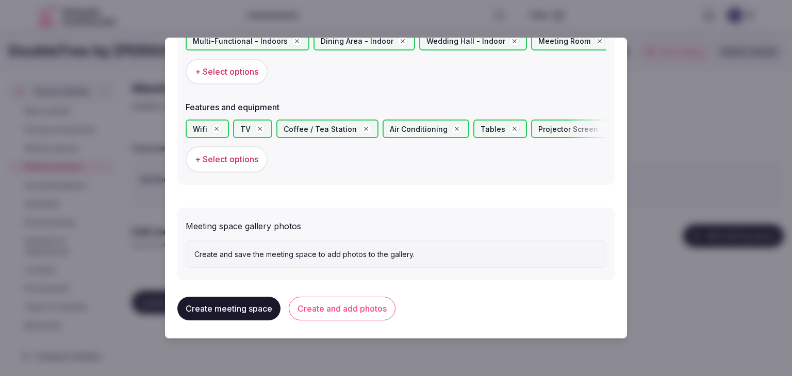
click at [379, 309] on button "Create and add photos" at bounding box center [342, 309] width 107 height 24
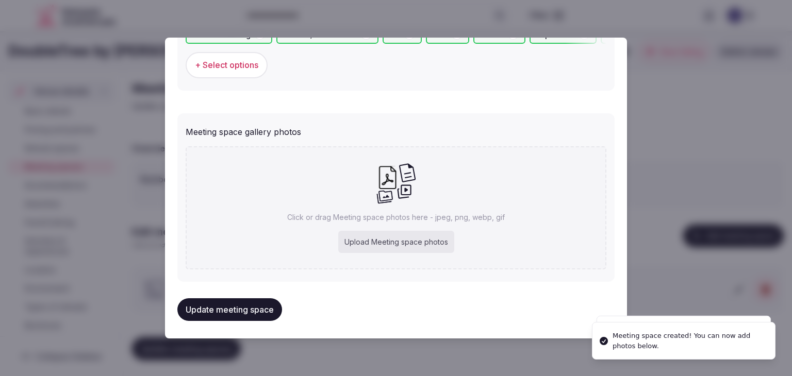
scroll to position [724, 0]
click at [386, 247] on div "Upload Meeting space photos" at bounding box center [396, 241] width 116 height 23
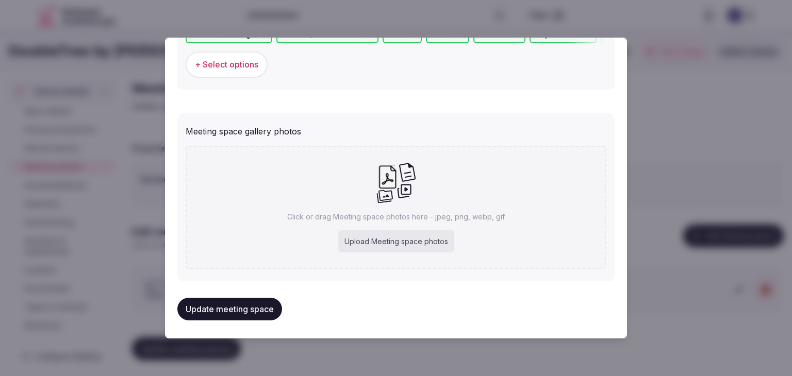
click at [382, 234] on div "Upload Meeting space photos" at bounding box center [396, 241] width 116 height 23
type input "**********"
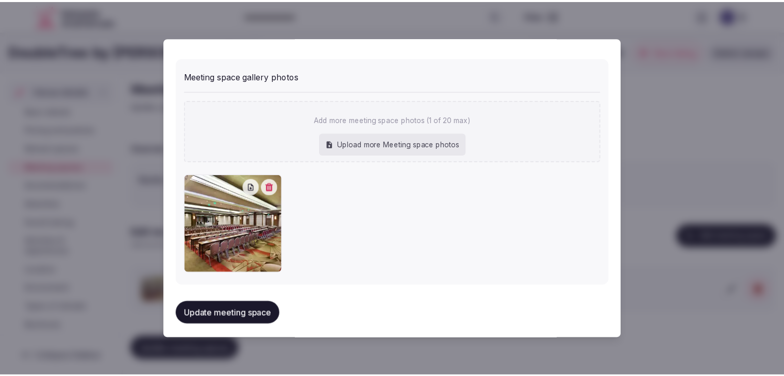
scroll to position [781, 0]
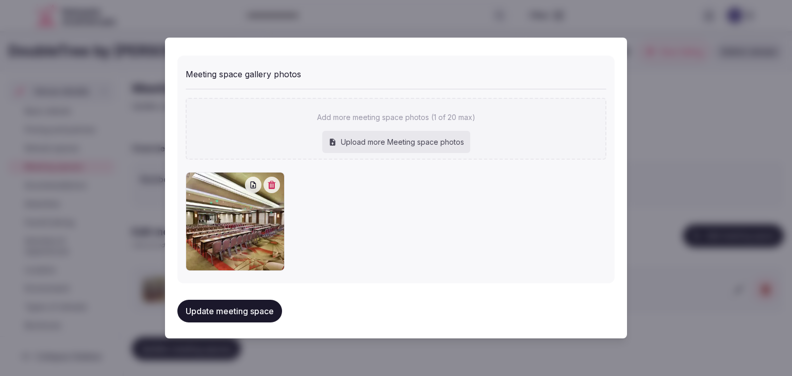
click at [231, 303] on button "Update meeting space" at bounding box center [229, 311] width 105 height 23
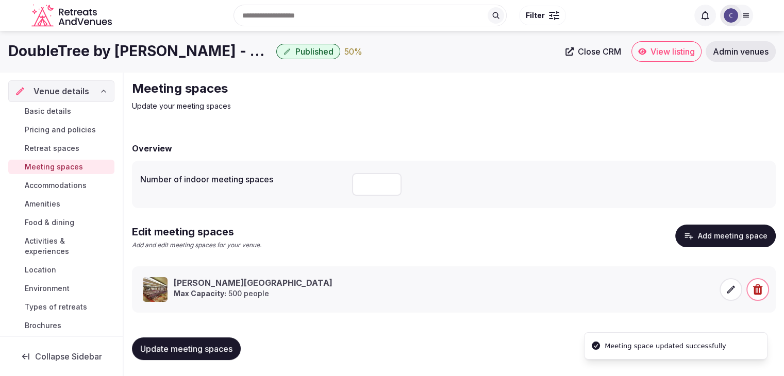
click at [211, 349] on span "Update meeting spaces" at bounding box center [186, 349] width 92 height 10
click at [60, 128] on span "Pricing and policies" at bounding box center [60, 130] width 71 height 10
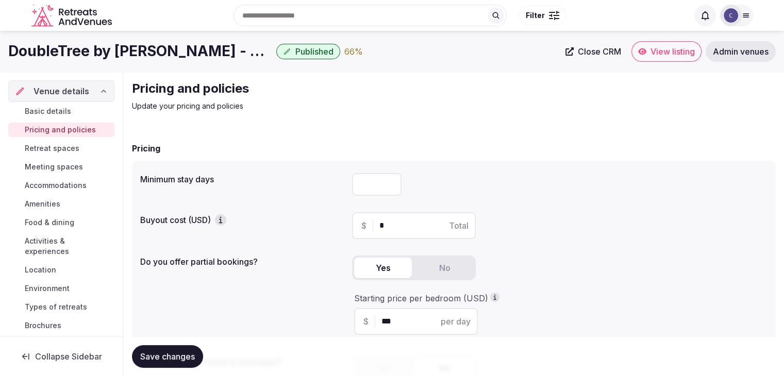
click at [373, 192] on input "number" at bounding box center [376, 184] width 49 height 23
type input "*"
click at [172, 359] on span "Save changes" at bounding box center [167, 357] width 55 height 10
click at [58, 111] on span "Basic details" at bounding box center [48, 111] width 46 height 10
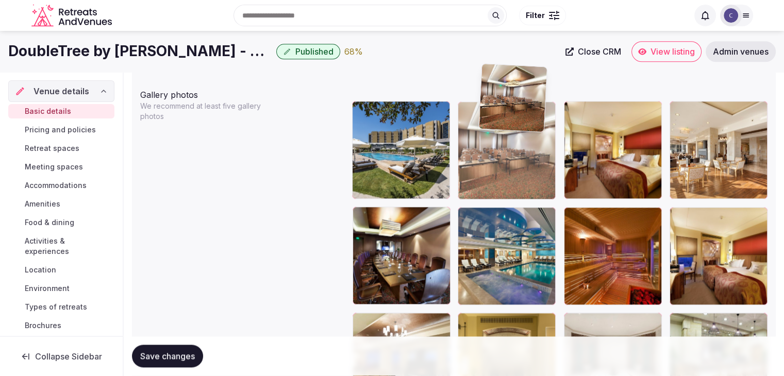
scroll to position [1200, 0]
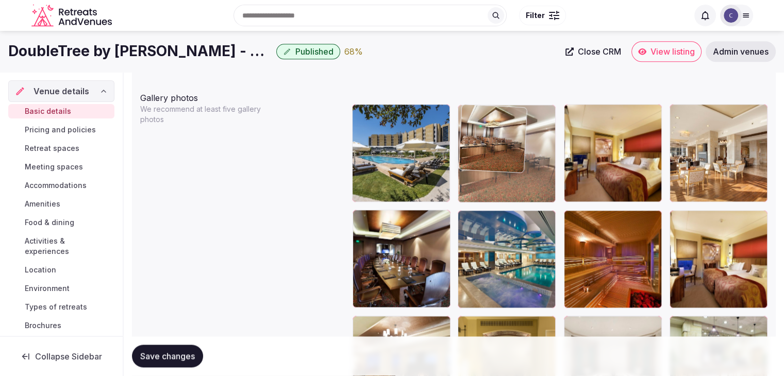
drag, startPoint x: 357, startPoint y: 241, endPoint x: 479, endPoint y: 121, distance: 171.3
click at [479, 121] on body "**********" at bounding box center [392, 15] width 784 height 2431
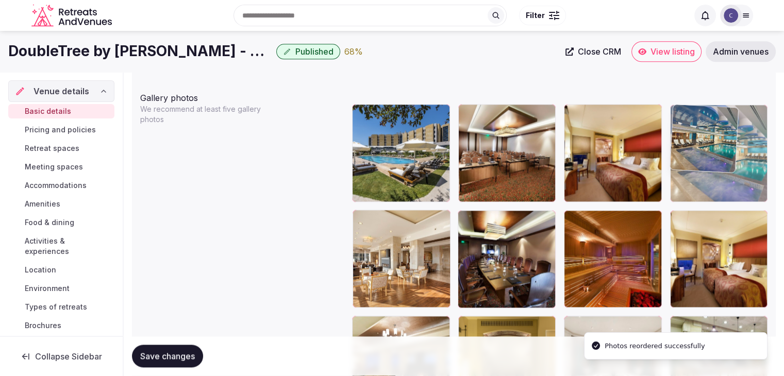
drag, startPoint x: 471, startPoint y: 218, endPoint x: 707, endPoint y: 135, distance: 250.2
click at [707, 135] on body "**********" at bounding box center [392, 15] width 784 height 2431
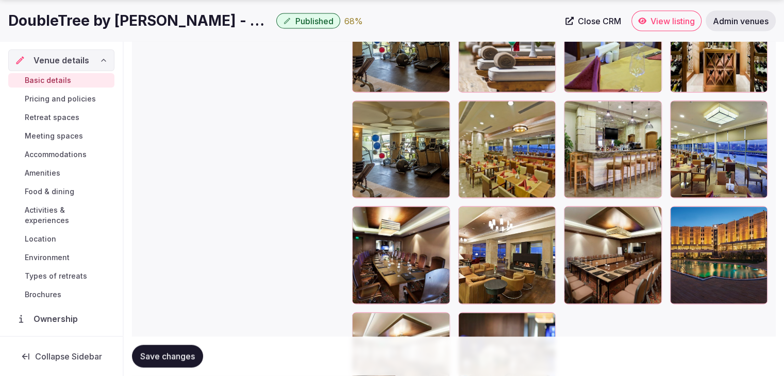
scroll to position [1921, 0]
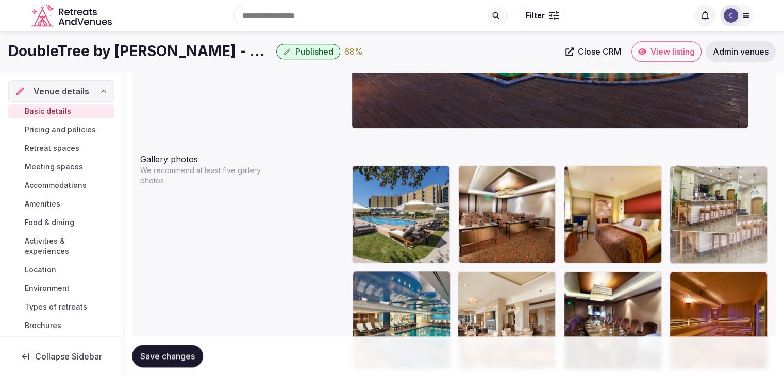
drag, startPoint x: 666, startPoint y: 55, endPoint x: 709, endPoint y: 178, distance: 130.4
click at [707, 169] on body "**********" at bounding box center [392, 76] width 784 height 2431
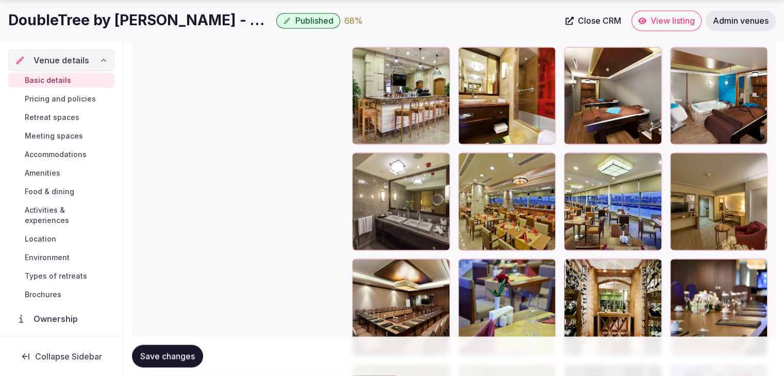
scroll to position [1654, 0]
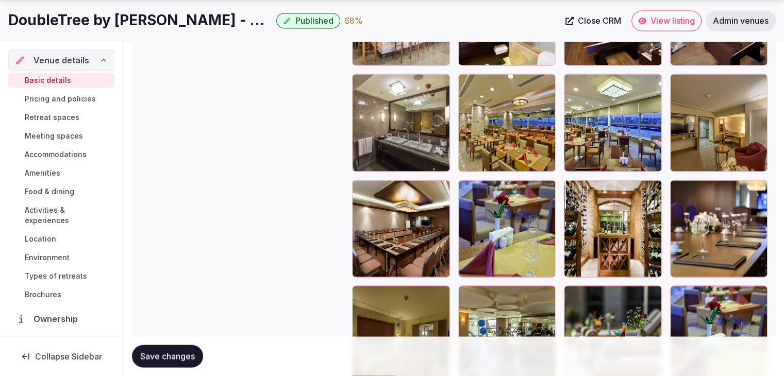
drag, startPoint x: 582, startPoint y: 190, endPoint x: 467, endPoint y: 57, distance: 176.2
click at [501, 85] on div at bounding box center [559, 175] width 415 height 1051
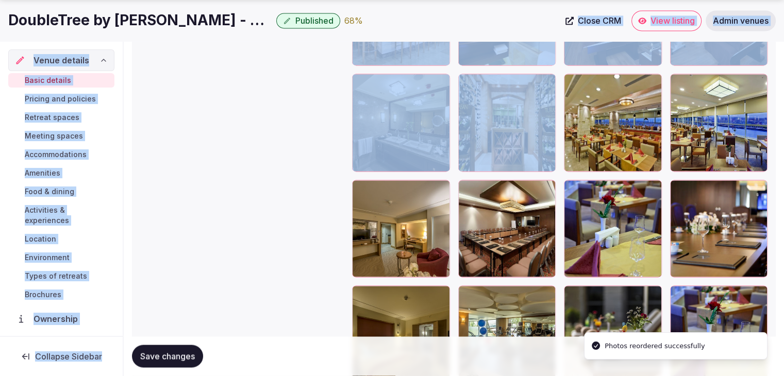
drag, startPoint x: 467, startPoint y: 57, endPoint x: 448, endPoint y: 13, distance: 47.3
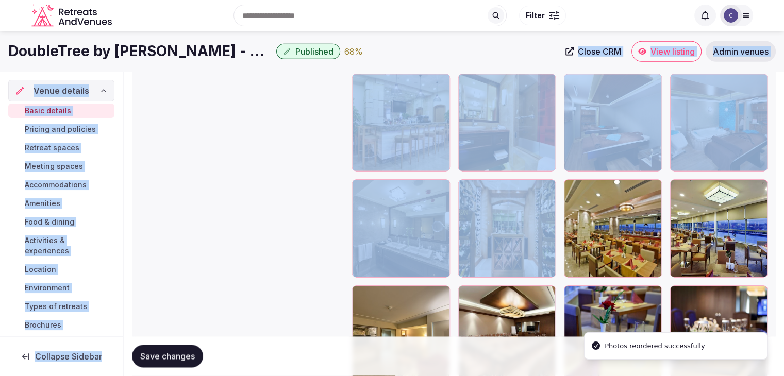
scroll to position [1499, 0]
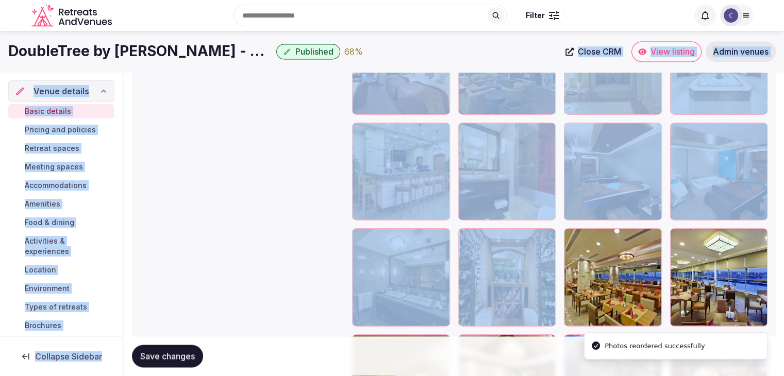
click at [329, 246] on div "Gallery photos We recommend at least five gallery photos To pick up a draggable…" at bounding box center [453, 324] width 627 height 1072
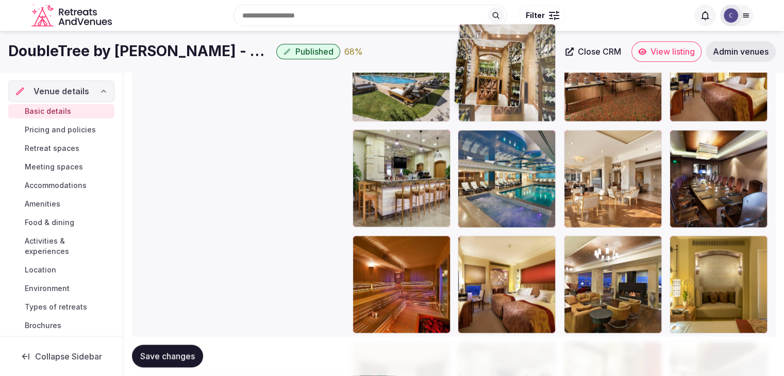
scroll to position [1277, 0]
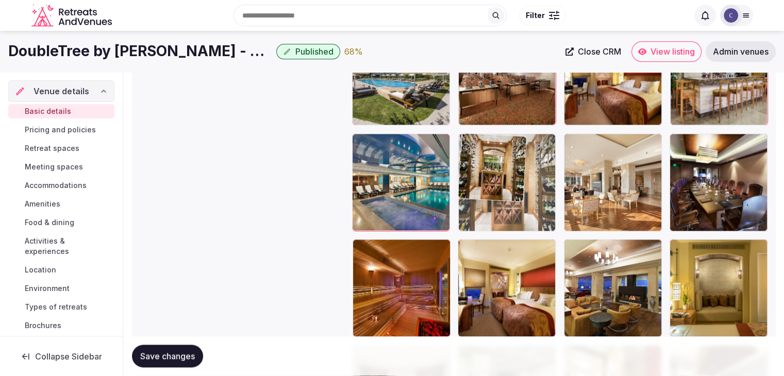
drag, startPoint x: 460, startPoint y: 288, endPoint x: 474, endPoint y: 133, distance: 155.3
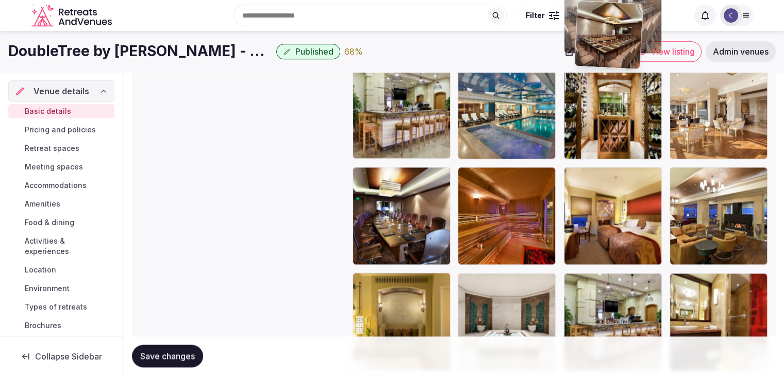
scroll to position [1331, 0]
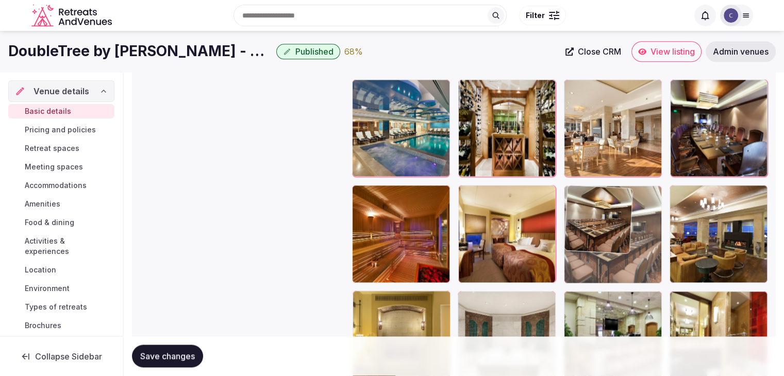
drag, startPoint x: 467, startPoint y: 106, endPoint x: 595, endPoint y: 217, distance: 169.2
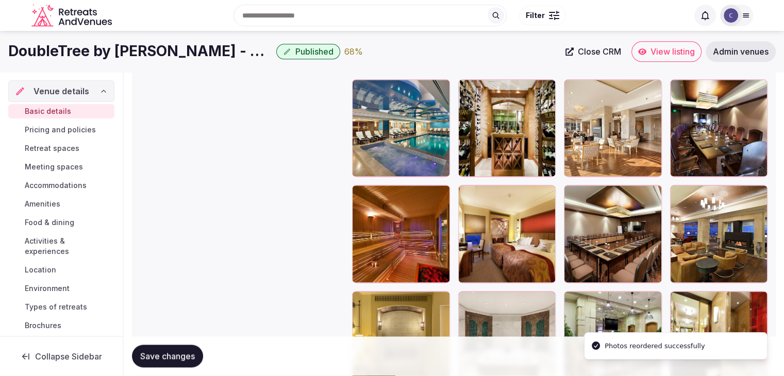
scroll to position [1228, 0]
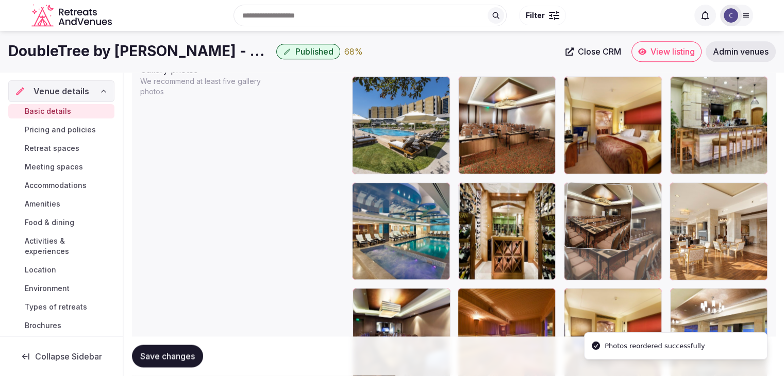
drag, startPoint x: 573, startPoint y: 297, endPoint x: 579, endPoint y: 242, distance: 55.4
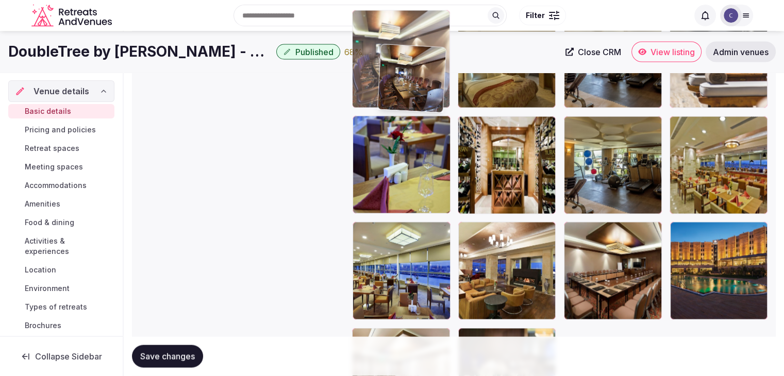
scroll to position [1887, 0]
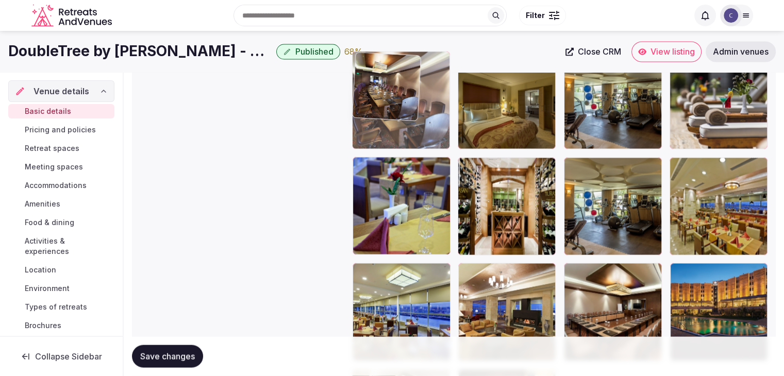
drag, startPoint x: 365, startPoint y: 205, endPoint x: 420, endPoint y: 117, distance: 103.5
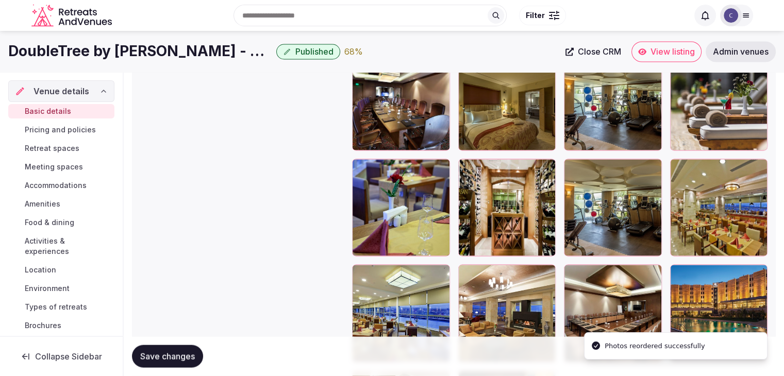
drag, startPoint x: 571, startPoint y: 274, endPoint x: 506, endPoint y: 142, distance: 147.1
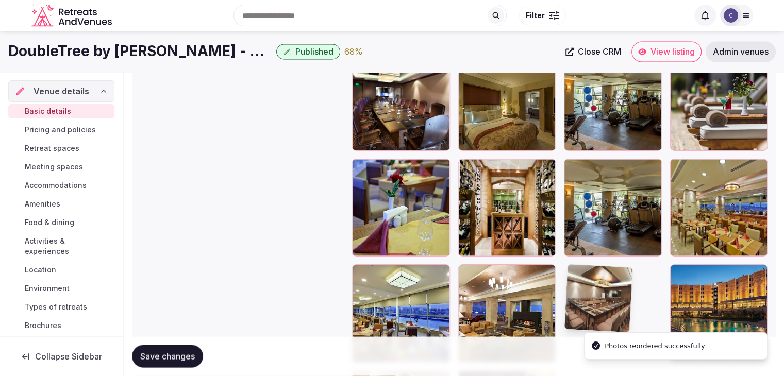
drag, startPoint x: 506, startPoint y: 142, endPoint x: 492, endPoint y: 100, distance: 44.2
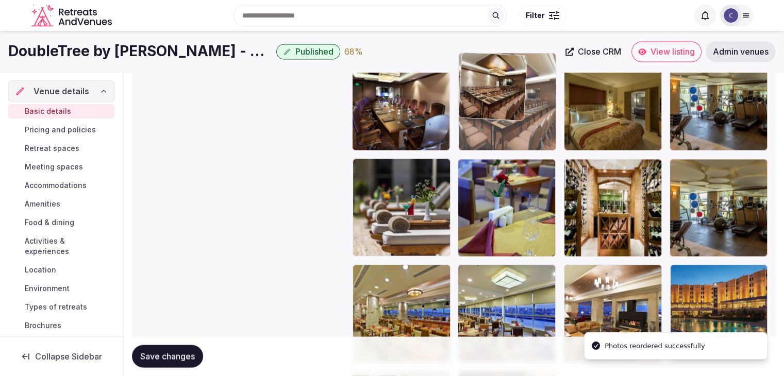
drag, startPoint x: 546, startPoint y: 196, endPoint x: 506, endPoint y: 101, distance: 103.5
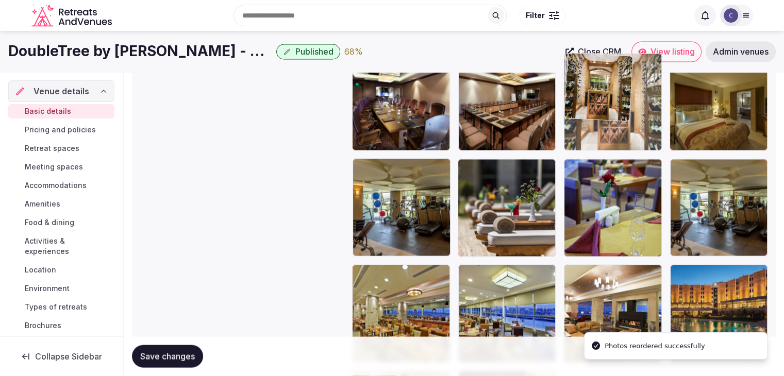
drag, startPoint x: 579, startPoint y: 164, endPoint x: 585, endPoint y: 118, distance: 46.4
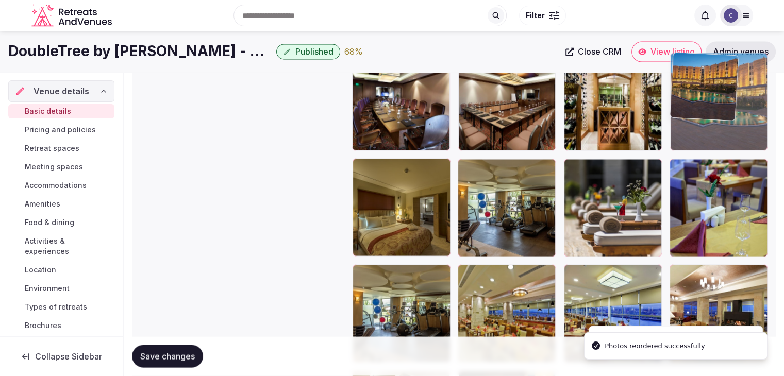
drag, startPoint x: 676, startPoint y: 273, endPoint x: 686, endPoint y: 112, distance: 161.6
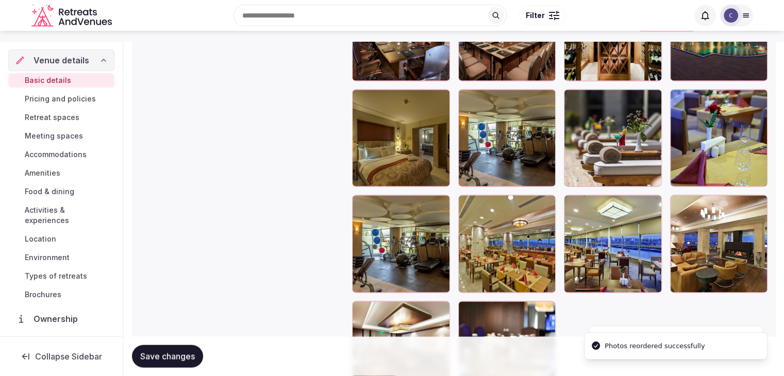
scroll to position [1938, 0]
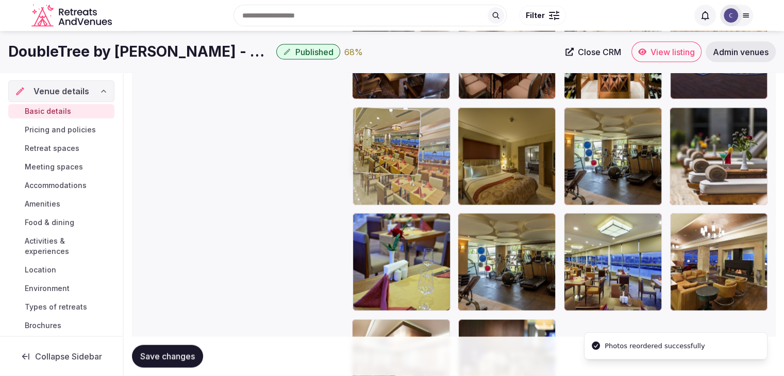
drag, startPoint x: 467, startPoint y: 229, endPoint x: 385, endPoint y: 188, distance: 91.7
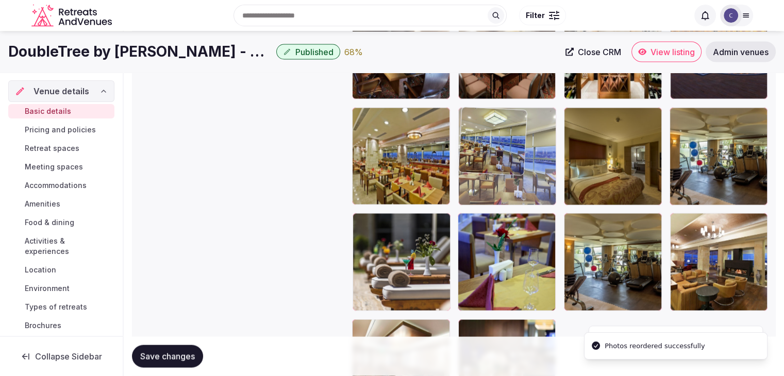
drag, startPoint x: 572, startPoint y: 227, endPoint x: 502, endPoint y: 161, distance: 95.9
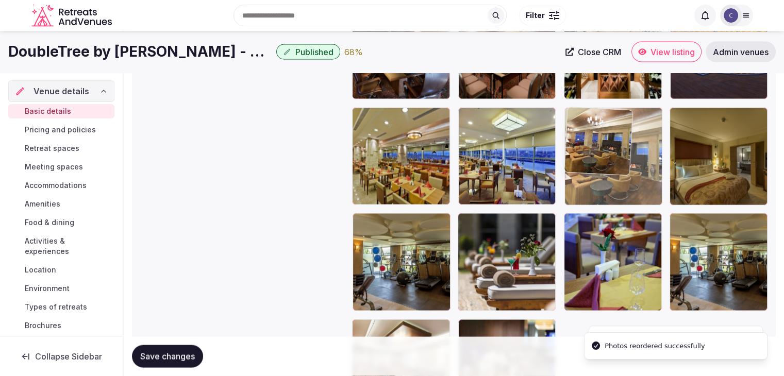
drag, startPoint x: 682, startPoint y: 221, endPoint x: 625, endPoint y: 155, distance: 87.7
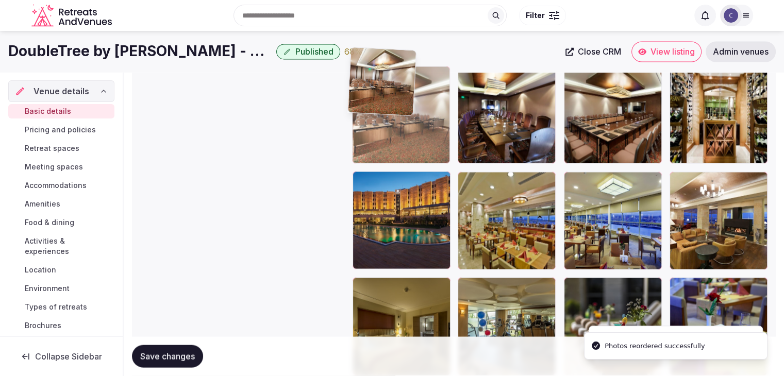
scroll to position [1868, 0]
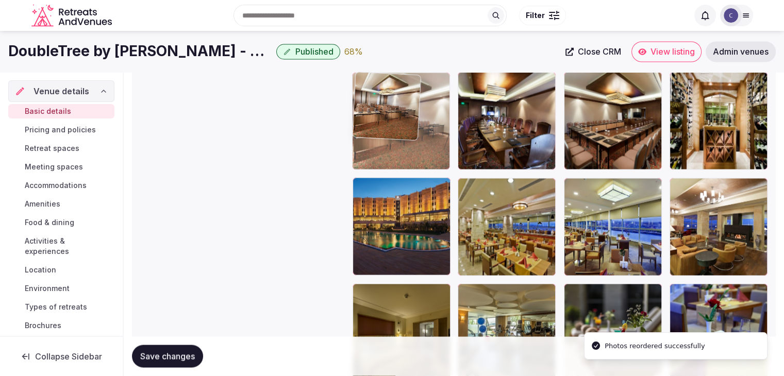
drag, startPoint x: 365, startPoint y: 209, endPoint x: 398, endPoint y: 145, distance: 71.9
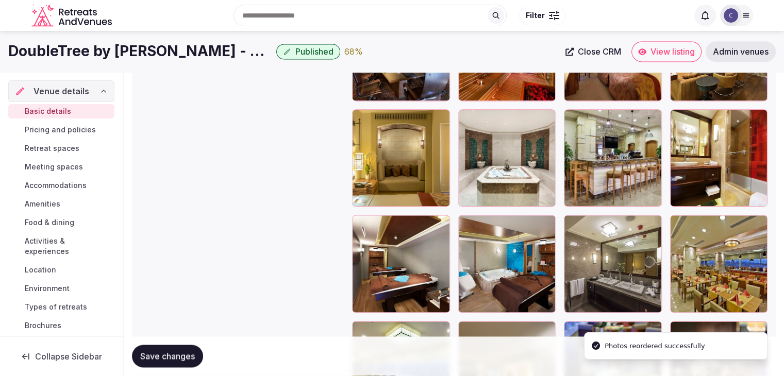
scroll to position [1507, 0]
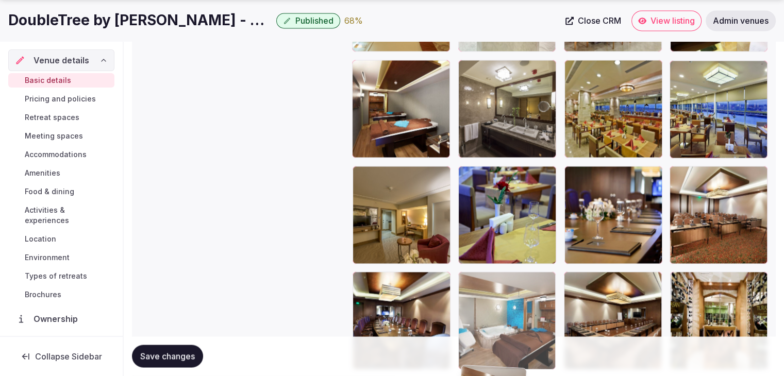
drag, startPoint x: 468, startPoint y: 235, endPoint x: 520, endPoint y: 364, distance: 138.8
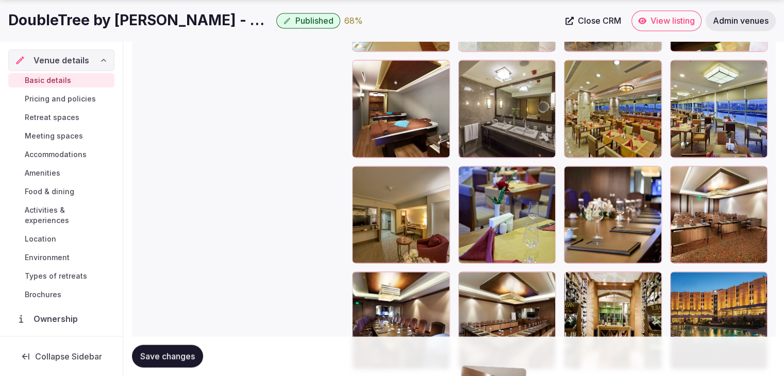
scroll to position [1680, 0]
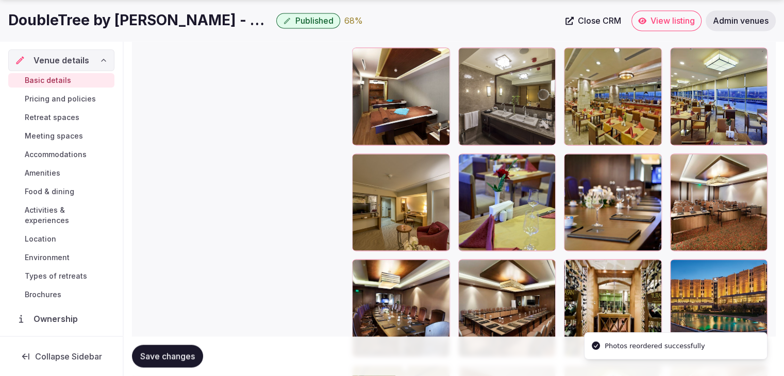
drag, startPoint x: 520, startPoint y: 364, endPoint x: 512, endPoint y: 369, distance: 9.0
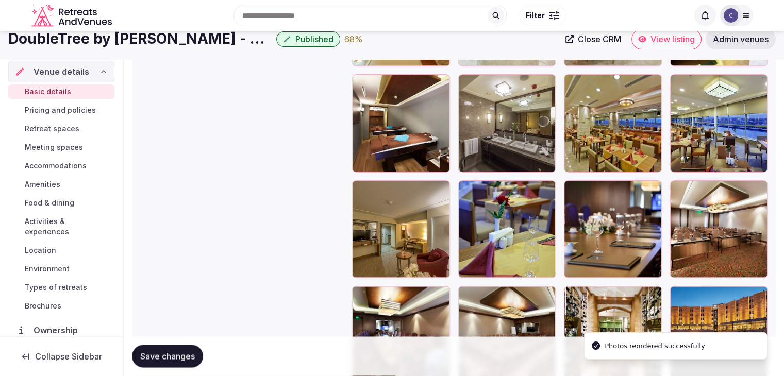
scroll to position [1629, 0]
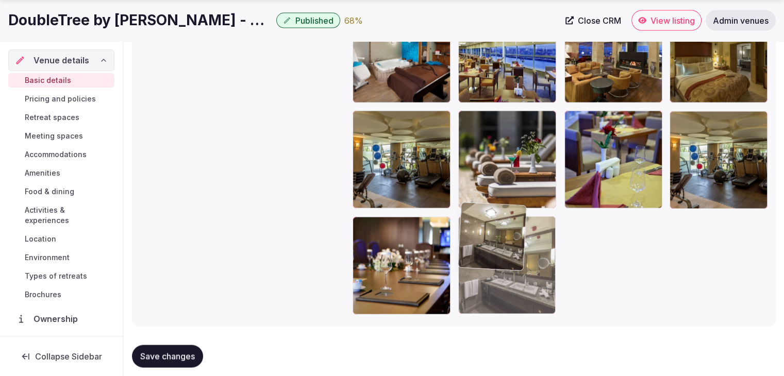
drag, startPoint x: 464, startPoint y: 104, endPoint x: 480, endPoint y: 308, distance: 205.2
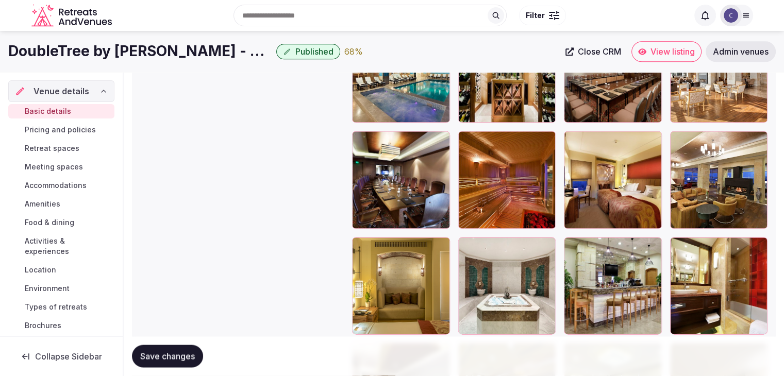
scroll to position [1333, 0]
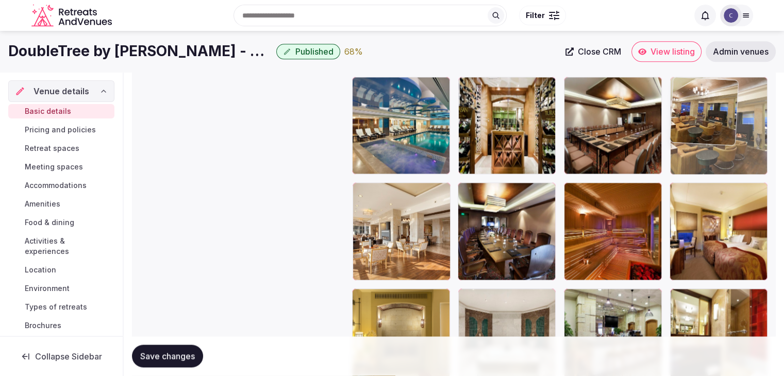
drag, startPoint x: 679, startPoint y: 188, endPoint x: 678, endPoint y: 124, distance: 64.4
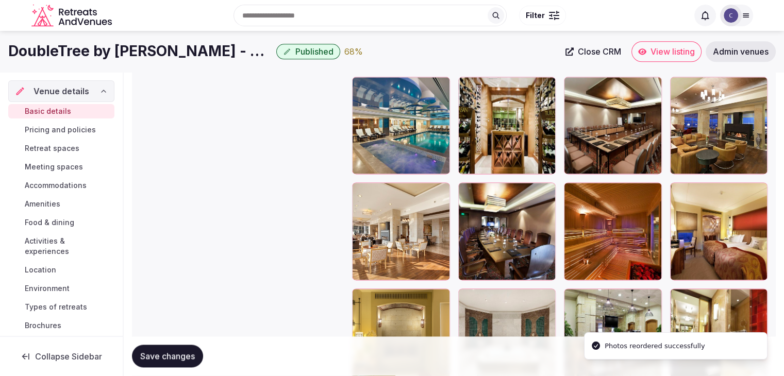
drag, startPoint x: 174, startPoint y: 353, endPoint x: 207, endPoint y: 372, distance: 37.8
click at [174, 353] on span "Save changes" at bounding box center [167, 357] width 55 height 10
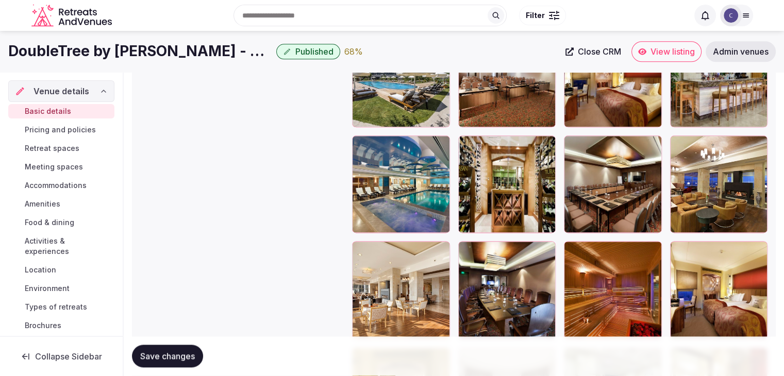
scroll to position [1230, 0]
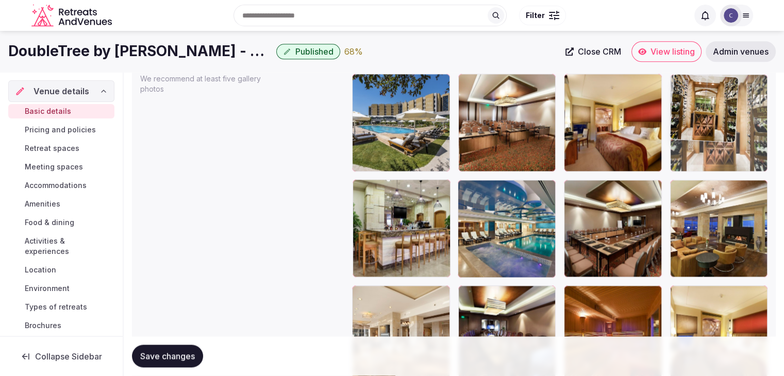
drag, startPoint x: 472, startPoint y: 191, endPoint x: 688, endPoint y: 119, distance: 227.7
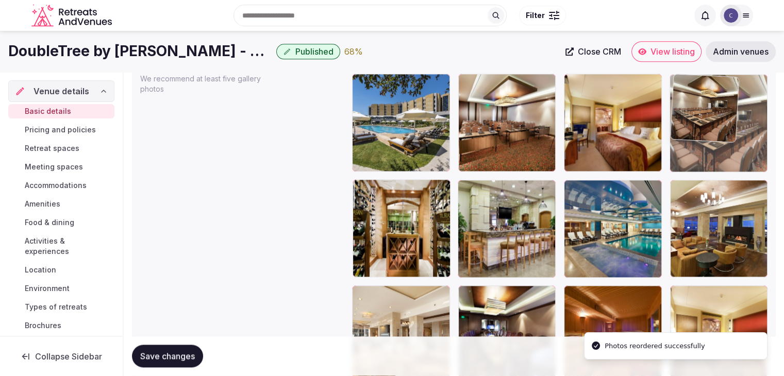
drag, startPoint x: 569, startPoint y: 181, endPoint x: 705, endPoint y: 108, distance: 154.7
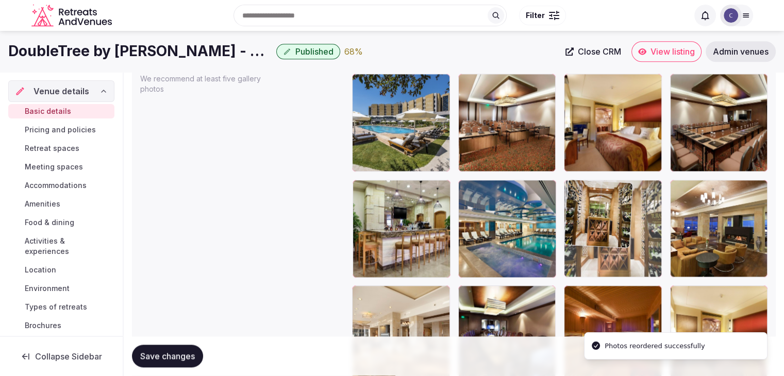
drag, startPoint x: 361, startPoint y: 193, endPoint x: 614, endPoint y: 190, distance: 253.1
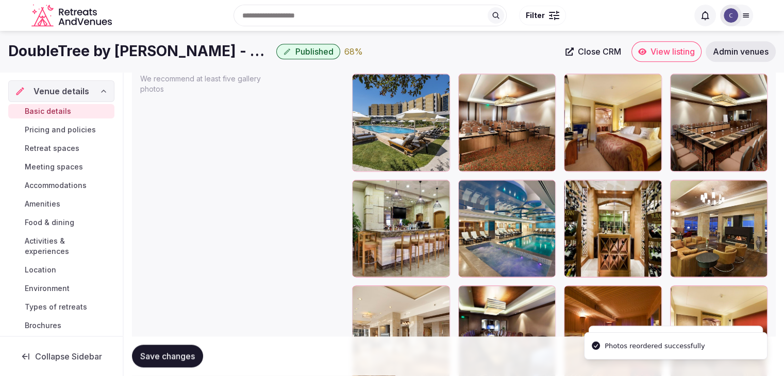
drag, startPoint x: 188, startPoint y: 358, endPoint x: 214, endPoint y: 369, distance: 28.4
click at [188, 359] on span "Save changes" at bounding box center [167, 357] width 55 height 10
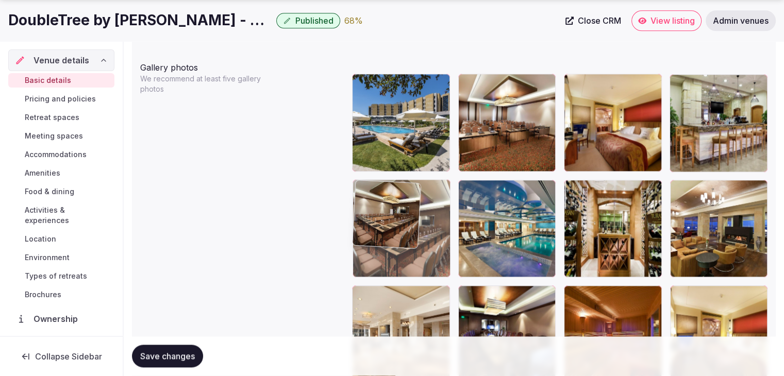
drag, startPoint x: 684, startPoint y: 85, endPoint x: 375, endPoint y: 225, distance: 339.1
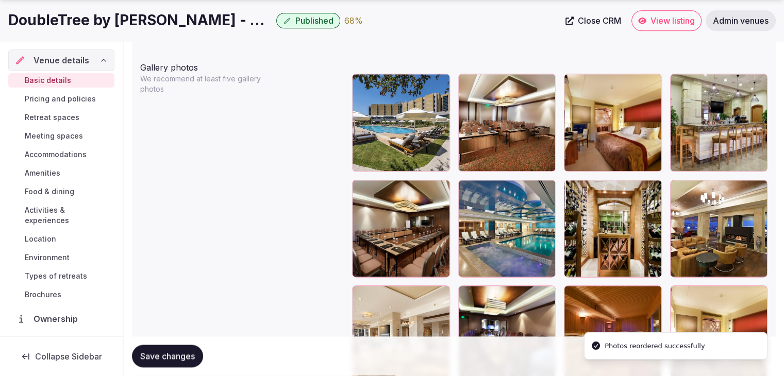
click at [183, 359] on span "Save changes" at bounding box center [167, 357] width 55 height 10
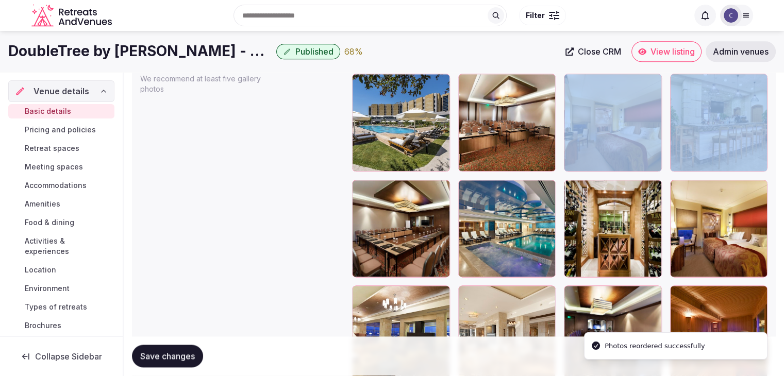
drag, startPoint x: 641, startPoint y: 172, endPoint x: 596, endPoint y: 124, distance: 65.6
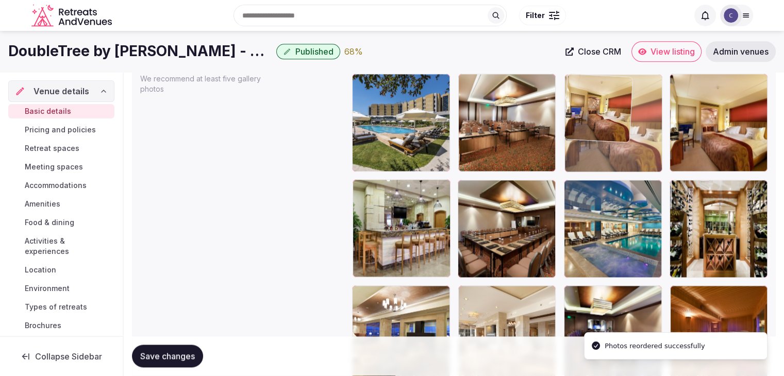
drag, startPoint x: 680, startPoint y: 191, endPoint x: 607, endPoint y: 122, distance: 101.0
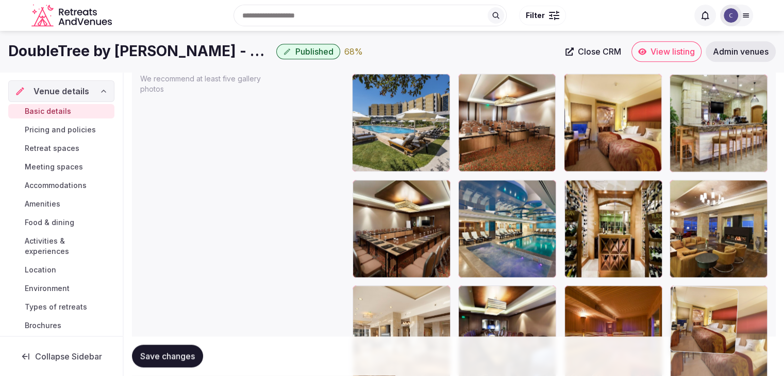
drag, startPoint x: 682, startPoint y: 77, endPoint x: 696, endPoint y: 274, distance: 196.9
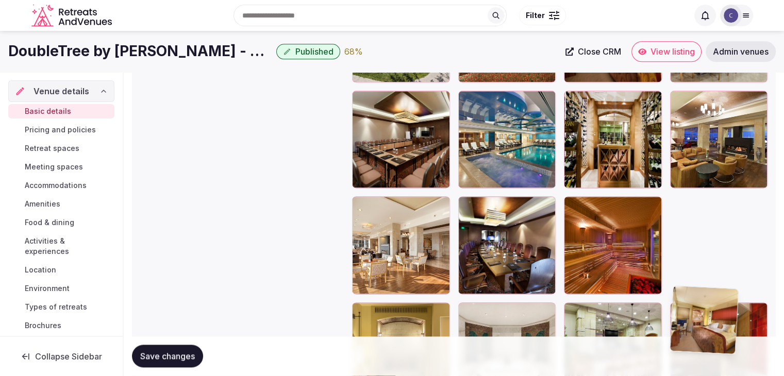
scroll to position [1385, 0]
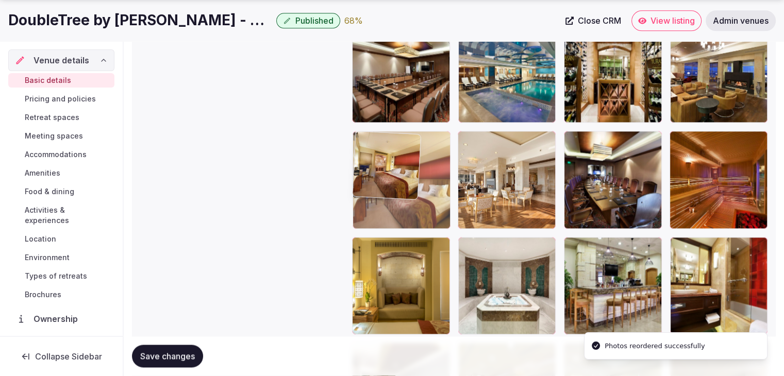
drag, startPoint x: 681, startPoint y: 139, endPoint x: 441, endPoint y: 207, distance: 249.6
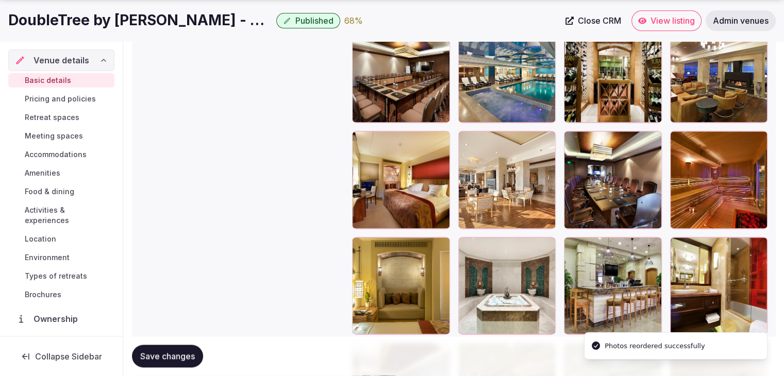
drag, startPoint x: 158, startPoint y: 362, endPoint x: 259, endPoint y: 370, distance: 100.8
click at [158, 362] on button "Save changes" at bounding box center [167, 356] width 71 height 23
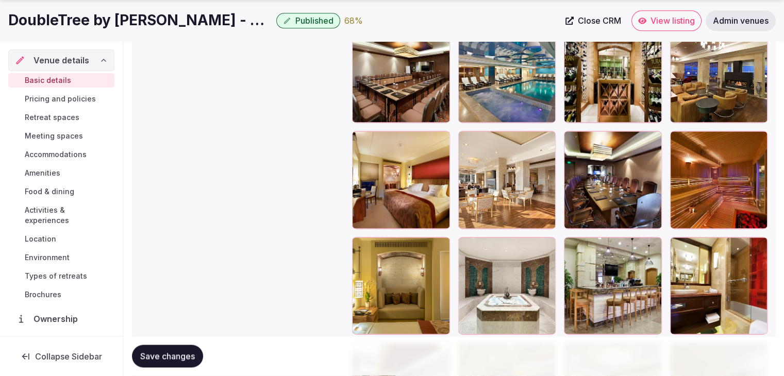
click at [32, 258] on span "Environment" at bounding box center [47, 258] width 45 height 10
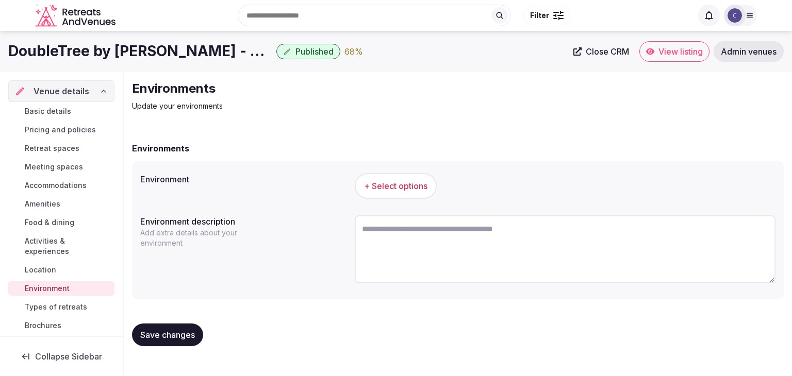
click at [118, 46] on h1 "DoubleTree by Hilton Avanos - Cappadocia" at bounding box center [140, 51] width 264 height 20
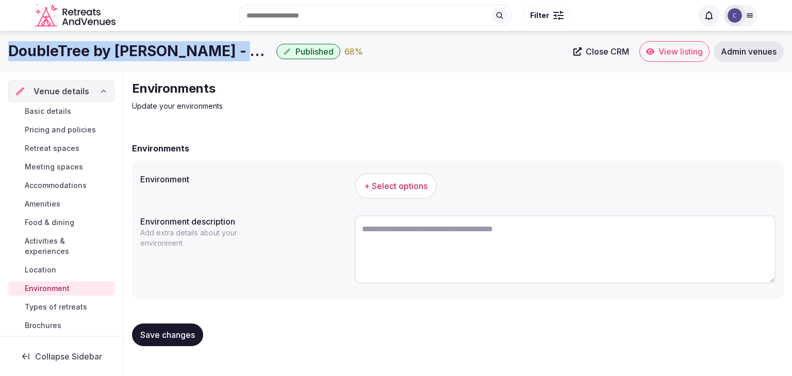
click at [118, 46] on h1 "DoubleTree by Hilton Avanos - Cappadocia" at bounding box center [140, 51] width 264 height 20
copy div "DoubleTree by Hilton Avanos - Cappadocia"
click at [400, 180] on span "+ Select options" at bounding box center [395, 185] width 63 height 11
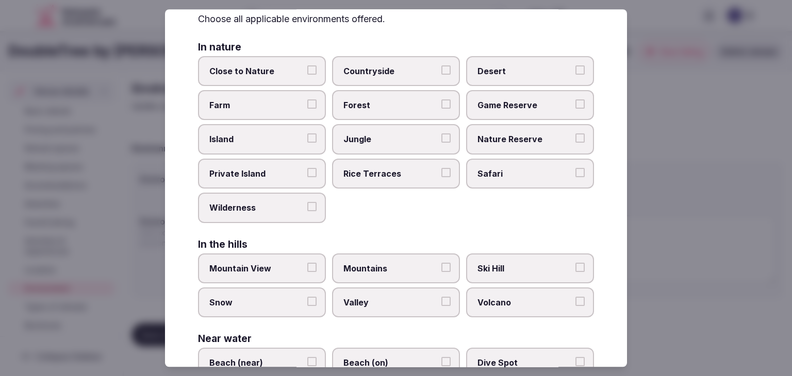
scroll to position [246, 0]
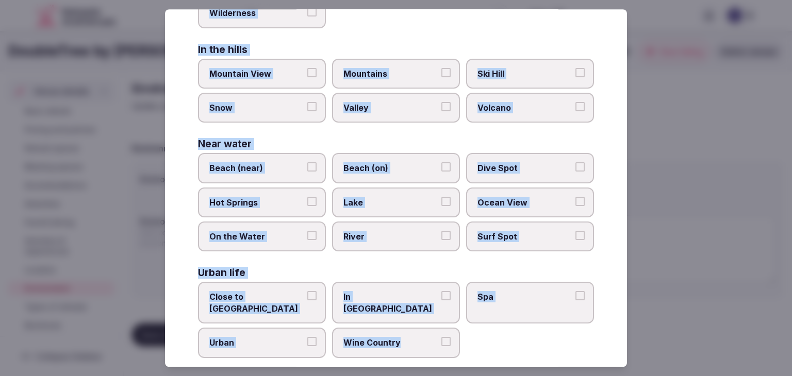
drag, startPoint x: 197, startPoint y: 66, endPoint x: 480, endPoint y: 345, distance: 396.9
click at [480, 345] on div "Select your environment Choose all applicable environments offered. In nature C…" at bounding box center [396, 188] width 462 height 358
copy div "Choose all applicable environments offered. In nature Close to Nature Countrysi…"
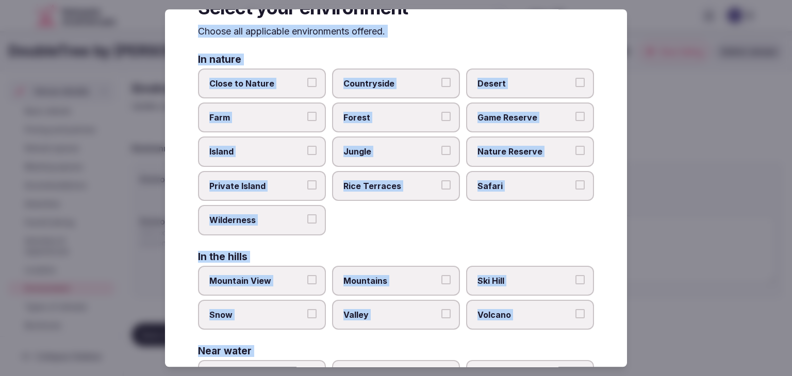
scroll to position [0, 0]
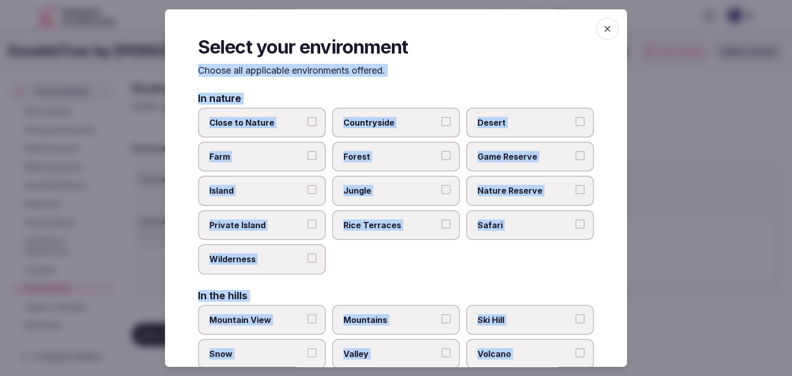
click at [390, 132] on label "Countryside" at bounding box center [396, 123] width 128 height 30
click at [441, 126] on button "Countryside" at bounding box center [445, 121] width 9 height 9
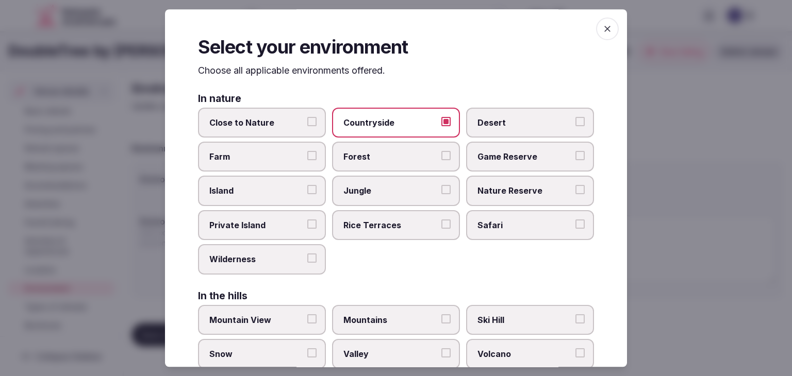
click at [293, 122] on span "Close to Nature" at bounding box center [256, 122] width 95 height 11
click at [307, 122] on button "Close to Nature" at bounding box center [311, 121] width 9 height 9
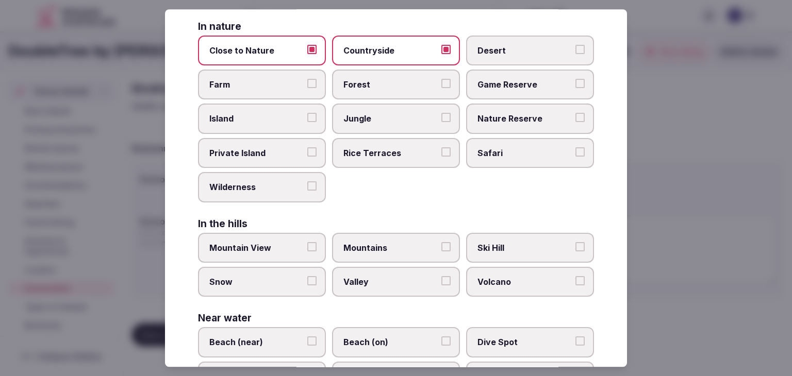
scroll to position [103, 0]
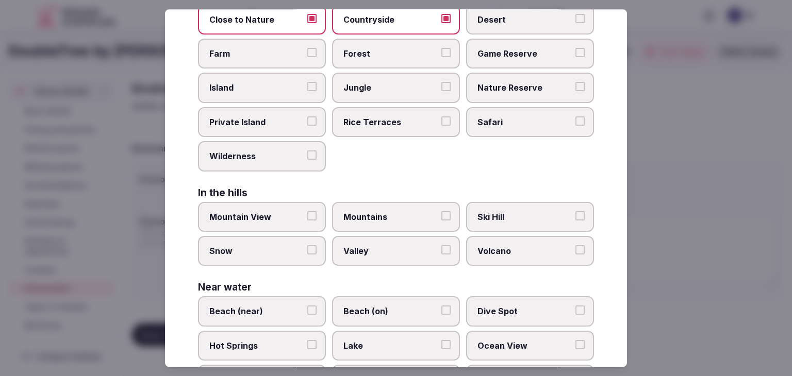
click at [398, 260] on label "Valley" at bounding box center [396, 251] width 128 height 30
click at [441, 255] on button "Valley" at bounding box center [445, 249] width 9 height 9
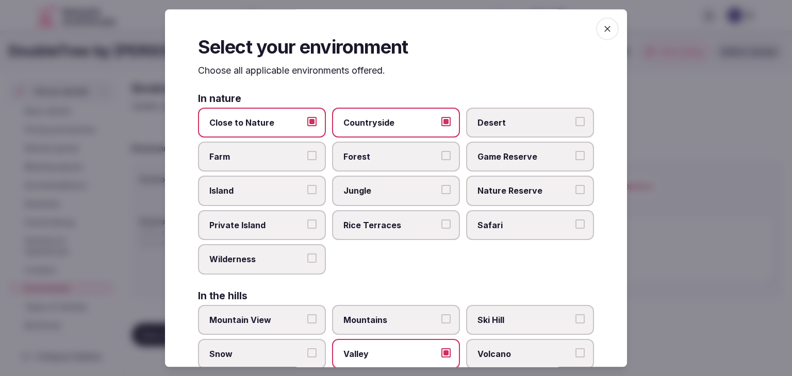
scroll to position [0, 0]
click at [602, 27] on icon "button" at bounding box center [607, 29] width 10 height 10
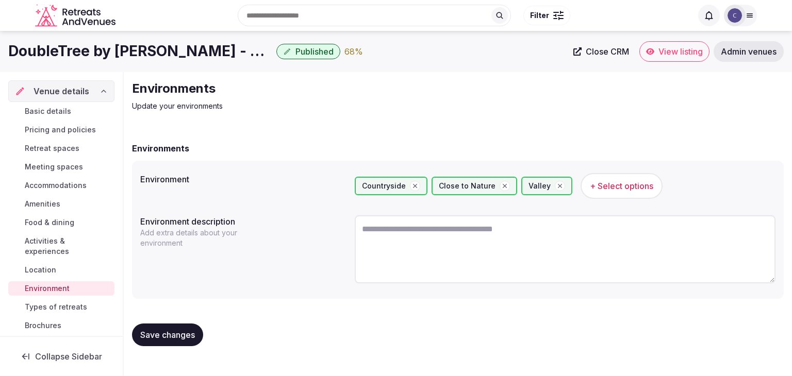
click at [176, 36] on div "Search Popular Destinations Toscana, Italy Riviera Maya, Mexico Indonesia, Bali…" at bounding box center [406, 15] width 572 height 44
click at [178, 38] on div "Search Popular Destinations Toscana, Italy Riviera Maya, Mexico Indonesia, Bali…" at bounding box center [396, 15] width 722 height 53
click at [181, 52] on h1 "DoubleTree by Hilton Avanos - Cappadocia" at bounding box center [140, 51] width 264 height 20
click at [443, 249] on textarea at bounding box center [565, 249] width 421 height 68
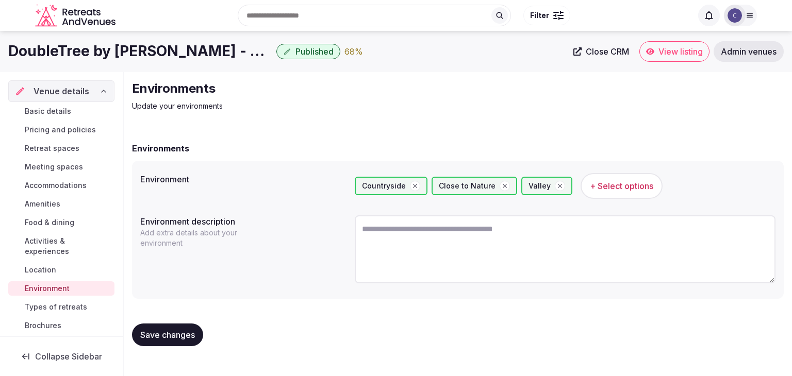
paste textarea "**********"
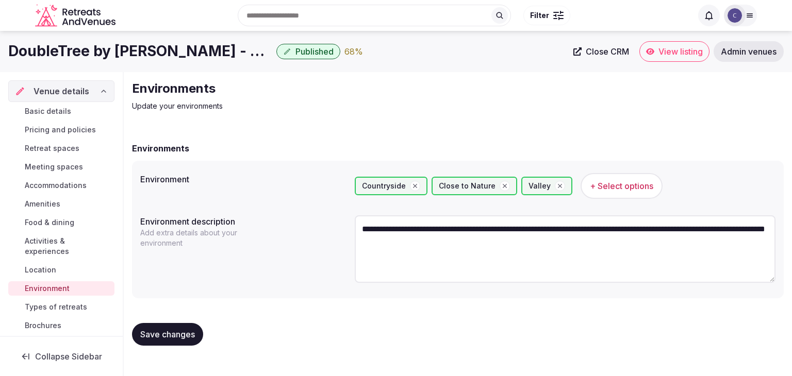
type textarea "**********"
click at [175, 334] on span "Save changes" at bounding box center [167, 334] width 55 height 10
click at [171, 323] on button "Save changes" at bounding box center [167, 334] width 71 height 23
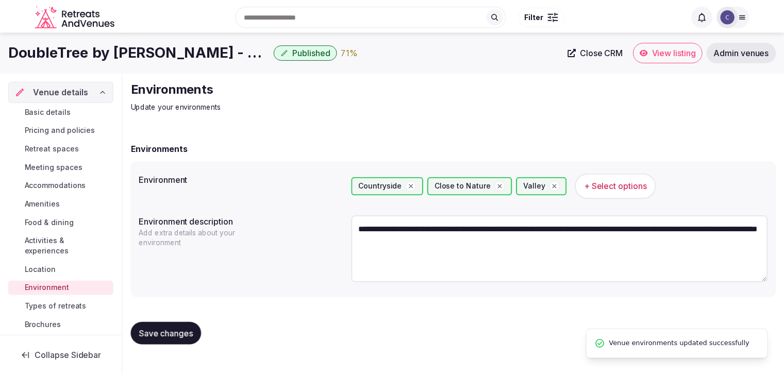
scroll to position [103, 0]
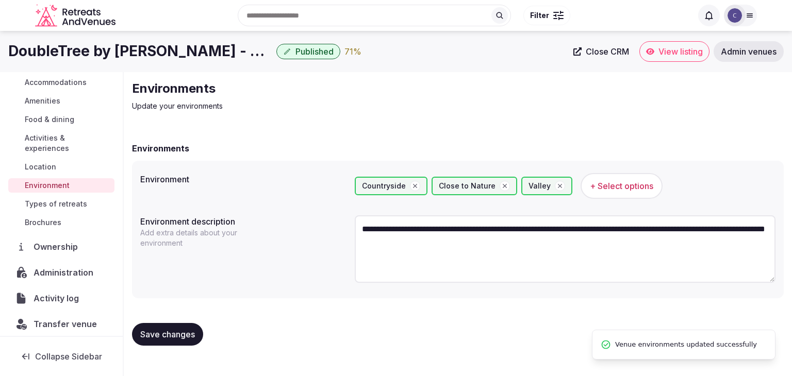
click at [58, 133] on span "Activities & experiences" at bounding box center [68, 143] width 86 height 21
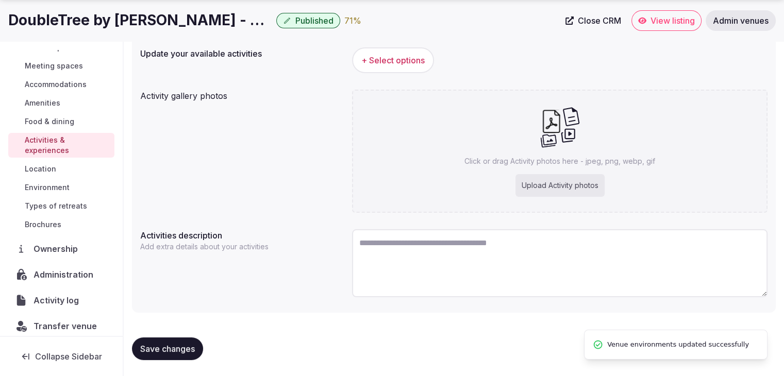
scroll to position [78, 0]
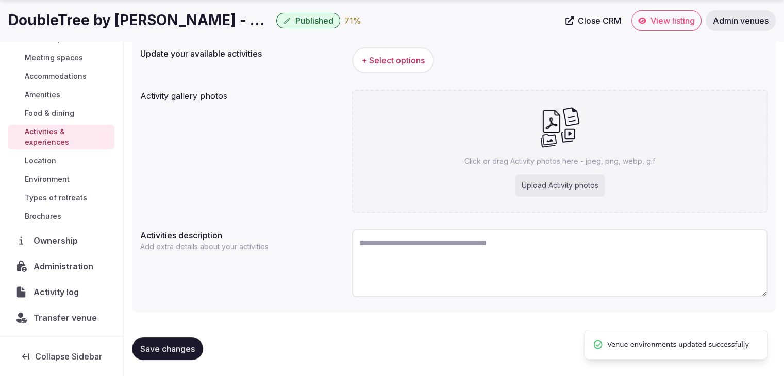
click at [568, 188] on div "Upload Activity photos" at bounding box center [559, 185] width 89 height 23
click at [379, 64] on span "+ Select options" at bounding box center [392, 60] width 63 height 11
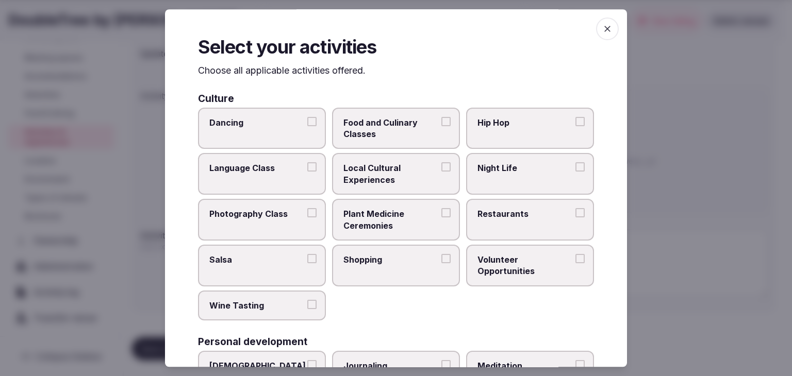
click at [596, 31] on span "button" at bounding box center [607, 29] width 23 height 23
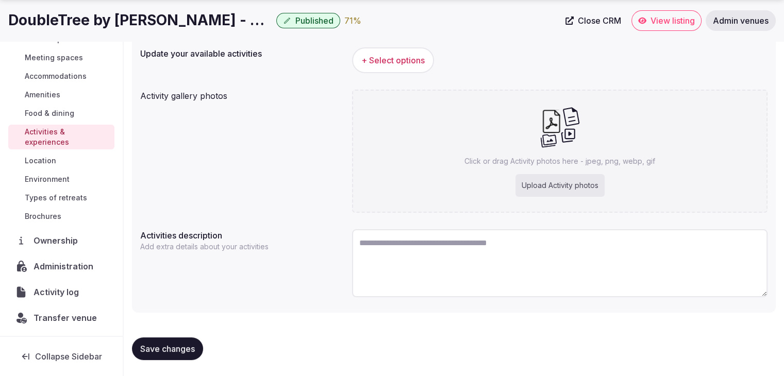
click at [556, 184] on div "Upload Activity photos" at bounding box center [559, 185] width 89 height 23
type input "**********"
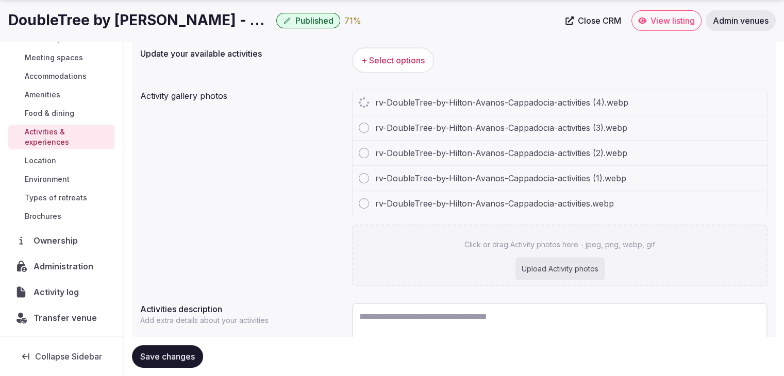
click at [234, 28] on h1 "DoubleTree by Hilton Avanos - Cappadocia" at bounding box center [140, 20] width 264 height 20
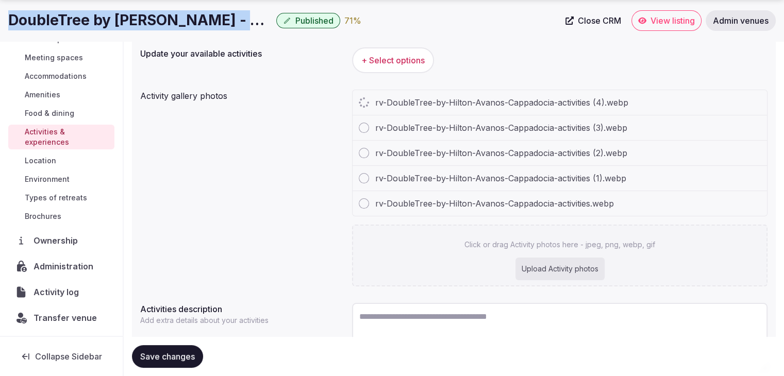
click at [234, 28] on h1 "DoubleTree by Hilton Avanos - Cappadocia" at bounding box center [140, 20] width 264 height 20
copy div "DoubleTree by Hilton Avanos - Cappadocia"
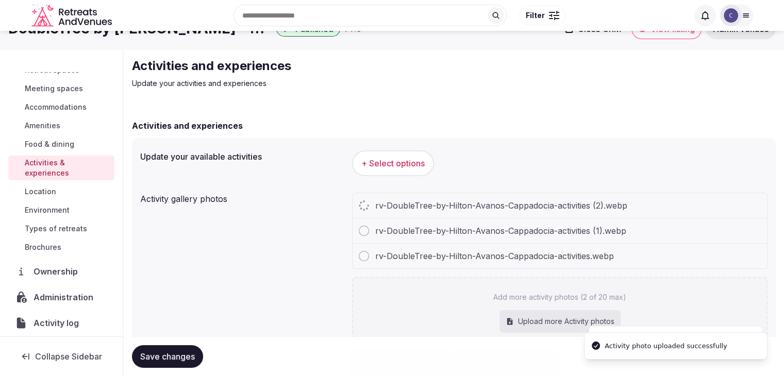
click at [405, 176] on div "+ Select options" at bounding box center [559, 163] width 415 height 34
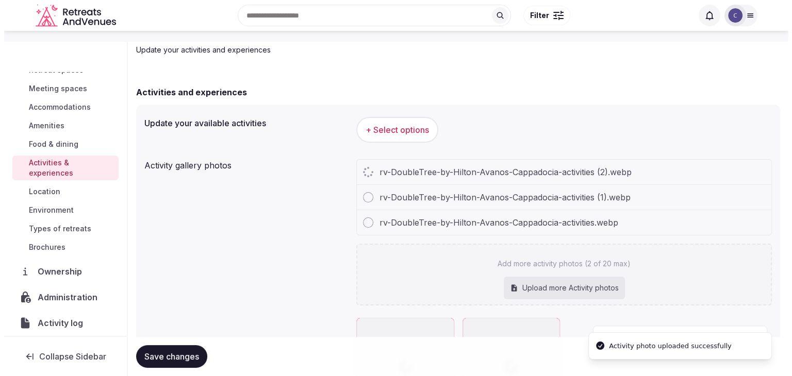
scroll to position [74, 0]
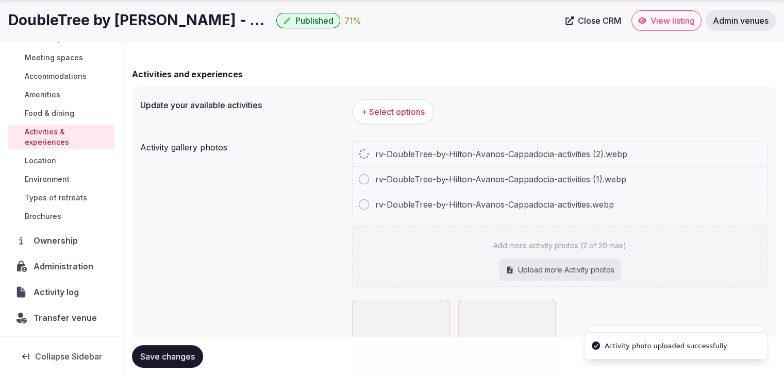
click at [412, 122] on button "+ Select options" at bounding box center [393, 112] width 82 height 26
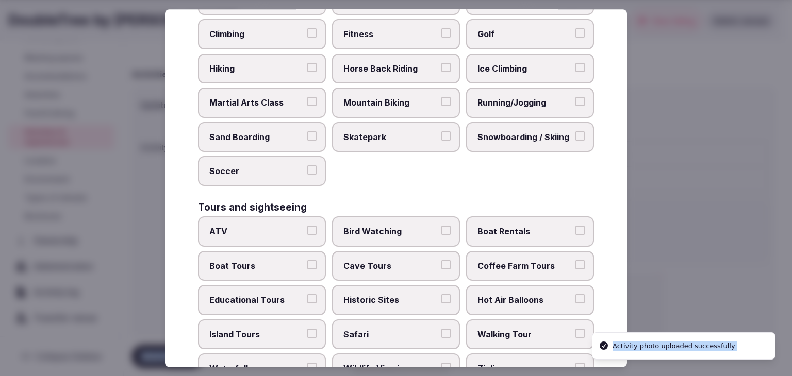
scroll to position [796, 0]
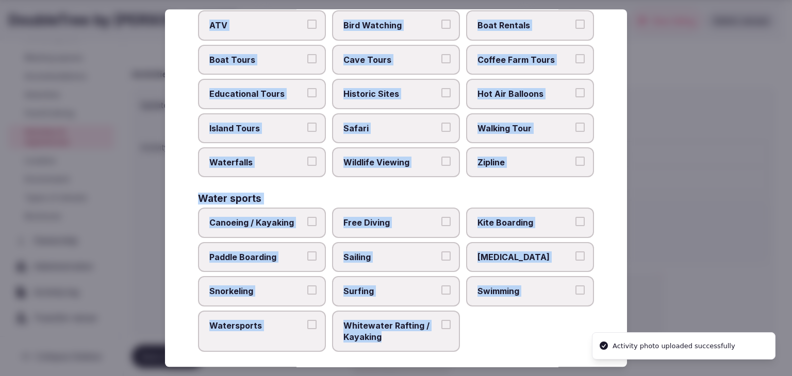
drag, startPoint x: 196, startPoint y: 72, endPoint x: 499, endPoint y: 343, distance: 405.9
click at [499, 343] on div "Select your activities Choose all applicable activities offered. Culture Dancin…" at bounding box center [396, 188] width 462 height 358
copy div "Choose all applicable activities offered. Culture Dancing Food and Culinary Cla…"
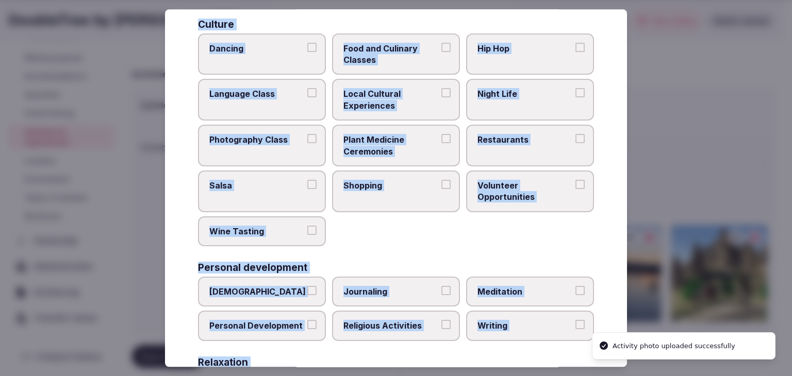
scroll to position [23, 0]
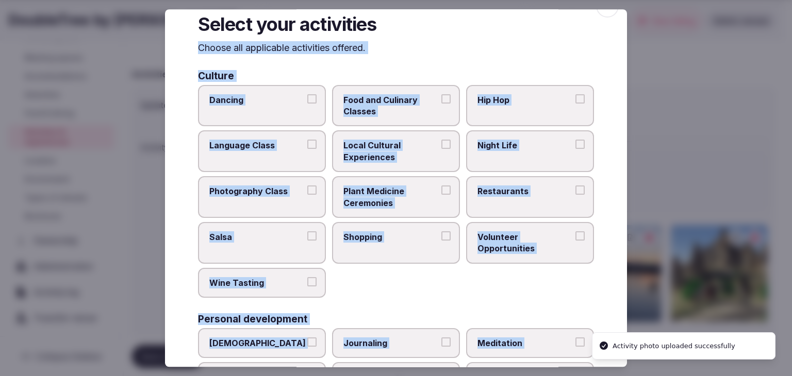
drag, startPoint x: 411, startPoint y: 159, endPoint x: 468, endPoint y: 199, distance: 69.9
click at [412, 159] on span "Local Cultural Experiences" at bounding box center [390, 151] width 95 height 23
click at [441, 149] on button "Local Cultural Experiences" at bounding box center [445, 144] width 9 height 9
click at [492, 207] on label "Restaurants" at bounding box center [530, 197] width 128 height 42
click at [575, 195] on button "Restaurants" at bounding box center [579, 190] width 9 height 9
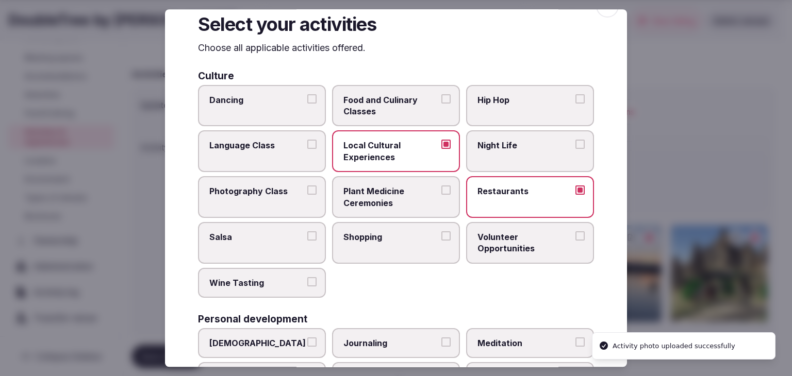
click at [432, 243] on label "Shopping" at bounding box center [396, 243] width 128 height 42
click at [441, 241] on button "Shopping" at bounding box center [445, 235] width 9 height 9
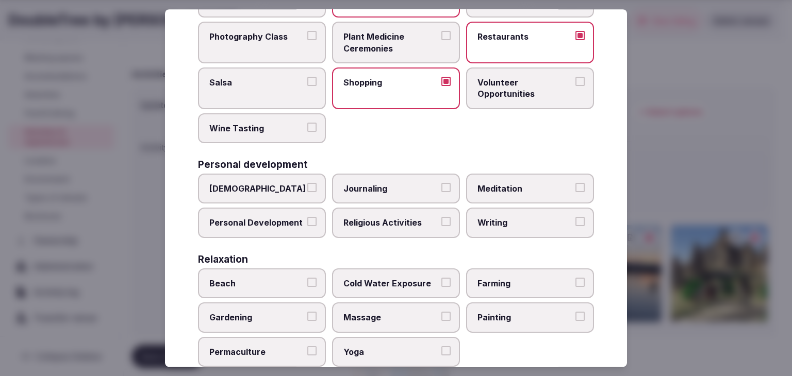
scroll to position [332, 0]
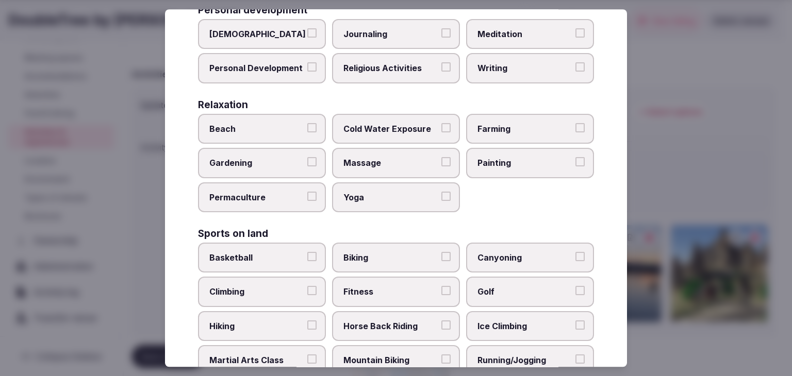
click at [283, 63] on span "Personal Development" at bounding box center [256, 68] width 95 height 11
click at [307, 63] on button "Personal Development" at bounding box center [311, 67] width 9 height 9
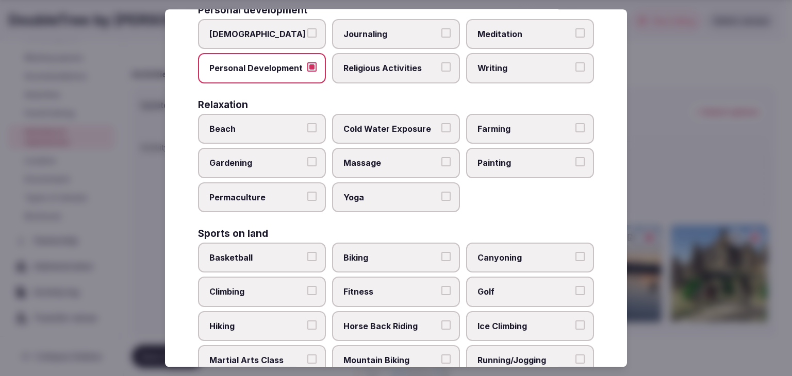
click at [509, 23] on label "Meditation" at bounding box center [530, 34] width 128 height 30
click at [575, 28] on button "Meditation" at bounding box center [579, 32] width 9 height 9
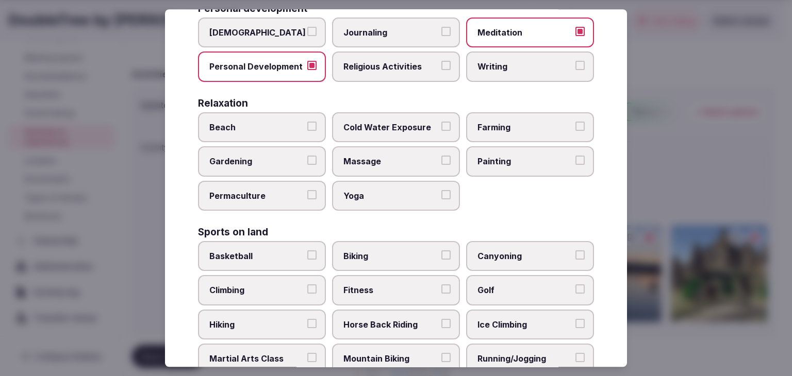
scroll to position [280, 0]
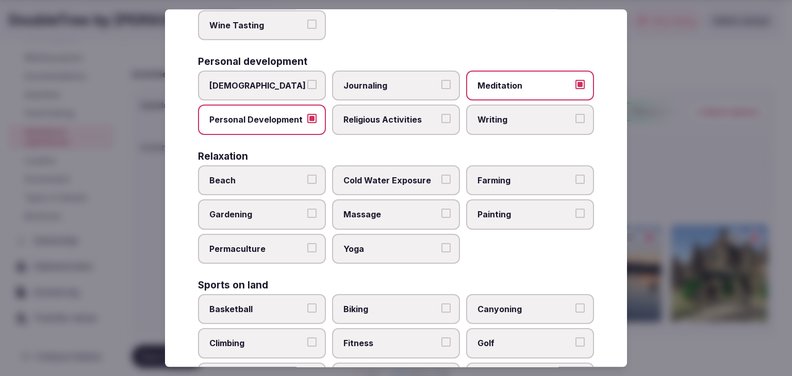
click at [389, 211] on span "Massage" at bounding box center [390, 214] width 95 height 11
click at [441, 211] on button "Massage" at bounding box center [445, 213] width 9 height 9
drag, startPoint x: 391, startPoint y: 247, endPoint x: 495, endPoint y: 156, distance: 138.0
click at [392, 247] on span "Yoga" at bounding box center [390, 248] width 95 height 11
click at [441, 247] on button "Yoga" at bounding box center [445, 247] width 9 height 9
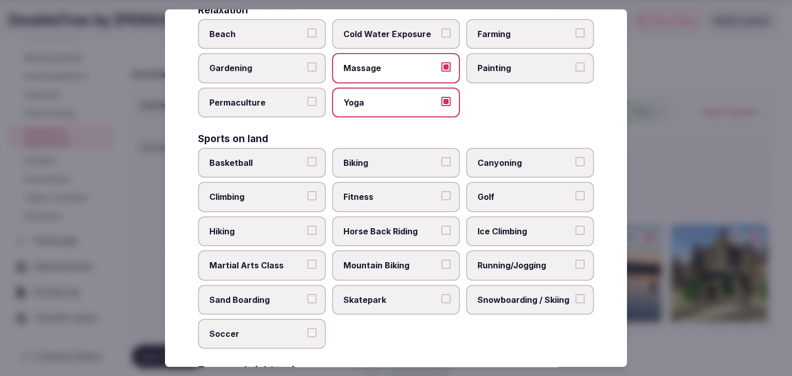
scroll to position [487, 0]
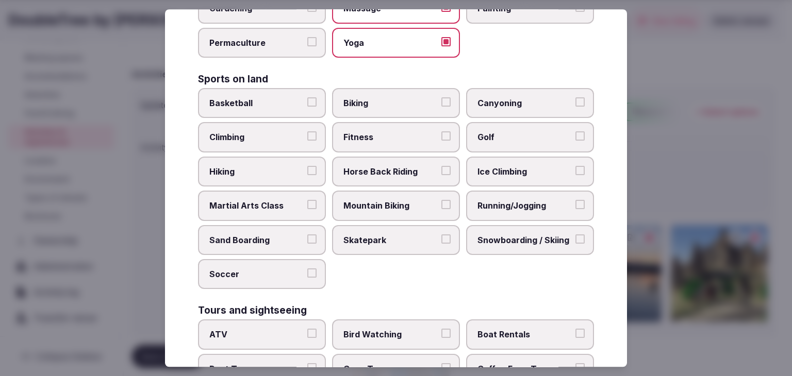
click at [380, 108] on label "Biking" at bounding box center [396, 103] width 128 height 30
click at [441, 107] on button "Biking" at bounding box center [445, 101] width 9 height 9
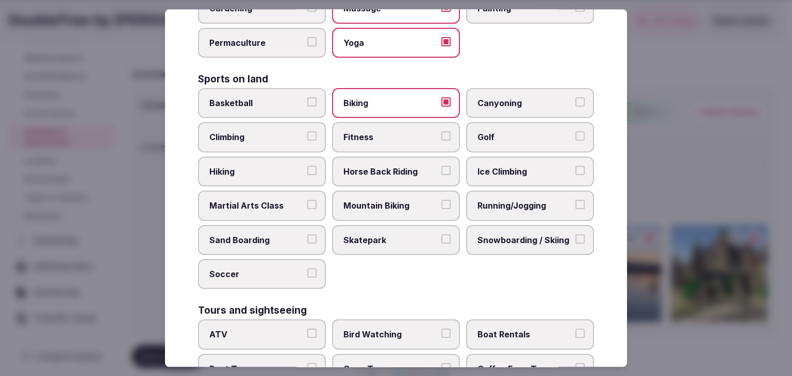
click at [380, 124] on label "Fitness" at bounding box center [396, 138] width 128 height 30
click at [441, 132] on button "Fitness" at bounding box center [445, 136] width 9 height 9
click at [243, 174] on label "Hiking" at bounding box center [262, 172] width 128 height 30
click at [307, 174] on button "Hiking" at bounding box center [311, 170] width 9 height 9
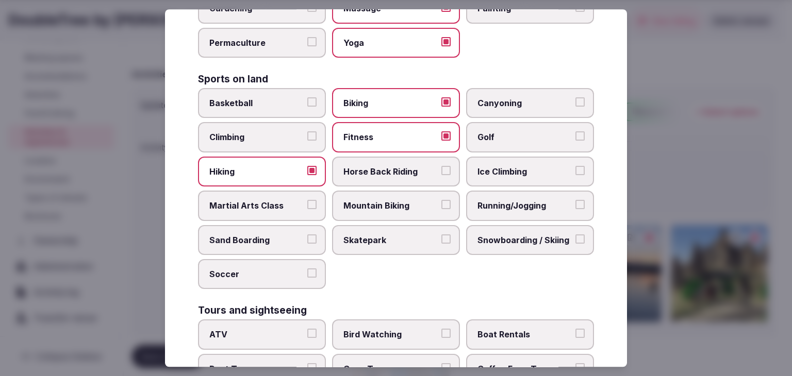
click at [514, 200] on span "Running/Jogging" at bounding box center [524, 205] width 95 height 11
click at [575, 200] on button "Running/Jogging" at bounding box center [579, 204] width 9 height 9
click at [414, 166] on span "Horse Back Riding" at bounding box center [390, 171] width 95 height 11
click at [441, 166] on button "Horse Back Riding" at bounding box center [445, 170] width 9 height 9
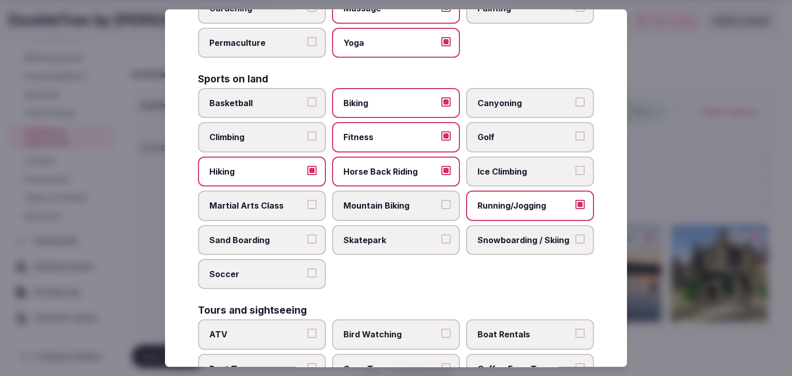
click at [398, 200] on span "Mountain Biking" at bounding box center [390, 205] width 95 height 11
click at [441, 200] on button "Mountain Biking" at bounding box center [445, 204] width 9 height 9
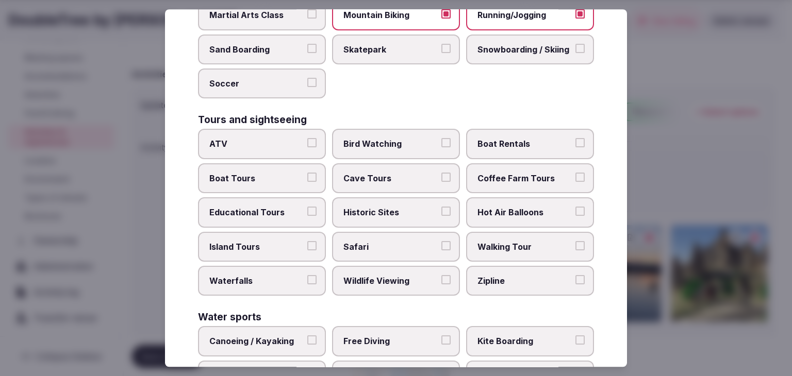
scroll to position [693, 0]
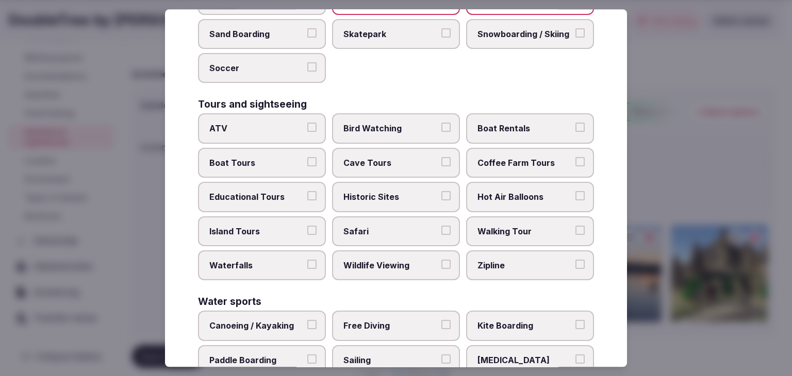
click at [499, 193] on span "Hot Air Balloons" at bounding box center [524, 196] width 95 height 11
click at [575, 193] on button "Hot Air Balloons" at bounding box center [579, 195] width 9 height 9
click at [414, 191] on span "Historic Sites" at bounding box center [390, 196] width 95 height 11
click at [441, 191] on button "Historic Sites" at bounding box center [445, 195] width 9 height 9
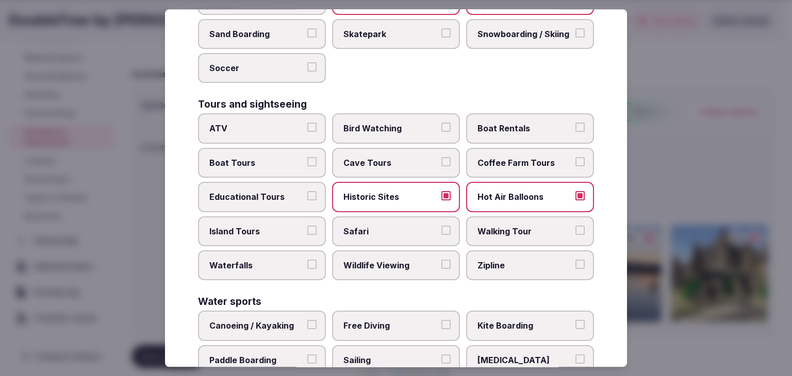
click at [532, 226] on span "Walking Tour" at bounding box center [524, 231] width 95 height 11
click at [575, 226] on button "Walking Tour" at bounding box center [579, 230] width 9 height 9
click at [365, 157] on span "Cave Tours" at bounding box center [390, 162] width 95 height 11
click at [441, 157] on button "Cave Tours" at bounding box center [445, 161] width 9 height 9
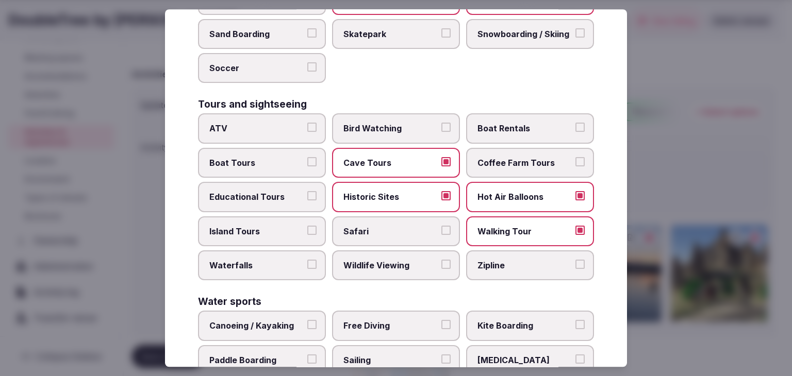
click at [392, 123] on span "Bird Watching" at bounding box center [390, 128] width 95 height 11
click at [441, 123] on button "Bird Watching" at bounding box center [445, 127] width 9 height 9
click at [392, 250] on label "Wildlife Viewing" at bounding box center [396, 265] width 128 height 30
click at [441, 260] on button "Wildlife Viewing" at bounding box center [445, 264] width 9 height 9
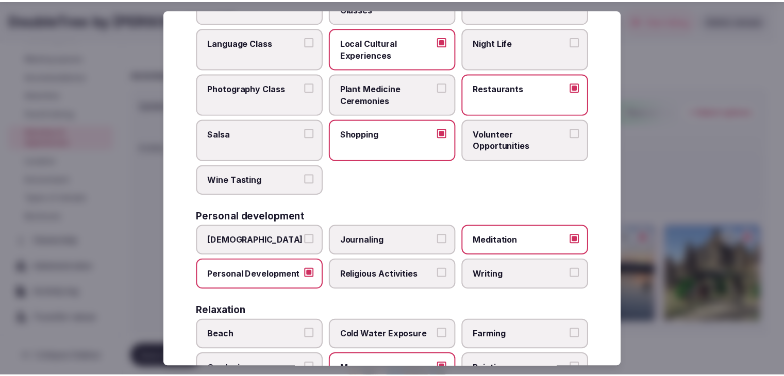
scroll to position [0, 0]
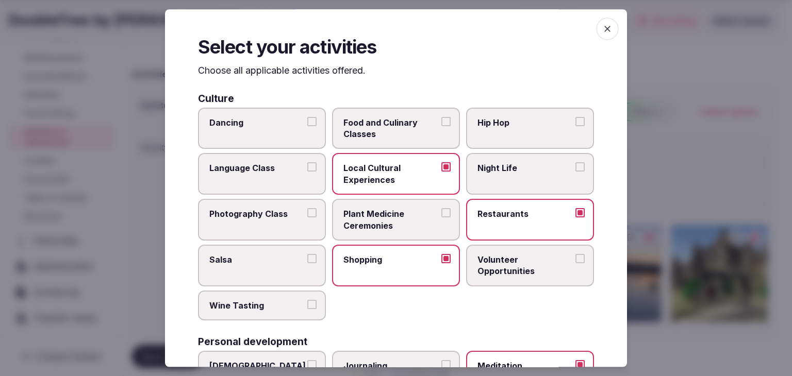
click at [604, 29] on icon "button" at bounding box center [607, 29] width 10 height 10
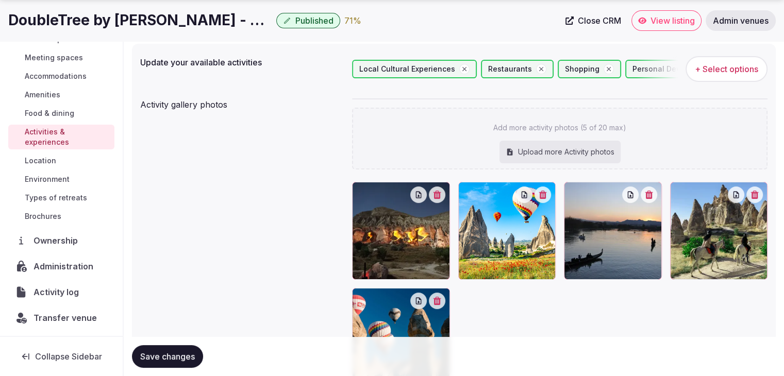
scroll to position [177, 0]
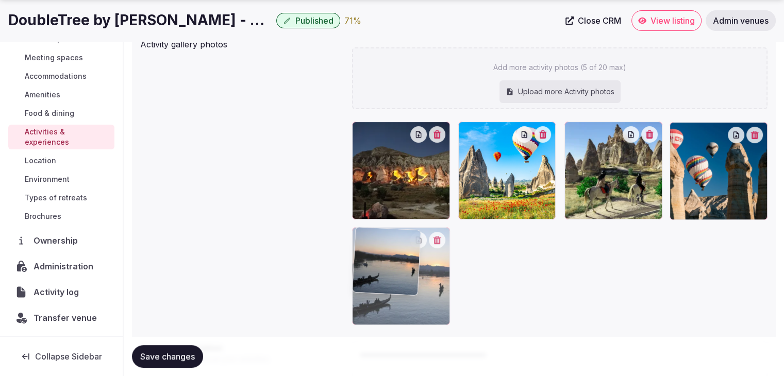
drag, startPoint x: 578, startPoint y: 124, endPoint x: 399, endPoint y: 231, distance: 208.7
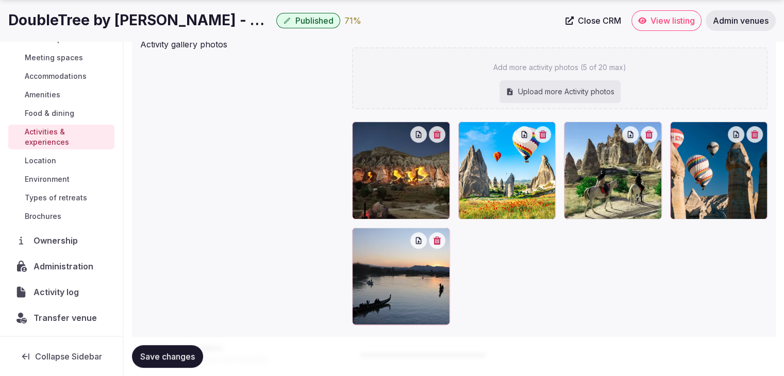
click at [192, 347] on button "Save changes" at bounding box center [167, 356] width 71 height 23
click at [69, 193] on span "Types of retreats" at bounding box center [56, 198] width 62 height 10
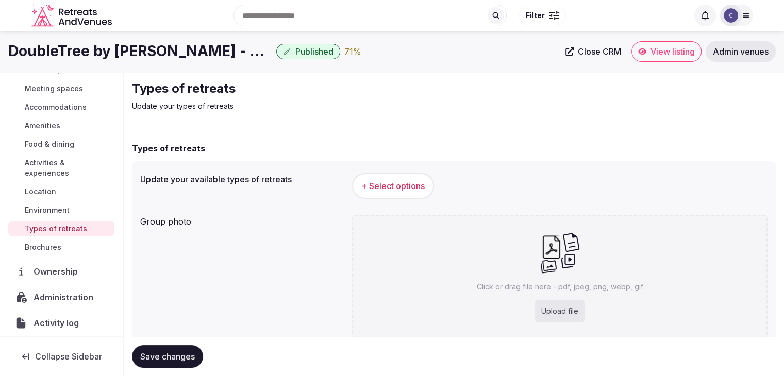
click at [556, 313] on div "Upload file" at bounding box center [559, 311] width 49 height 23
type input "**********"
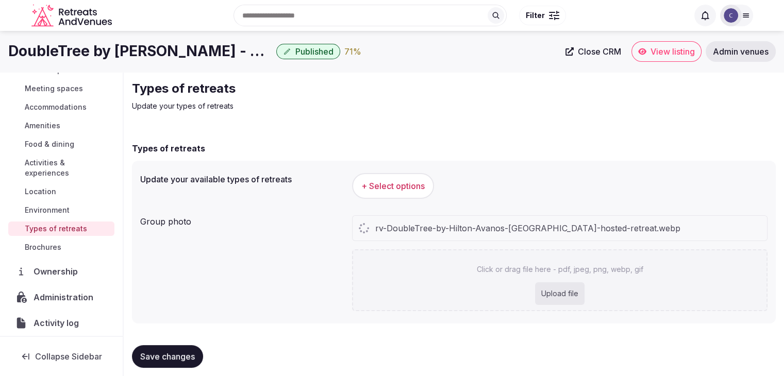
click at [122, 53] on h1 "DoubleTree by Hilton Avanos - Cappadocia" at bounding box center [140, 51] width 264 height 20
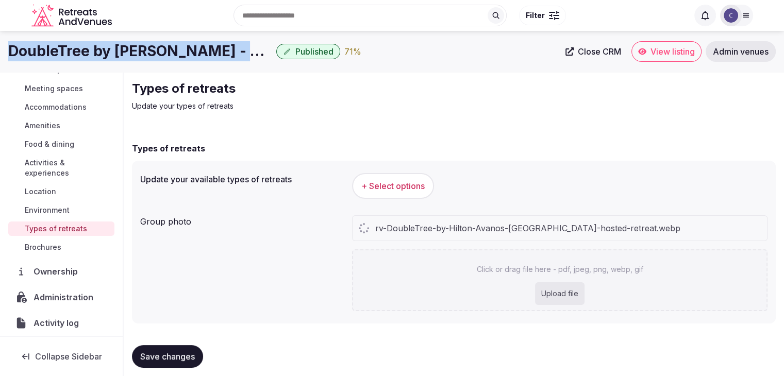
click at [123, 52] on h1 "DoubleTree by Hilton Avanos - Cappadocia" at bounding box center [140, 51] width 264 height 20
copy div "DoubleTree by Hilton Avanos - Cappadocia"
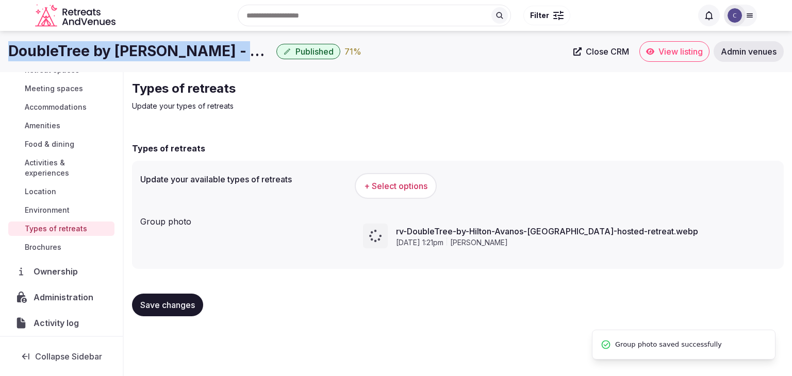
click at [404, 180] on span "+ Select options" at bounding box center [395, 185] width 63 height 11
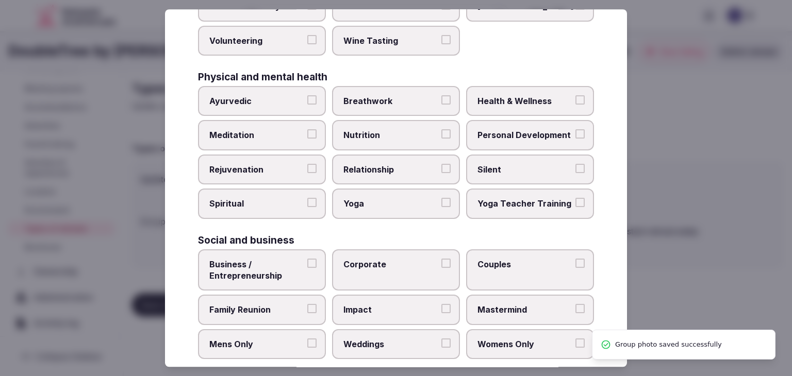
scroll to position [419, 0]
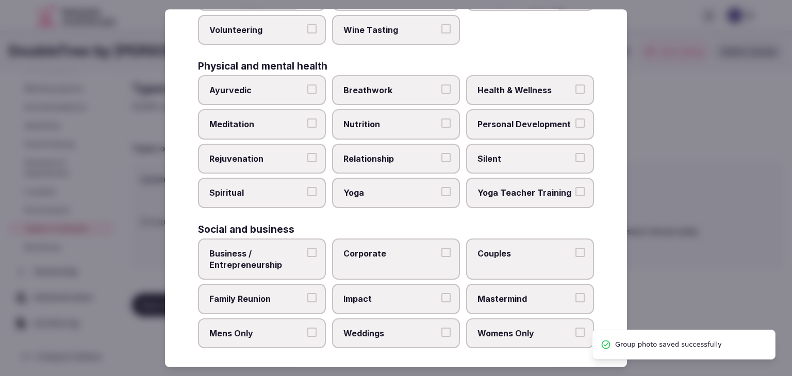
drag, startPoint x: 200, startPoint y: 70, endPoint x: 453, endPoint y: 354, distance: 379.7
click at [430, 363] on div "Select your types of retreats Choose all applicable types of retreats offered. …" at bounding box center [396, 188] width 462 height 358
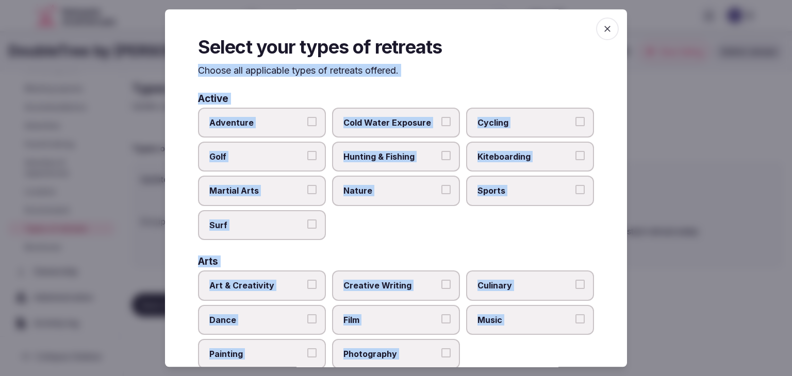
scroll to position [0, 0]
click at [616, 246] on div "Select your types of retreats Choose all applicable types of retreats offered. …" at bounding box center [396, 188] width 462 height 358
click at [473, 77] on p "Choose all applicable types of retreats offered." at bounding box center [396, 70] width 396 height 13
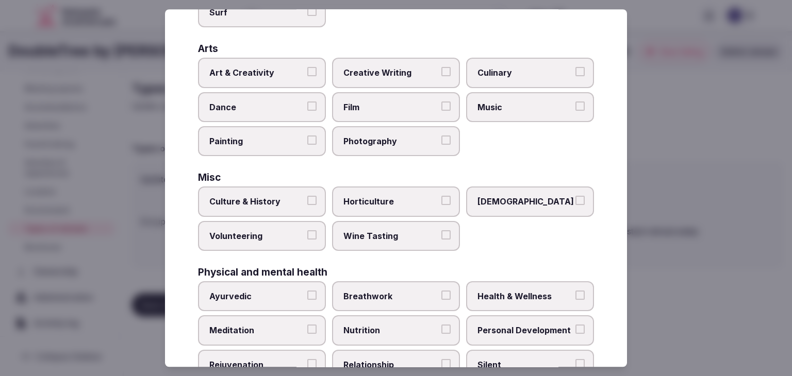
scroll to position [419, 0]
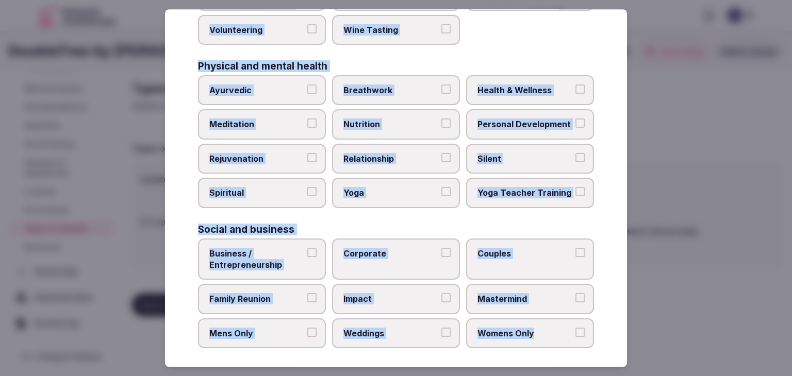
drag, startPoint x: 197, startPoint y: 71, endPoint x: 605, endPoint y: 335, distance: 485.9
click at [605, 335] on div "Select your types of retreats Choose all applicable types of retreats offered. …" at bounding box center [396, 188] width 462 height 358
copy div "Choose all applicable types of retreats offered. Active Adventure Cold Water Ex…"
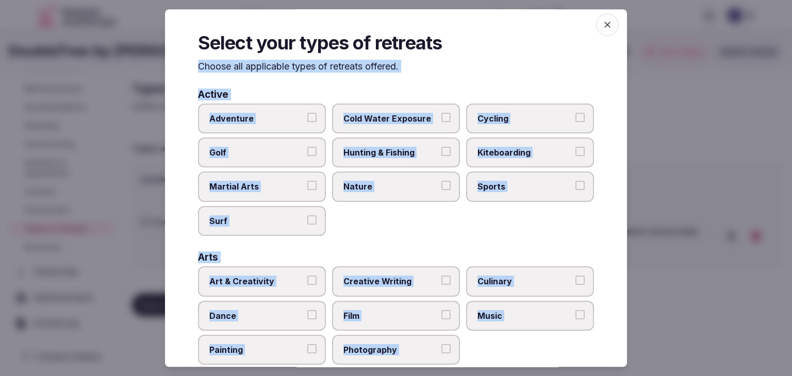
scroll to position [0, 0]
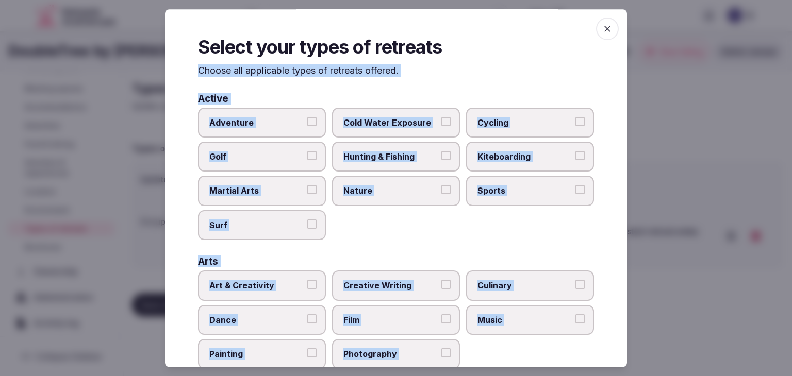
click at [272, 126] on span "Adventure" at bounding box center [256, 122] width 95 height 11
click at [307, 126] on button "Adventure" at bounding box center [311, 121] width 9 height 9
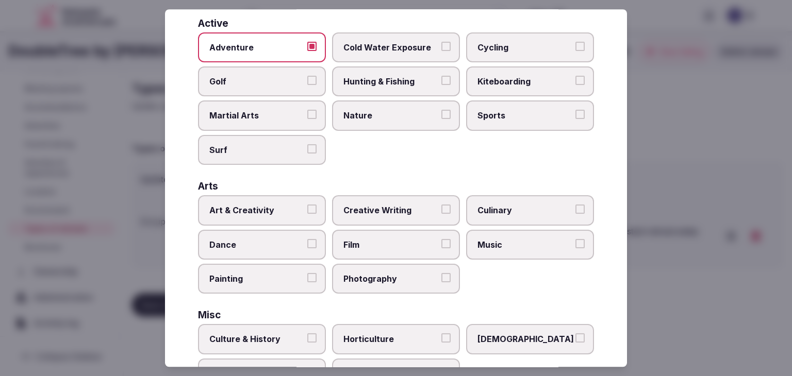
scroll to position [155, 0]
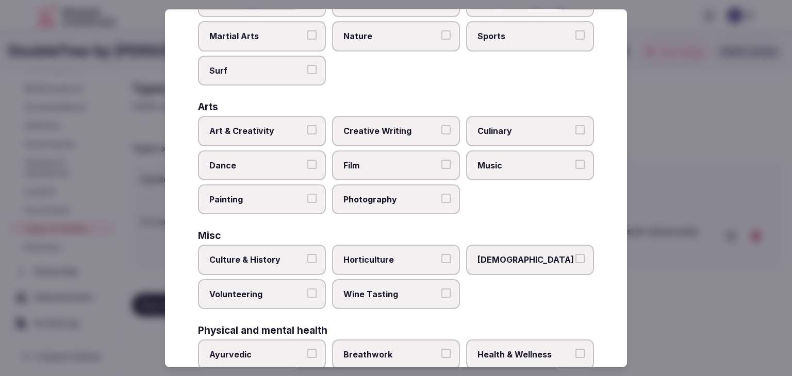
click at [285, 139] on label "Art & Creativity" at bounding box center [262, 131] width 128 height 30
click at [307, 135] on button "Art & Creativity" at bounding box center [311, 129] width 9 height 9
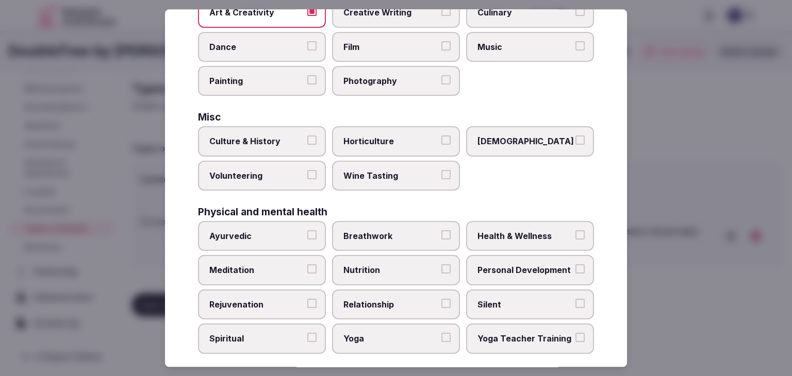
scroll to position [309, 0]
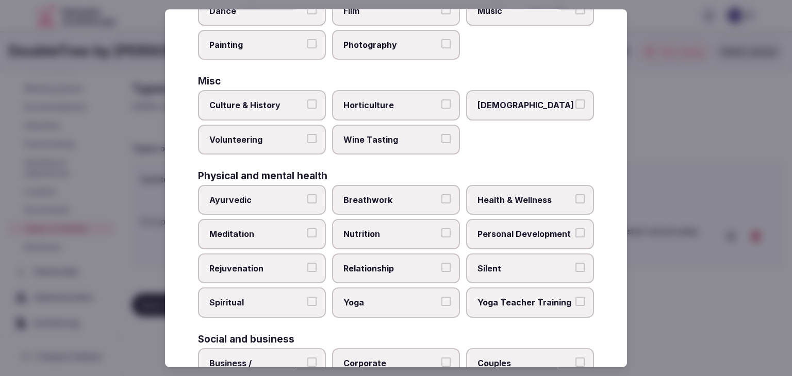
click at [302, 103] on label "Culture & History" at bounding box center [262, 106] width 128 height 30
click at [307, 103] on button "Culture & History" at bounding box center [311, 104] width 9 height 9
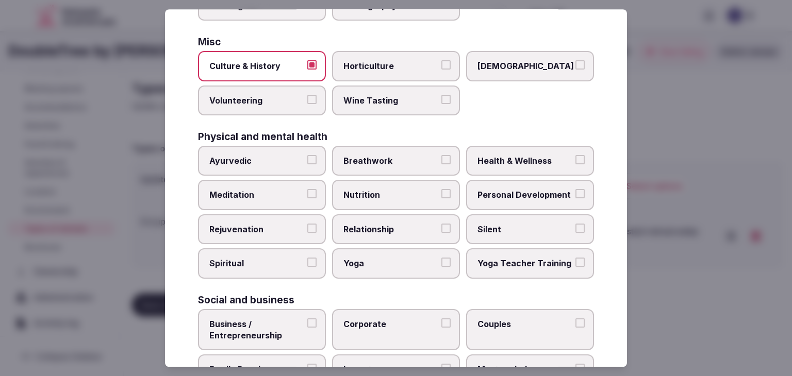
scroll to position [412, 0]
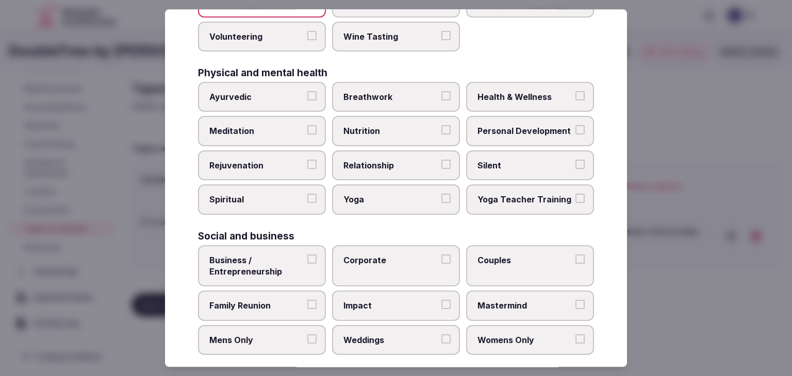
click at [501, 93] on span "Health & Wellness" at bounding box center [524, 96] width 95 height 11
click at [575, 93] on button "Health & Wellness" at bounding box center [579, 95] width 9 height 9
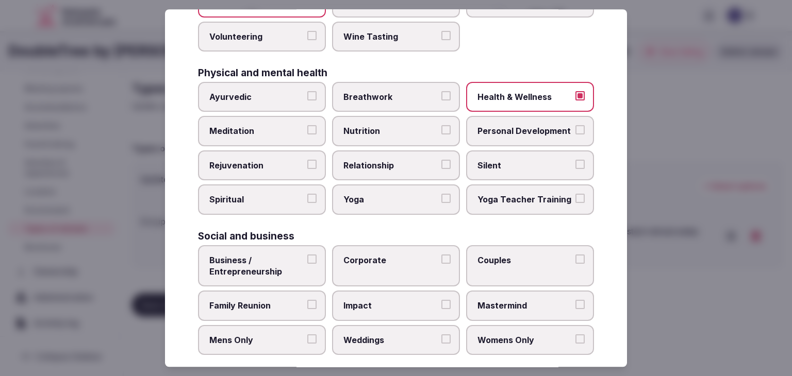
click at [497, 129] on span "Personal Development" at bounding box center [524, 131] width 95 height 11
click at [575, 129] on button "Personal Development" at bounding box center [579, 130] width 9 height 9
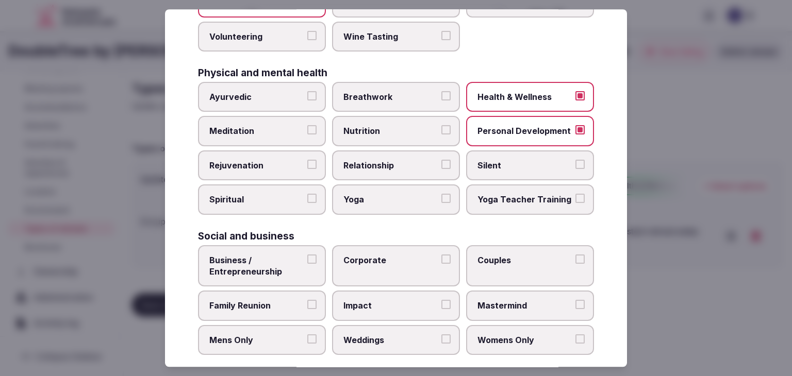
click at [237, 161] on span "Rejuvenation" at bounding box center [256, 165] width 95 height 11
click at [307, 161] on button "Rejuvenation" at bounding box center [311, 164] width 9 height 9
click at [259, 134] on label "Meditation" at bounding box center [262, 131] width 128 height 30
click at [307, 134] on button "Meditation" at bounding box center [311, 130] width 9 height 9
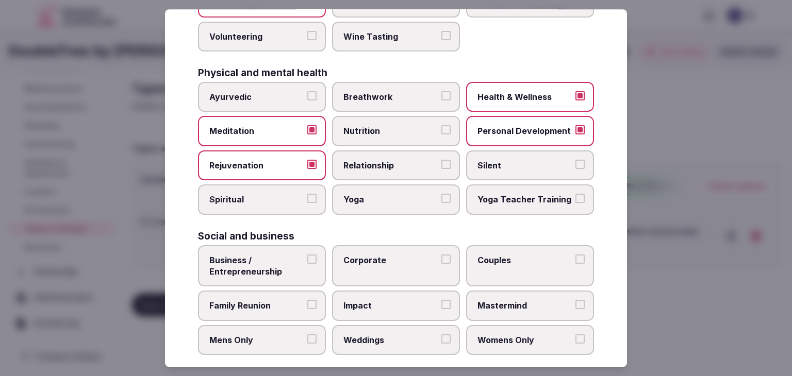
click at [359, 194] on span "Yoga" at bounding box center [390, 199] width 95 height 11
click at [441, 194] on button "Yoga" at bounding box center [445, 198] width 9 height 9
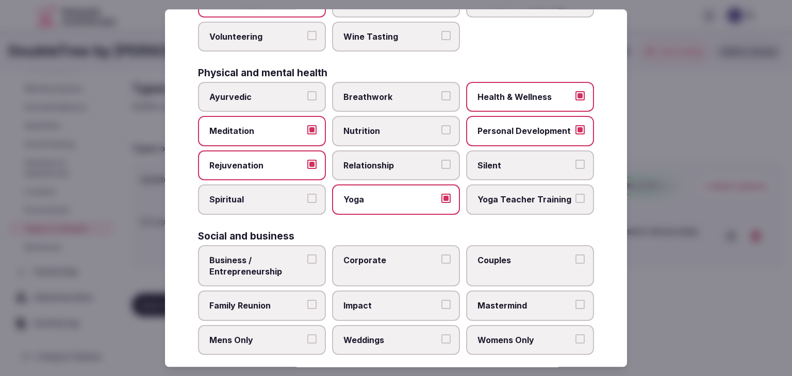
click at [278, 266] on span "Business / Entrepreneurship" at bounding box center [256, 266] width 95 height 23
click at [307, 264] on button "Business / Entrepreneurship" at bounding box center [311, 259] width 9 height 9
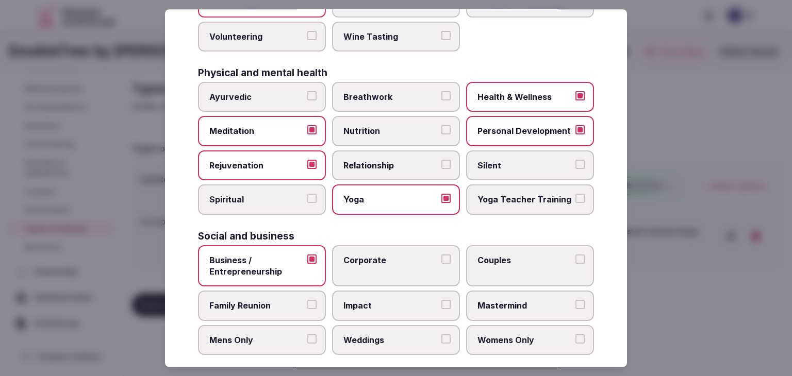
click at [349, 257] on span "Corporate" at bounding box center [390, 260] width 95 height 11
drag, startPoint x: 369, startPoint y: 343, endPoint x: 390, endPoint y: 336, distance: 22.3
click at [369, 343] on label "Weddings" at bounding box center [396, 340] width 128 height 30
click at [514, 259] on span "Couples" at bounding box center [524, 260] width 95 height 11
click at [575, 259] on button "Couples" at bounding box center [579, 259] width 9 height 9
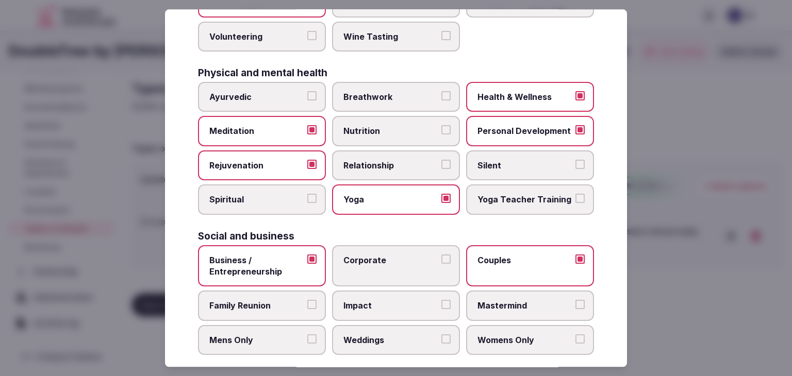
drag, startPoint x: 394, startPoint y: 260, endPoint x: 444, endPoint y: 274, distance: 52.0
click at [394, 259] on span "Corporate" at bounding box center [390, 260] width 95 height 11
click at [441, 259] on button "Corporate" at bounding box center [445, 259] width 9 height 9
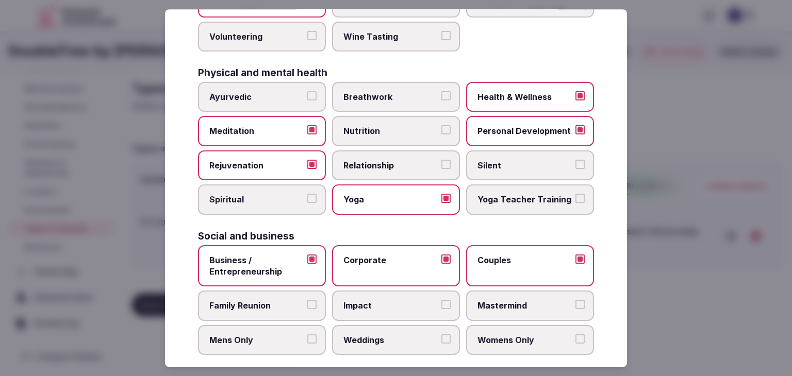
drag, startPoint x: 394, startPoint y: 328, endPoint x: 416, endPoint y: 334, distance: 22.9
click at [394, 334] on span "Weddings" at bounding box center [390, 339] width 95 height 11
click at [441, 334] on button "Weddings" at bounding box center [445, 338] width 9 height 9
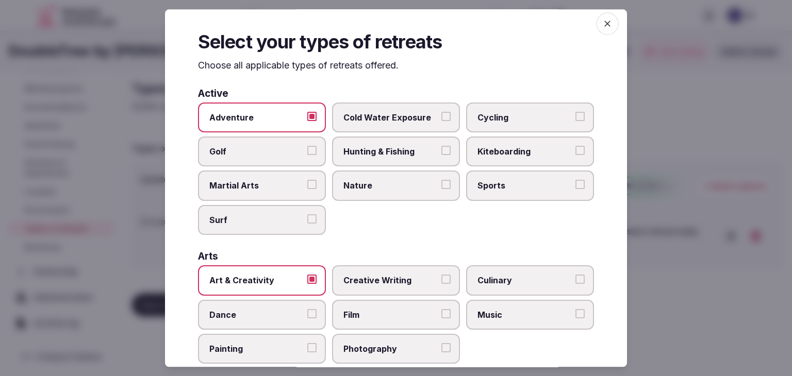
scroll to position [0, 0]
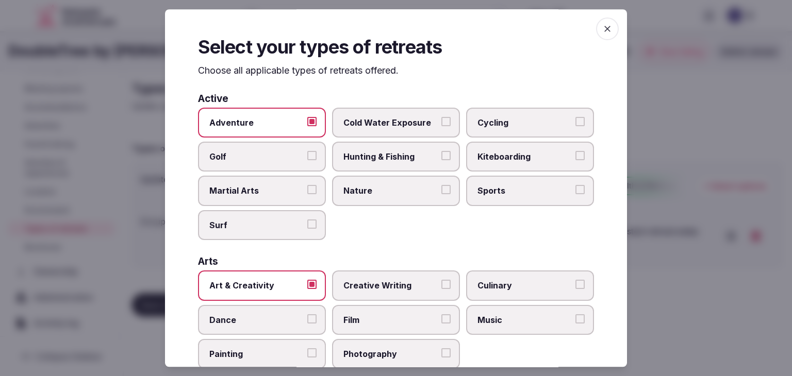
click at [609, 29] on span "button" at bounding box center [607, 29] width 23 height 23
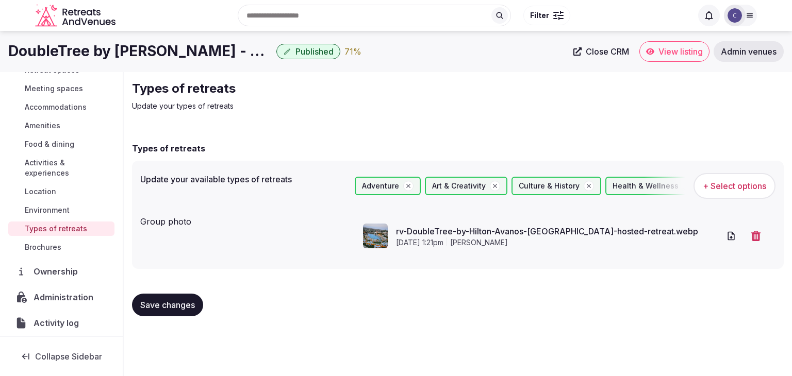
drag, startPoint x: 154, startPoint y: 303, endPoint x: 217, endPoint y: 314, distance: 64.4
click at [154, 303] on span "Save changes" at bounding box center [167, 305] width 55 height 10
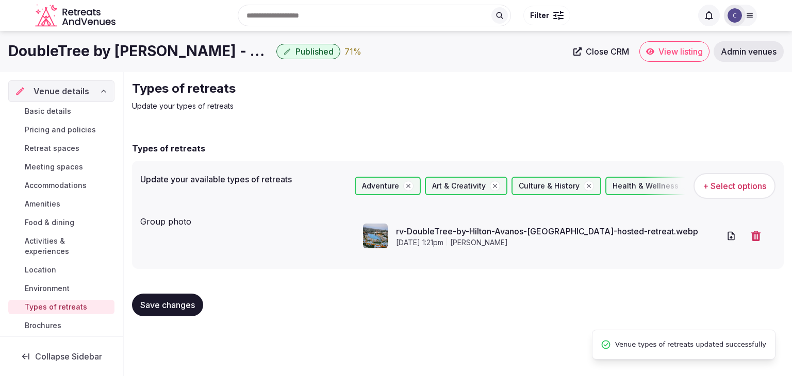
click at [60, 108] on span "Basic details" at bounding box center [48, 111] width 46 height 10
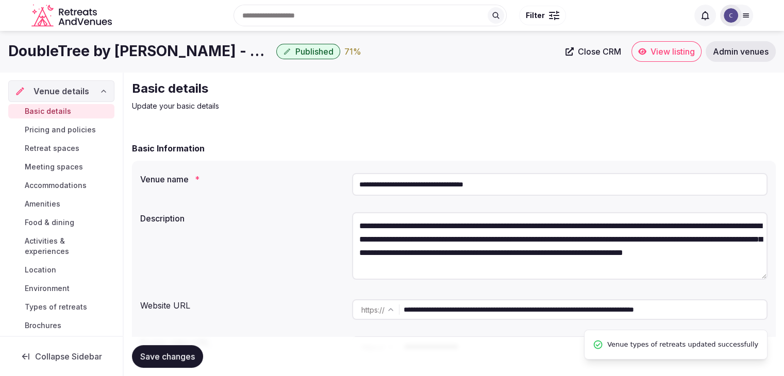
drag, startPoint x: 62, startPoint y: 131, endPoint x: 64, endPoint y: 138, distance: 6.4
click at [63, 131] on span "Pricing and policies" at bounding box center [60, 130] width 71 height 10
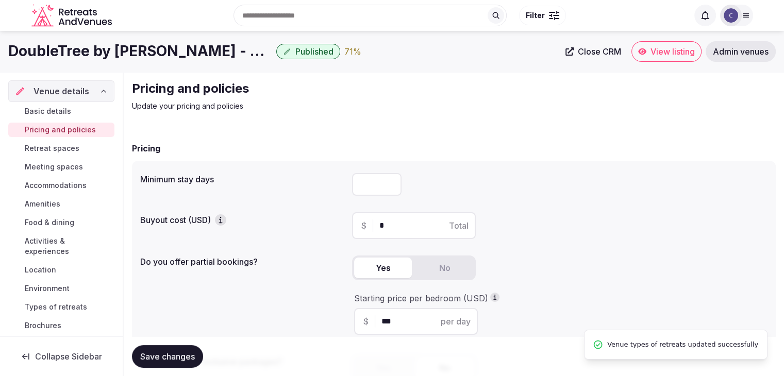
click at [64, 145] on span "Retreat spaces" at bounding box center [52, 148] width 55 height 10
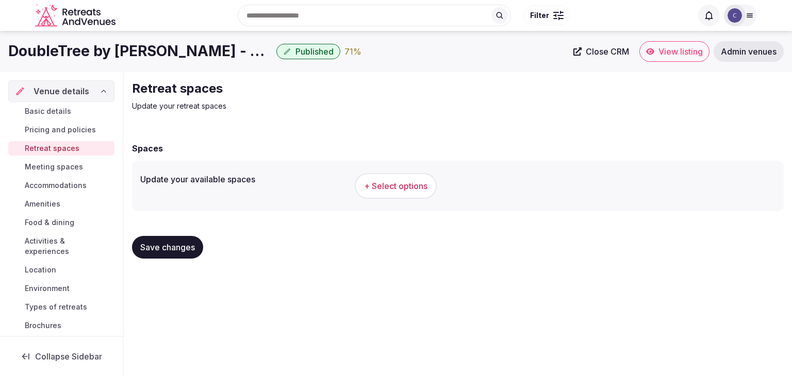
click at [175, 49] on h1 "DoubleTree by Hilton Avanos - Cappadocia" at bounding box center [140, 51] width 264 height 20
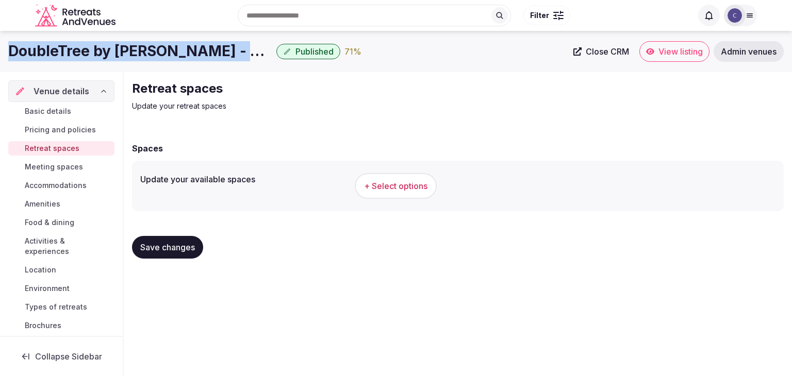
click at [175, 49] on h1 "DoubleTree by Hilton Avanos - Cappadocia" at bounding box center [140, 51] width 264 height 20
copy div "DoubleTree by Hilton Avanos - Cappadocia"
click at [405, 177] on button "+ Select options" at bounding box center [396, 186] width 82 height 26
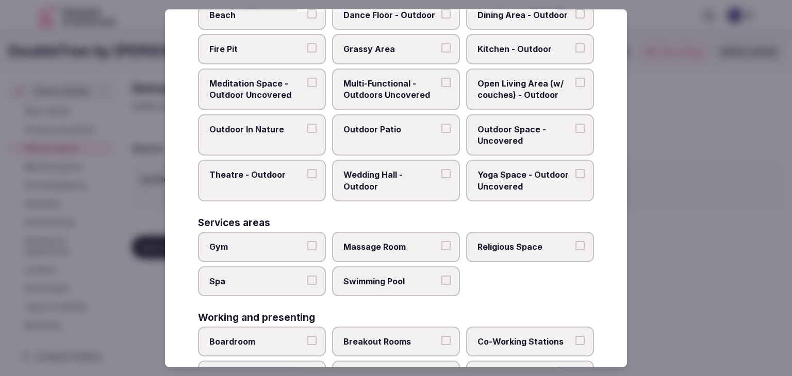
scroll to position [466, 0]
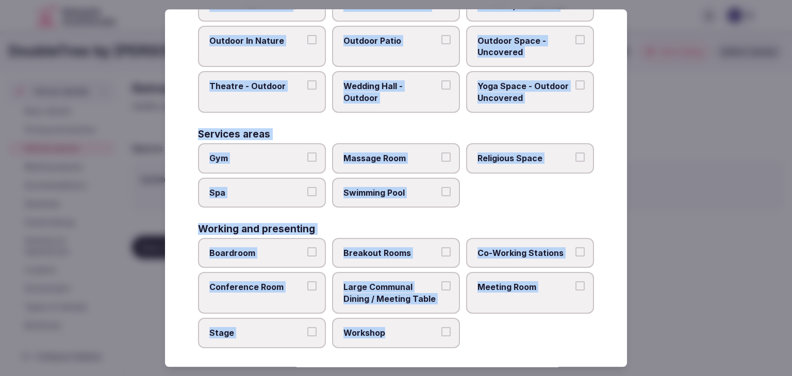
drag, startPoint x: 197, startPoint y: 69, endPoint x: 450, endPoint y: 346, distance: 375.0
click at [450, 346] on div "Select your retreat spaces Choose all applicable retreat spaces offered. Covere…" at bounding box center [396, 188] width 462 height 358
copy div "Choose all applicable retreat spaces offered. Covered outdoor spaces Meditation…"
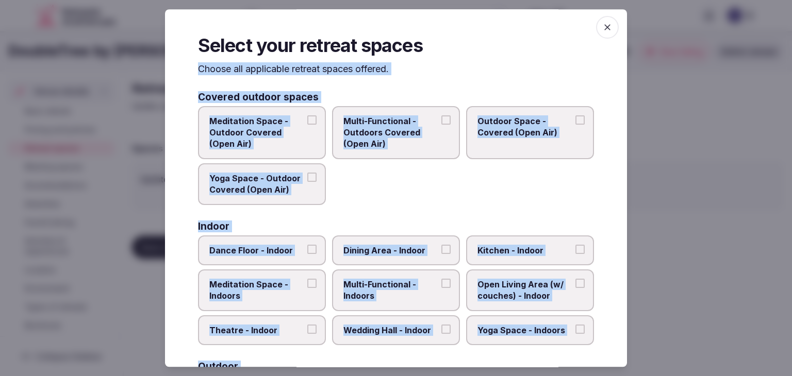
scroll to position [0, 0]
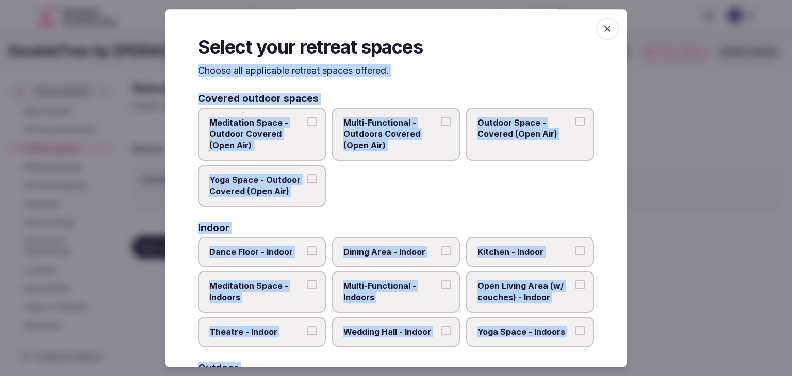
click at [377, 112] on label "Multi-Functional - Outdoors Covered (Open Air)" at bounding box center [396, 134] width 128 height 53
click at [441, 117] on button "Multi-Functional - Outdoors Covered (Open Air)" at bounding box center [445, 121] width 9 height 9
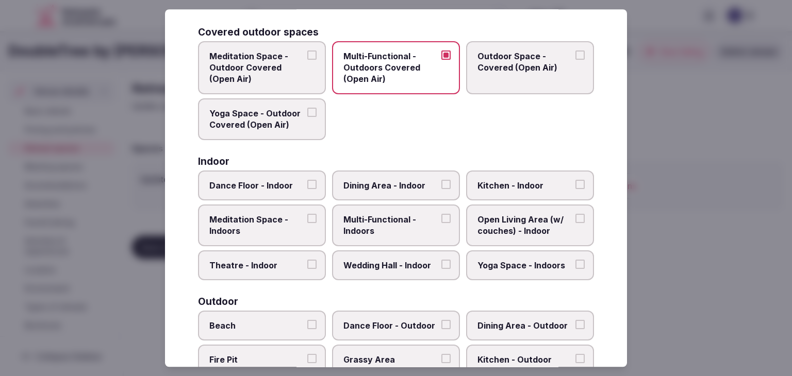
scroll to position [103, 0]
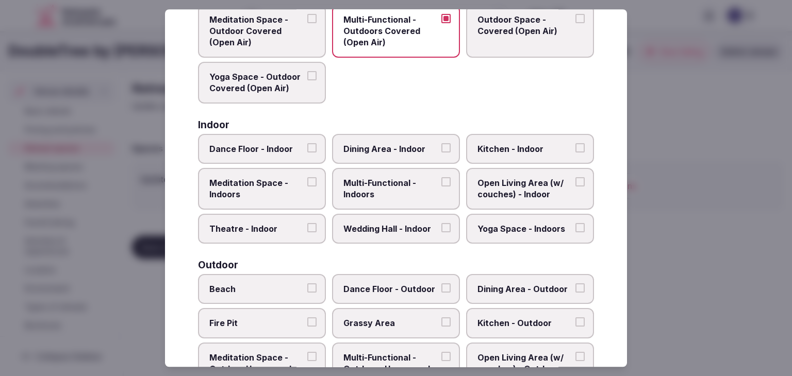
click at [386, 153] on span "Dining Area - Indoor" at bounding box center [390, 148] width 95 height 11
click at [441, 153] on button "Dining Area - Indoor" at bounding box center [445, 147] width 9 height 9
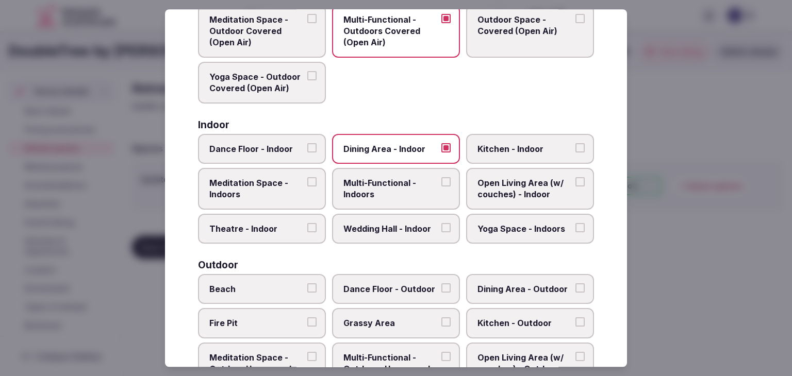
click at [383, 189] on span "Multi-Functional - Indoors" at bounding box center [390, 188] width 95 height 23
click at [441, 187] on button "Multi-Functional - Indoors" at bounding box center [445, 181] width 9 height 9
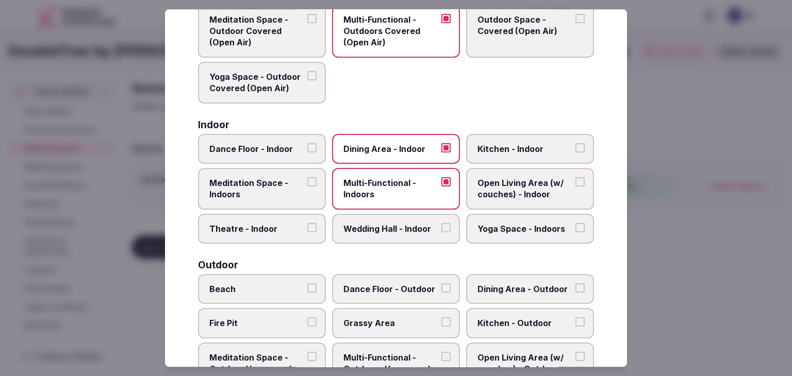
click at [386, 219] on label "Wedding Hall - Indoor" at bounding box center [396, 229] width 128 height 30
click at [441, 223] on button "Wedding Hall - Indoor" at bounding box center [445, 227] width 9 height 9
click at [513, 236] on label "Yoga Space - Indoors" at bounding box center [530, 229] width 128 height 30
click at [575, 232] on button "Yoga Space - Indoors" at bounding box center [579, 227] width 9 height 9
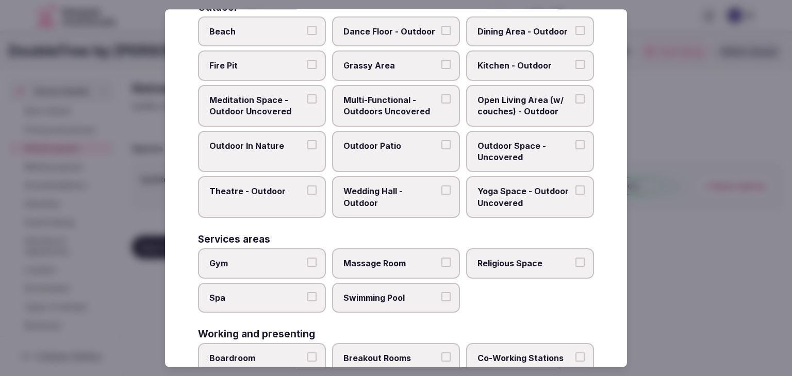
scroll to position [466, 0]
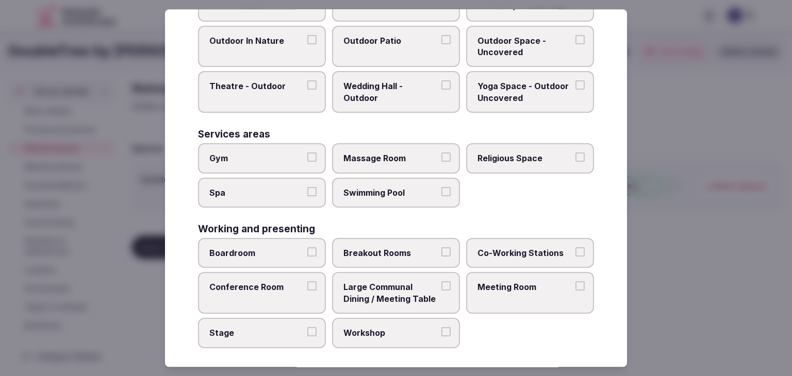
click at [276, 156] on span "Gym" at bounding box center [256, 158] width 95 height 11
click at [307, 156] on button "Gym" at bounding box center [311, 157] width 9 height 9
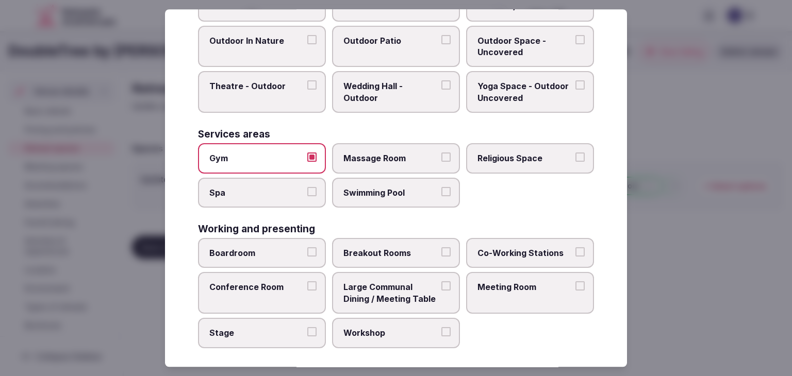
click at [270, 192] on span "Spa" at bounding box center [256, 192] width 95 height 11
click at [307, 192] on button "Spa" at bounding box center [311, 191] width 9 height 9
click at [434, 192] on label "Swimming Pool" at bounding box center [396, 193] width 128 height 30
click at [441, 192] on button "Swimming Pool" at bounding box center [445, 191] width 9 height 9
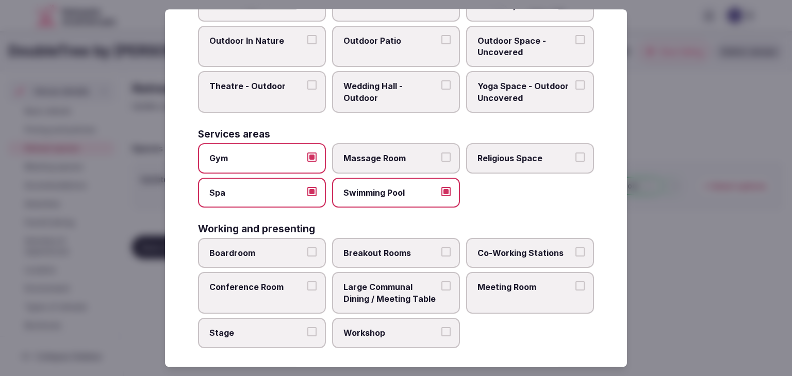
click at [266, 247] on span "Boardroom" at bounding box center [256, 252] width 95 height 11
click at [307, 247] on button "Boardroom" at bounding box center [311, 251] width 9 height 9
click at [386, 247] on span "Breakout Rooms" at bounding box center [390, 252] width 95 height 11
click at [441, 247] on button "Breakout Rooms" at bounding box center [445, 251] width 9 height 9
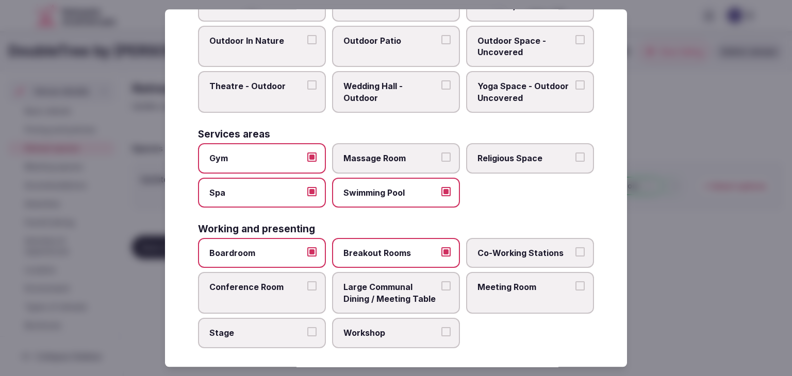
click at [277, 282] on span "Conference Room" at bounding box center [256, 287] width 95 height 11
click at [307, 282] on button "Conference Room" at bounding box center [311, 286] width 9 height 9
click at [514, 289] on label "Meeting Room" at bounding box center [530, 294] width 128 height 42
click at [575, 289] on button "Meeting Room" at bounding box center [579, 286] width 9 height 9
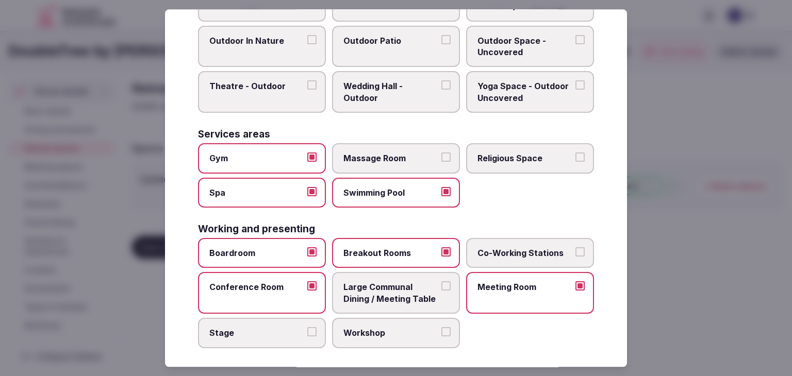
click at [279, 319] on label "Stage" at bounding box center [262, 333] width 128 height 30
click at [307, 327] on button "Stage" at bounding box center [311, 331] width 9 height 9
click at [365, 328] on span "Workshop" at bounding box center [390, 332] width 95 height 11
click at [441, 328] on button "Workshop" at bounding box center [445, 331] width 9 height 9
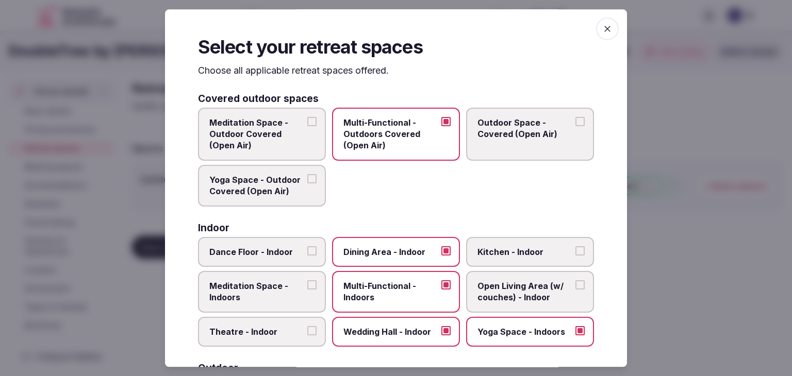
scroll to position [0, 0]
click at [607, 21] on span "button" at bounding box center [607, 29] width 23 height 23
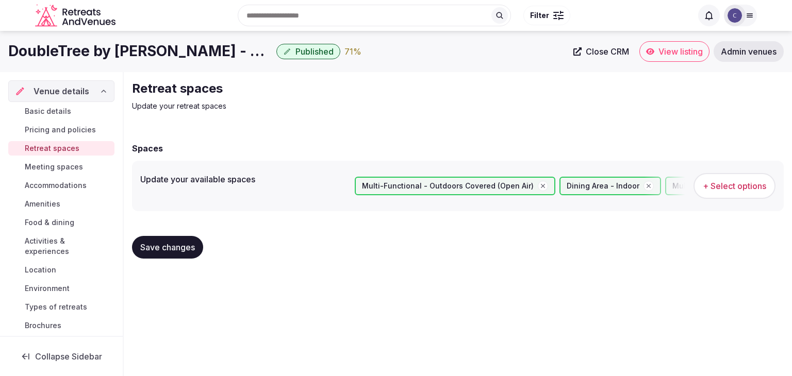
click at [191, 253] on button "Save changes" at bounding box center [167, 247] width 71 height 23
click at [44, 207] on span "Amenities" at bounding box center [43, 204] width 36 height 10
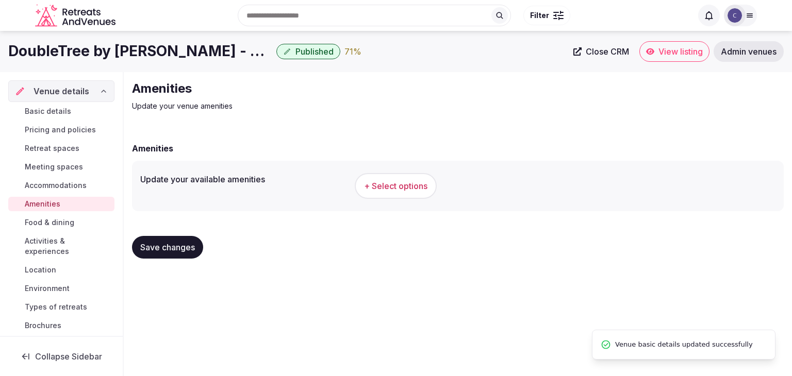
click at [402, 184] on span "+ Select options" at bounding box center [395, 185] width 63 height 11
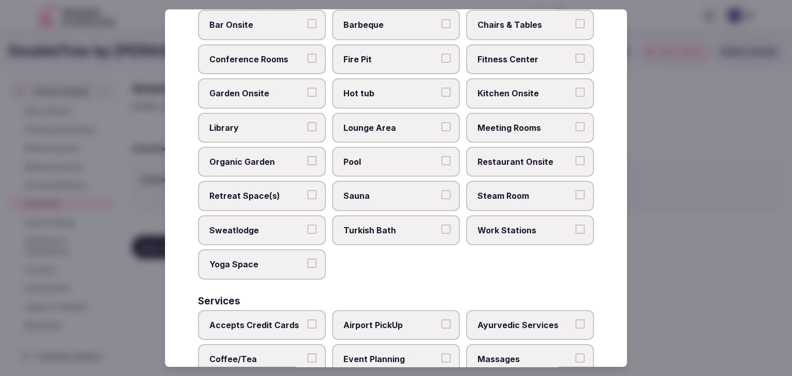
scroll to position [555, 0]
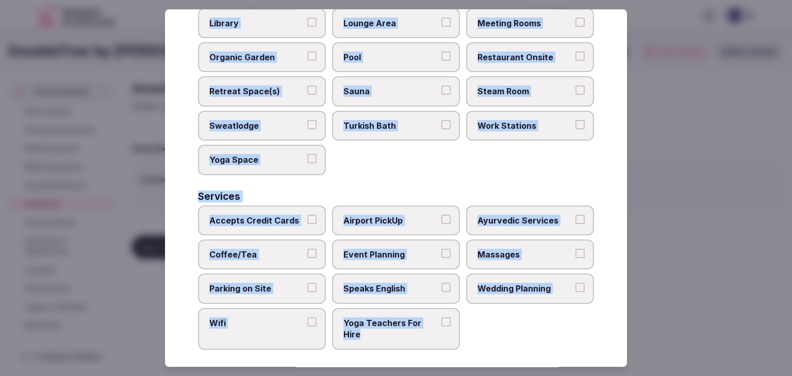
drag, startPoint x: 198, startPoint y: 71, endPoint x: 470, endPoint y: 335, distance: 378.7
click at [470, 335] on div "Select your venue amenities Choose all applicable amenities offered. Activities…" at bounding box center [396, 188] width 462 height 358
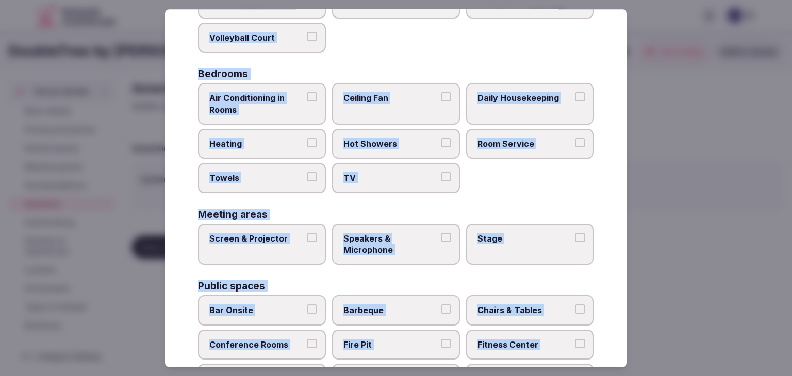
scroll to position [40, 0]
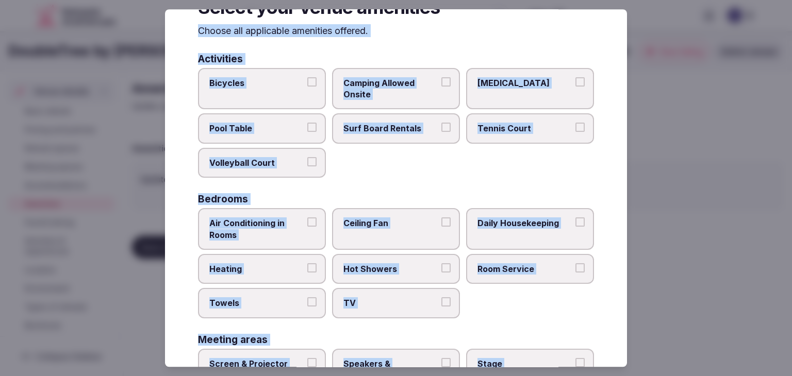
click at [279, 228] on span "Air Conditioning in Rooms" at bounding box center [256, 228] width 95 height 23
click at [307, 227] on button "Air Conditioning in Rooms" at bounding box center [311, 221] width 9 height 9
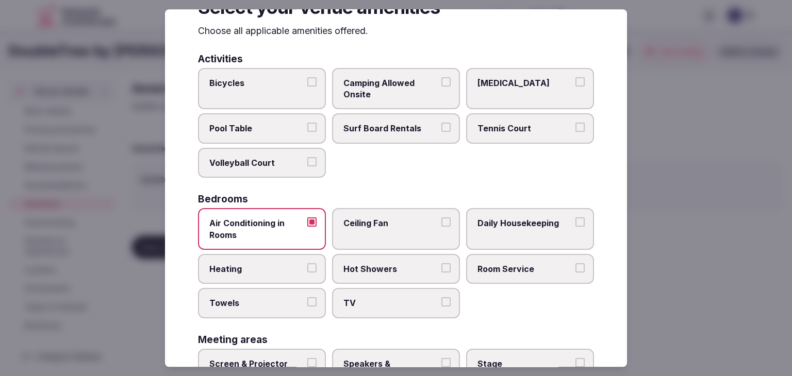
click at [274, 273] on label "Heating" at bounding box center [262, 269] width 128 height 30
click at [307, 273] on button "Heating" at bounding box center [311, 267] width 9 height 9
click at [271, 305] on span "Towels" at bounding box center [256, 303] width 95 height 11
click at [307, 305] on button "Towels" at bounding box center [311, 302] width 9 height 9
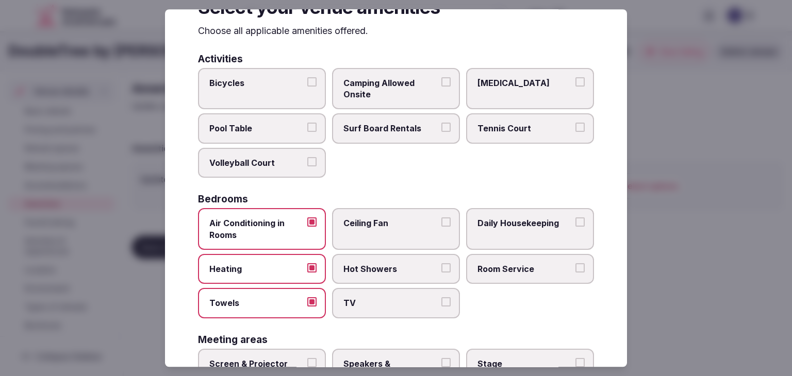
click at [373, 305] on span "TV" at bounding box center [390, 303] width 95 height 11
click at [441, 305] on button "TV" at bounding box center [445, 302] width 9 height 9
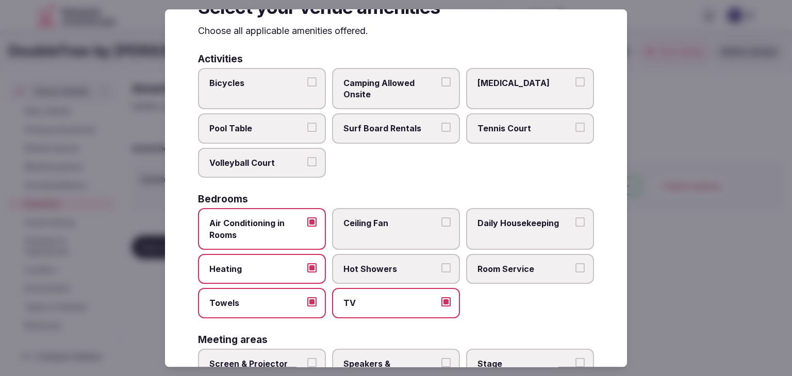
drag, startPoint x: 499, startPoint y: 273, endPoint x: 560, endPoint y: 2, distance: 278.0
click at [499, 273] on label "Room Service" at bounding box center [530, 269] width 128 height 30
click at [575, 273] on button "Room Service" at bounding box center [579, 267] width 9 height 9
click at [412, 276] on label "Hot Showers" at bounding box center [396, 269] width 128 height 30
click at [441, 273] on button "Hot Showers" at bounding box center [445, 267] width 9 height 9
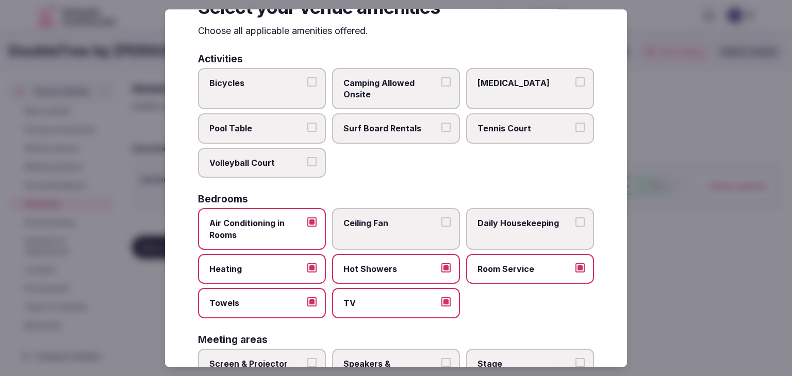
click at [501, 230] on label "Daily Housekeeping" at bounding box center [530, 229] width 128 height 42
click at [575, 227] on button "Daily Housekeeping" at bounding box center [579, 221] width 9 height 9
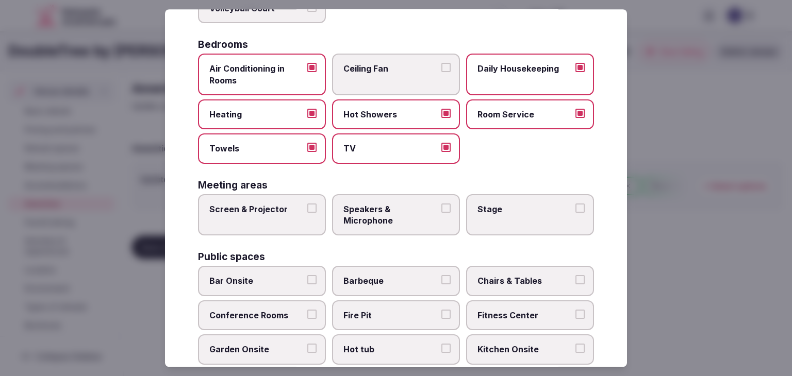
scroll to position [297, 0]
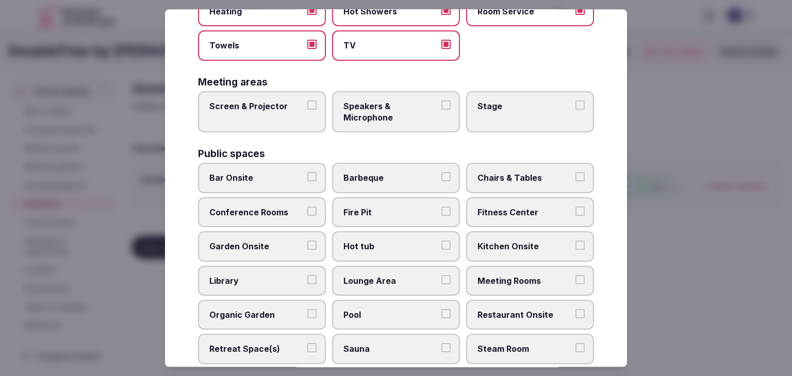
click at [276, 208] on span "Conference Rooms" at bounding box center [256, 212] width 95 height 11
click at [307, 208] on button "Conference Rooms" at bounding box center [311, 211] width 9 height 9
click at [521, 176] on span "Chairs & Tables" at bounding box center [524, 178] width 95 height 11
click at [575, 176] on button "Chairs & Tables" at bounding box center [579, 177] width 9 height 9
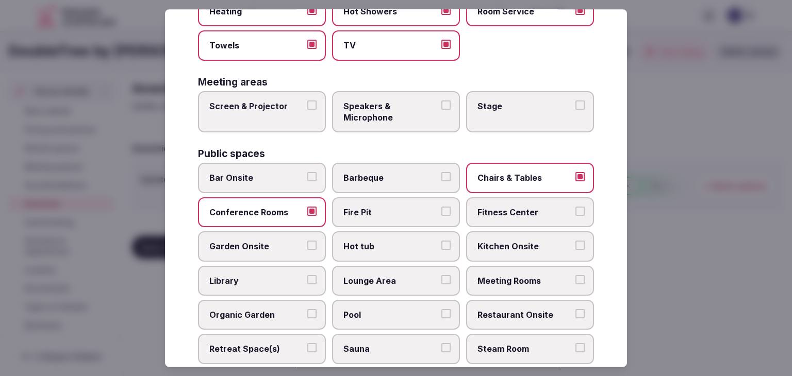
click at [522, 275] on span "Meeting Rooms" at bounding box center [524, 280] width 95 height 11
click at [575, 275] on button "Meeting Rooms" at bounding box center [579, 279] width 9 height 9
click at [525, 303] on label "Restaurant Onsite" at bounding box center [530, 315] width 128 height 30
click at [575, 309] on button "Restaurant Onsite" at bounding box center [579, 313] width 9 height 9
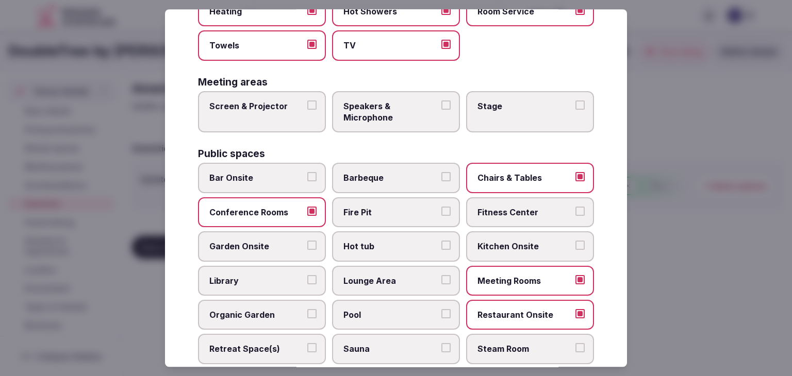
click at [501, 207] on span "Fitness Center" at bounding box center [524, 212] width 95 height 11
click at [575, 207] on button "Fitness Center" at bounding box center [579, 211] width 9 height 9
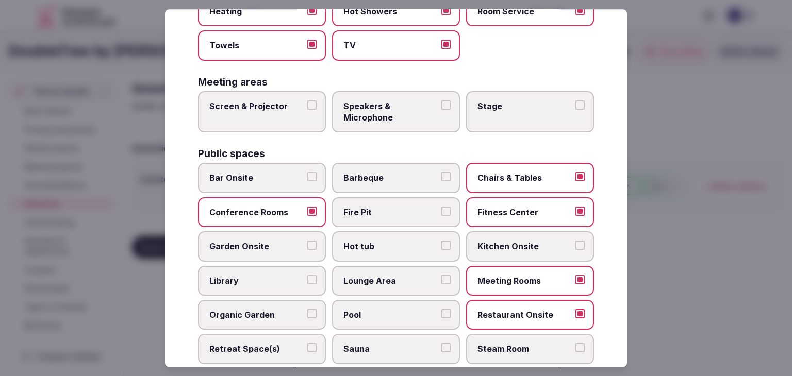
click at [263, 241] on span "Garden Onsite" at bounding box center [256, 246] width 95 height 11
click at [307, 241] on button "Garden Onsite" at bounding box center [311, 245] width 9 height 9
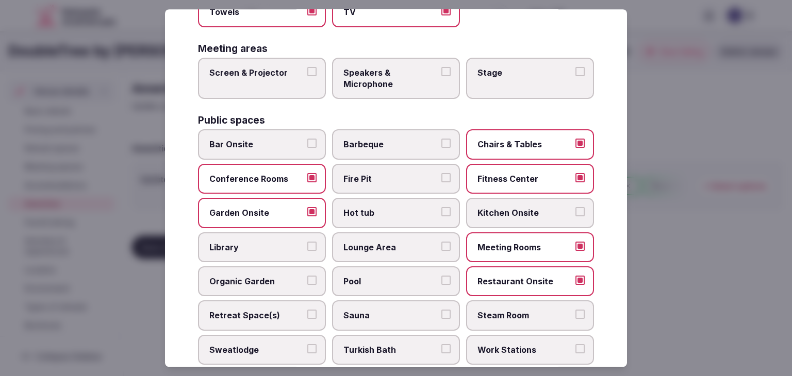
scroll to position [400, 0]
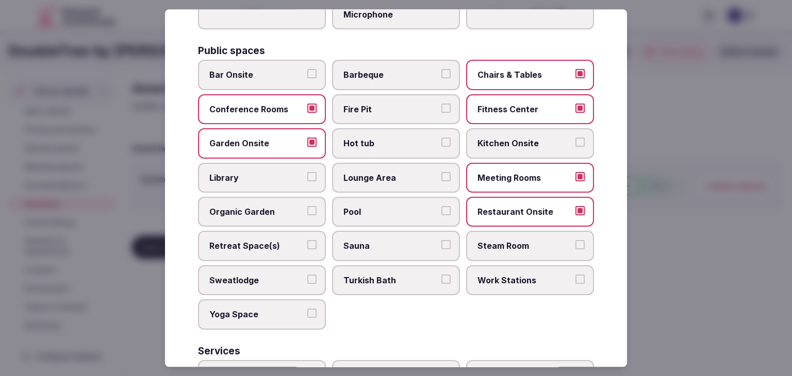
click at [373, 206] on span "Pool" at bounding box center [390, 211] width 95 height 11
click at [441, 206] on button "Pool" at bounding box center [445, 210] width 9 height 9
click at [274, 244] on span "Retreat Space(s)" at bounding box center [256, 246] width 95 height 11
click at [307, 244] on button "Retreat Space(s)" at bounding box center [311, 245] width 9 height 9
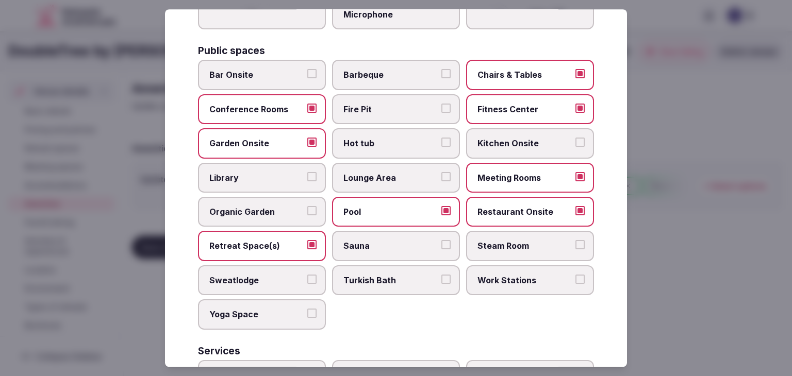
click at [377, 244] on span "Sauna" at bounding box center [390, 246] width 95 height 11
click at [441, 244] on button "Sauna" at bounding box center [445, 245] width 9 height 9
click at [513, 244] on span "Steam Room" at bounding box center [524, 246] width 95 height 11
click at [575, 244] on button "Steam Room" at bounding box center [579, 245] width 9 height 9
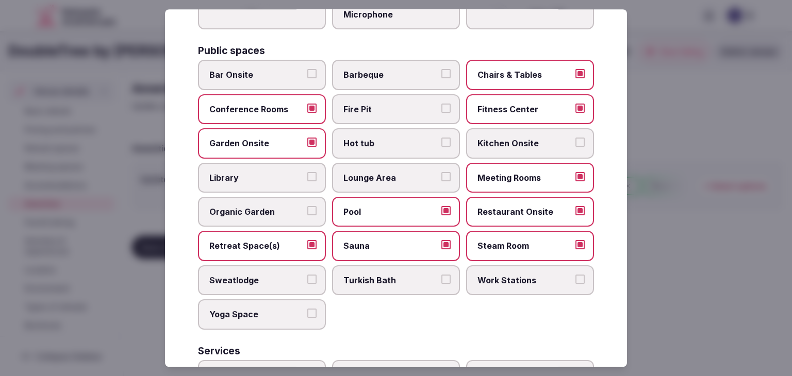
click at [384, 279] on span "Turkish Bath" at bounding box center [390, 280] width 95 height 11
click at [441, 279] on button "Turkish Bath" at bounding box center [445, 279] width 9 height 9
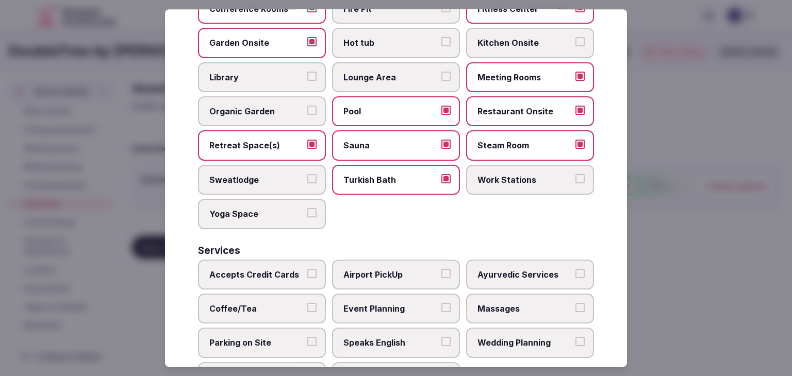
scroll to position [555, 0]
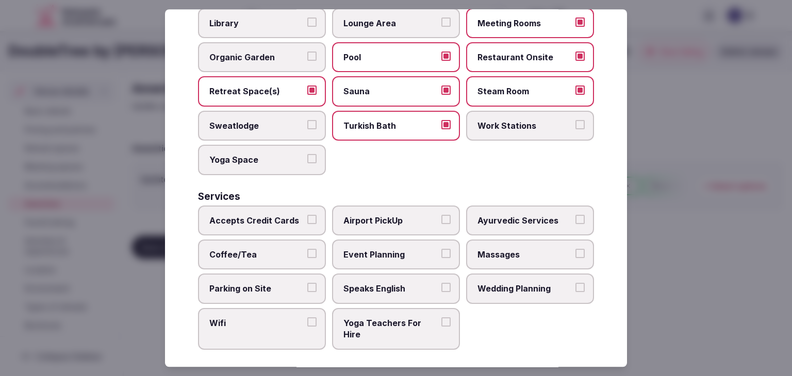
click at [255, 216] on span "Accepts Credit Cards" at bounding box center [256, 220] width 95 height 11
click at [307, 216] on button "Accepts Credit Cards" at bounding box center [311, 219] width 9 height 9
click at [259, 249] on span "Coffee/Tea" at bounding box center [256, 254] width 95 height 11
click at [307, 249] on button "Coffee/Tea" at bounding box center [311, 253] width 9 height 9
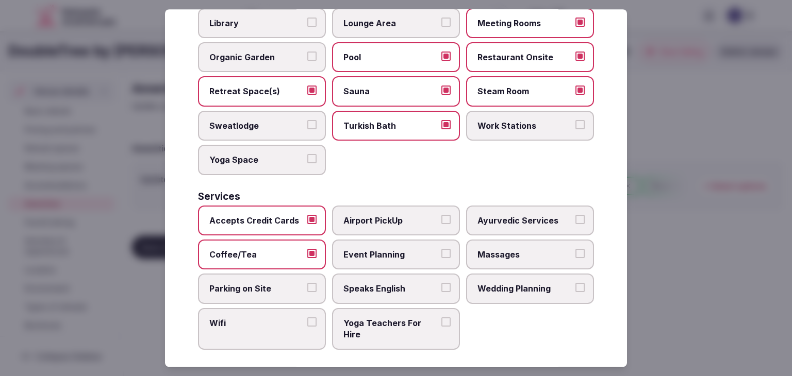
click at [264, 291] on label "Parking on Site" at bounding box center [262, 289] width 128 height 30
click at [307, 291] on button "Parking on Site" at bounding box center [311, 287] width 9 height 9
drag, startPoint x: 266, startPoint y: 316, endPoint x: 312, endPoint y: 256, distance: 75.4
click at [266, 317] on span "Wifi" at bounding box center [256, 322] width 95 height 11
click at [307, 317] on button "Wifi" at bounding box center [311, 321] width 9 height 9
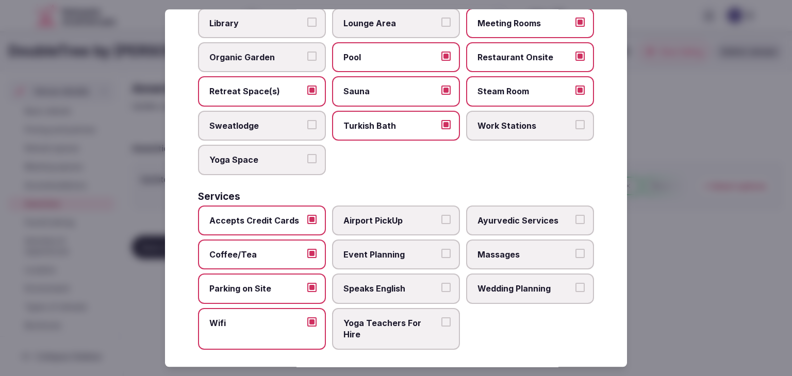
click at [398, 249] on span "Event Planning" at bounding box center [390, 254] width 95 height 11
click at [441, 249] on button "Event Planning" at bounding box center [445, 253] width 9 height 9
click at [396, 283] on span "Speaks English" at bounding box center [390, 288] width 95 height 11
click at [441, 283] on button "Speaks English" at bounding box center [445, 287] width 9 height 9
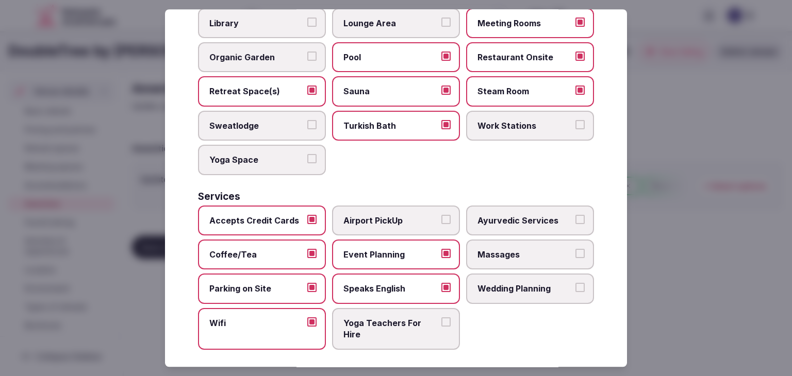
click at [515, 283] on span "Wedding Planning" at bounding box center [524, 288] width 95 height 11
click at [575, 283] on button "Wedding Planning" at bounding box center [579, 287] width 9 height 9
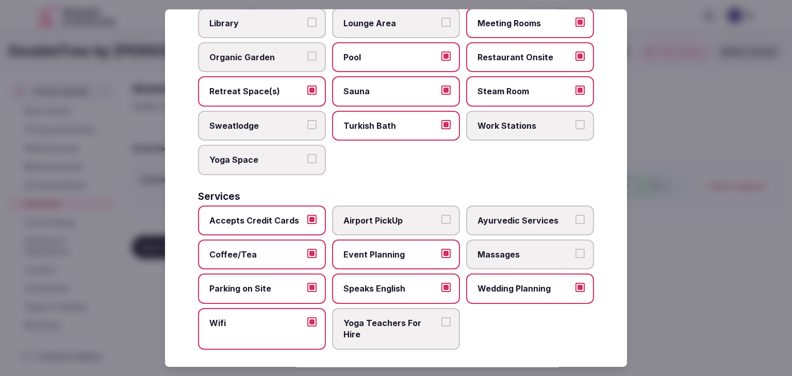
click at [506, 249] on span "Massages" at bounding box center [524, 254] width 95 height 11
click at [575, 249] on button "Massages" at bounding box center [579, 253] width 9 height 9
click at [401, 206] on label "Airport PickUp" at bounding box center [396, 221] width 128 height 30
click at [441, 215] on button "Airport PickUp" at bounding box center [445, 219] width 9 height 9
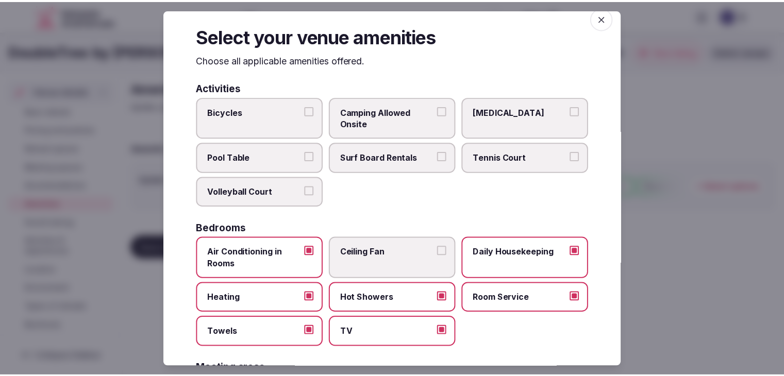
scroll to position [0, 0]
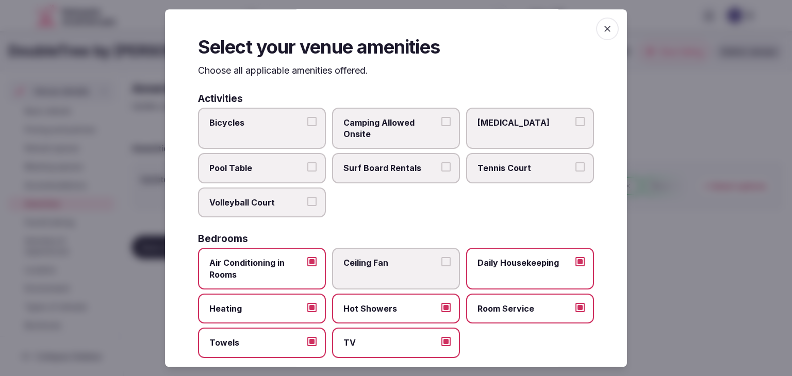
drag, startPoint x: 601, startPoint y: 24, endPoint x: 476, endPoint y: 165, distance: 189.1
click at [602, 24] on icon "button" at bounding box center [607, 29] width 10 height 10
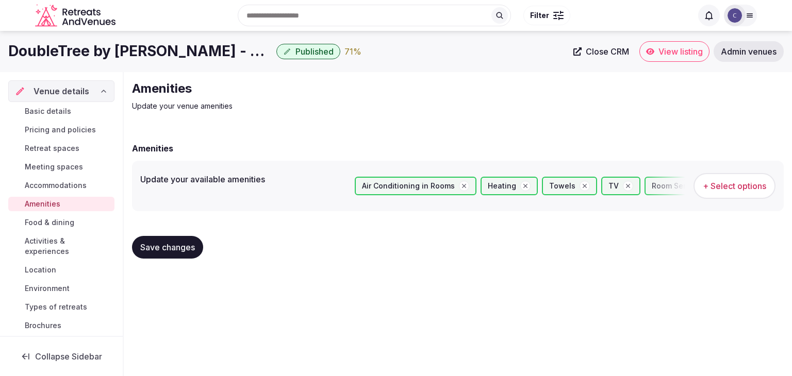
click at [194, 244] on span "Save changes" at bounding box center [167, 247] width 55 height 10
click at [68, 222] on span "Food & dining" at bounding box center [49, 222] width 49 height 10
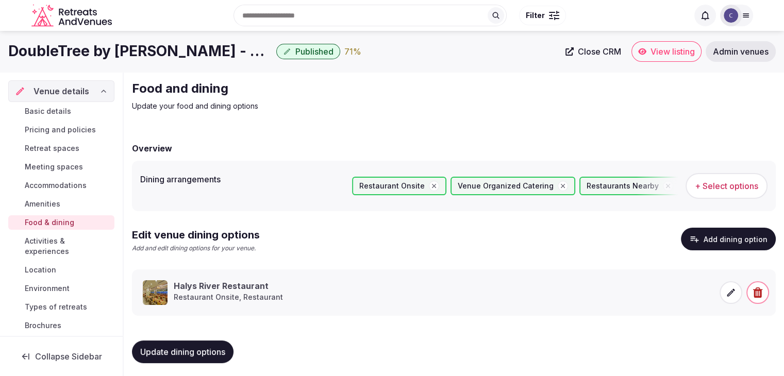
click at [56, 242] on span "Activities & experiences" at bounding box center [68, 246] width 86 height 21
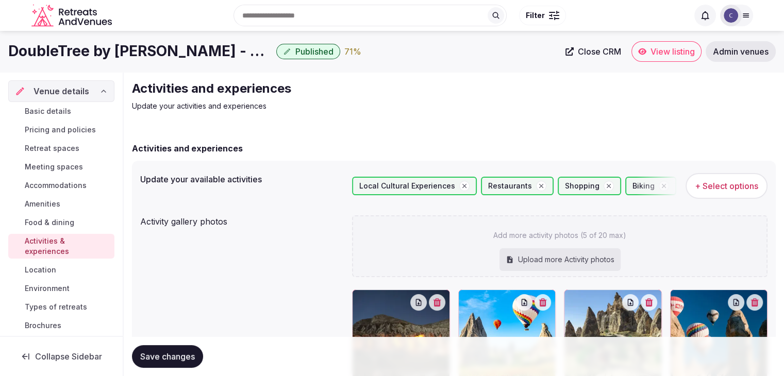
click at [54, 267] on span "Location" at bounding box center [40, 270] width 31 height 10
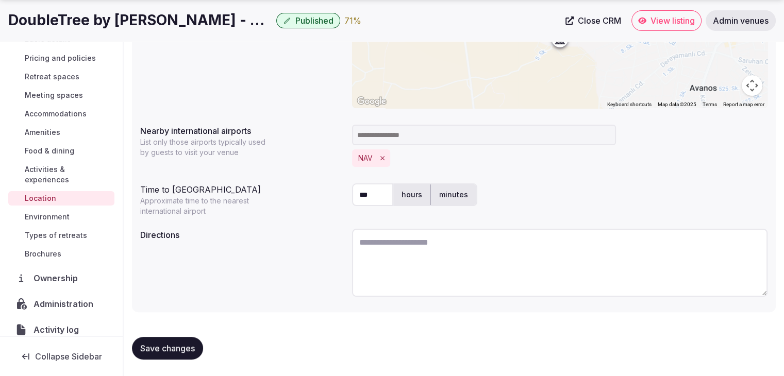
scroll to position [78, 0]
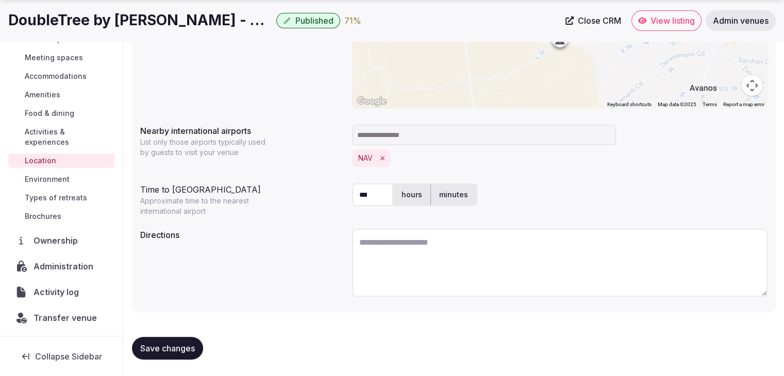
click at [68, 295] on span "Activity log" at bounding box center [58, 292] width 49 height 12
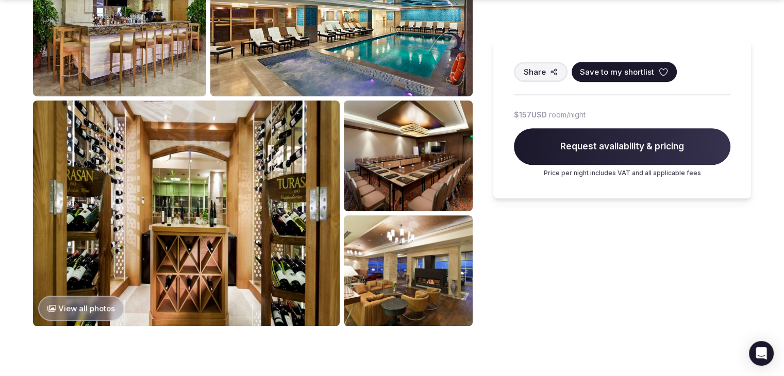
scroll to position [567, 0]
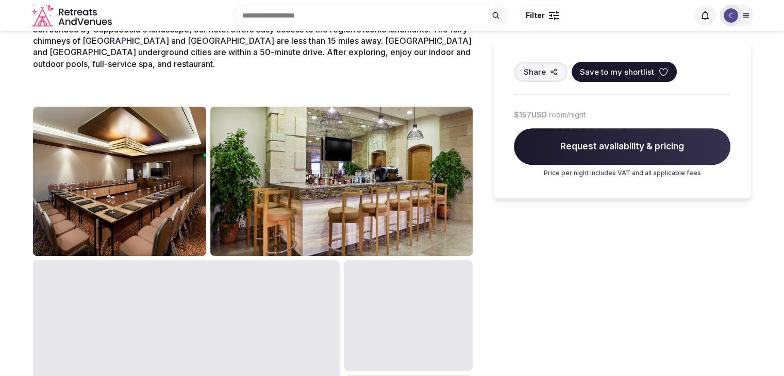
scroll to position [309, 0]
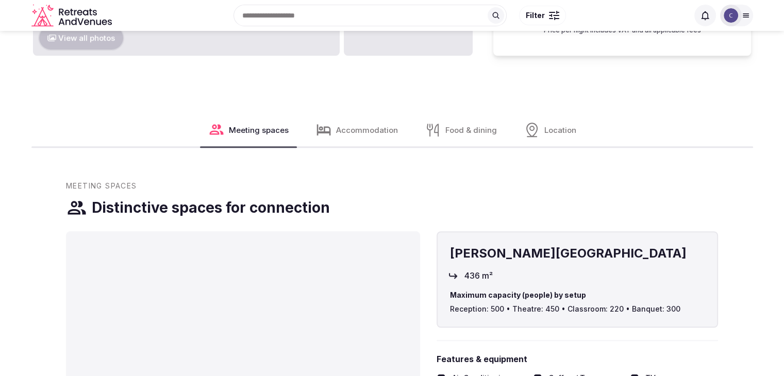
scroll to position [825, 0]
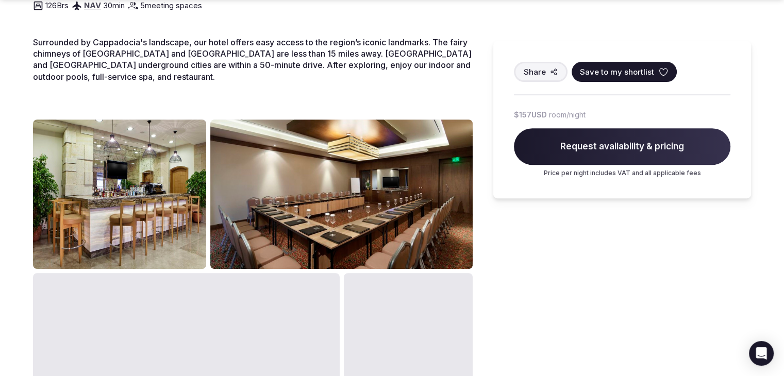
scroll to position [412, 0]
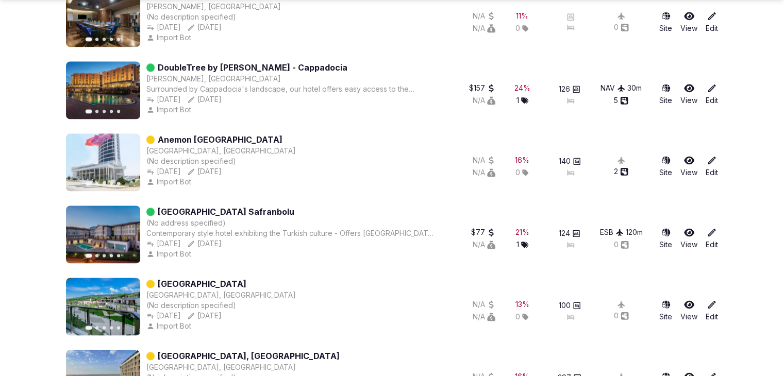
scroll to position [5389, 0]
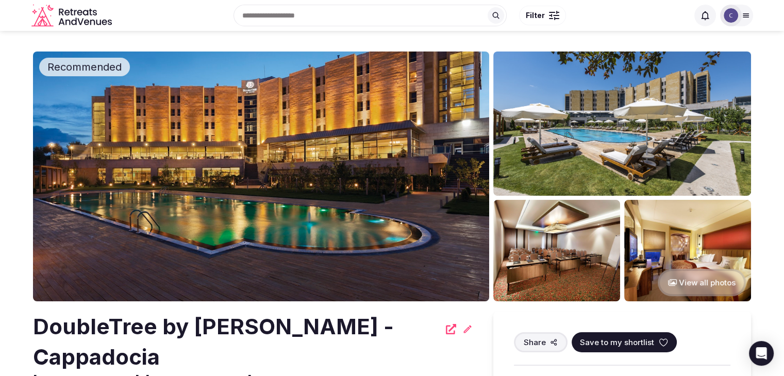
click at [183, 329] on h2 "DoubleTree by Hilton Avanos - Cappadocia" at bounding box center [236, 342] width 407 height 61
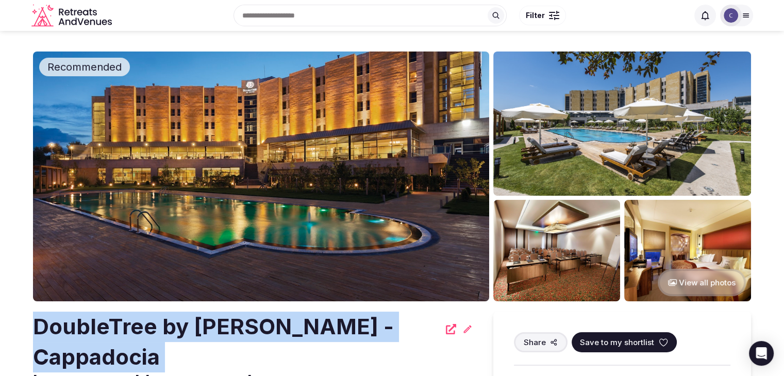
click at [183, 329] on h2 "DoubleTree by Hilton Avanos - Cappadocia" at bounding box center [236, 342] width 407 height 61
copy div "DoubleTree by Hilton Avanos - Cappadocia"
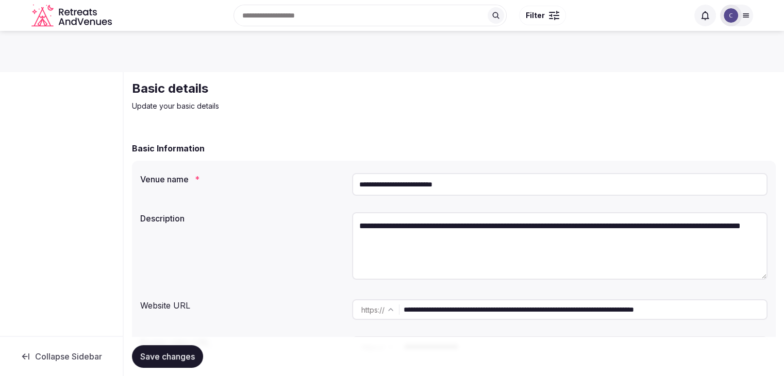
click at [467, 188] on input "**********" at bounding box center [559, 184] width 415 height 23
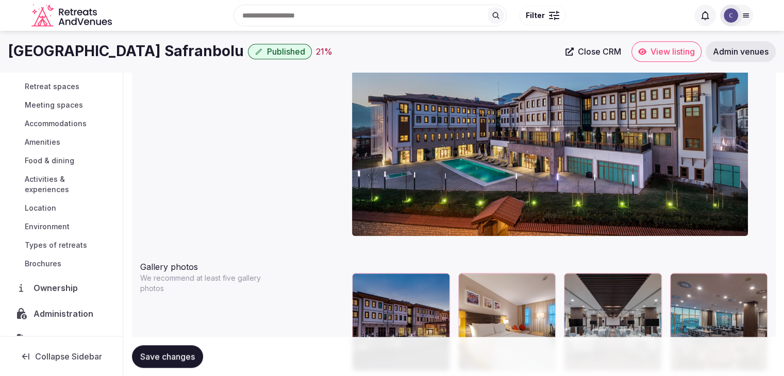
scroll to position [109, 0]
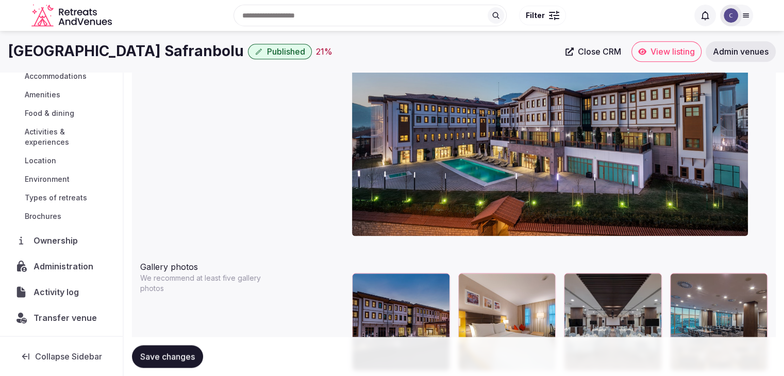
click at [59, 292] on span "Activity log" at bounding box center [58, 292] width 49 height 12
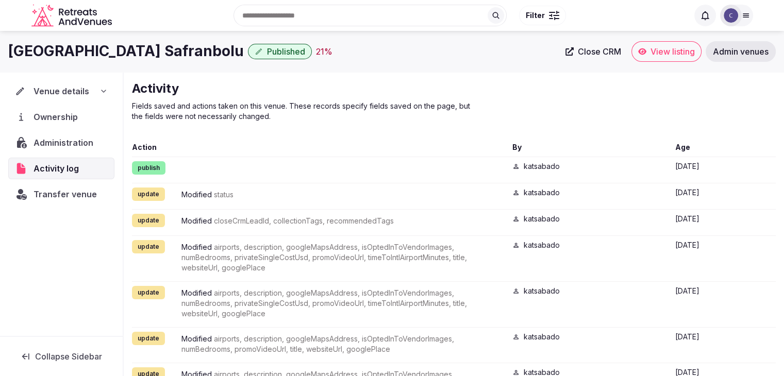
click at [100, 97] on div "Venue details" at bounding box center [61, 91] width 106 height 22
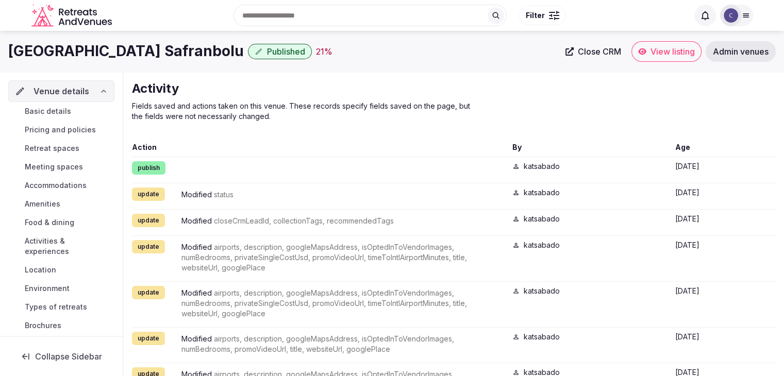
click at [83, 112] on link "Basic details" at bounding box center [61, 111] width 106 height 14
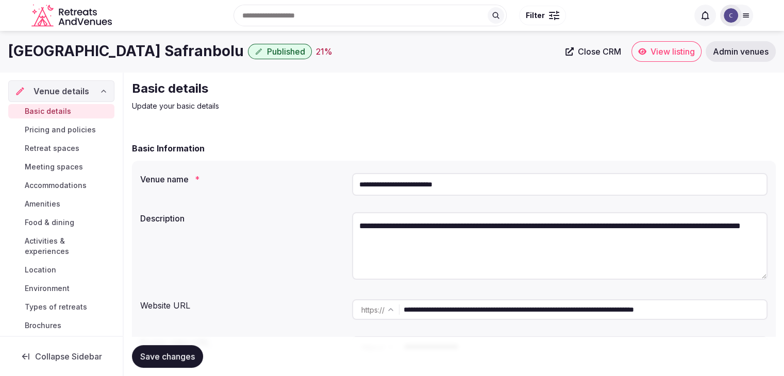
click at [494, 182] on input "**********" at bounding box center [559, 184] width 415 height 23
click at [533, 315] on input "**********" at bounding box center [585, 309] width 363 height 21
drag, startPoint x: 627, startPoint y: 309, endPoint x: 383, endPoint y: 295, distance: 243.6
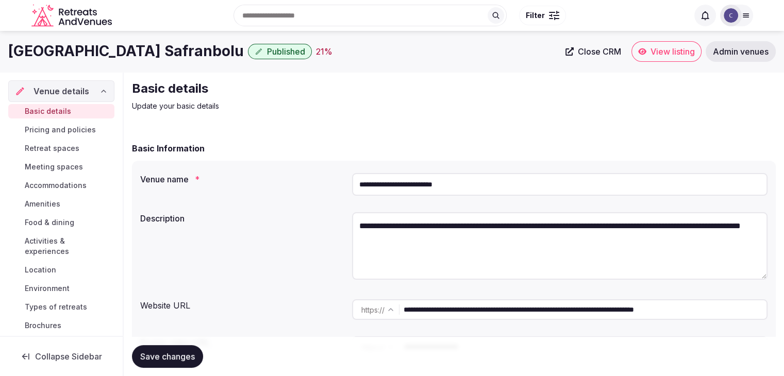
click at [383, 295] on div "**********" at bounding box center [559, 309] width 415 height 29
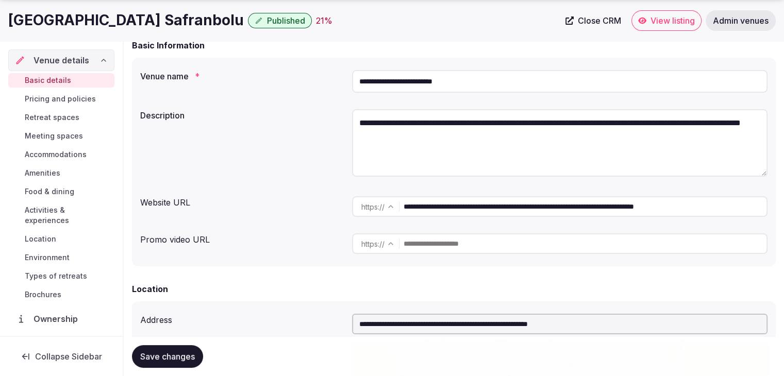
scroll to position [258, 0]
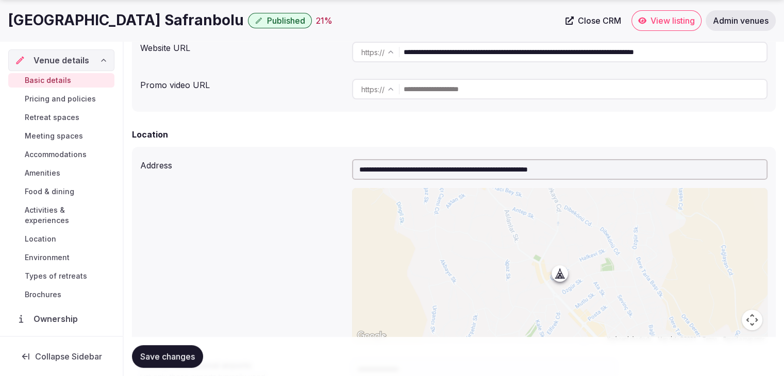
click at [392, 169] on input "**********" at bounding box center [559, 169] width 415 height 21
paste input "text"
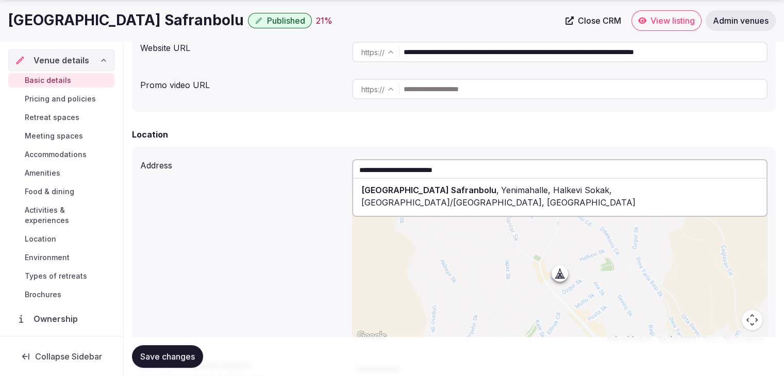
click at [414, 186] on span "[GEOGRAPHIC_DATA] Safranbolu" at bounding box center [428, 190] width 135 height 10
type input "**********"
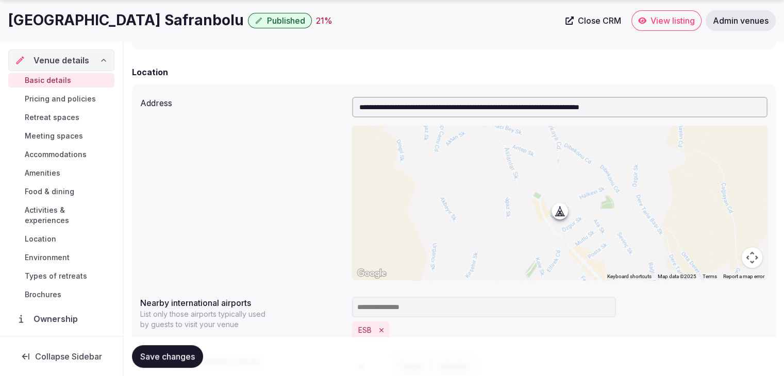
scroll to position [361, 0]
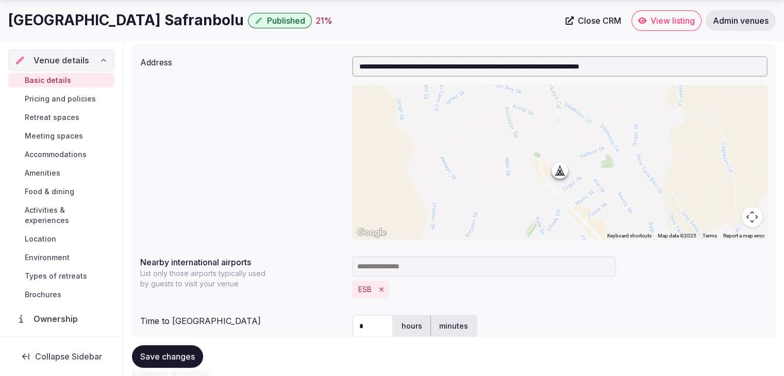
click at [176, 359] on span "Save changes" at bounding box center [167, 357] width 55 height 10
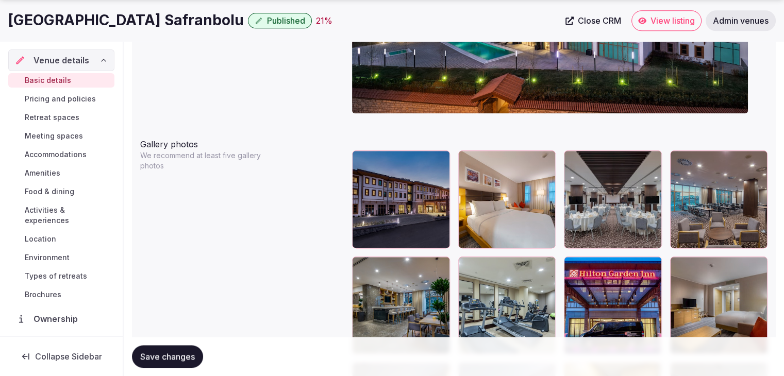
scroll to position [1237, 0]
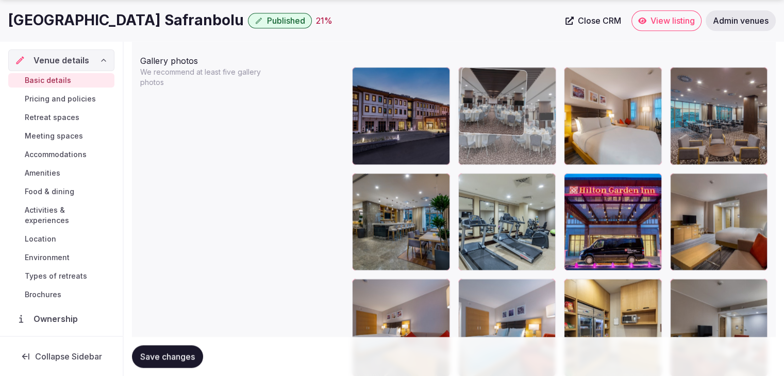
drag, startPoint x: 577, startPoint y: 77, endPoint x: 496, endPoint y: 87, distance: 82.1
click at [492, 88] on body "**********" at bounding box center [392, 137] width 784 height 2749
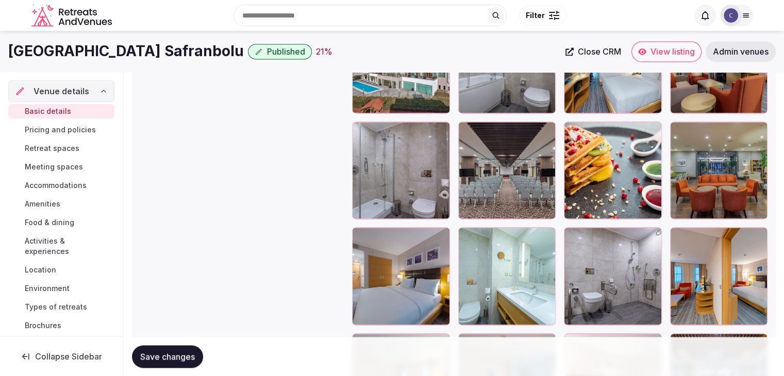
scroll to position [1651, 0]
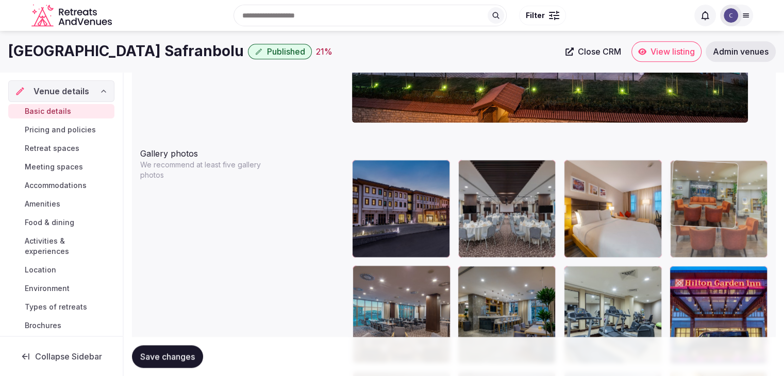
drag, startPoint x: 682, startPoint y: 192, endPoint x: 710, endPoint y: 161, distance: 41.6
click at [709, 157] on body "**********" at bounding box center [392, 230] width 784 height 2749
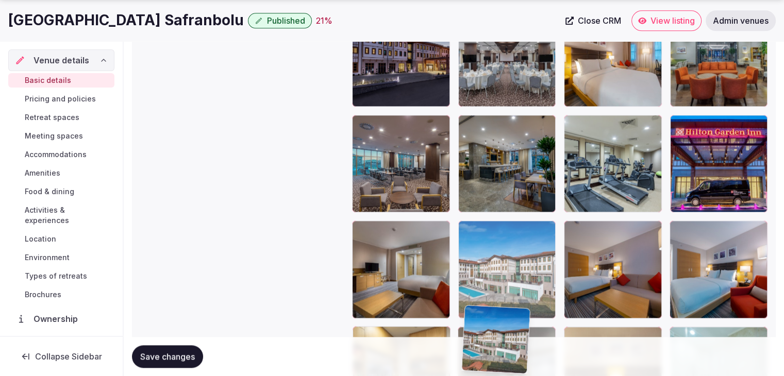
scroll to position [1314, 0]
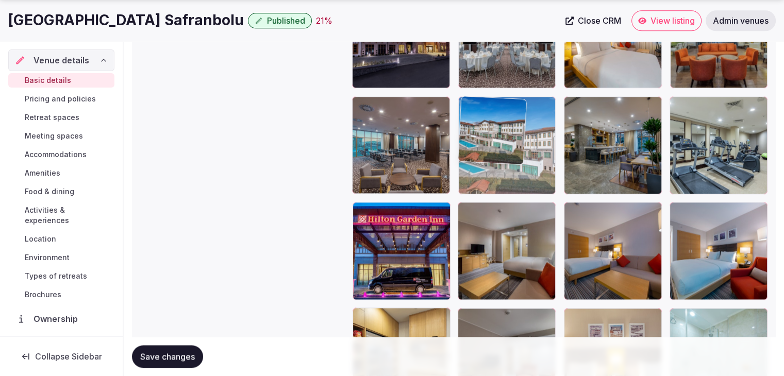
drag, startPoint x: 514, startPoint y: 123, endPoint x: 514, endPoint y: 144, distance: 21.7
click at [514, 144] on body "**********" at bounding box center [392, 60] width 784 height 2749
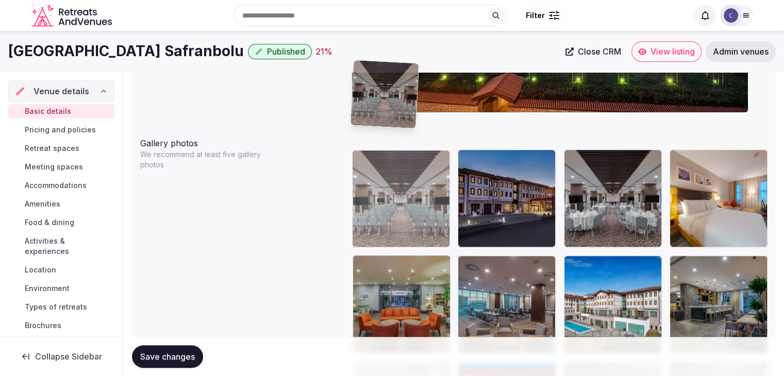
scroll to position [1153, 0]
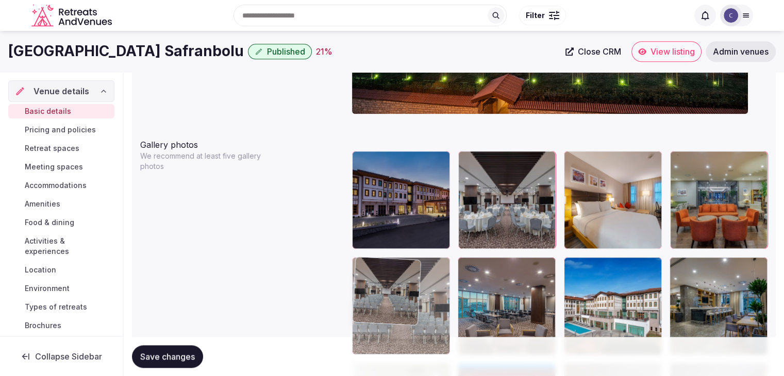
drag, startPoint x: 610, startPoint y: 205, endPoint x: 402, endPoint y: 294, distance: 226.3
click at [402, 294] on body "**********" at bounding box center [392, 221] width 784 height 2749
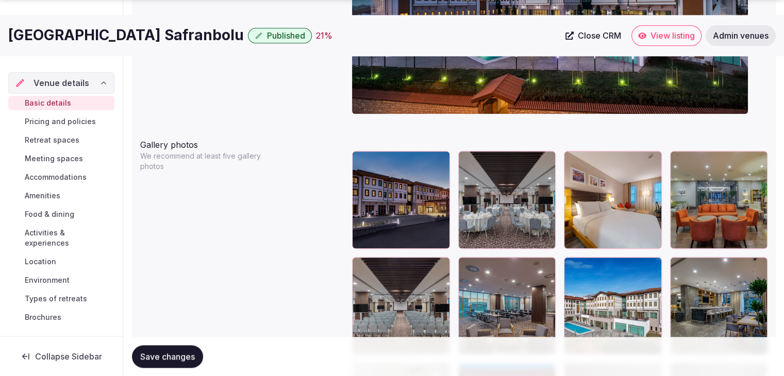
scroll to position [1308, 0]
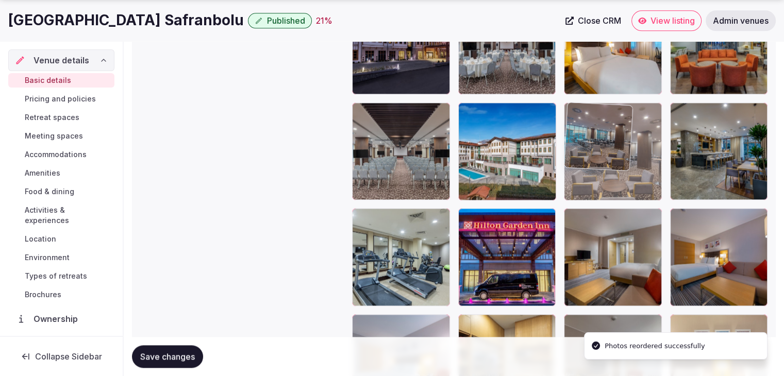
drag, startPoint x: 504, startPoint y: 164, endPoint x: 615, endPoint y: 212, distance: 121.2
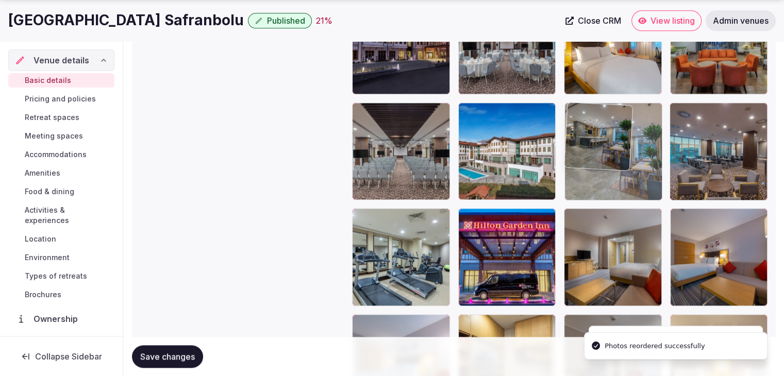
drag, startPoint x: 725, startPoint y: 166, endPoint x: 655, endPoint y: 159, distance: 70.4
click at [655, 159] on body "**********" at bounding box center [392, 66] width 784 height 2749
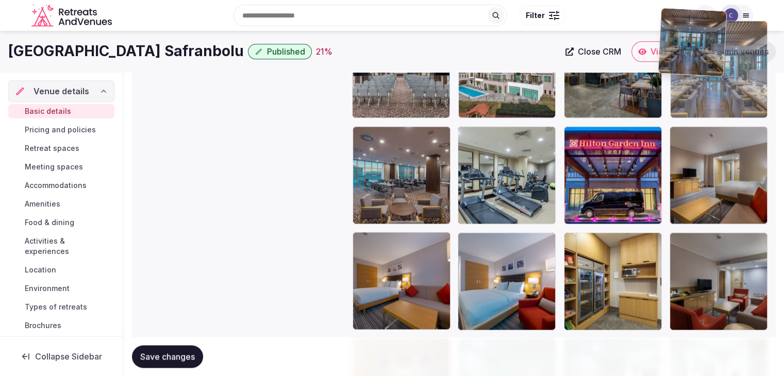
scroll to position [1387, 0]
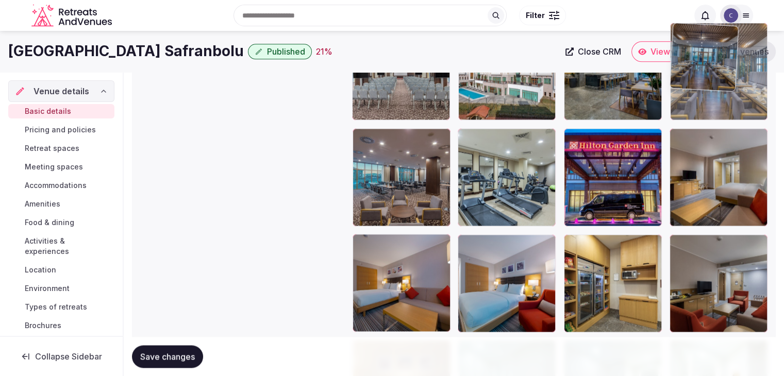
drag, startPoint x: 744, startPoint y: 128, endPoint x: 754, endPoint y: 123, distance: 10.9
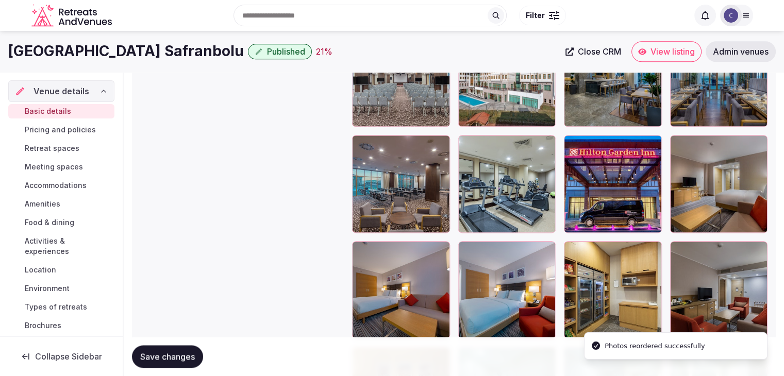
scroll to position [1336, 0]
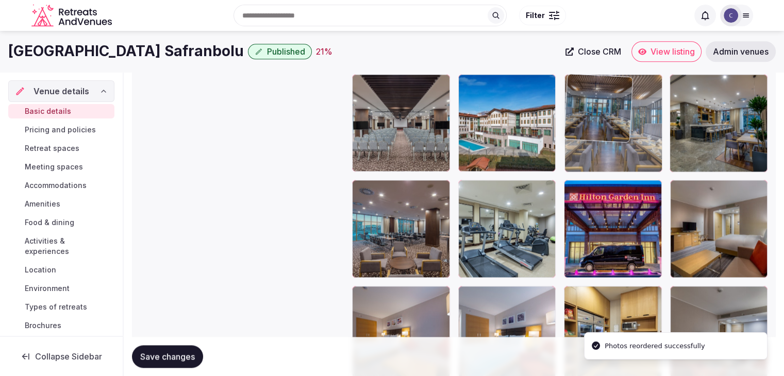
drag, startPoint x: 732, startPoint y: 133, endPoint x: 626, endPoint y: 133, distance: 106.2
click at [626, 133] on body "**********" at bounding box center [392, 38] width 784 height 2749
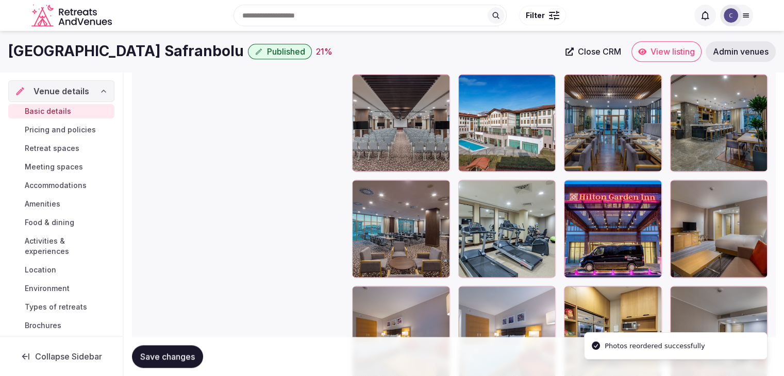
click at [163, 357] on span "Save changes" at bounding box center [167, 357] width 55 height 10
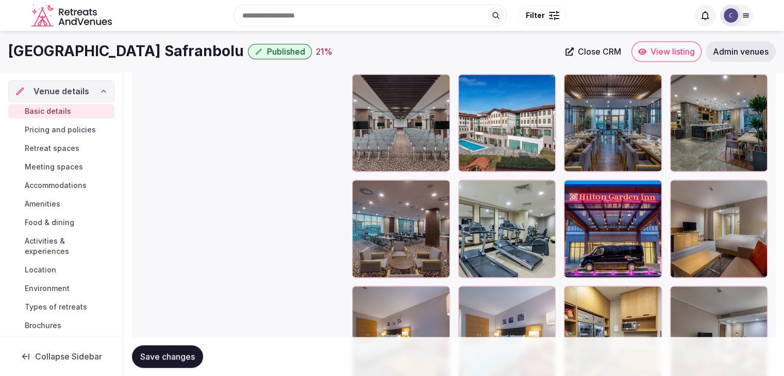
scroll to position [1233, 0]
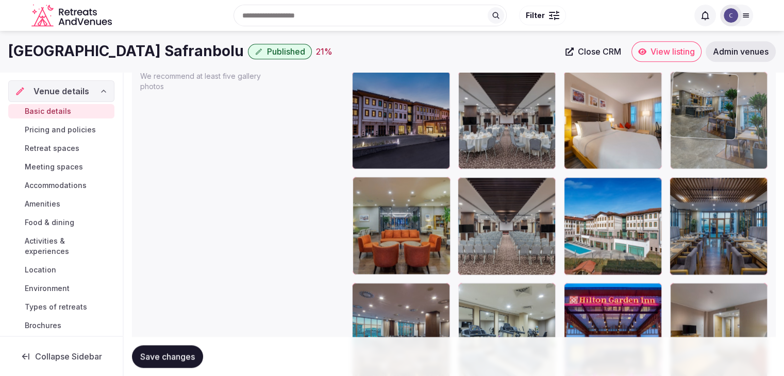
click at [675, 139] on body "**********" at bounding box center [392, 141] width 784 height 2749
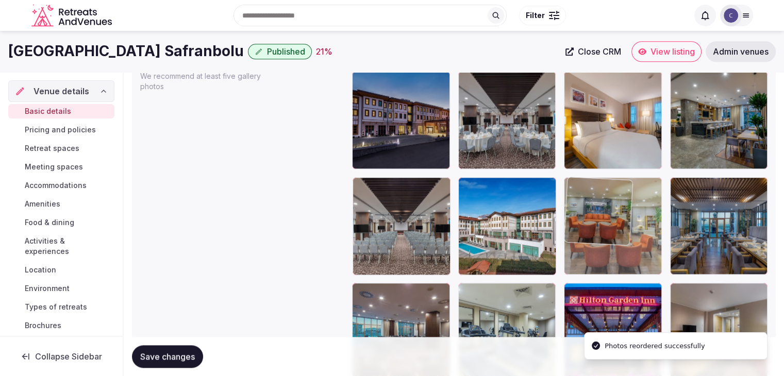
drag, startPoint x: 353, startPoint y: 189, endPoint x: 587, endPoint y: 189, distance: 233.5
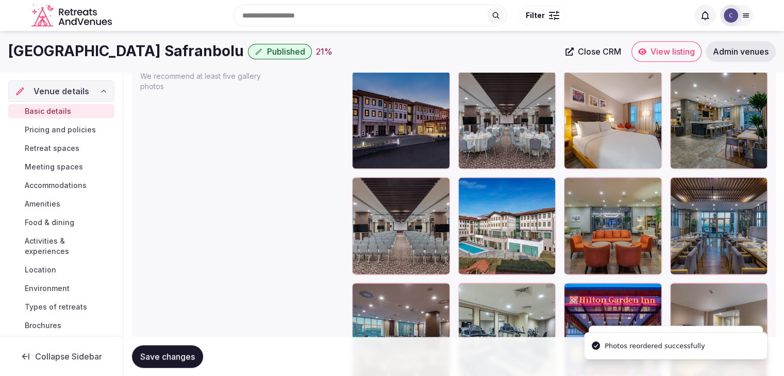
click at [163, 362] on button "Save changes" at bounding box center [167, 356] width 71 height 23
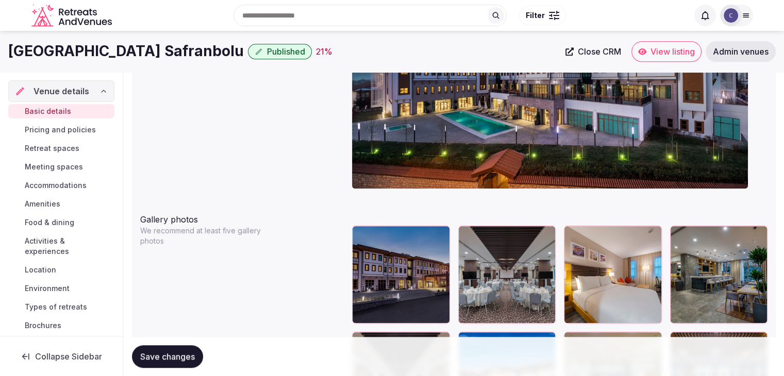
scroll to position [1027, 0]
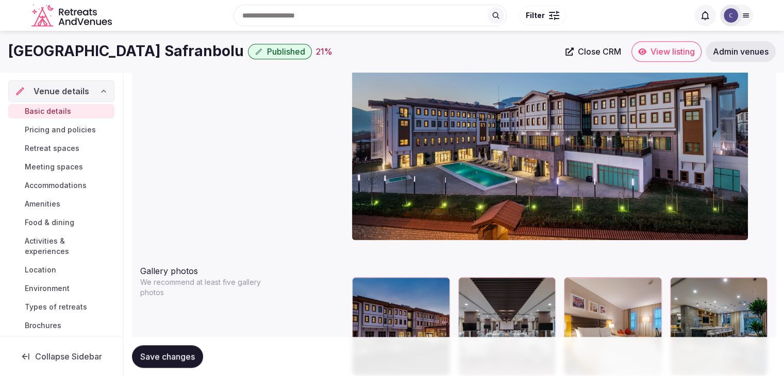
click at [63, 222] on span "Food & dining" at bounding box center [49, 222] width 49 height 10
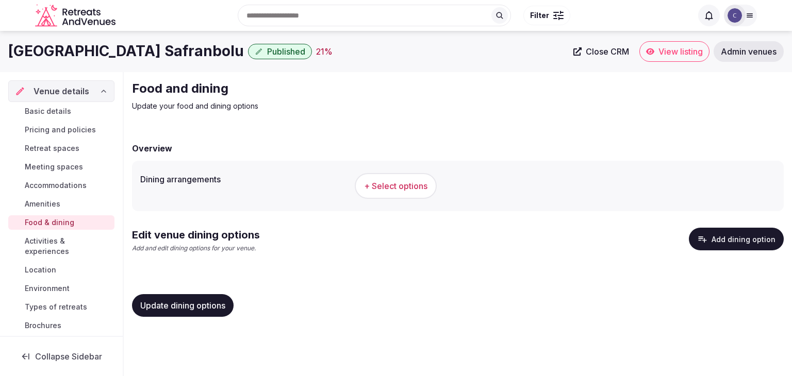
click at [92, 46] on h1 "[GEOGRAPHIC_DATA] Safranbolu" at bounding box center [126, 51] width 236 height 20
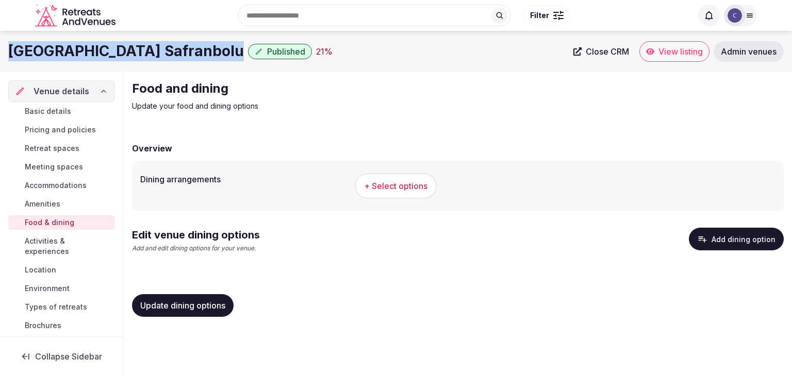
click at [92, 46] on h1 "[GEOGRAPHIC_DATA] Safranbolu" at bounding box center [126, 51] width 236 height 20
copy div "[GEOGRAPHIC_DATA] Safranbolu"
click at [406, 192] on button "+ Select options" at bounding box center [396, 186] width 82 height 26
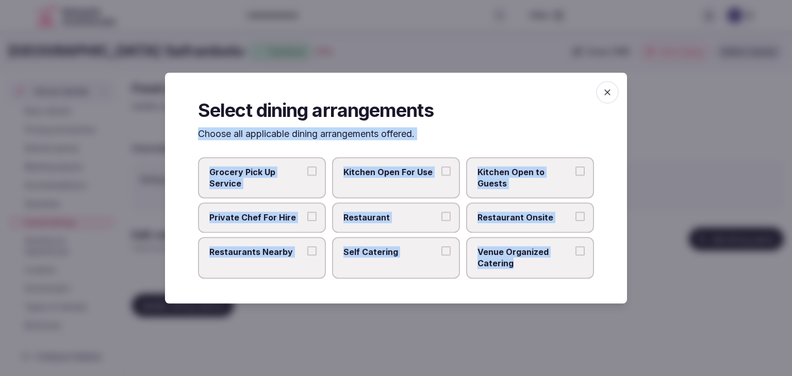
drag, startPoint x: 194, startPoint y: 135, endPoint x: 537, endPoint y: 269, distance: 367.7
click at [537, 269] on div "Select dining arrangements Choose all applicable dining arrangements offered. G…" at bounding box center [396, 188] width 462 height 231
copy div "Choose all applicable dining arrangements offered. Grocery Pick Up Service Kitc…"
drag, startPoint x: 417, startPoint y: 206, endPoint x: 478, endPoint y: 207, distance: 60.8
click at [417, 205] on label "Restaurant" at bounding box center [396, 218] width 128 height 30
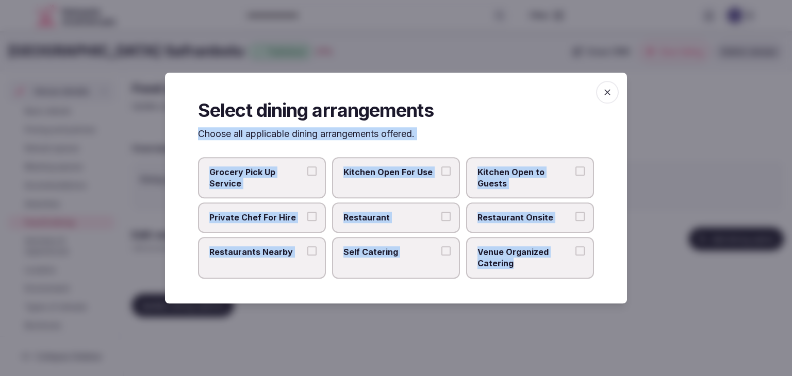
click at [441, 212] on button "Restaurant" at bounding box center [445, 216] width 9 height 9
click at [510, 207] on label "Restaurant Onsite" at bounding box center [530, 218] width 128 height 30
click at [575, 212] on button "Restaurant Onsite" at bounding box center [579, 216] width 9 height 9
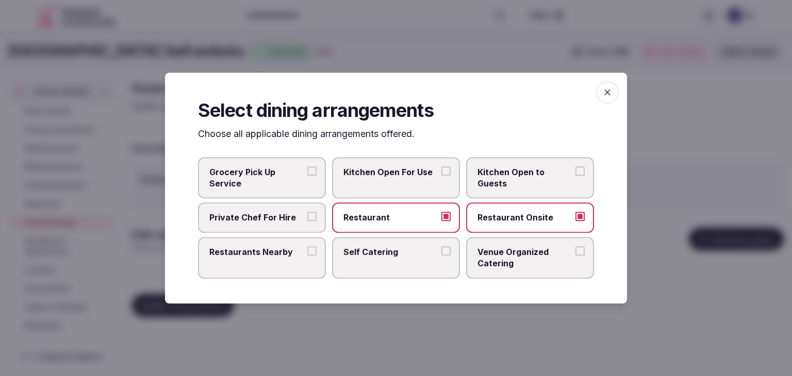
click at [504, 260] on span "Venue Organized Catering" at bounding box center [524, 257] width 95 height 23
click at [575, 256] on button "Venue Organized Catering" at bounding box center [579, 250] width 9 height 9
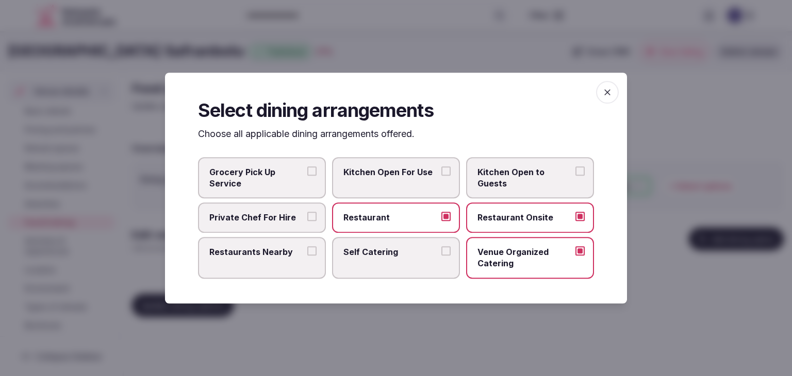
drag, startPoint x: 260, startPoint y: 264, endPoint x: 268, endPoint y: 262, distance: 7.9
click at [262, 264] on label "Restaurants Nearby" at bounding box center [262, 258] width 128 height 42
click at [307, 256] on button "Restaurants Nearby" at bounding box center [311, 250] width 9 height 9
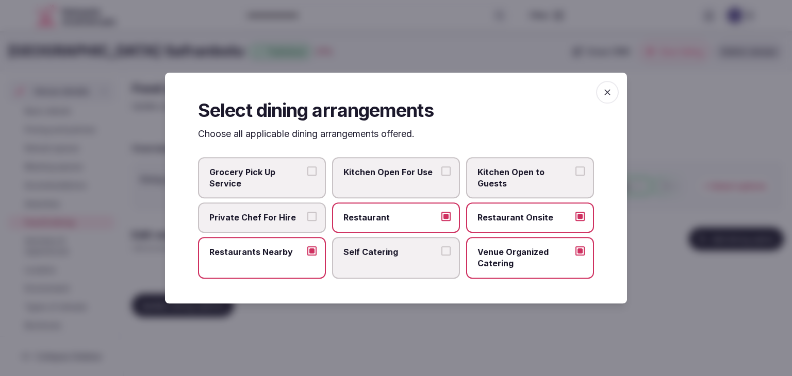
click at [604, 95] on icon "button" at bounding box center [607, 92] width 10 height 10
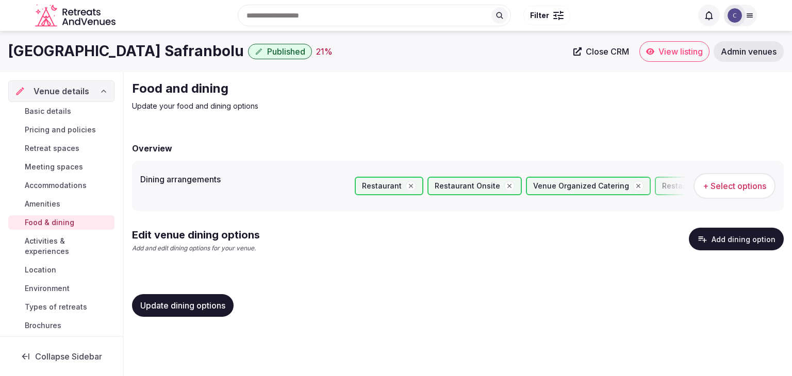
click at [205, 305] on span "Update dining options" at bounding box center [182, 305] width 85 height 10
click at [169, 308] on span "Update dining options" at bounding box center [182, 305] width 85 height 10
click at [761, 236] on button "Add dining option" at bounding box center [736, 239] width 95 height 23
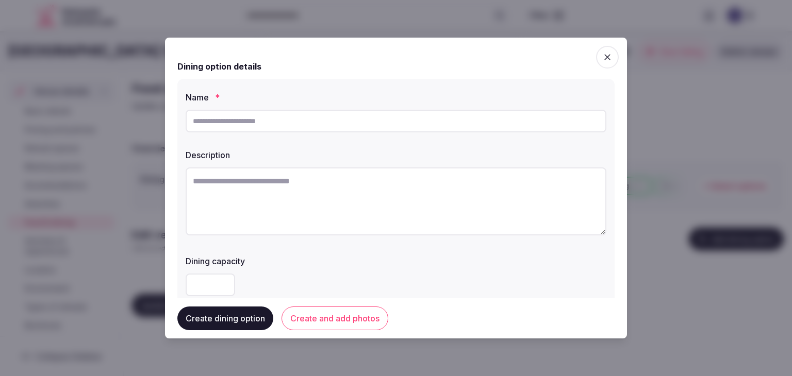
click at [316, 124] on input "text" at bounding box center [396, 121] width 421 height 23
paste input "*******"
type input "*******"
click at [323, 169] on textarea at bounding box center [396, 202] width 421 height 68
paste textarea "**********"
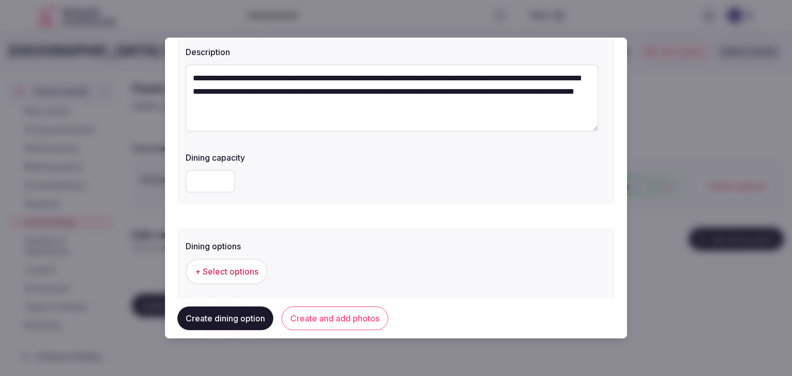
scroll to position [206, 0]
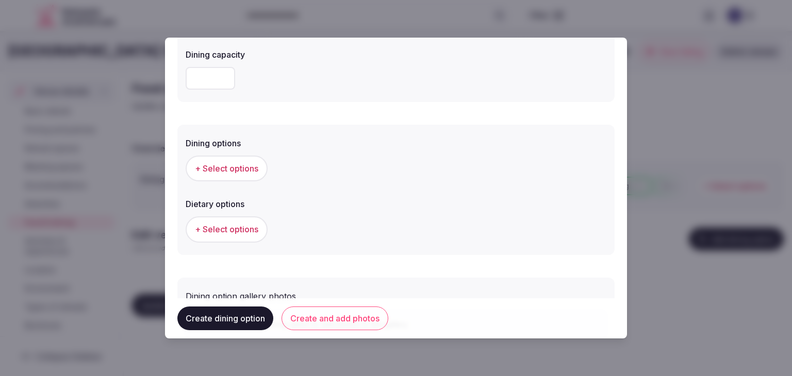
type textarea "**********"
click at [223, 166] on span "+ Select options" at bounding box center [226, 168] width 63 height 11
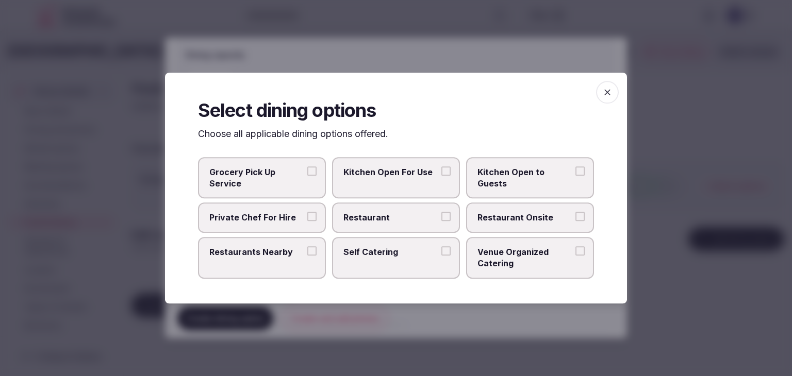
drag, startPoint x: 446, startPoint y: 215, endPoint x: 456, endPoint y: 217, distance: 10.4
click at [446, 216] on button "Restaurant" at bounding box center [445, 216] width 9 height 9
click at [515, 215] on span "Restaurant Onsite" at bounding box center [524, 217] width 95 height 11
click at [575, 215] on button "Restaurant Onsite" at bounding box center [579, 216] width 9 height 9
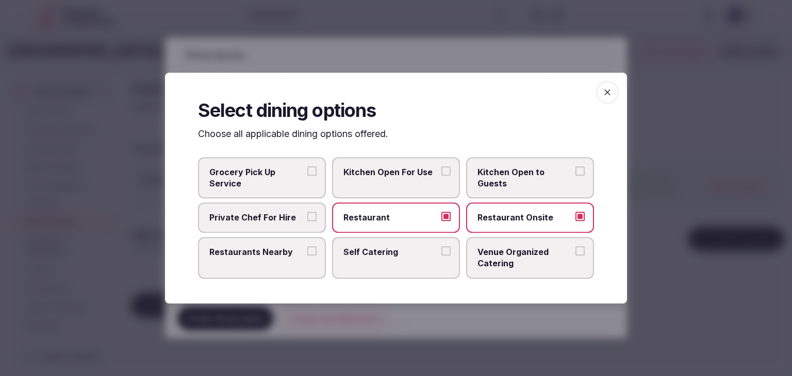
drag, startPoint x: 609, startPoint y: 95, endPoint x: 528, endPoint y: 200, distance: 133.1
click at [608, 95] on icon "button" at bounding box center [607, 92] width 10 height 10
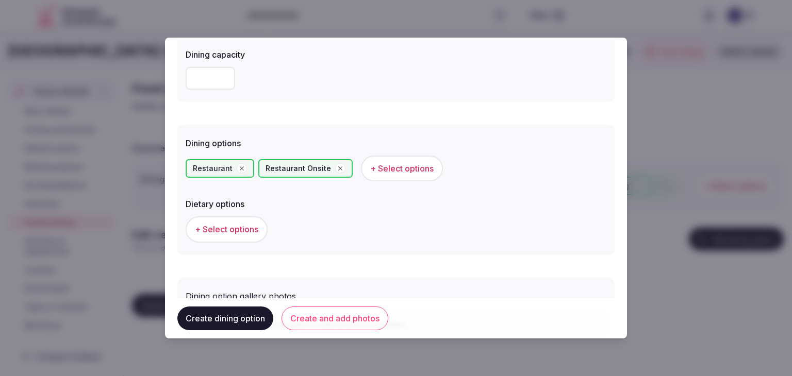
drag, startPoint x: 324, startPoint y: 321, endPoint x: 367, endPoint y: 329, distance: 44.7
click at [324, 321] on button "Create and add photos" at bounding box center [334, 319] width 107 height 24
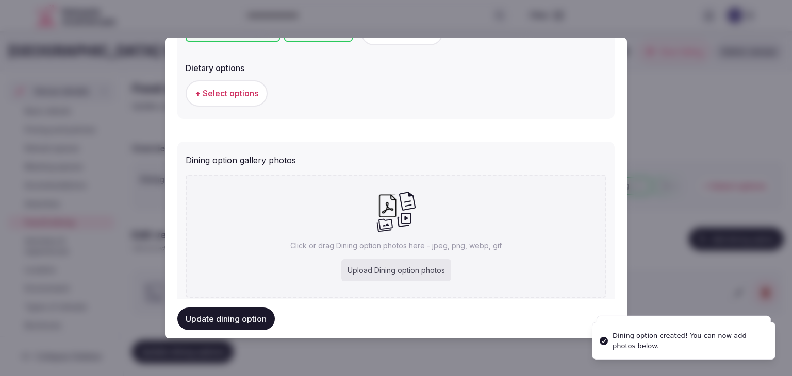
scroll to position [373, 0]
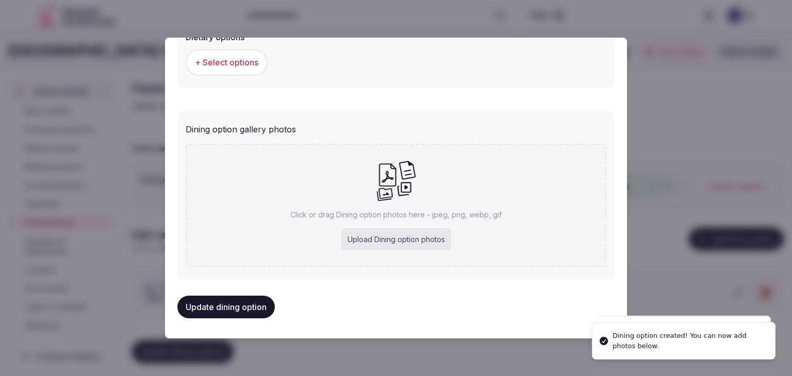
click at [409, 246] on div "Upload Dining option photos" at bounding box center [396, 239] width 110 height 23
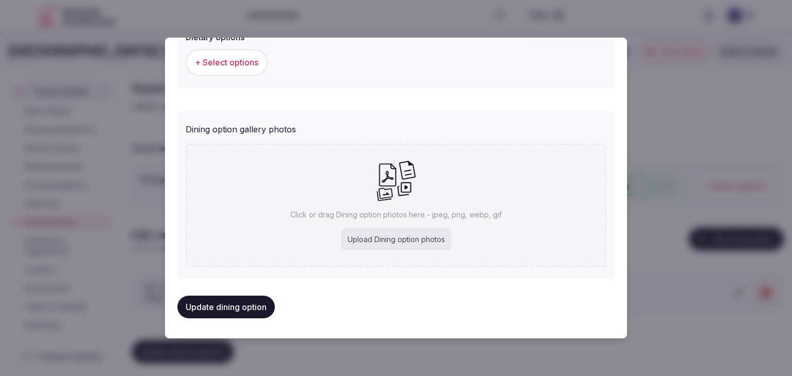
type input "**********"
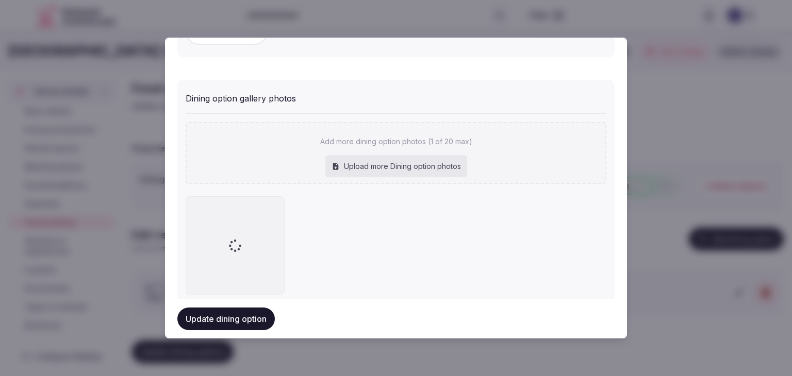
scroll to position [430, 0]
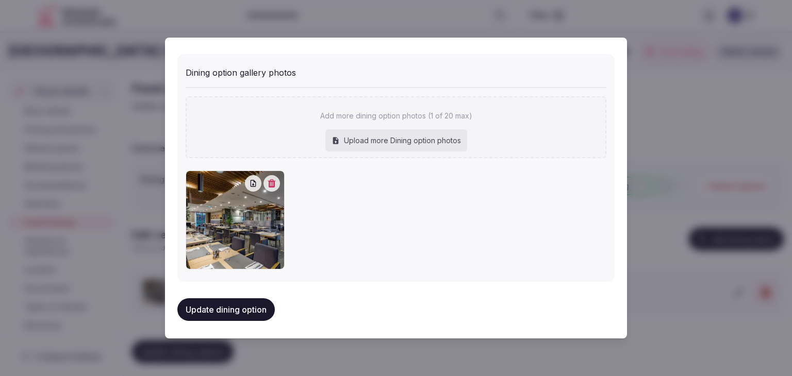
click at [248, 310] on button "Update dining option" at bounding box center [225, 309] width 97 height 23
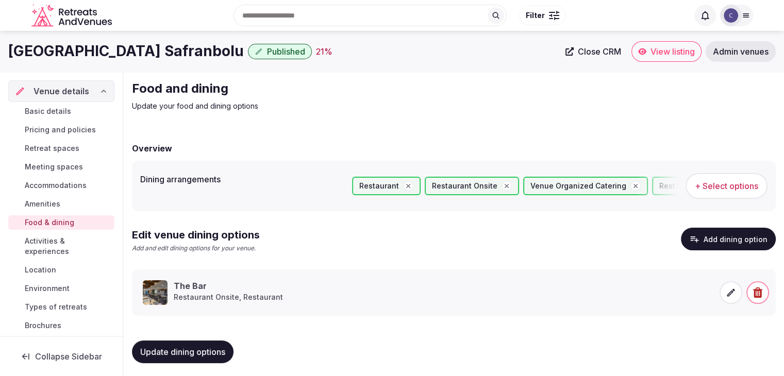
click at [199, 354] on span "Update dining options" at bounding box center [182, 352] width 85 height 10
drag, startPoint x: 43, startPoint y: 182, endPoint x: 47, endPoint y: 187, distance: 6.3
click at [43, 182] on span "Accommodations" at bounding box center [56, 185] width 62 height 10
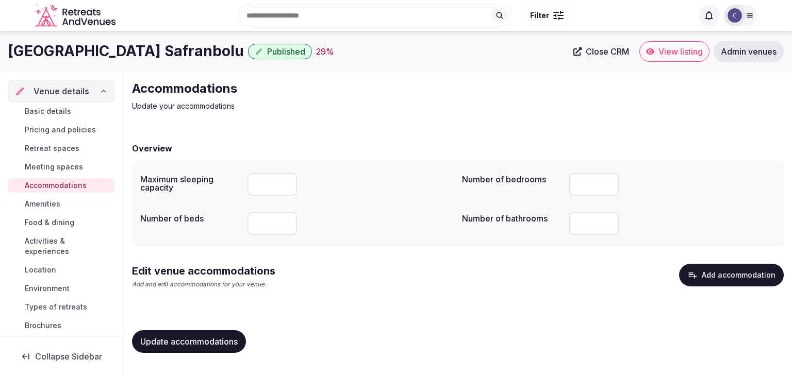
click at [722, 276] on button "Add accommodation" at bounding box center [731, 275] width 105 height 23
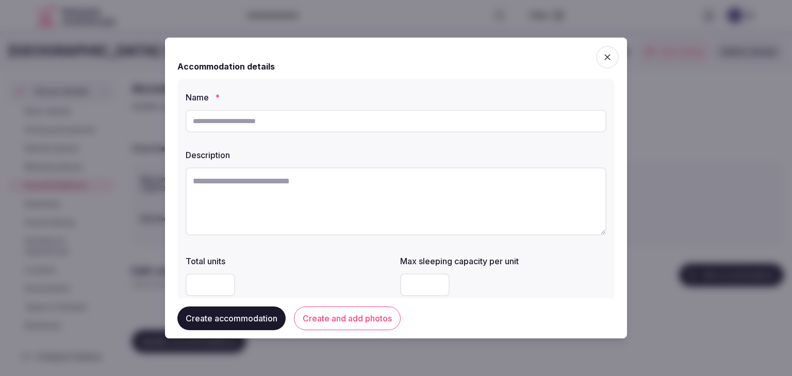
click at [357, 128] on input "text" at bounding box center [396, 121] width 421 height 23
paste input "**********"
type input "**********"
click at [365, 202] on textarea at bounding box center [396, 202] width 421 height 68
paste textarea "**********"
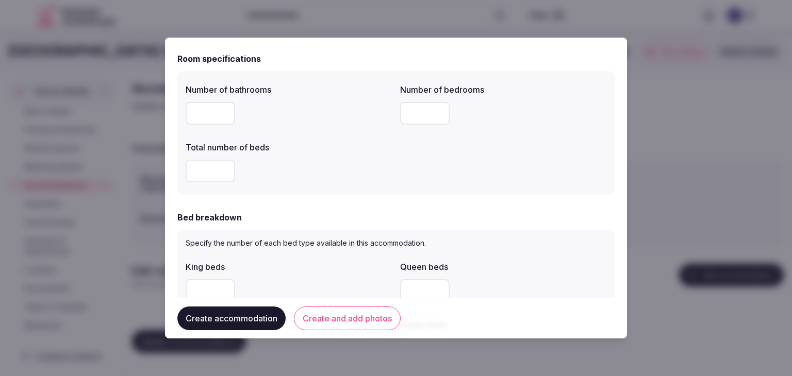
scroll to position [258, 0]
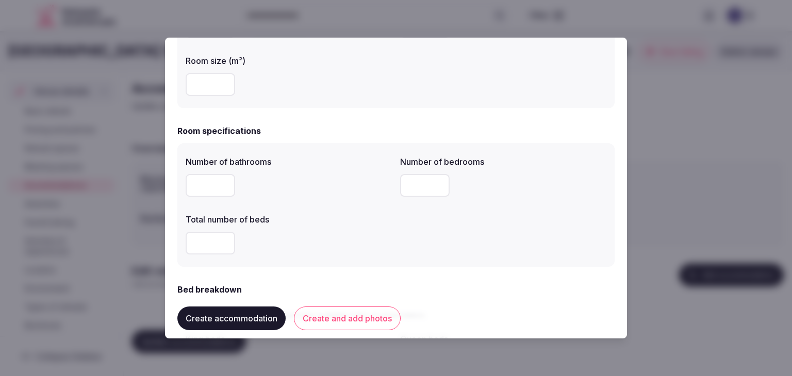
type textarea "**********"
click at [413, 193] on input "number" at bounding box center [424, 185] width 49 height 23
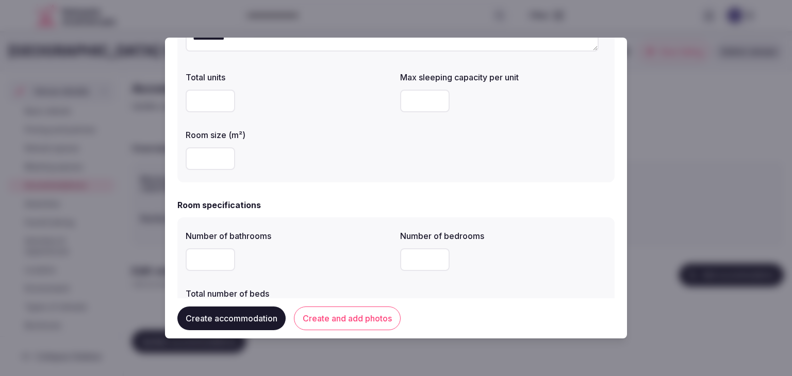
scroll to position [155, 0]
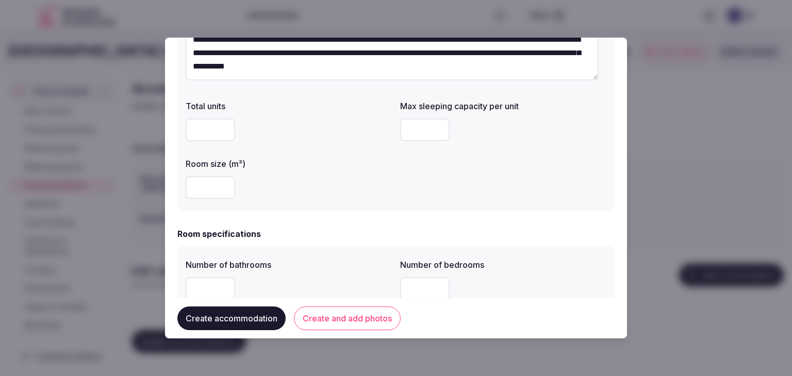
click at [411, 130] on input "number" at bounding box center [424, 130] width 49 height 23
type input "*"
click at [379, 202] on div at bounding box center [289, 187] width 206 height 31
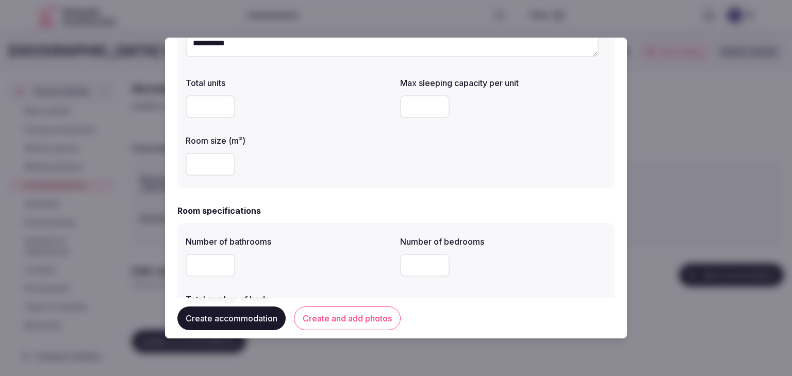
scroll to position [258, 0]
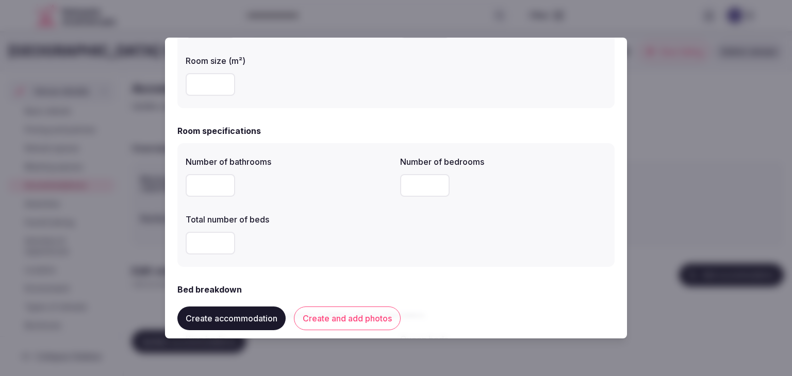
click at [203, 181] on input "number" at bounding box center [210, 185] width 49 height 23
type input "*"
click at [423, 179] on input "number" at bounding box center [424, 185] width 49 height 23
type input "*"
click at [206, 240] on input "number" at bounding box center [210, 243] width 49 height 23
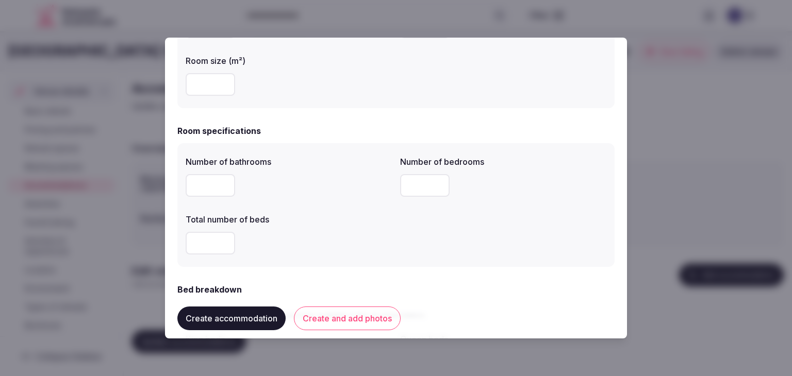
type input "*"
click at [299, 247] on div "*" at bounding box center [289, 243] width 206 height 23
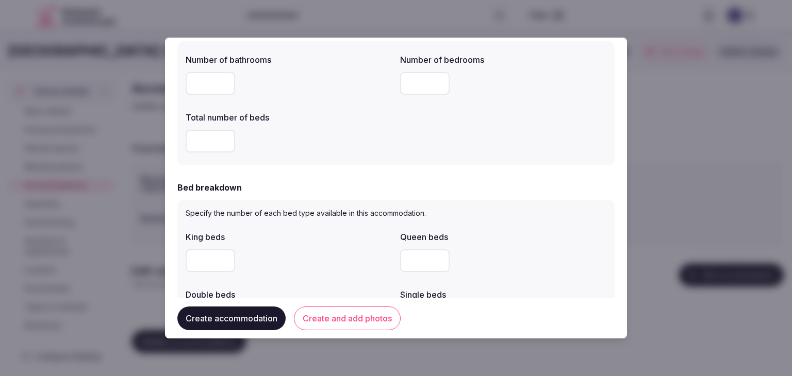
scroll to position [412, 0]
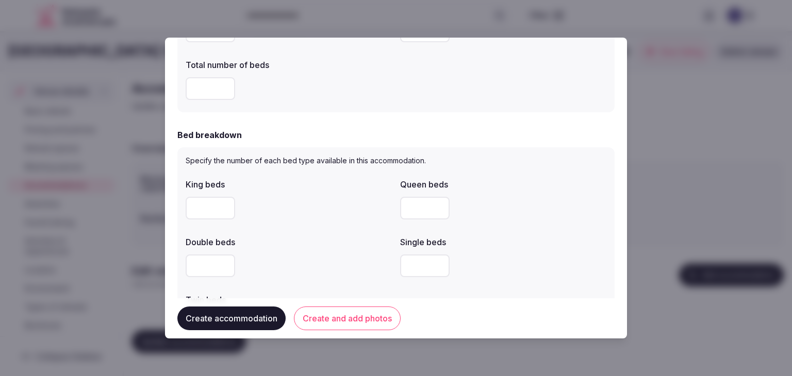
click at [296, 240] on label "Double beds" at bounding box center [289, 242] width 206 height 8
click at [203, 207] on input "number" at bounding box center [210, 208] width 49 height 23
type input "*"
click at [340, 241] on label "Double beds" at bounding box center [289, 242] width 206 height 8
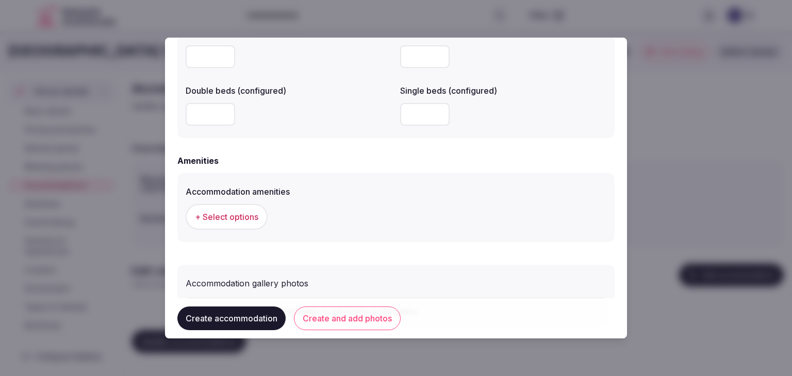
scroll to position [946, 0]
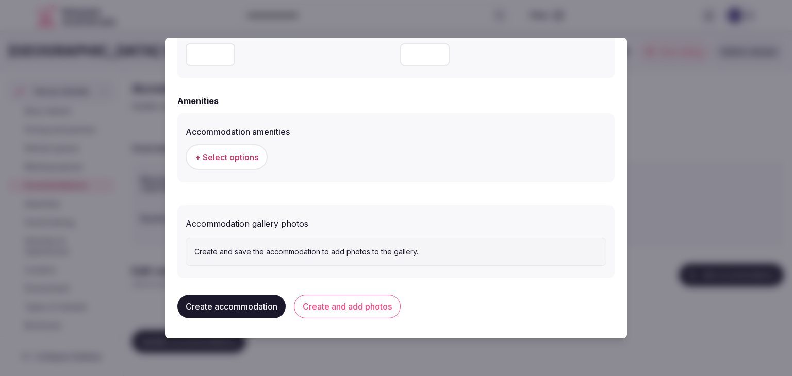
click at [237, 165] on button "+ Select options" at bounding box center [227, 157] width 82 height 26
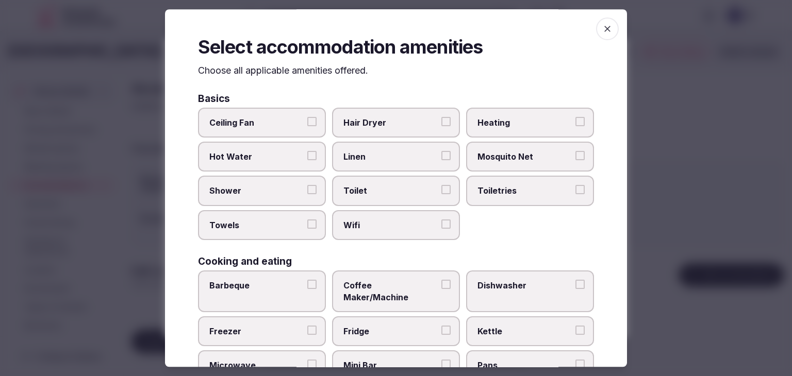
drag, startPoint x: 420, startPoint y: 216, endPoint x: 430, endPoint y: 213, distance: 10.8
click at [421, 215] on label "Wifi" at bounding box center [396, 225] width 128 height 30
click at [441, 220] on button "Wifi" at bounding box center [445, 224] width 9 height 9
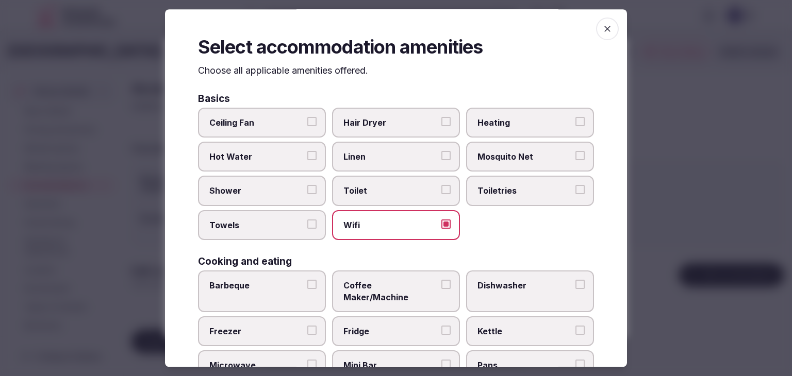
drag, startPoint x: 501, startPoint y: 191, endPoint x: 441, endPoint y: 128, distance: 86.7
click at [502, 190] on span "Toiletries" at bounding box center [524, 191] width 95 height 11
click at [575, 190] on button "Toiletries" at bounding box center [579, 190] width 9 height 9
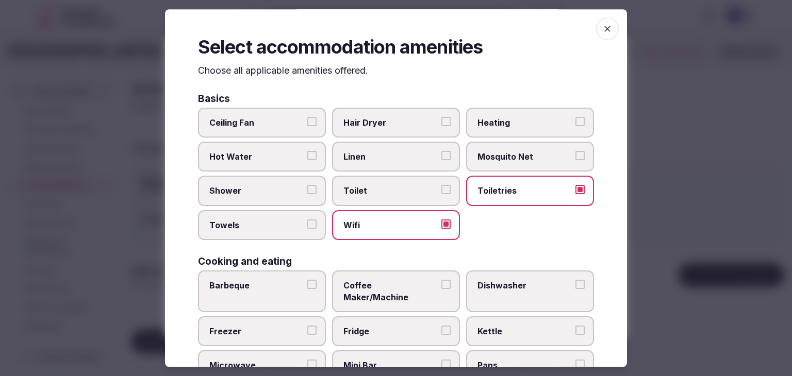
drag, startPoint x: 420, startPoint y: 118, endPoint x: 408, endPoint y: 133, distance: 19.1
click at [419, 118] on span "Hair Dryer" at bounding box center [390, 122] width 95 height 11
click at [441, 118] on button "Hair Dryer" at bounding box center [445, 121] width 9 height 9
click at [400, 148] on label "Linen" at bounding box center [396, 157] width 128 height 30
click at [441, 151] on button "Linen" at bounding box center [445, 155] width 9 height 9
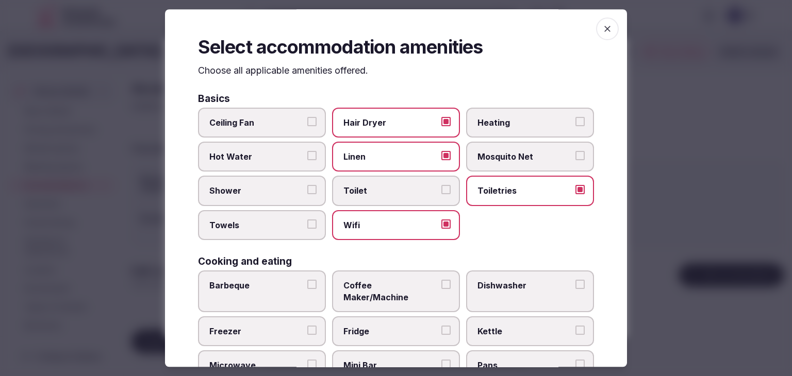
drag, startPoint x: 273, startPoint y: 188, endPoint x: 274, endPoint y: 203, distance: 15.0
click at [273, 192] on span "Shower" at bounding box center [256, 191] width 95 height 11
click at [307, 192] on button "Shower" at bounding box center [311, 190] width 9 height 9
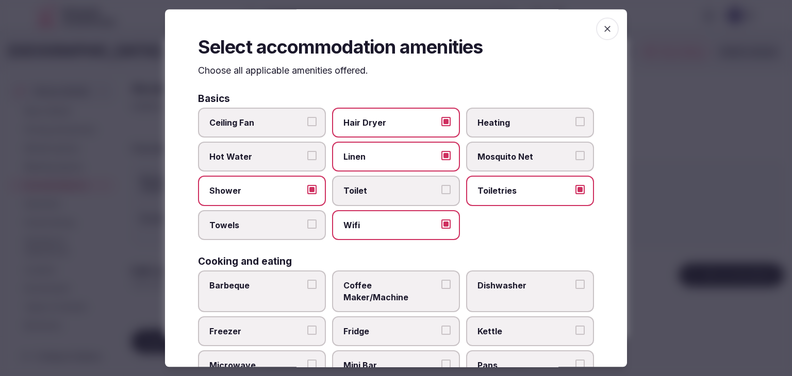
click at [272, 221] on span "Towels" at bounding box center [256, 225] width 95 height 11
click at [307, 221] on button "Towels" at bounding box center [311, 224] width 9 height 9
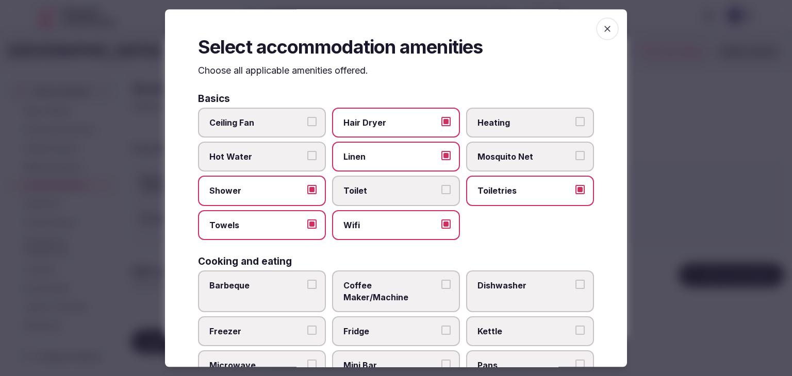
scroll to position [103, 0]
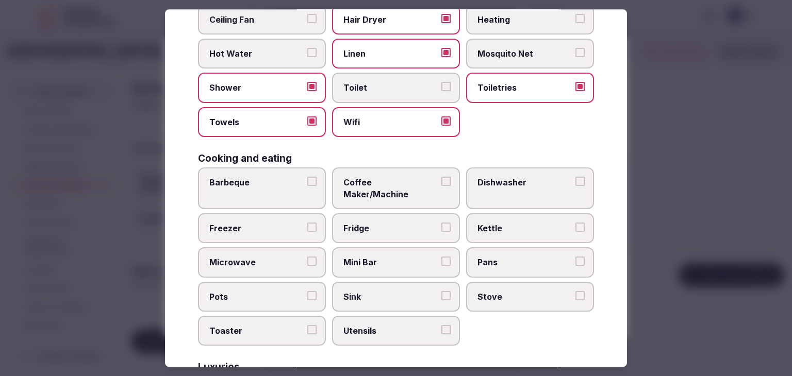
drag, startPoint x: 385, startPoint y: 212, endPoint x: 379, endPoint y: 264, distance: 52.4
click at [386, 223] on span "Fridge" at bounding box center [390, 228] width 95 height 11
click at [441, 223] on button "Fridge" at bounding box center [445, 227] width 9 height 9
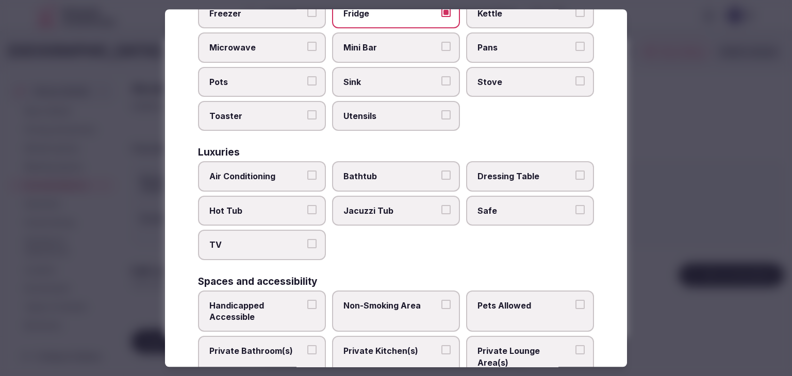
scroll to position [361, 0]
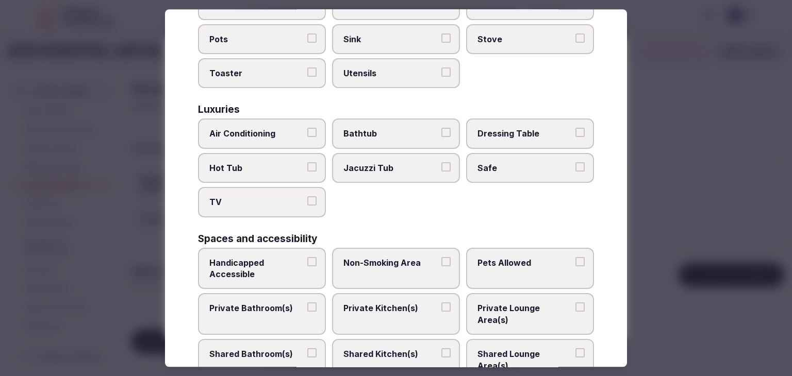
click at [282, 128] on span "Air Conditioning" at bounding box center [256, 133] width 95 height 11
click at [307, 128] on button "Air Conditioning" at bounding box center [311, 132] width 9 height 9
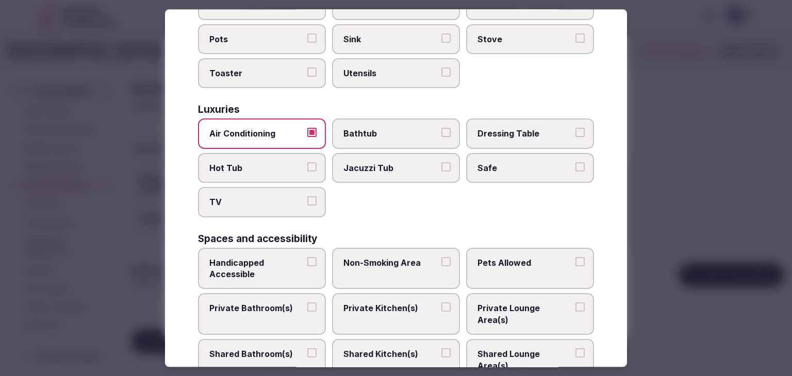
click at [271, 197] on span "TV" at bounding box center [256, 202] width 95 height 11
click at [307, 197] on button "TV" at bounding box center [311, 201] width 9 height 9
drag, startPoint x: 491, startPoint y: 150, endPoint x: 399, endPoint y: 255, distance: 138.8
click at [492, 162] on span "Safe" at bounding box center [524, 167] width 95 height 11
click at [575, 162] on button "Safe" at bounding box center [579, 166] width 9 height 9
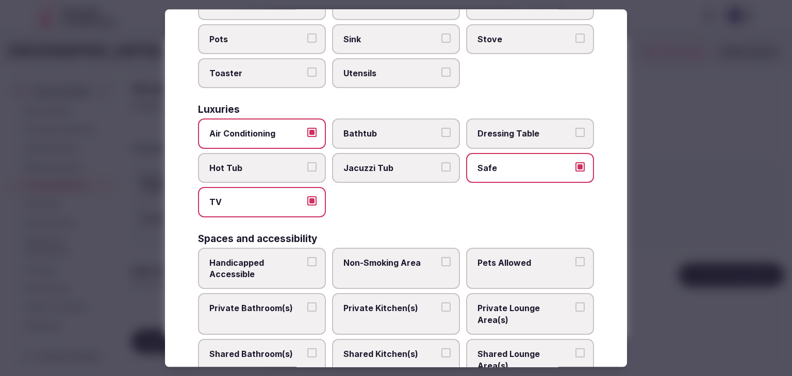
click at [295, 303] on span "Private Bathroom(s)" at bounding box center [256, 308] width 95 height 11
click at [307, 303] on button "Private Bathroom(s)" at bounding box center [311, 307] width 9 height 9
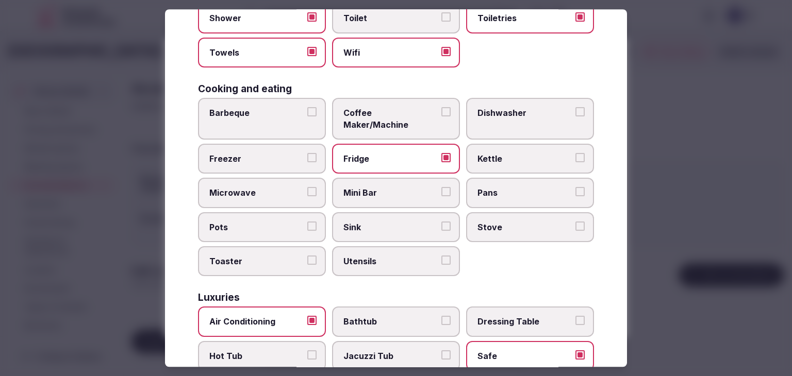
scroll to position [155, 0]
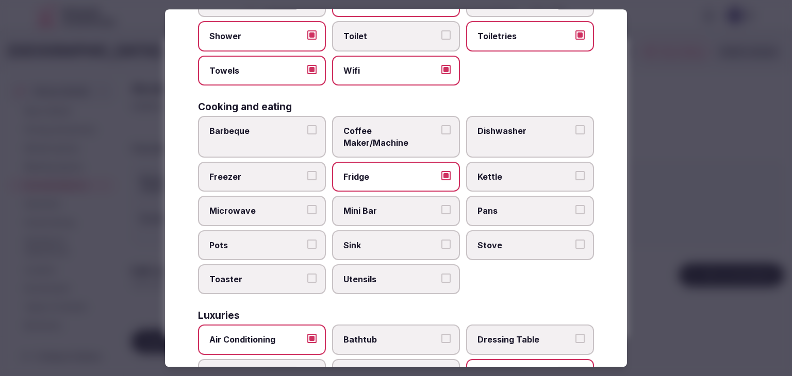
click at [371, 129] on span "Coffee Maker/Machine" at bounding box center [390, 136] width 95 height 23
click at [441, 129] on button "Coffee Maker/Machine" at bounding box center [445, 129] width 9 height 9
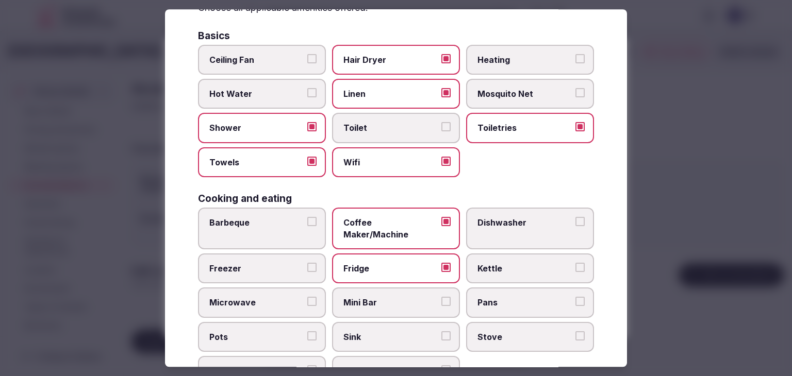
scroll to position [0, 0]
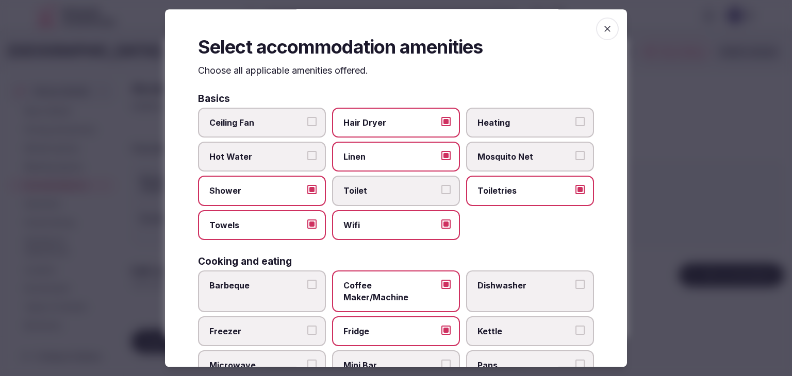
drag, startPoint x: 600, startPoint y: 27, endPoint x: 591, endPoint y: 61, distance: 35.3
click at [602, 27] on icon "button" at bounding box center [607, 29] width 10 height 10
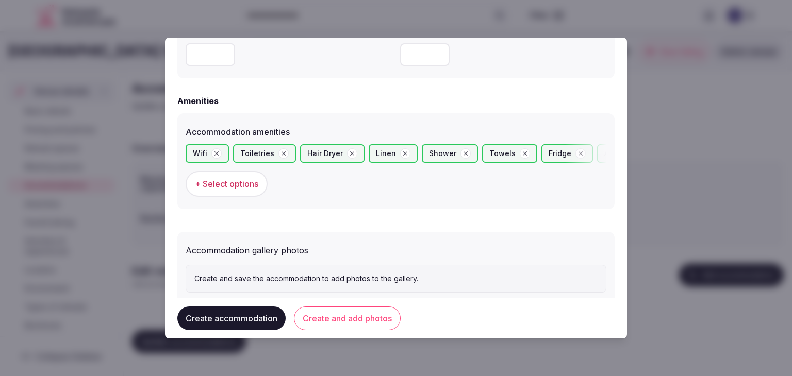
scroll to position [973, 0]
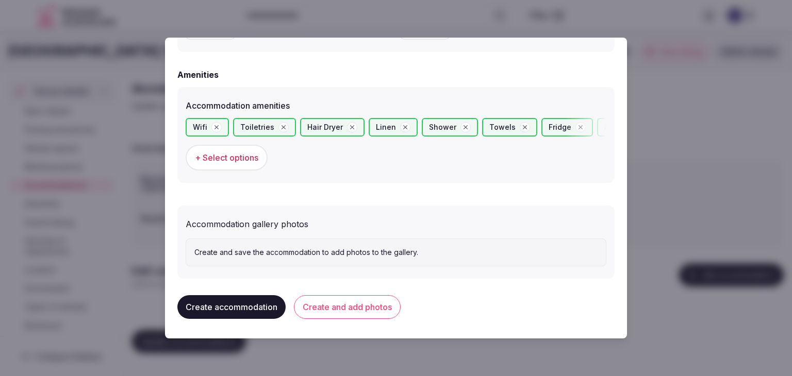
click at [361, 301] on button "Create and add photos" at bounding box center [347, 307] width 107 height 24
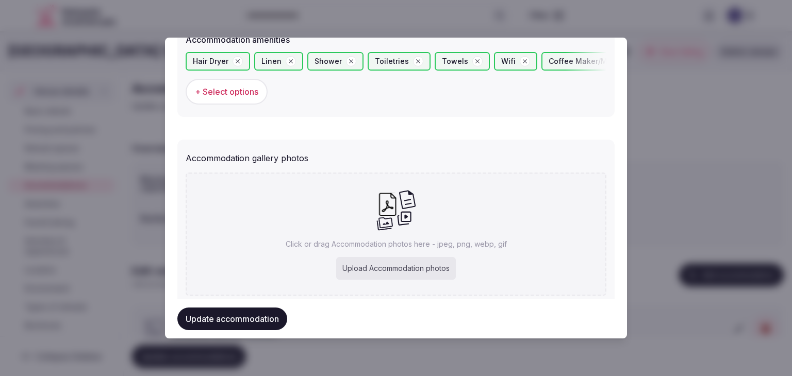
scroll to position [1067, 0]
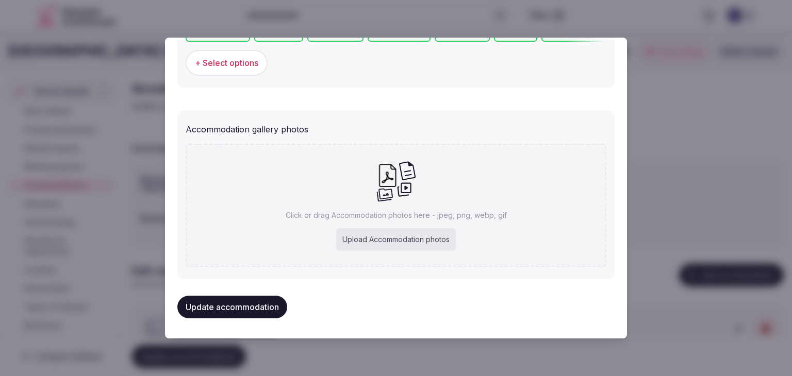
click at [426, 236] on div "Upload Accommodation photos" at bounding box center [396, 239] width 120 height 23
type input "**********"
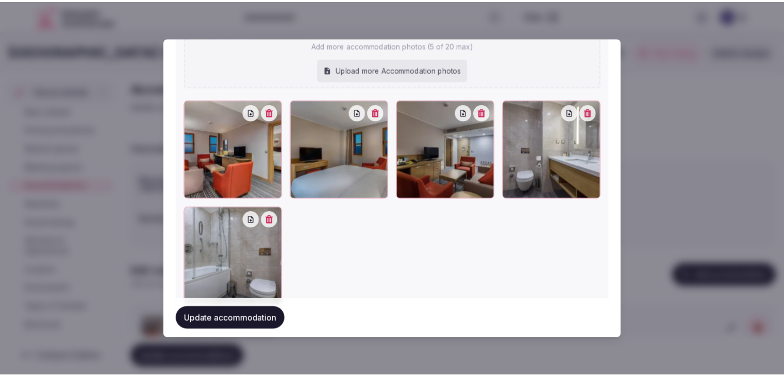
scroll to position [1178, 0]
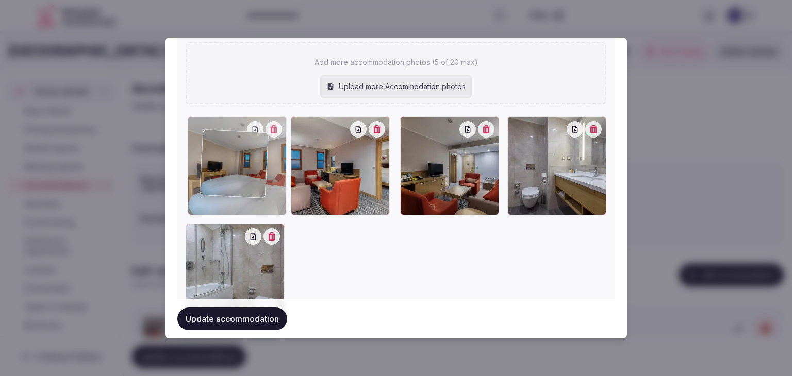
drag, startPoint x: 295, startPoint y: 121, endPoint x: 206, endPoint y: 137, distance: 90.5
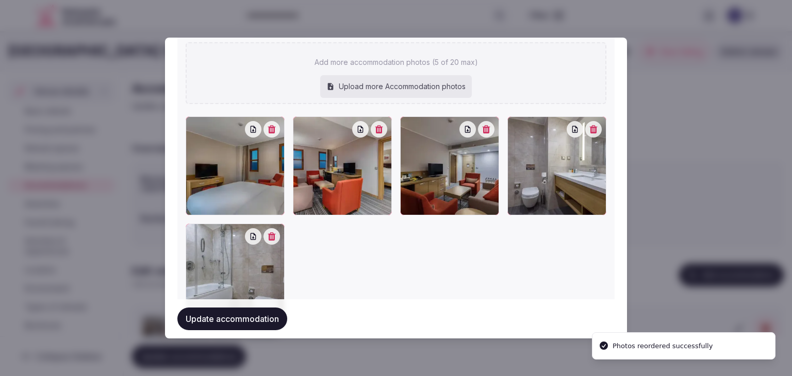
click at [243, 324] on button "Update accommodation" at bounding box center [232, 319] width 110 height 23
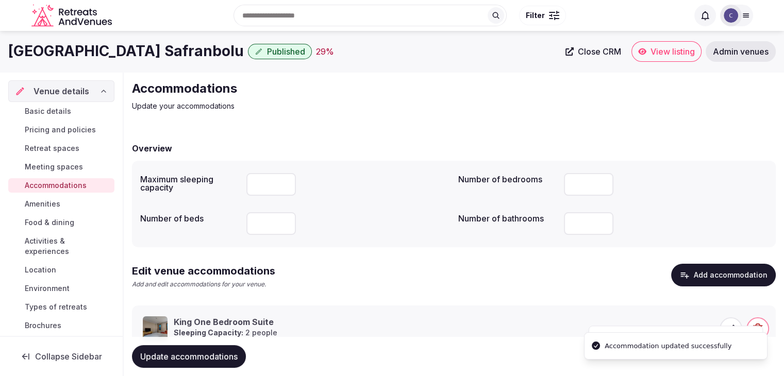
scroll to position [39, 0]
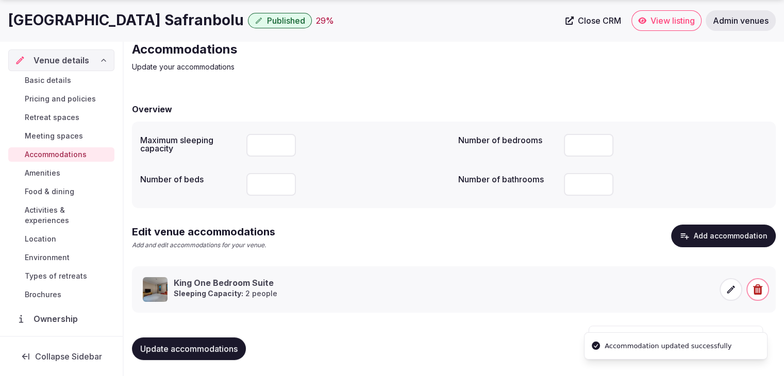
click at [218, 345] on span "Update accommodations" at bounding box center [188, 349] width 97 height 10
click at [231, 349] on span "Update accommodations" at bounding box center [188, 349] width 97 height 10
drag, startPoint x: 56, startPoint y: 130, endPoint x: 104, endPoint y: 168, distance: 60.6
click at [57, 131] on span "Meeting spaces" at bounding box center [54, 136] width 58 height 10
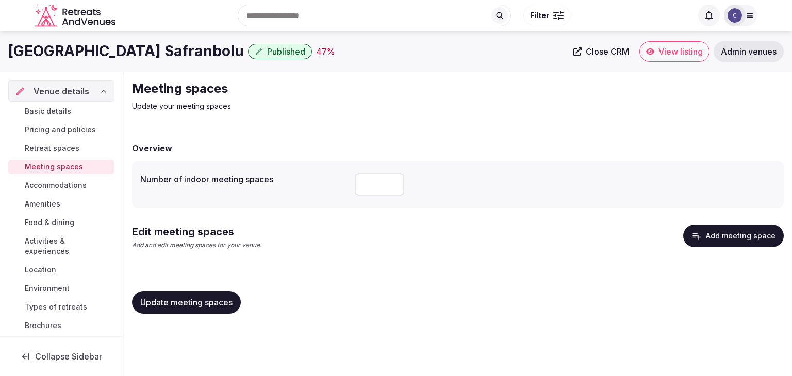
click at [369, 172] on div at bounding box center [565, 184] width 421 height 31
click at [366, 182] on input "number" at bounding box center [379, 184] width 49 height 23
type input "*"
click at [199, 304] on span "Update meeting spaces" at bounding box center [186, 302] width 92 height 10
click at [725, 235] on button "Add meeting space" at bounding box center [733, 236] width 101 height 23
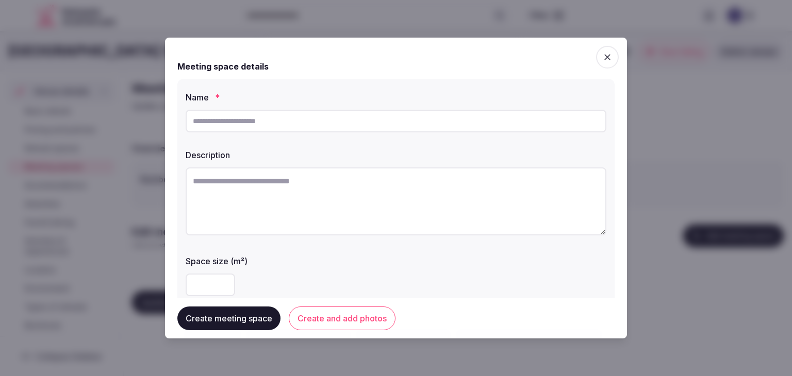
click at [361, 115] on input "text" at bounding box center [396, 121] width 421 height 23
paste input "**********"
type input "**********"
click at [201, 281] on input "number" at bounding box center [210, 285] width 49 height 23
type input "***"
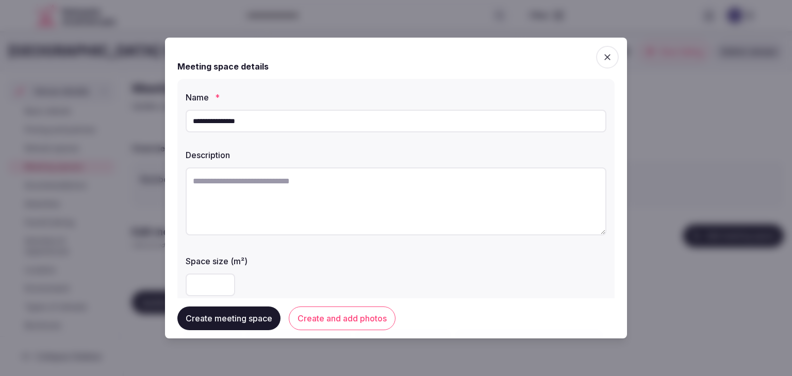
click at [299, 267] on div "Space size (m²) ***" at bounding box center [396, 275] width 421 height 49
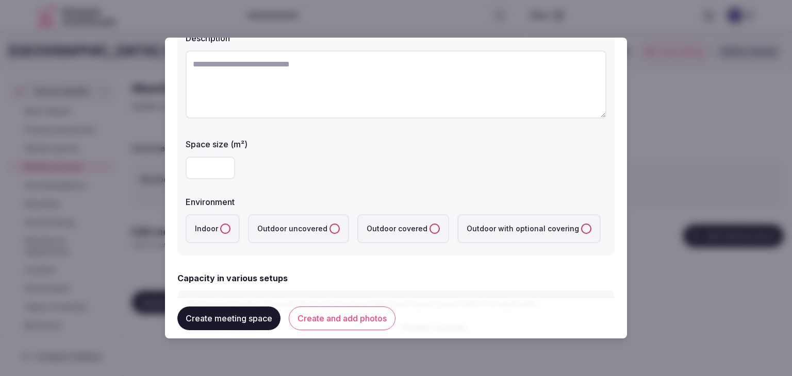
scroll to position [155, 0]
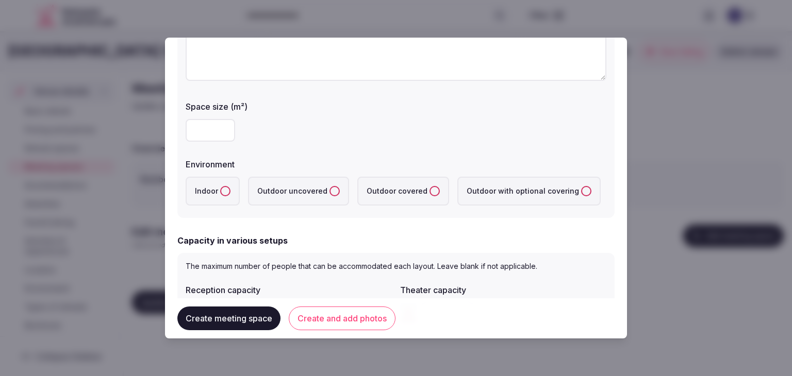
click at [225, 194] on button "Indoor" at bounding box center [225, 191] width 10 height 10
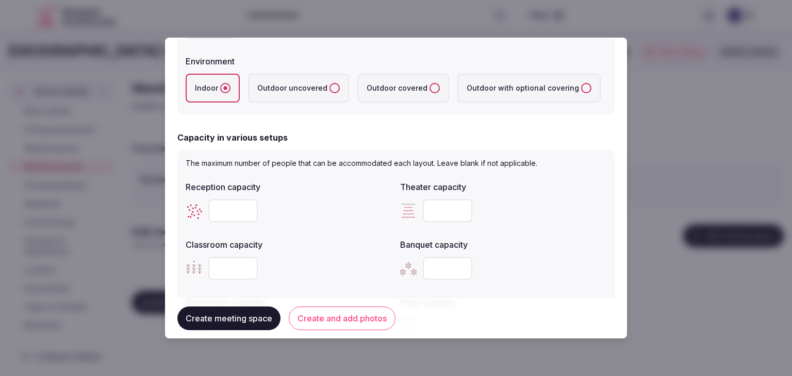
click at [441, 267] on input "number" at bounding box center [447, 268] width 49 height 23
paste input "***"
type input "***"
click at [293, 266] on div at bounding box center [289, 268] width 206 height 23
click at [222, 266] on input "number" at bounding box center [232, 268] width 49 height 23
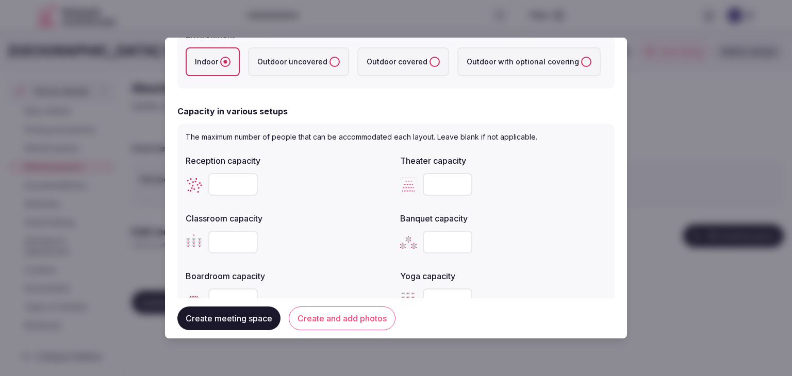
scroll to position [309, 0]
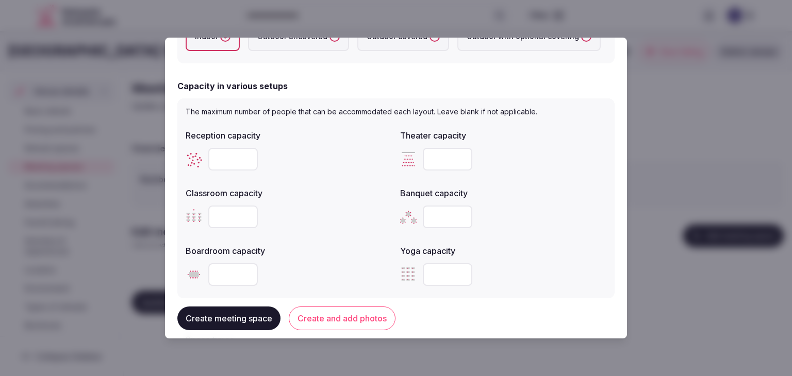
click at [221, 272] on input "number" at bounding box center [232, 274] width 49 height 23
paste input "**"
type input "**"
click at [229, 160] on input "number" at bounding box center [232, 159] width 49 height 23
paste input "***"
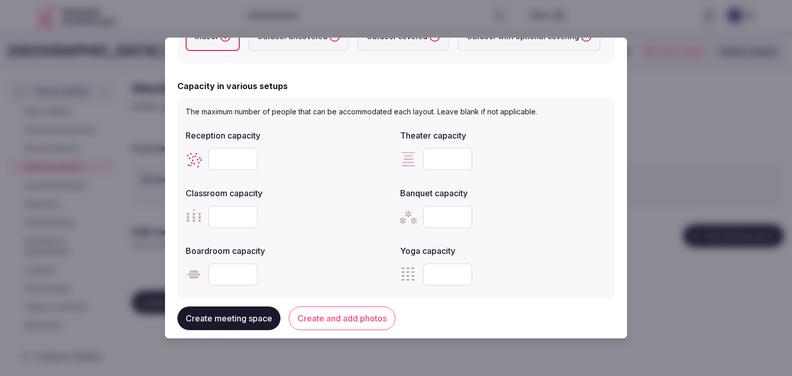
type input "***"
click at [227, 210] on input "number" at bounding box center [232, 217] width 49 height 23
paste input "***"
type input "***"
click at [443, 152] on input "number" at bounding box center [447, 159] width 49 height 23
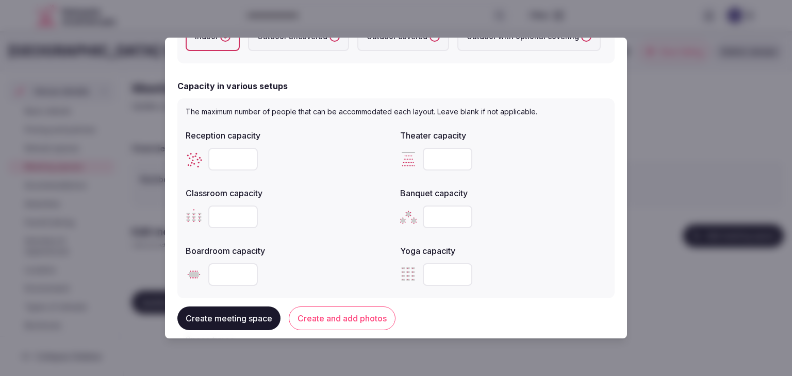
paste input "***"
type input "***"
click at [559, 227] on div "***" at bounding box center [503, 217] width 206 height 23
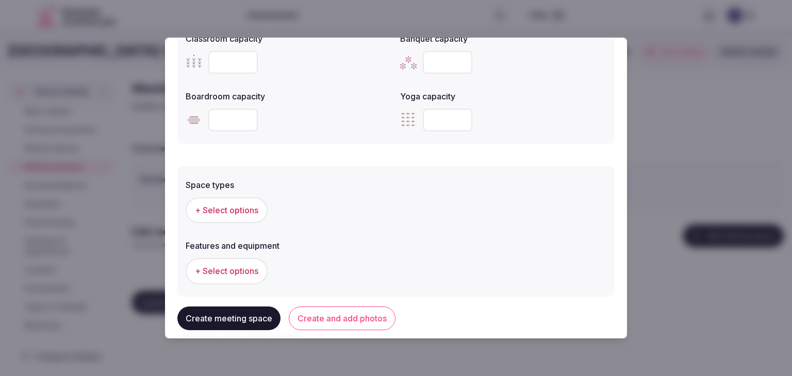
scroll to position [567, 0]
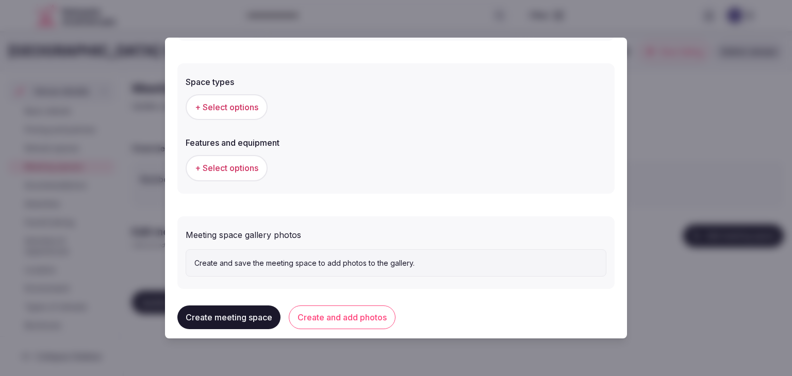
click at [244, 105] on span "+ Select options" at bounding box center [226, 107] width 63 height 11
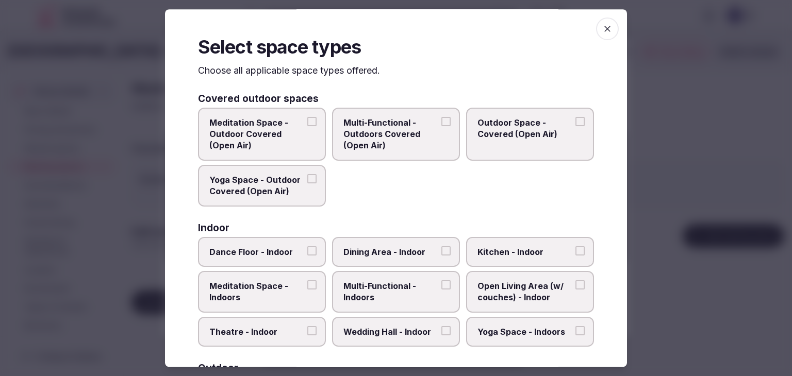
click at [411, 262] on label "Dining Area - Indoor" at bounding box center [396, 252] width 128 height 30
click at [441, 256] on button "Dining Area - Indoor" at bounding box center [445, 250] width 9 height 9
click at [411, 262] on label "Dining Area - Indoor" at bounding box center [396, 252] width 128 height 30
click at [441, 256] on button "Dining Area - Indoor" at bounding box center [445, 250] width 9 height 9
click at [410, 306] on label "Multi-Functional - Indoors" at bounding box center [396, 292] width 128 height 42
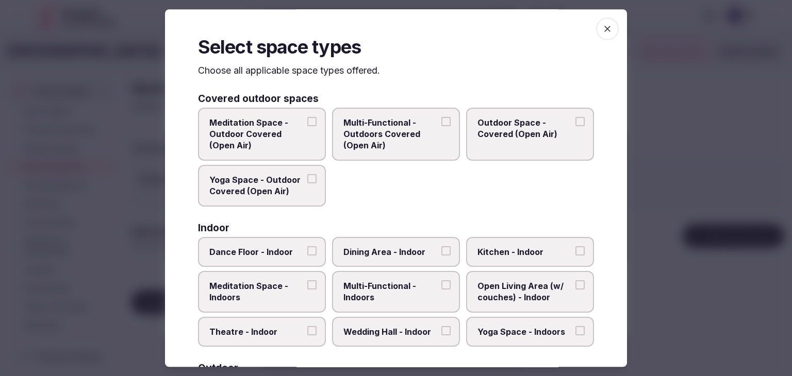
click at [441, 290] on button "Multi-Functional - Indoors" at bounding box center [445, 284] width 9 height 9
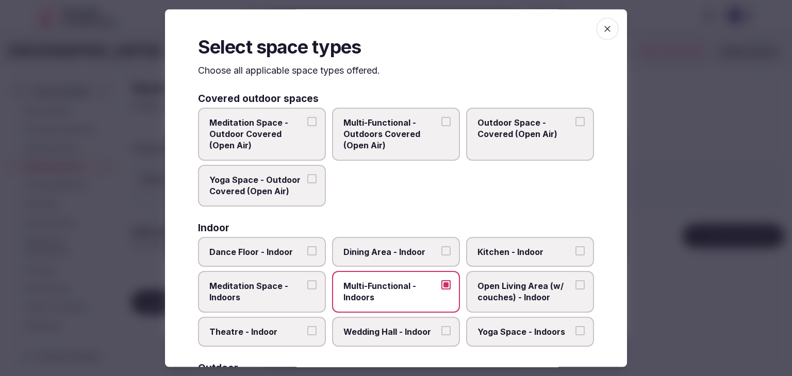
click at [412, 253] on span "Dining Area - Indoor" at bounding box center [390, 251] width 95 height 11
click at [441, 253] on button "Dining Area - Indoor" at bounding box center [445, 250] width 9 height 9
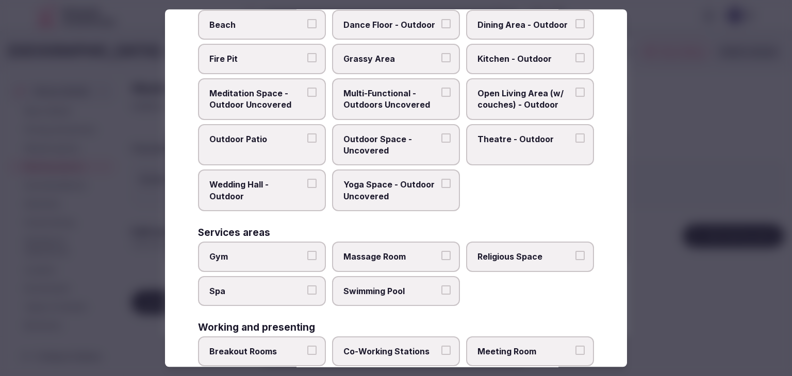
scroll to position [421, 0]
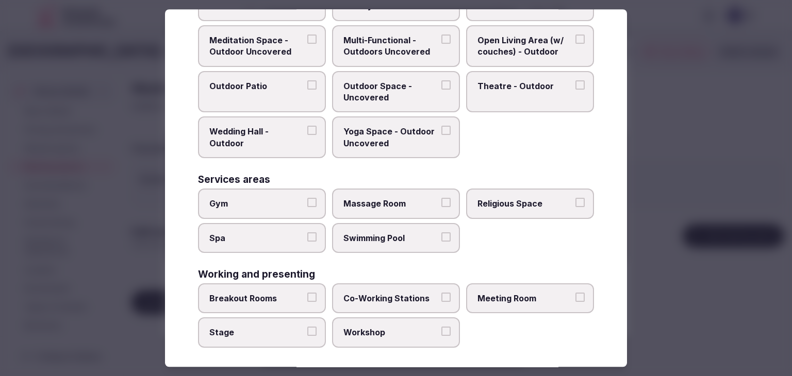
click at [511, 293] on span "Meeting Room" at bounding box center [524, 298] width 95 height 11
click at [575, 293] on button "Meeting Room" at bounding box center [579, 297] width 9 height 9
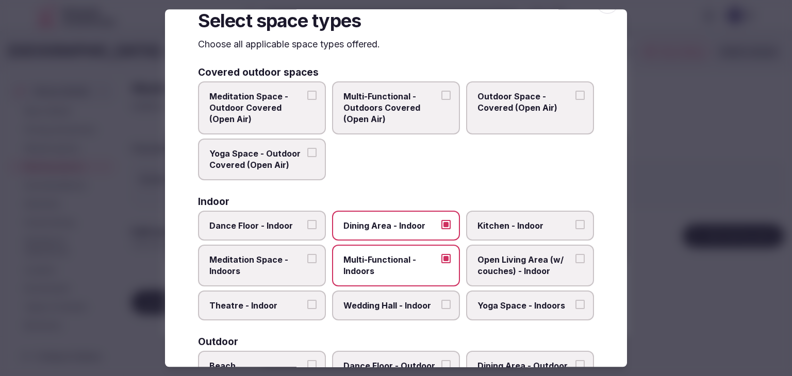
scroll to position [0, 0]
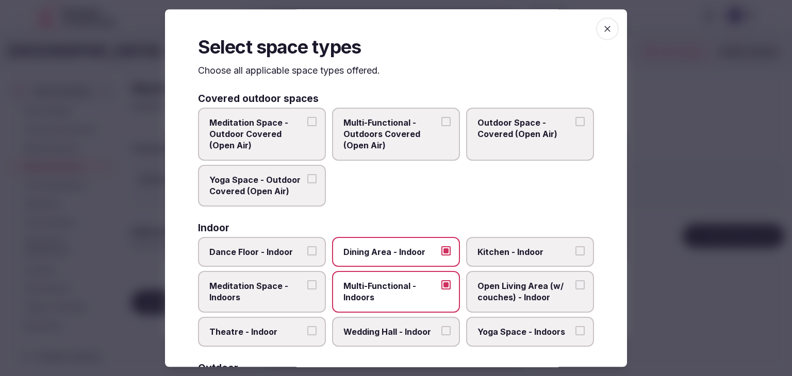
click at [607, 30] on span "button" at bounding box center [607, 29] width 23 height 23
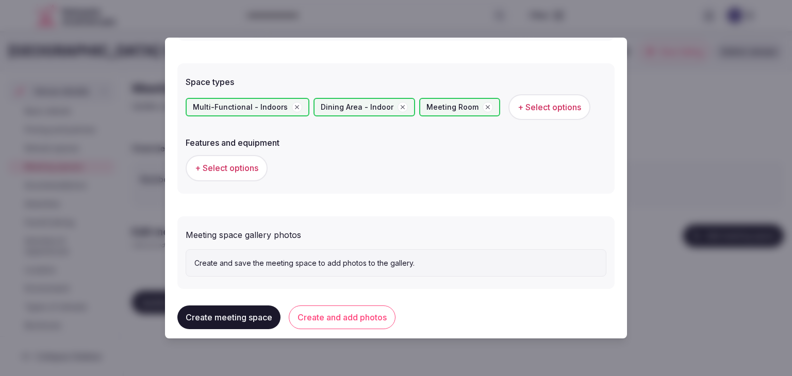
click at [245, 164] on span "+ Select options" at bounding box center [226, 167] width 63 height 11
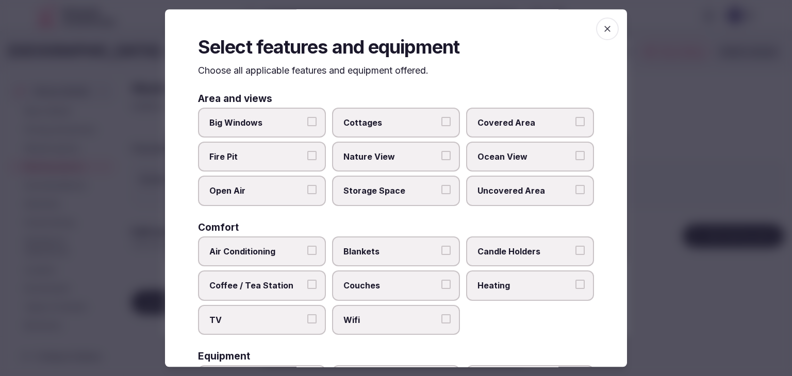
click at [396, 318] on span "Wifi" at bounding box center [390, 319] width 95 height 11
click at [441, 318] on button "Wifi" at bounding box center [445, 318] width 9 height 9
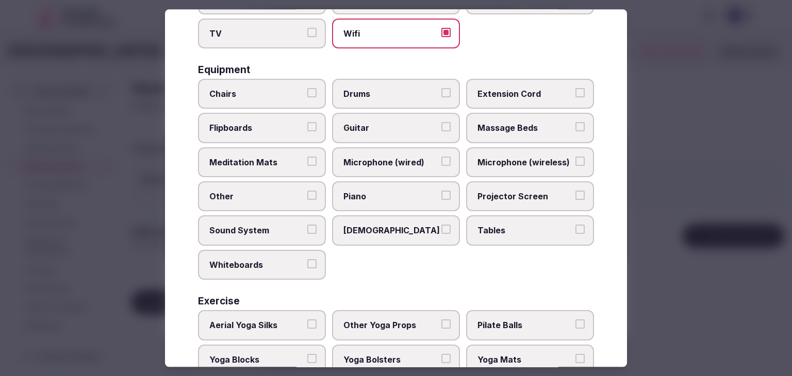
scroll to position [348, 0]
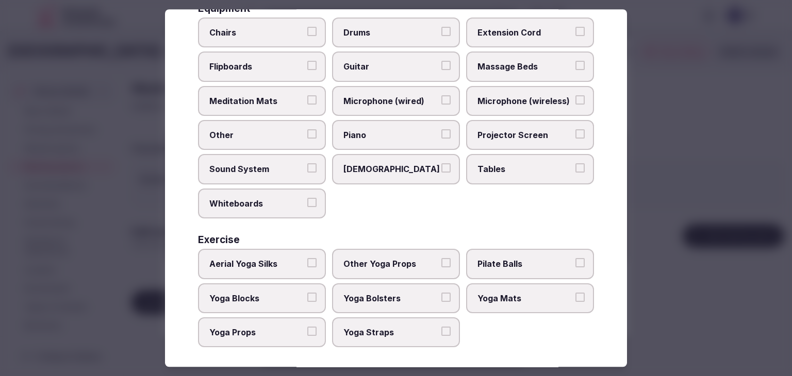
drag, startPoint x: 530, startPoint y: 173, endPoint x: 521, endPoint y: 146, distance: 27.9
click at [529, 170] on label "Tables" at bounding box center [530, 170] width 128 height 30
click at [575, 170] on button "Tables" at bounding box center [579, 168] width 9 height 9
click at [515, 130] on span "Projector Screen" at bounding box center [524, 134] width 95 height 11
click at [575, 130] on button "Projector Screen" at bounding box center [579, 133] width 9 height 9
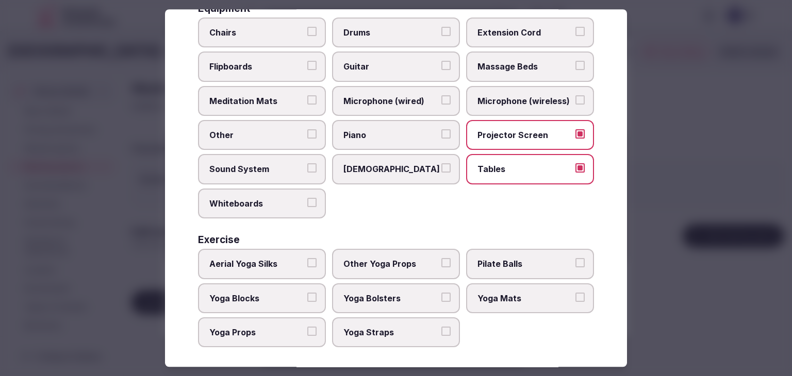
click at [511, 99] on span "Microphone (wireless)" at bounding box center [524, 100] width 95 height 11
click at [575, 99] on button "Microphone (wireless)" at bounding box center [579, 99] width 9 height 9
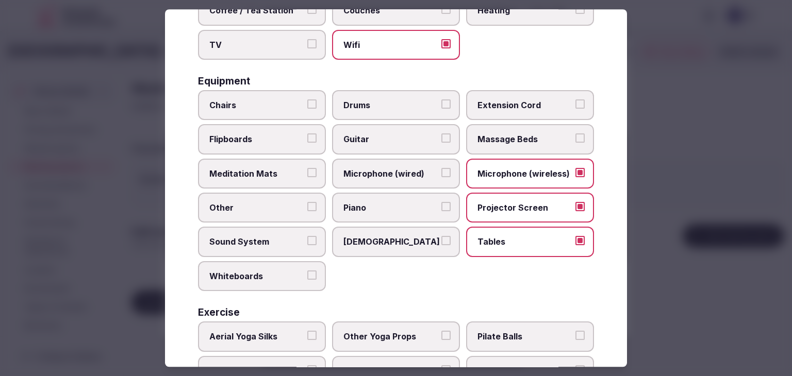
scroll to position [245, 0]
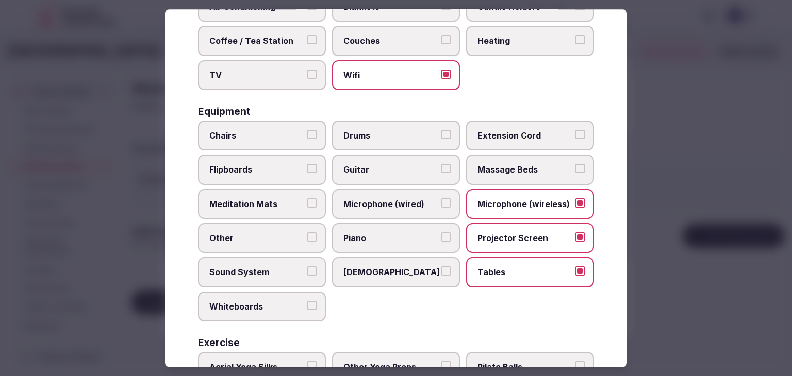
click at [260, 136] on span "Chairs" at bounding box center [256, 135] width 95 height 11
click at [307, 136] on button "Chairs" at bounding box center [311, 134] width 9 height 9
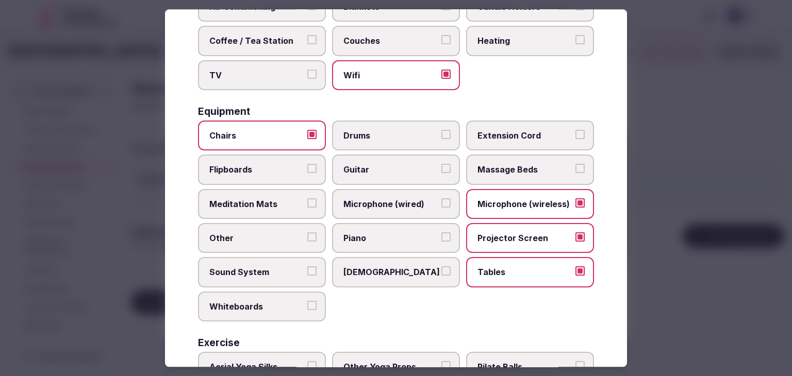
click at [256, 166] on span "Flipboards" at bounding box center [256, 169] width 95 height 11
click at [307, 166] on button "Flipboards" at bounding box center [311, 168] width 9 height 9
click at [256, 166] on span "Flipboards" at bounding box center [256, 169] width 95 height 11
click at [307, 166] on button "Flipboards" at bounding box center [311, 168] width 9 height 9
click at [254, 301] on span "Whiteboards" at bounding box center [256, 306] width 95 height 11
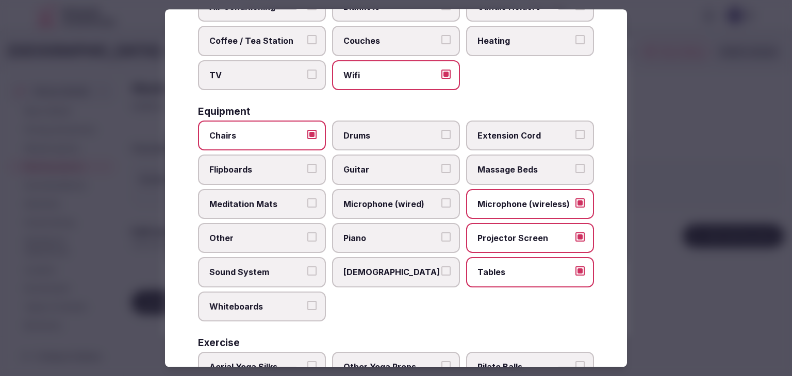
click at [307, 301] on button "Whiteboards" at bounding box center [311, 305] width 9 height 9
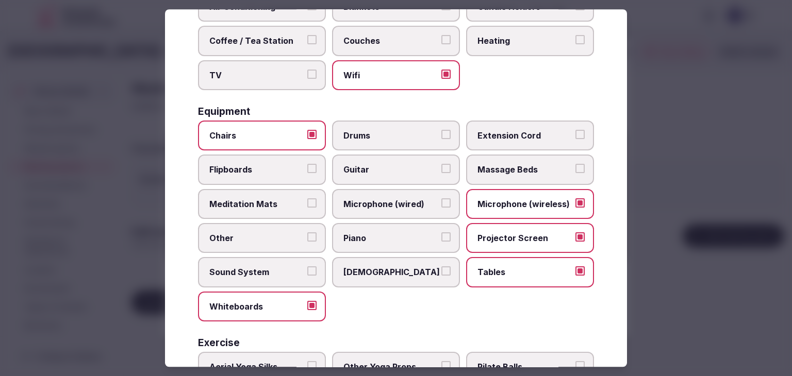
click at [253, 279] on label "Sound System" at bounding box center [262, 273] width 128 height 30
click at [307, 276] on button "Sound System" at bounding box center [311, 271] width 9 height 9
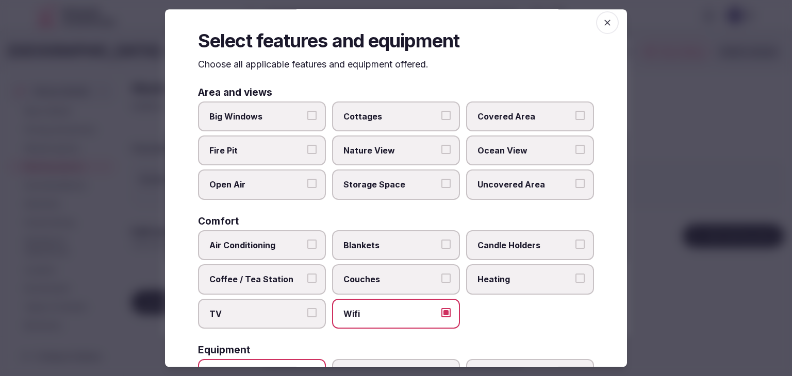
scroll to position [0, 0]
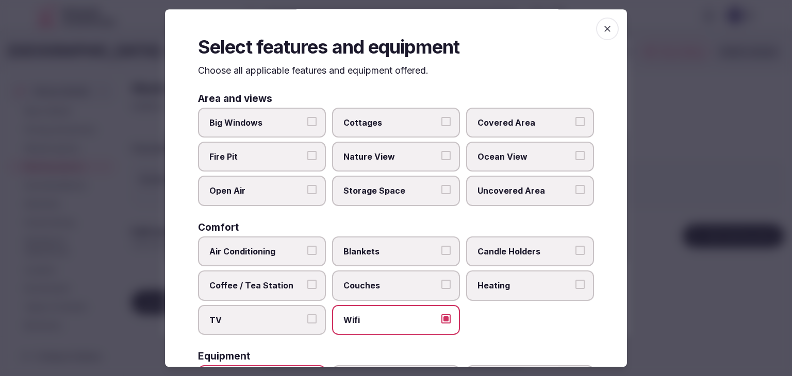
click at [602, 30] on icon "button" at bounding box center [607, 29] width 10 height 10
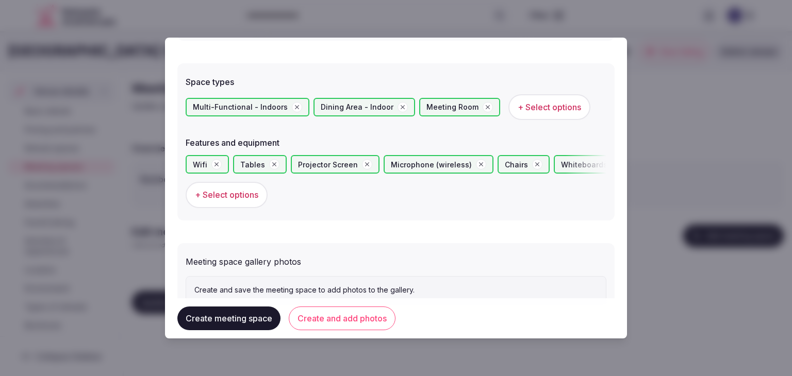
scroll to position [603, 0]
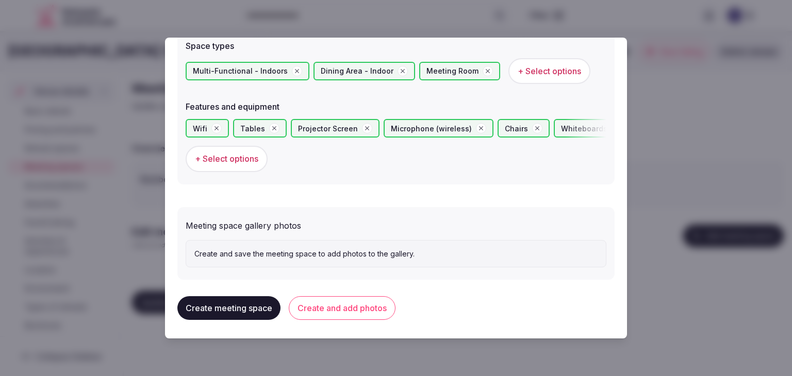
click at [377, 305] on button "Create and add photos" at bounding box center [342, 308] width 107 height 24
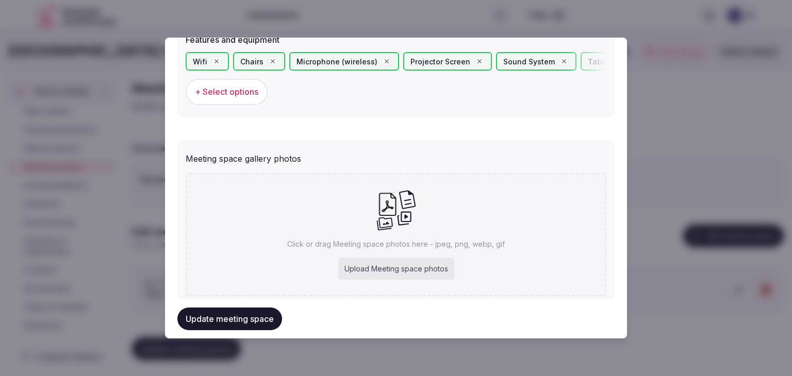
scroll to position [698, 0]
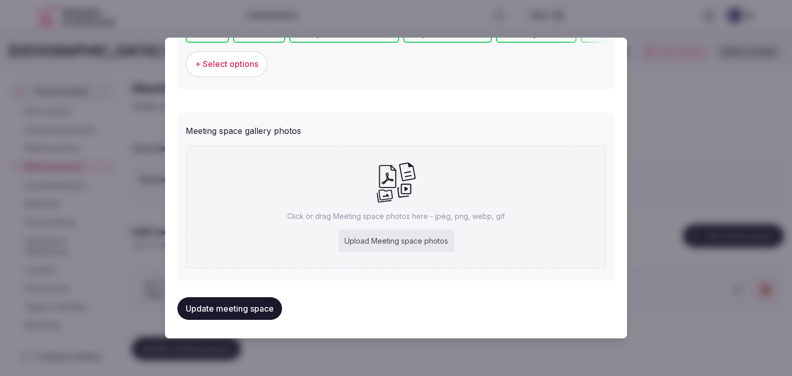
click at [423, 245] on div "Upload Meeting space photos" at bounding box center [396, 241] width 116 height 23
type input "**********"
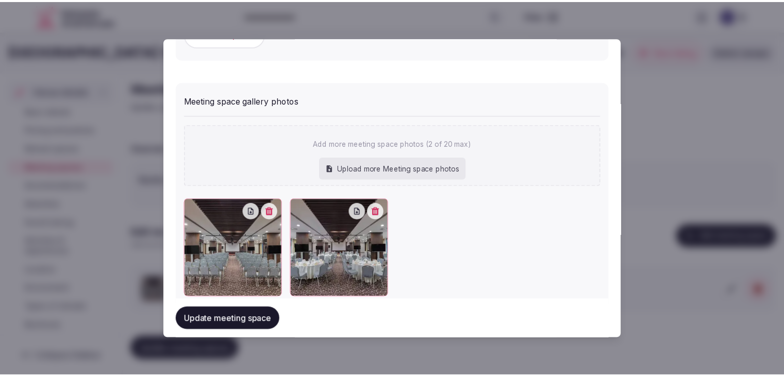
scroll to position [755, 0]
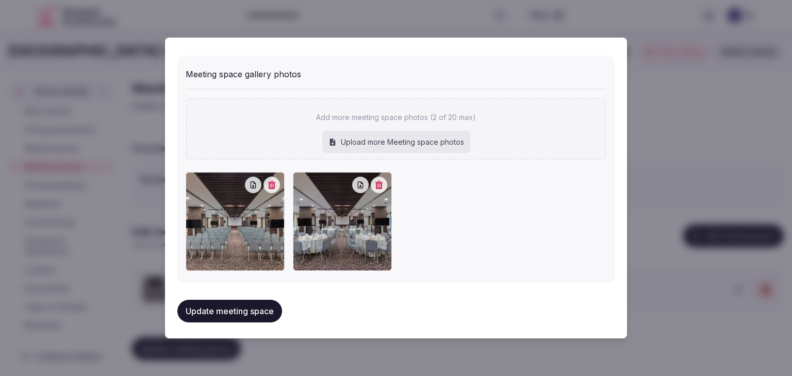
drag, startPoint x: 255, startPoint y: 307, endPoint x: 275, endPoint y: 310, distance: 19.8
click at [256, 307] on button "Update meeting space" at bounding box center [229, 311] width 105 height 23
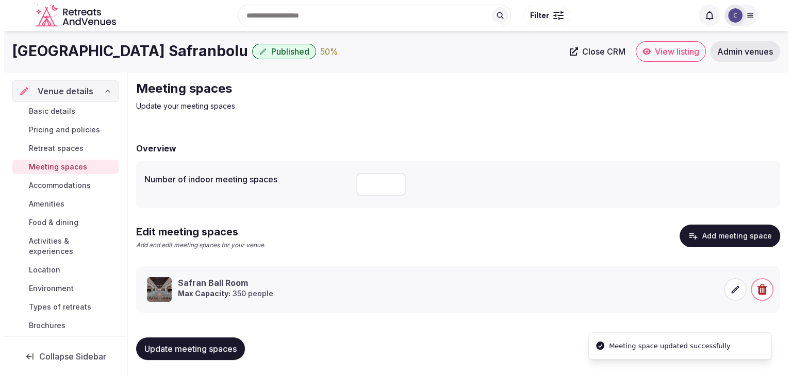
scroll to position [0, 0]
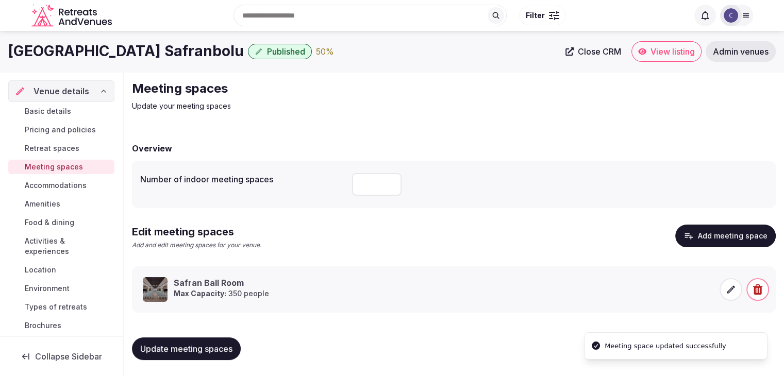
click at [187, 348] on span "Update meeting spaces" at bounding box center [186, 349] width 92 height 10
click at [729, 292] on icon at bounding box center [731, 290] width 10 height 10
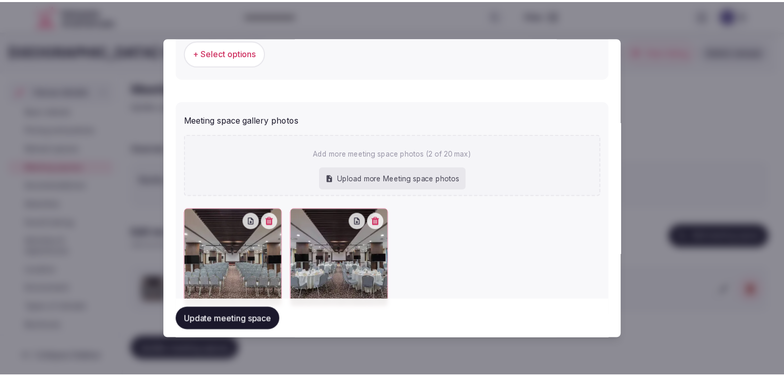
scroll to position [746, 0]
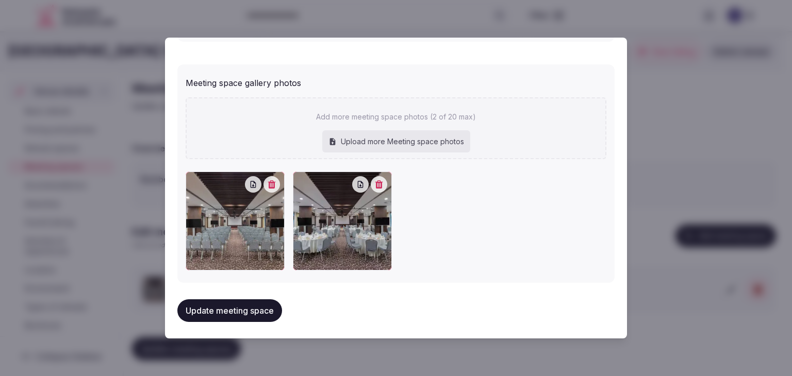
click at [229, 304] on button "Update meeting space" at bounding box center [229, 310] width 105 height 23
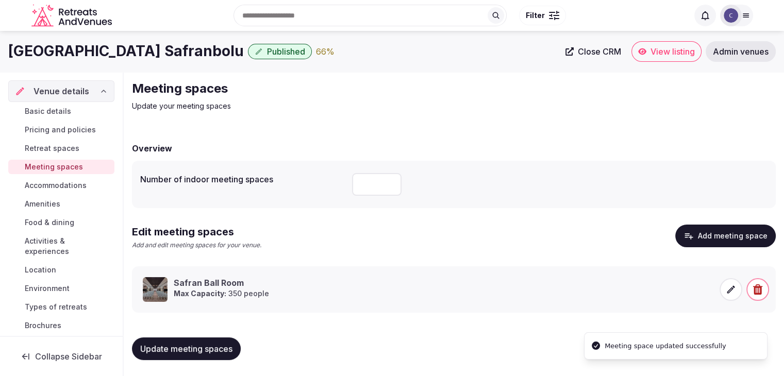
click at [54, 111] on span "Basic details" at bounding box center [48, 111] width 46 height 10
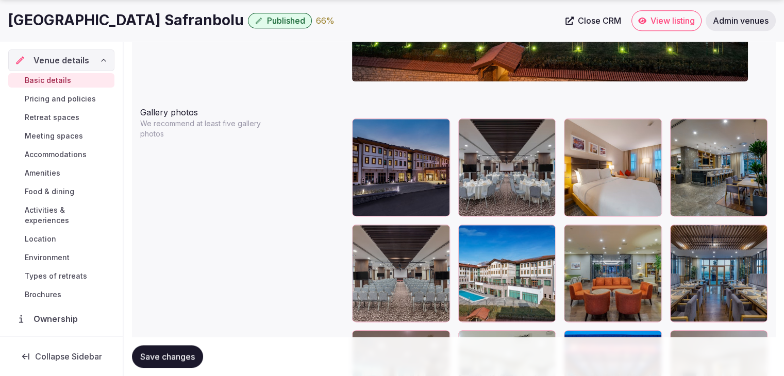
scroll to position [1340, 0]
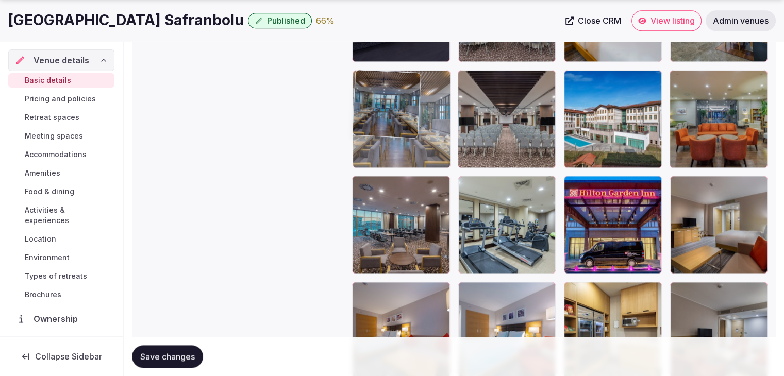
drag, startPoint x: 680, startPoint y: 79, endPoint x: 386, endPoint y: 87, distance: 294.4
click at [386, 87] on body "**********" at bounding box center [392, 34] width 784 height 2749
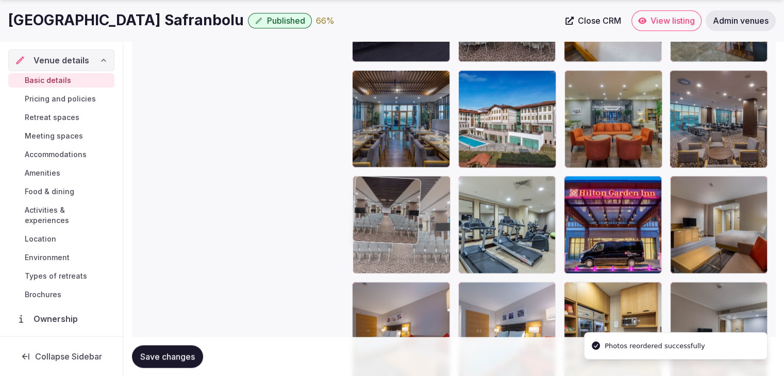
drag, startPoint x: 466, startPoint y: 76, endPoint x: 401, endPoint y: 210, distance: 149.6
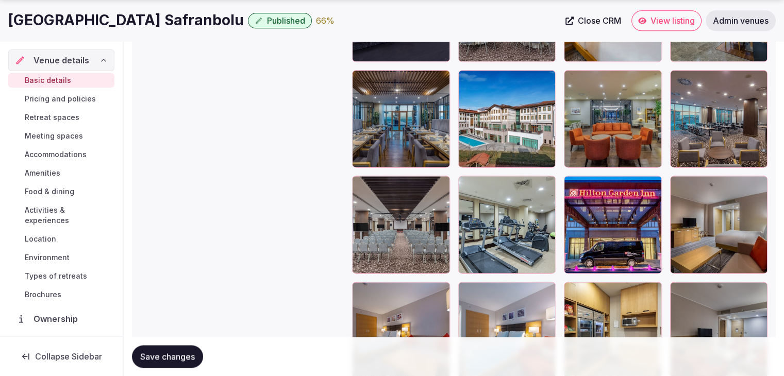
click at [184, 359] on span "Save changes" at bounding box center [167, 357] width 55 height 10
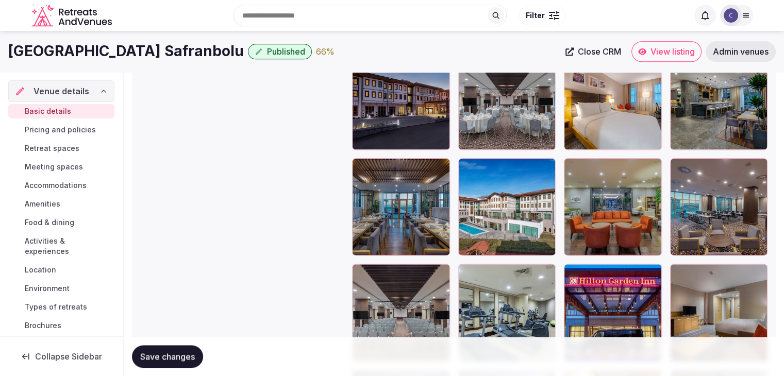
scroll to position [1237, 0]
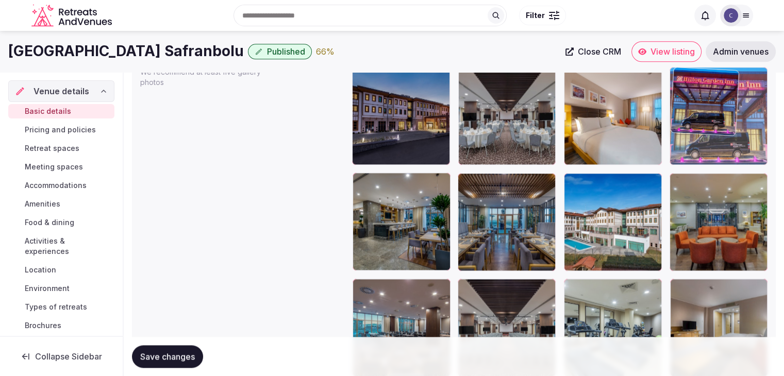
drag, startPoint x: 574, startPoint y: 292, endPoint x: 656, endPoint y: 121, distance: 190.2
click at [656, 121] on body "**********" at bounding box center [392, 137] width 784 height 2749
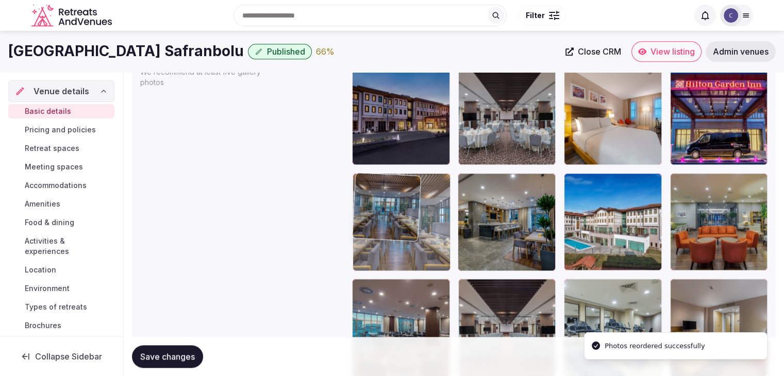
click at [386, 186] on body "**********" at bounding box center [392, 137] width 784 height 2749
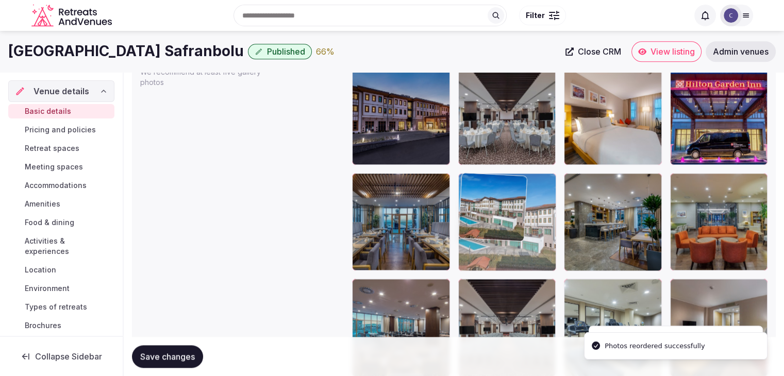
drag, startPoint x: 571, startPoint y: 186, endPoint x: 486, endPoint y: 188, distance: 85.6
click at [486, 188] on body "**********" at bounding box center [392, 137] width 784 height 2749
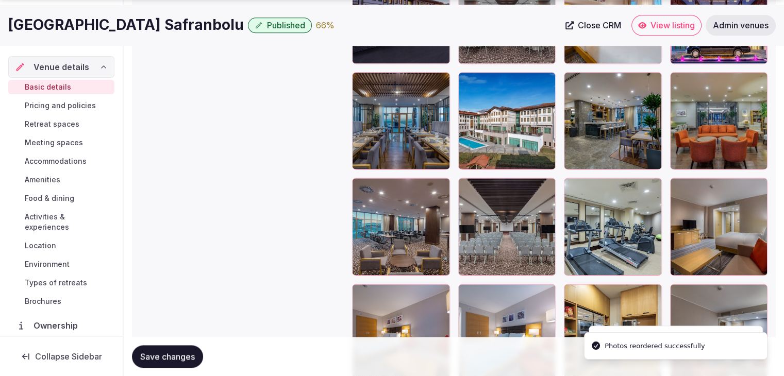
scroll to position [1340, 0]
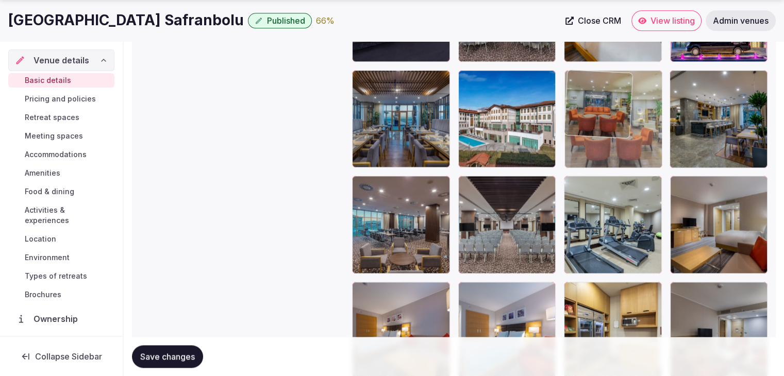
drag, startPoint x: 673, startPoint y: 82, endPoint x: 625, endPoint y: 85, distance: 48.0
click at [625, 85] on body "**********" at bounding box center [392, 34] width 784 height 2749
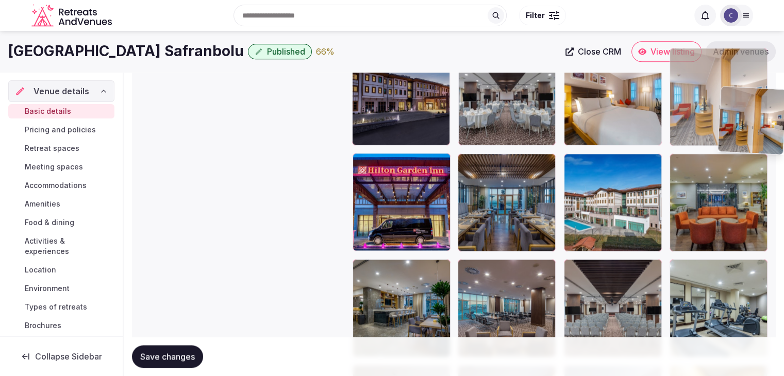
scroll to position [1249, 0]
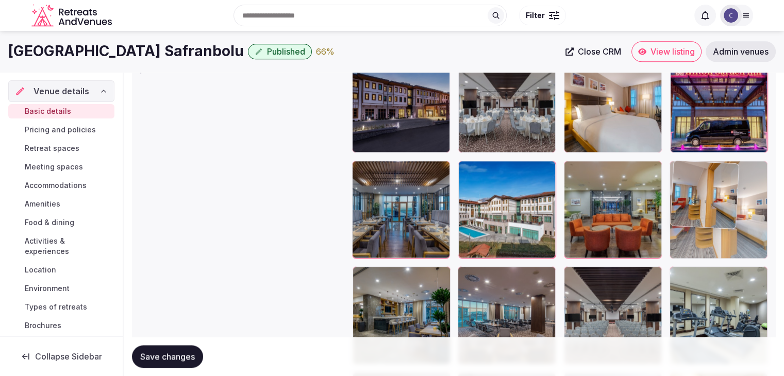
drag, startPoint x: 693, startPoint y: 76, endPoint x: 727, endPoint y: 167, distance: 97.1
click at [727, 167] on body "**********" at bounding box center [392, 125] width 784 height 2749
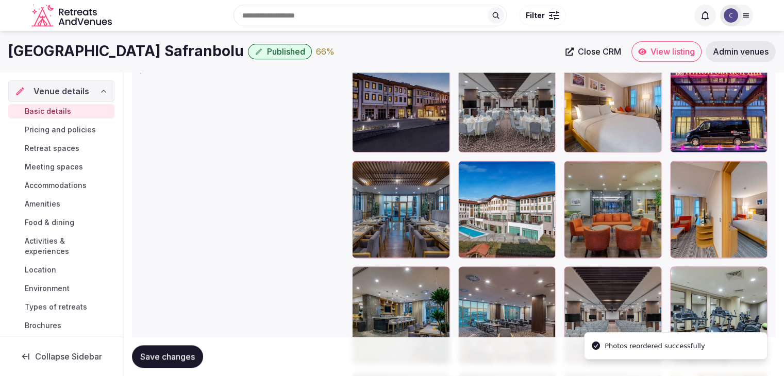
click at [186, 352] on span "Save changes" at bounding box center [167, 357] width 55 height 10
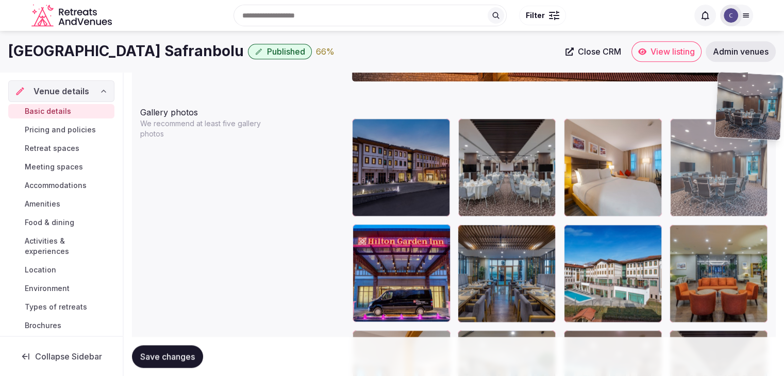
scroll to position [1180, 0]
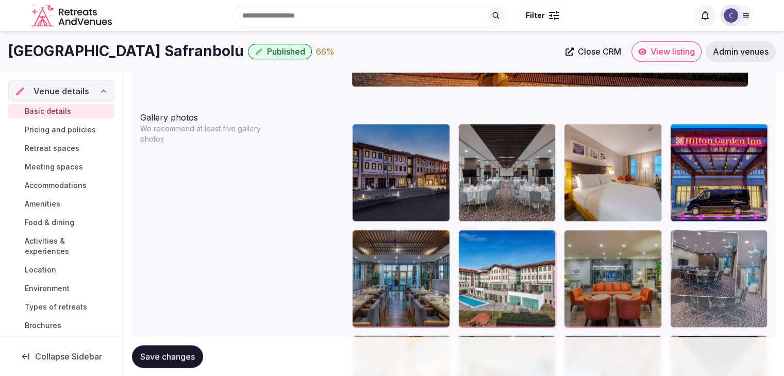
drag, startPoint x: 681, startPoint y: 207, endPoint x: 725, endPoint y: 210, distance: 44.0
click at [725, 210] on body "**********" at bounding box center [392, 194] width 784 height 2749
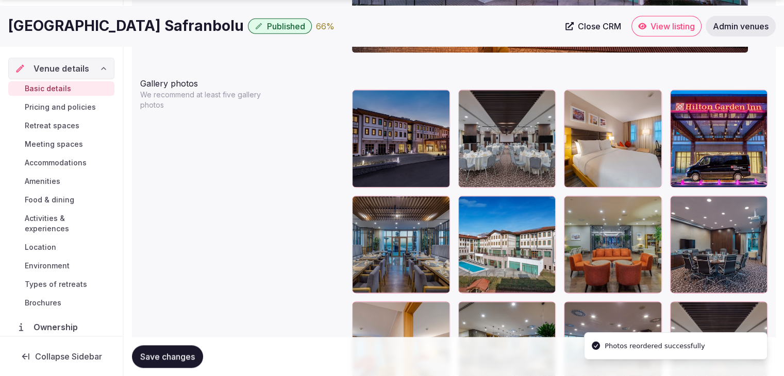
scroll to position [1232, 0]
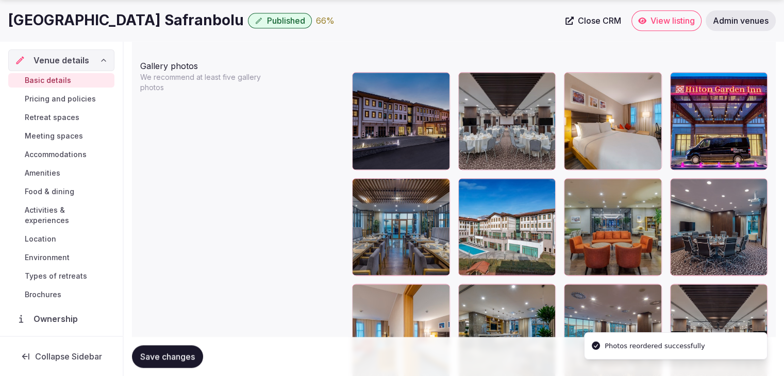
click at [169, 350] on button "Save changes" at bounding box center [167, 356] width 71 height 23
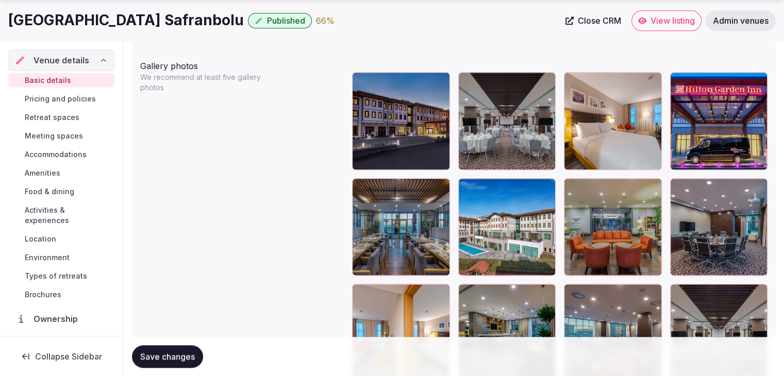
click at [55, 257] on span "Environment" at bounding box center [47, 258] width 45 height 10
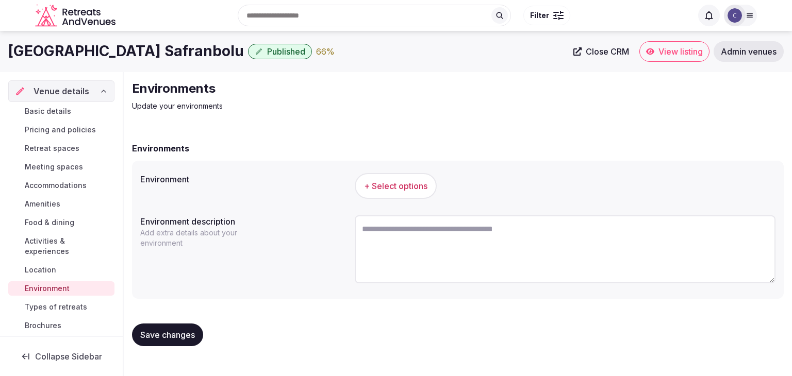
click at [137, 63] on div "Hilton Garden Inn Safranbolu Published 66 % Close CRM View listing Admin venues" at bounding box center [396, 51] width 792 height 41
click at [137, 56] on h1 "[GEOGRAPHIC_DATA] Safranbolu" at bounding box center [126, 51] width 236 height 20
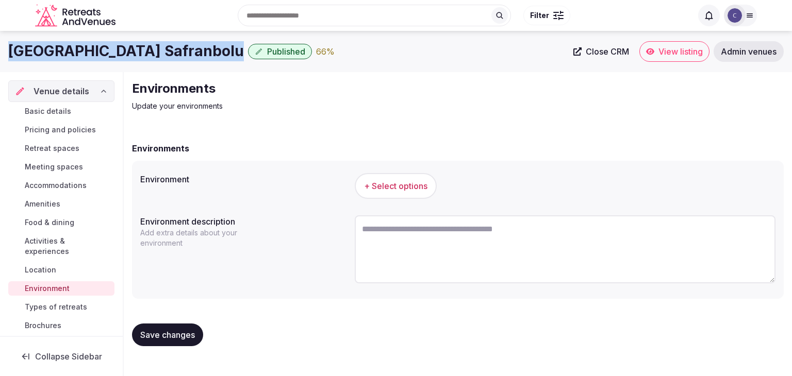
click at [137, 56] on h1 "[GEOGRAPHIC_DATA] Safranbolu" at bounding box center [126, 51] width 236 height 20
copy div "[GEOGRAPHIC_DATA] Safranbolu"
click at [411, 184] on span "+ Select options" at bounding box center [395, 185] width 63 height 11
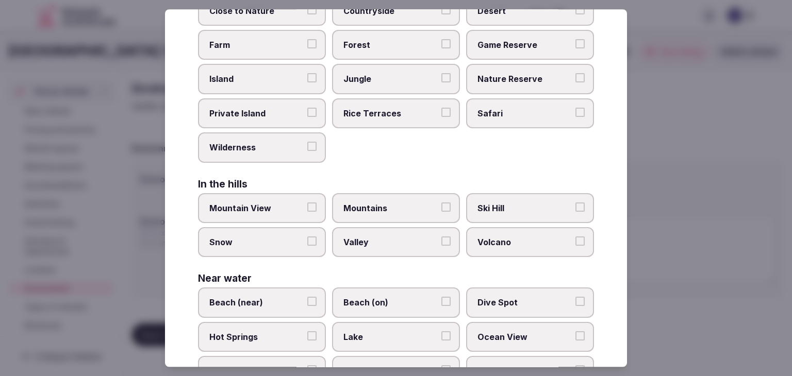
scroll to position [246, 0]
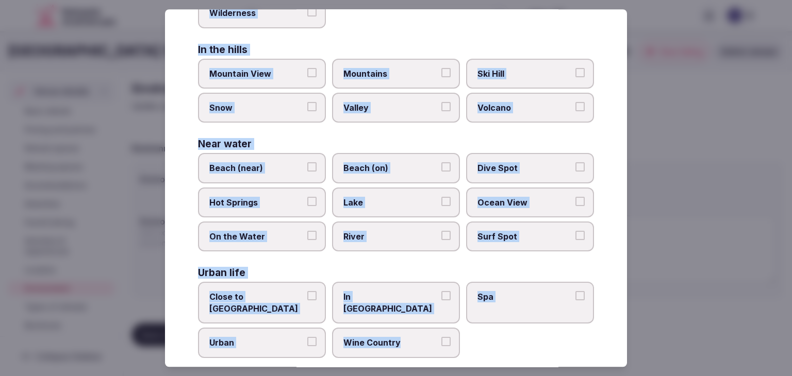
drag, startPoint x: 197, startPoint y: 70, endPoint x: 459, endPoint y: 327, distance: 367.4
click at [459, 327] on div "Select your environment Choose all applicable environments offered. In nature C…" at bounding box center [396, 188] width 462 height 358
copy div "Choose all applicable environments offered. In nature Close to Nature Countrysi…"
click at [241, 338] on span "Urban" at bounding box center [256, 343] width 95 height 11
click at [307, 338] on button "Urban" at bounding box center [311, 342] width 9 height 9
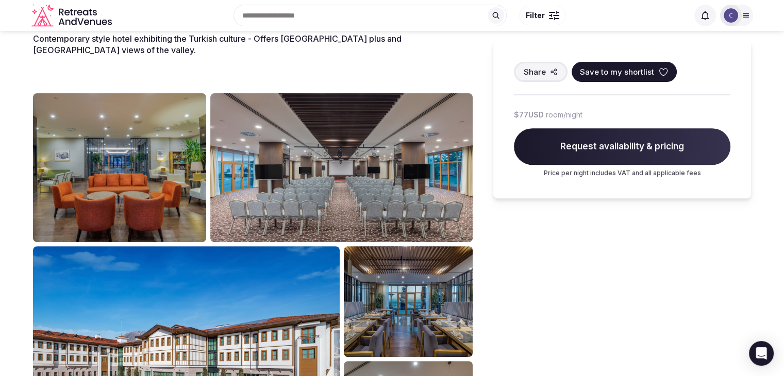
scroll to position [361, 0]
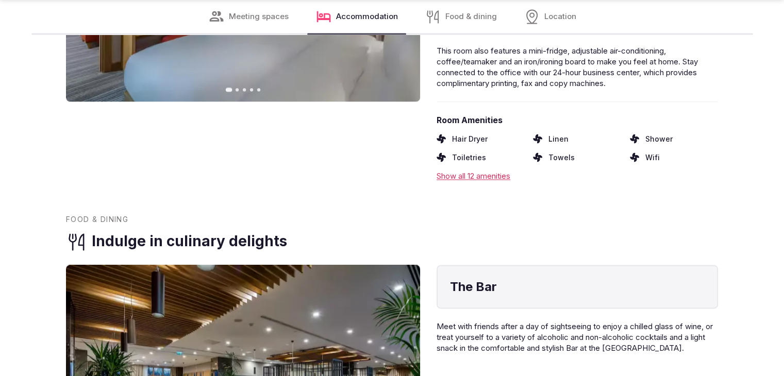
scroll to position [1649, 0]
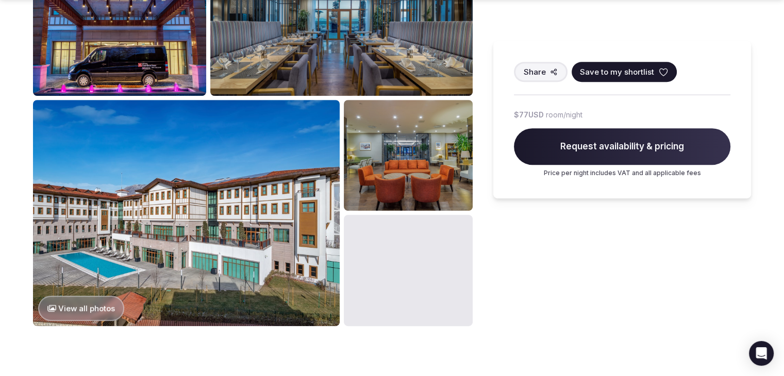
scroll to position [515, 0]
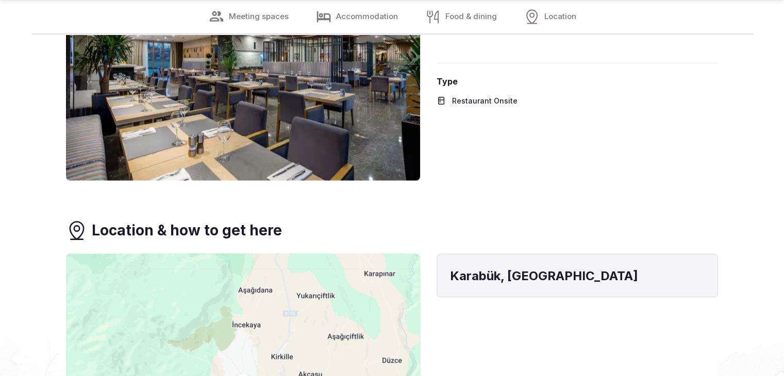
scroll to position [2010, 0]
